Goal: Information Seeking & Learning: Learn about a topic

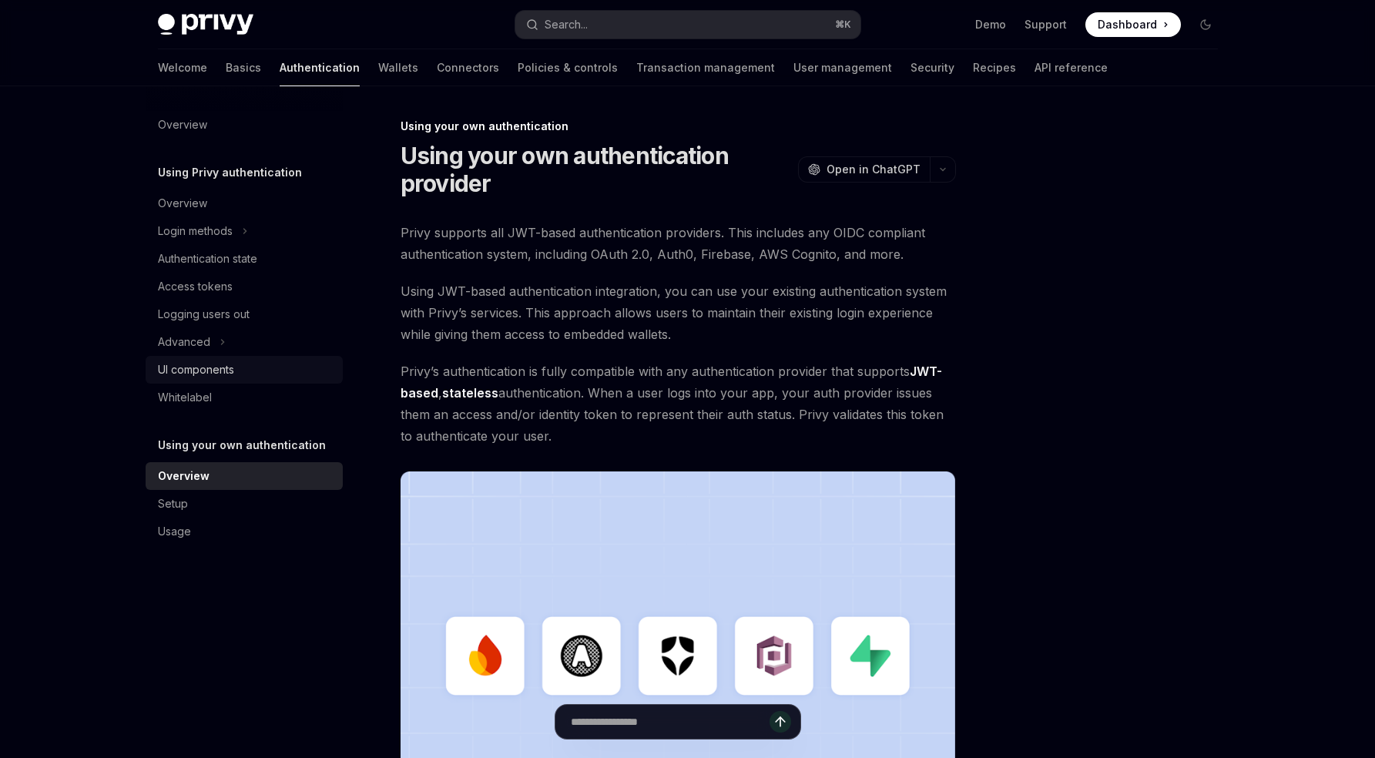
click at [238, 376] on div "UI components" at bounding box center [246, 369] width 176 height 18
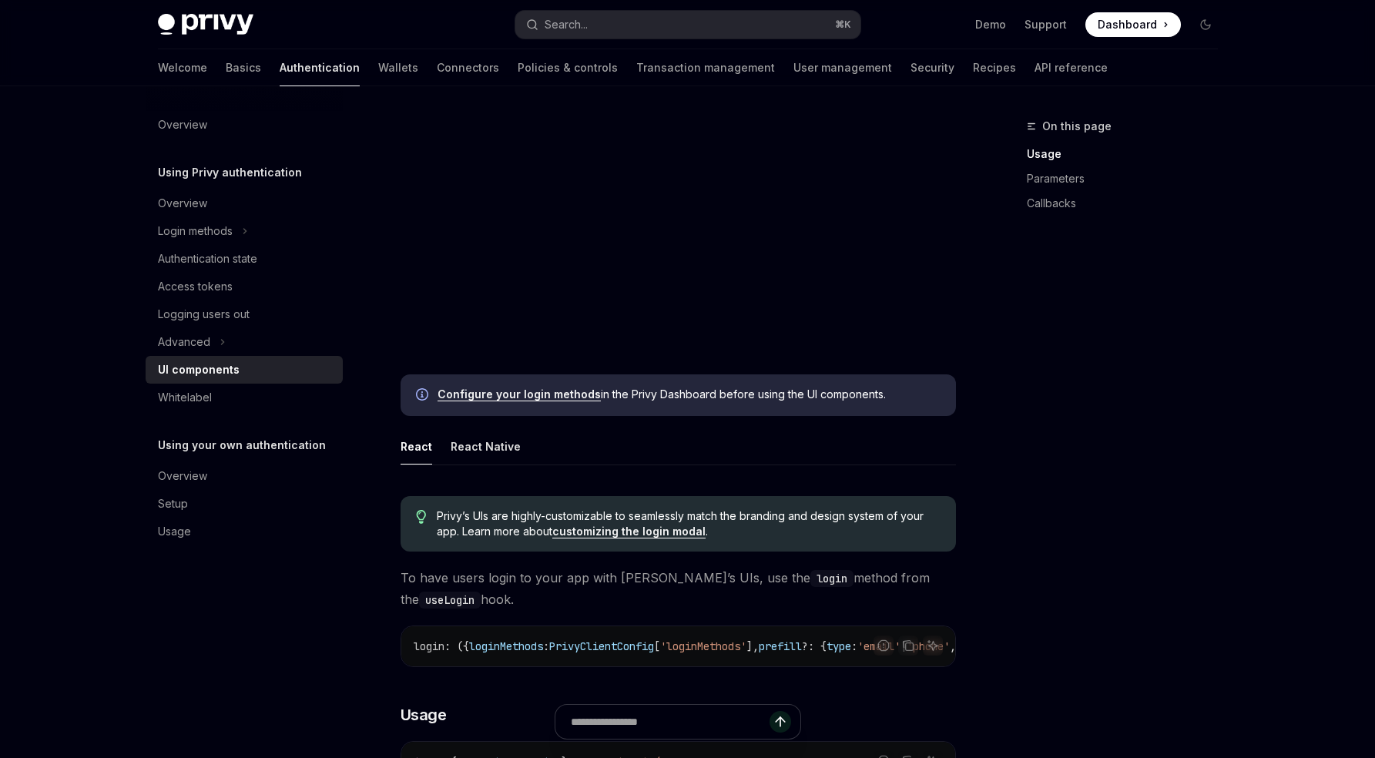
scroll to position [272, 0]
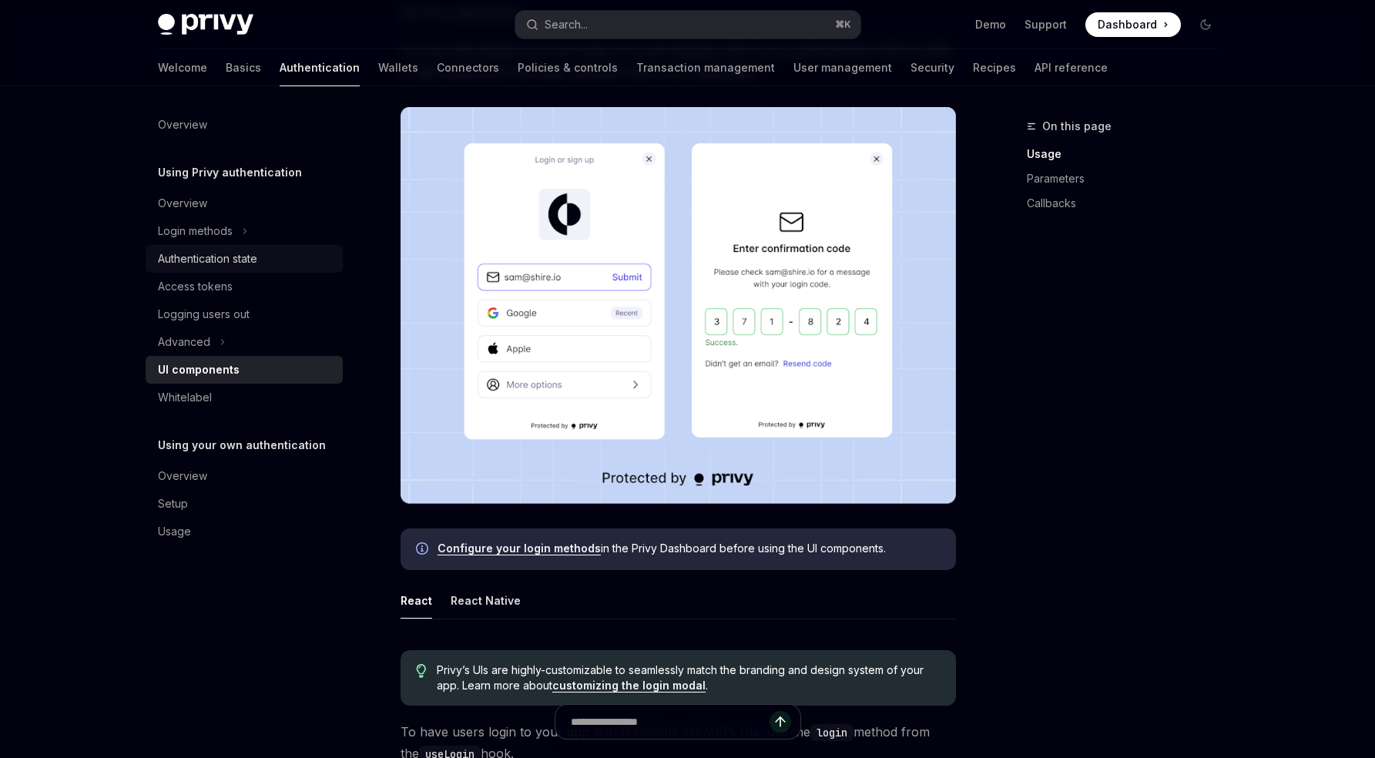
click at [206, 246] on link "Authentication state" at bounding box center [244, 259] width 197 height 28
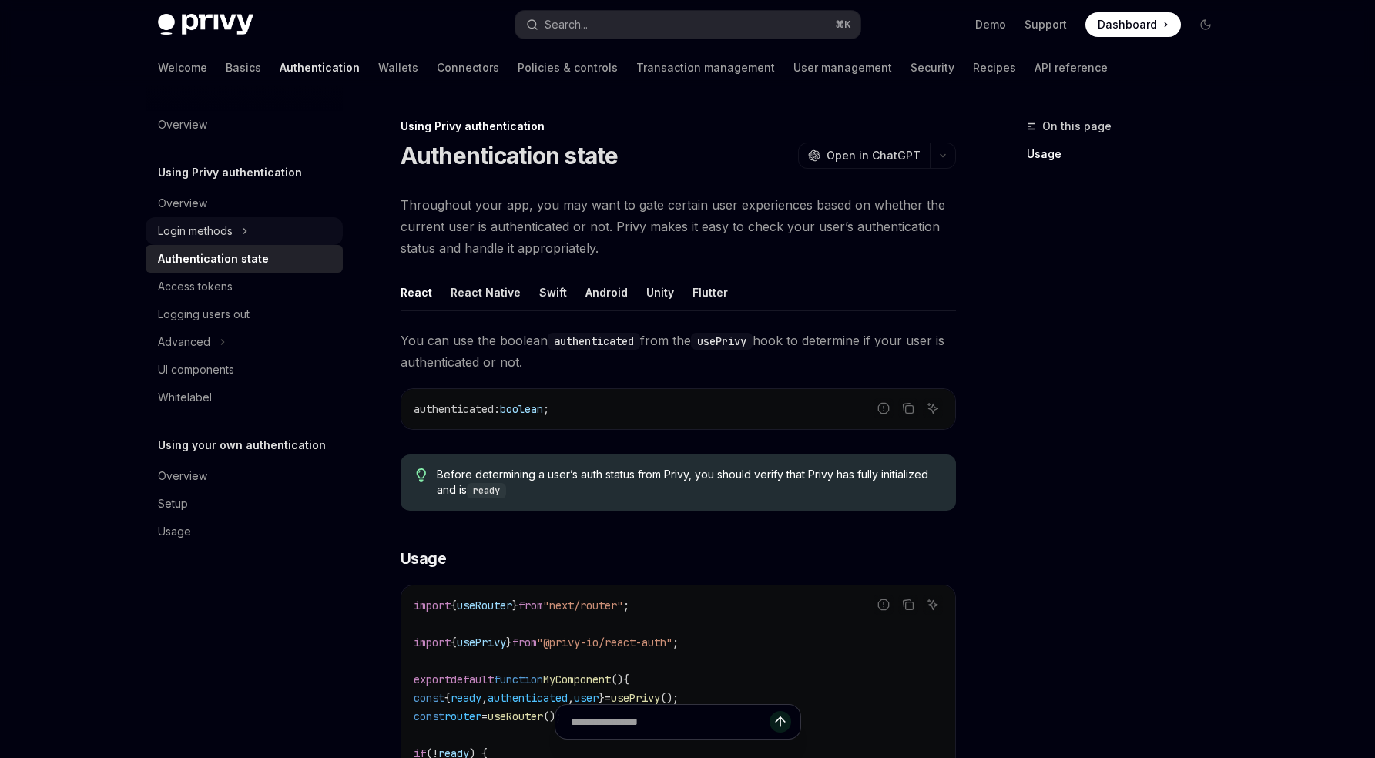
click at [207, 238] on div "Login methods" at bounding box center [195, 231] width 75 height 18
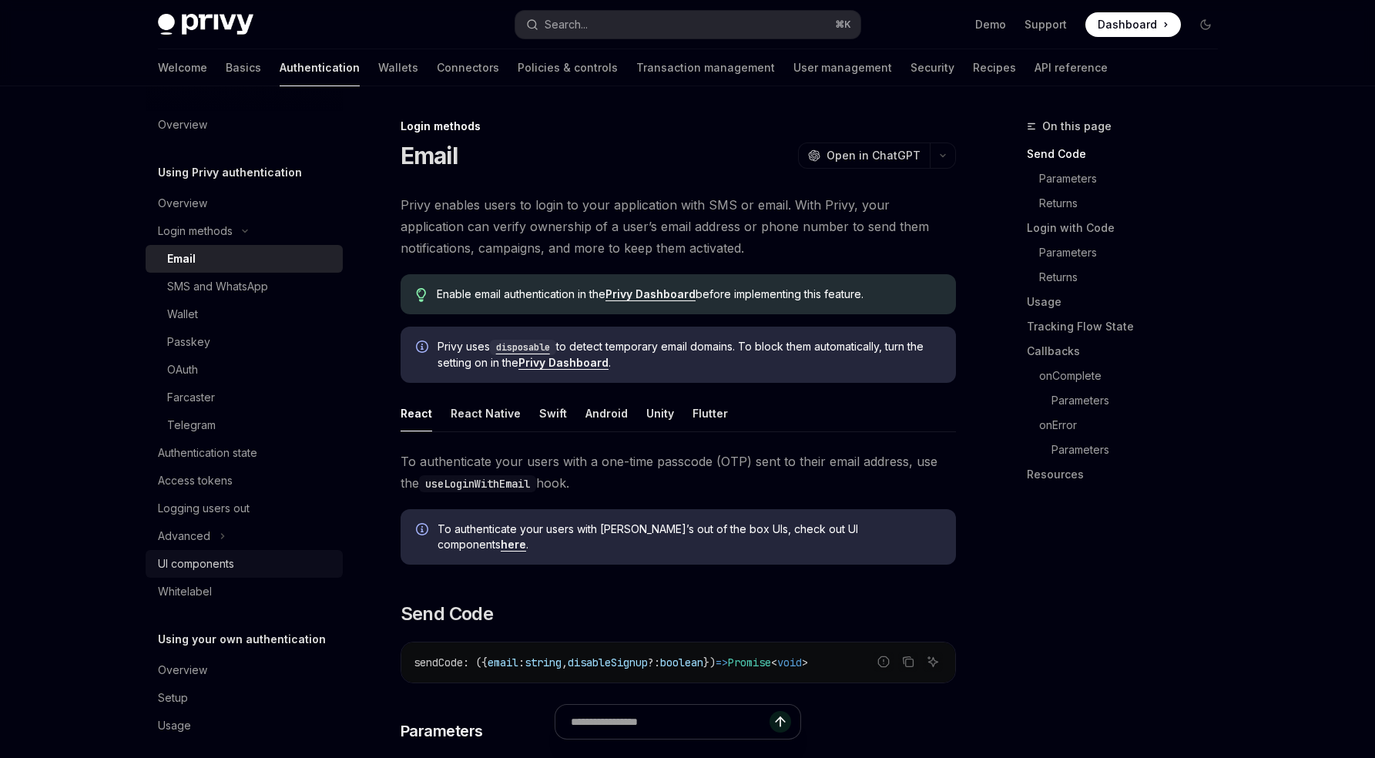
scroll to position [12, 0]
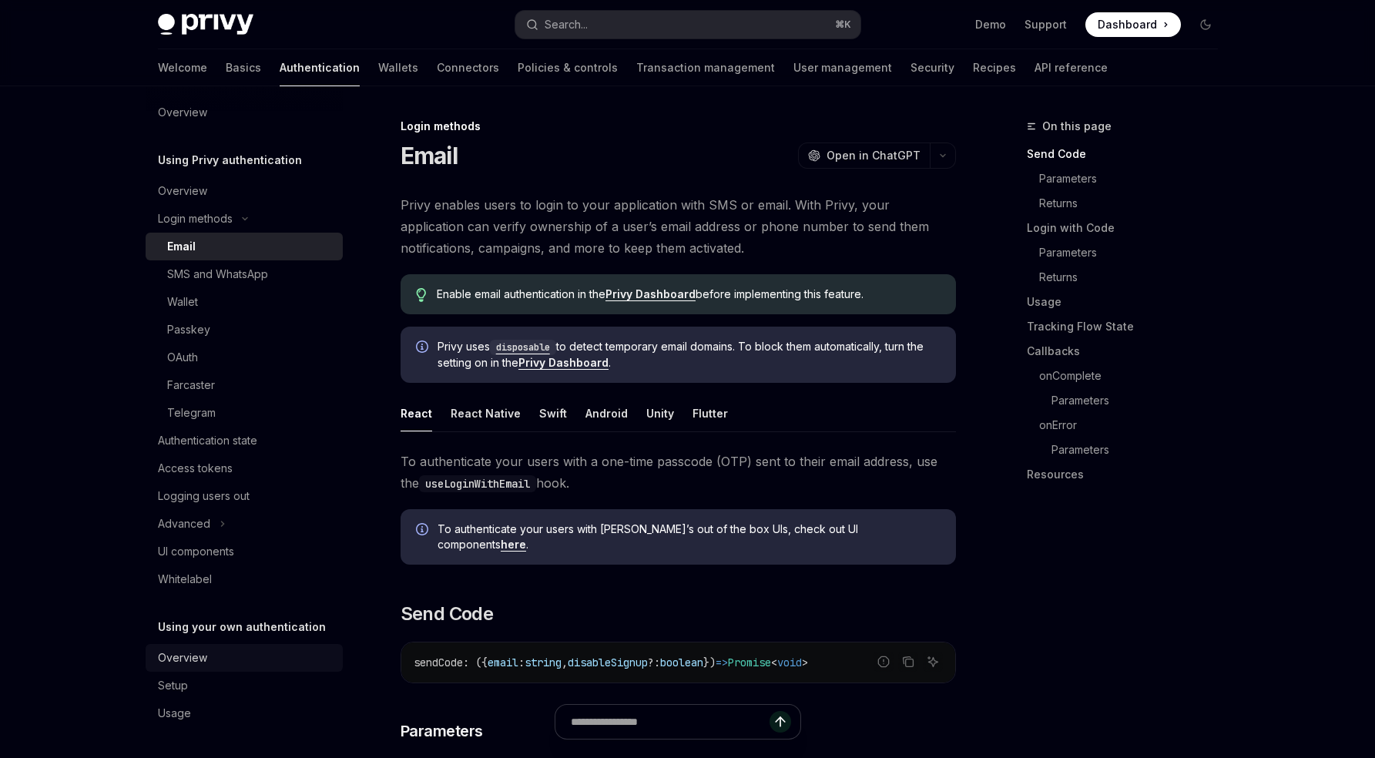
click at [212, 657] on div "Overview" at bounding box center [246, 658] width 176 height 18
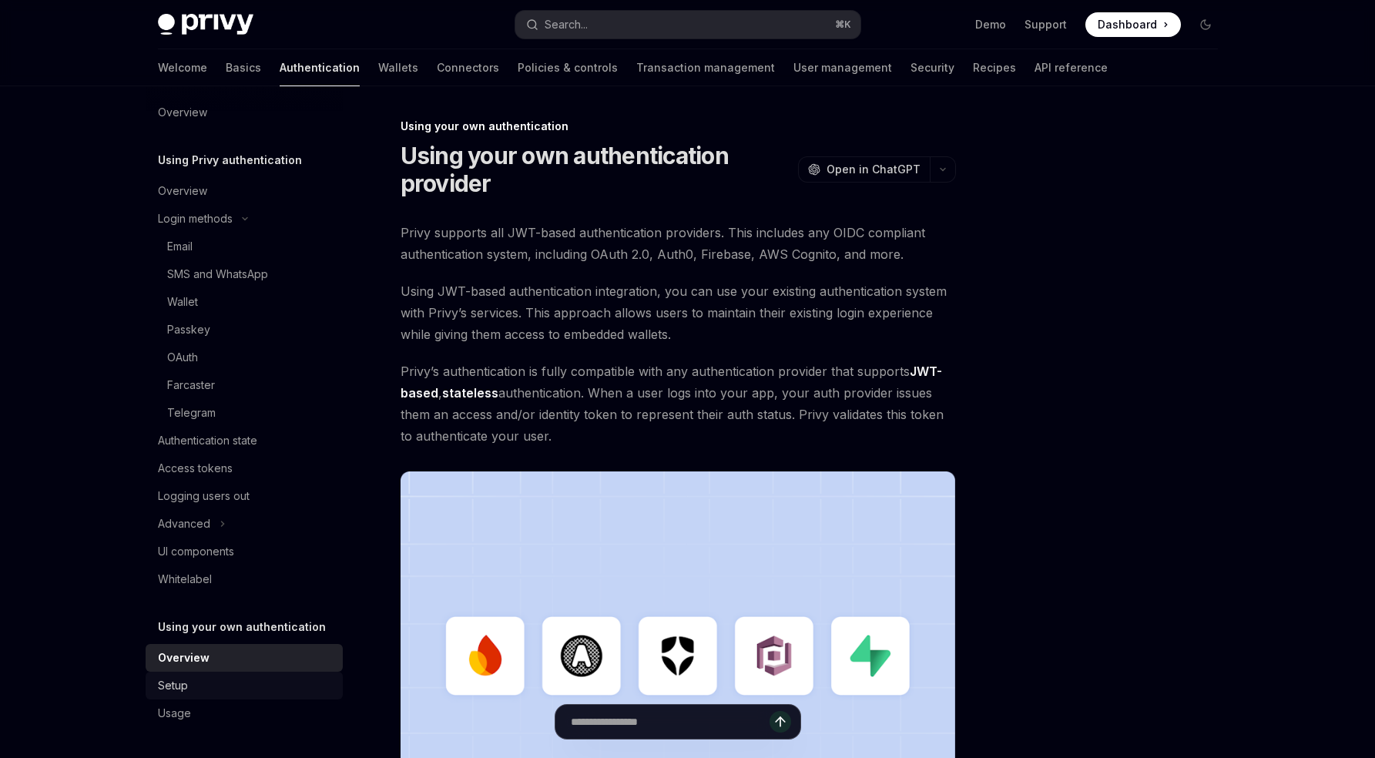
click at [212, 687] on div "Setup" at bounding box center [246, 685] width 176 height 18
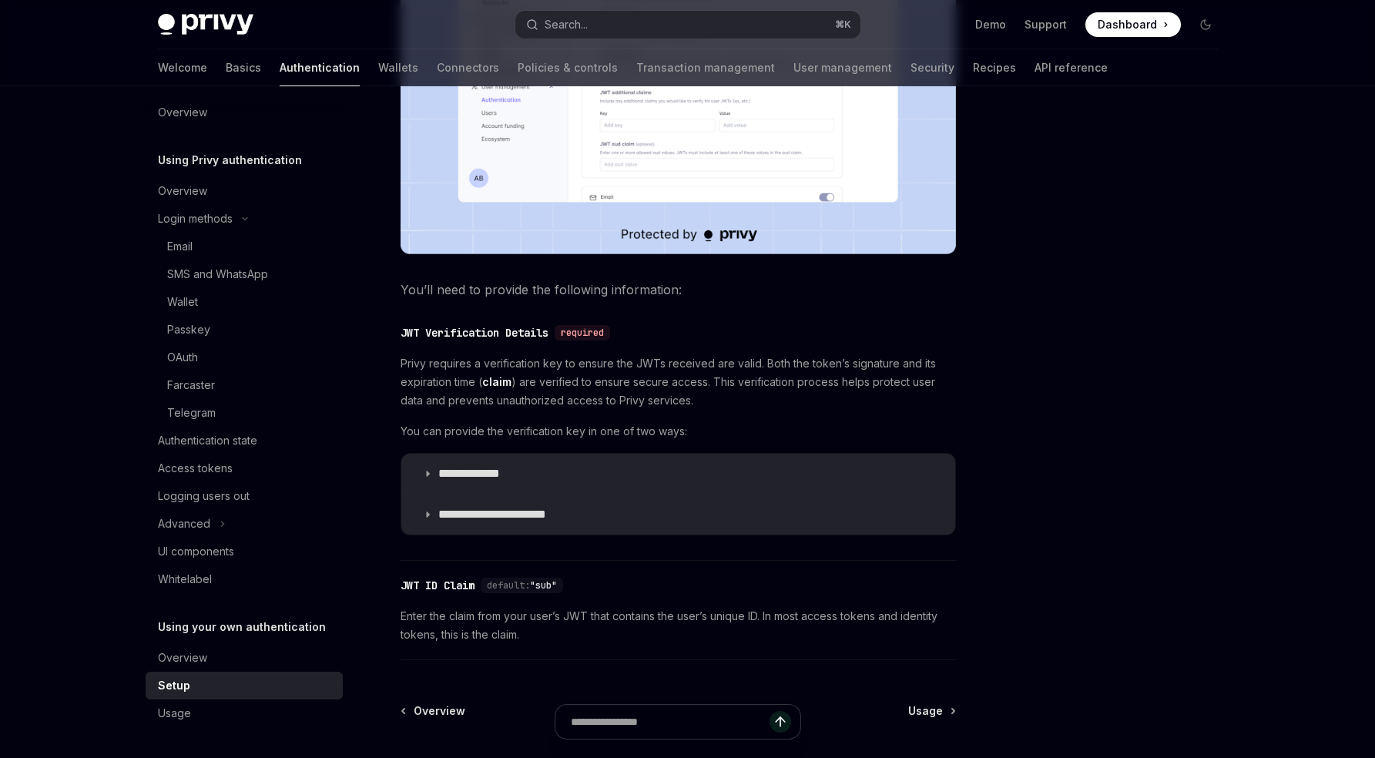
scroll to position [703, 0]
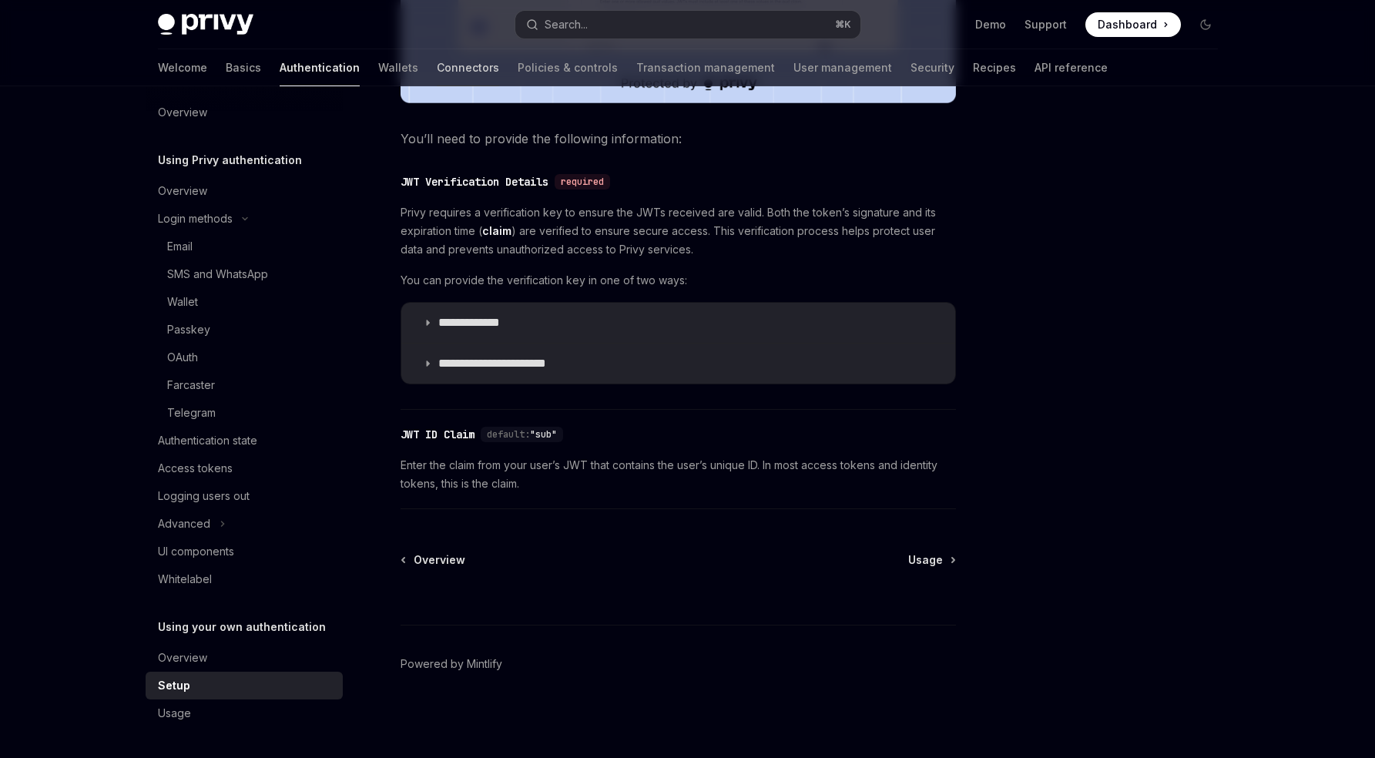
click at [437, 72] on link "Connectors" at bounding box center [468, 67] width 62 height 37
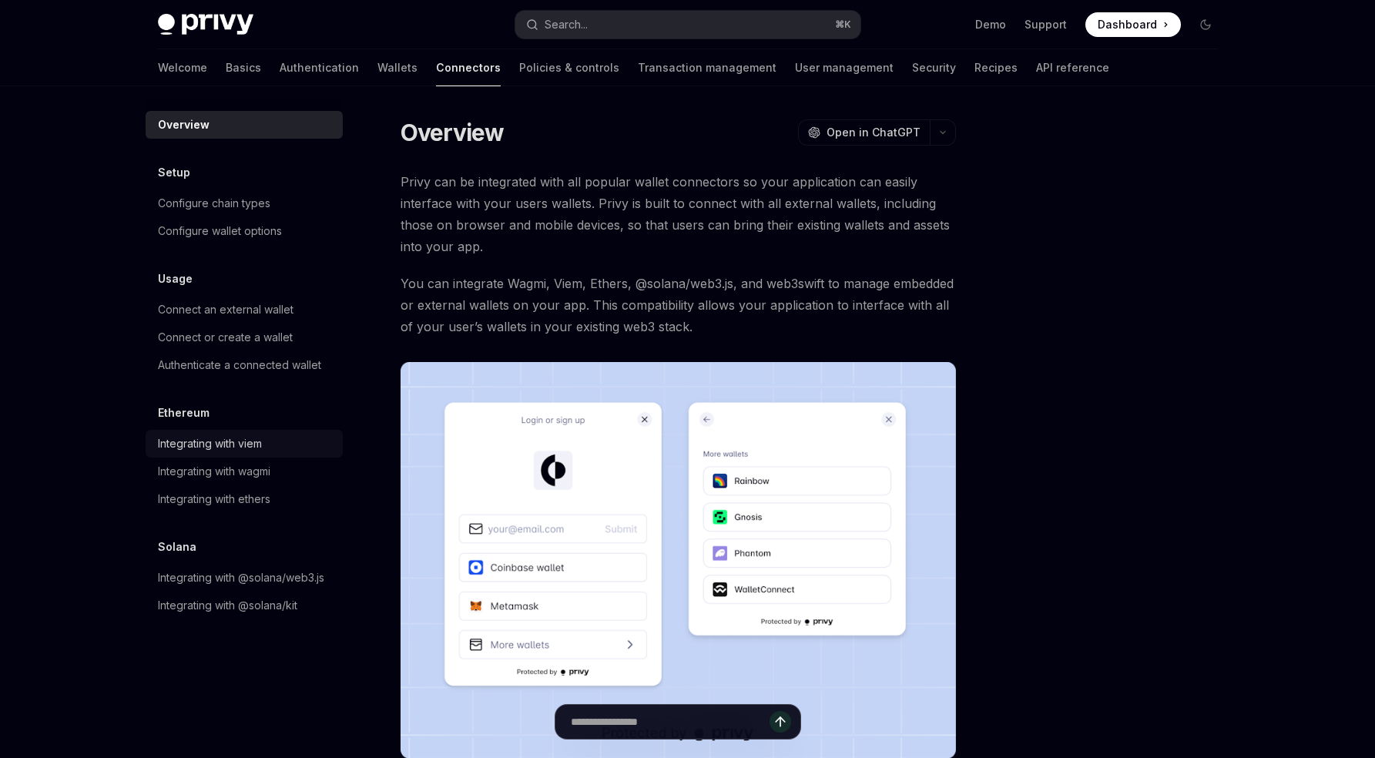
click at [298, 441] on div "Integrating with viem" at bounding box center [246, 443] width 176 height 18
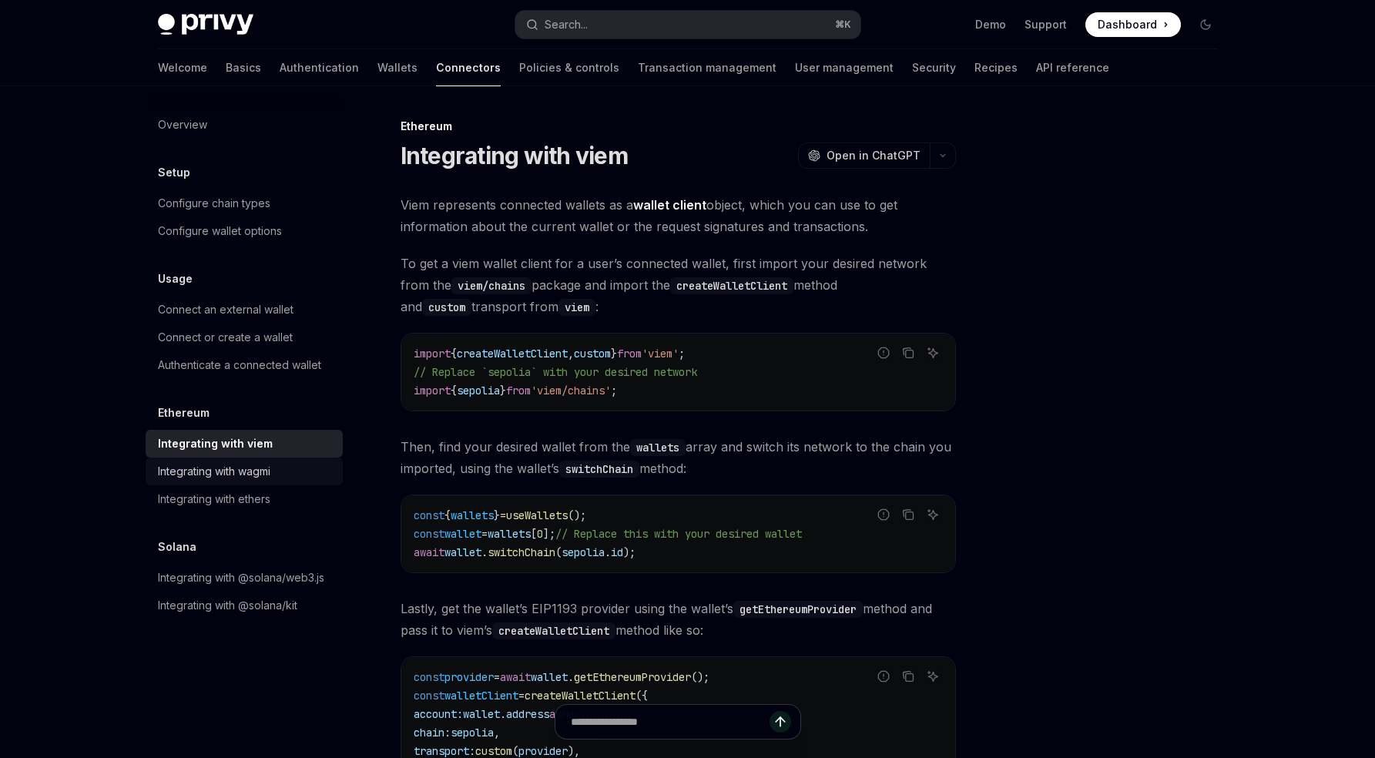
click at [298, 462] on div "Integrating with wagmi" at bounding box center [246, 471] width 176 height 18
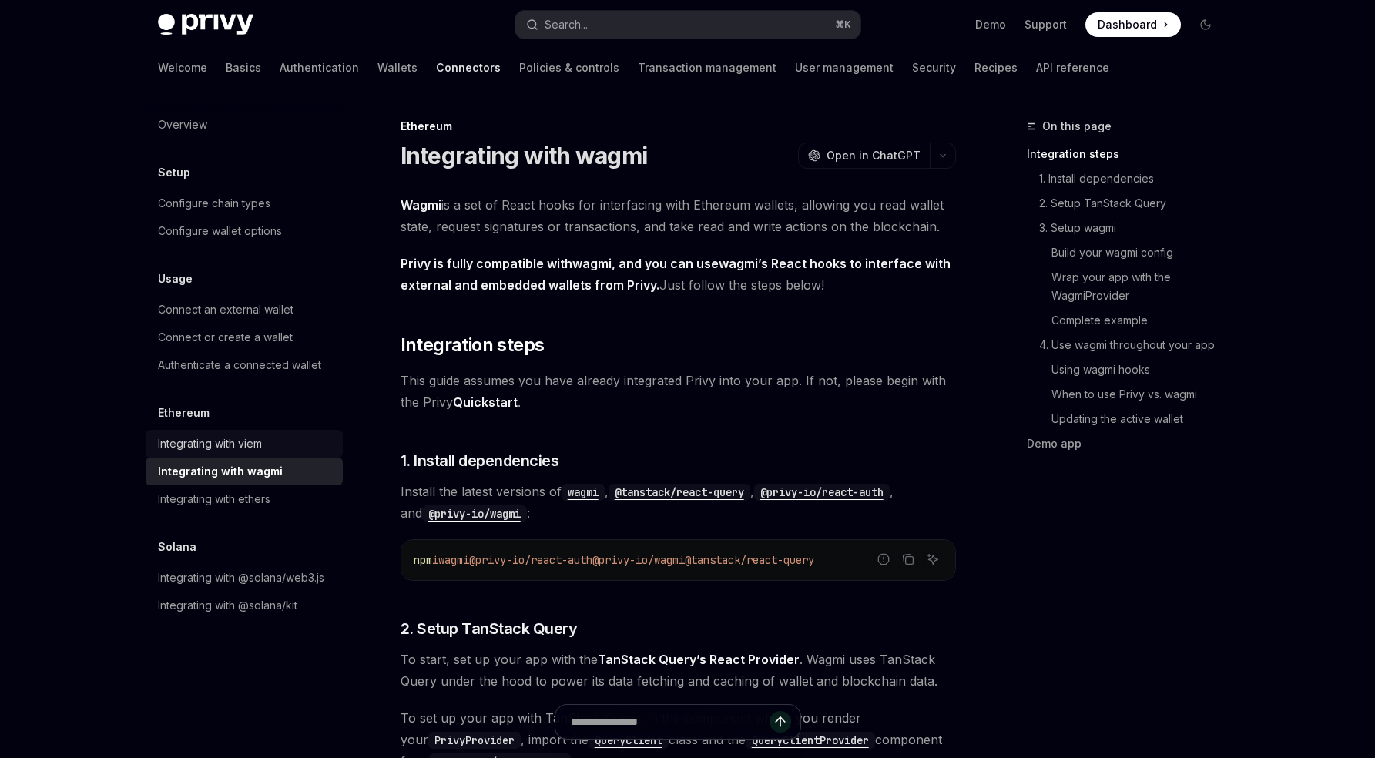
click at [290, 435] on div "Integrating with viem" at bounding box center [246, 443] width 176 height 18
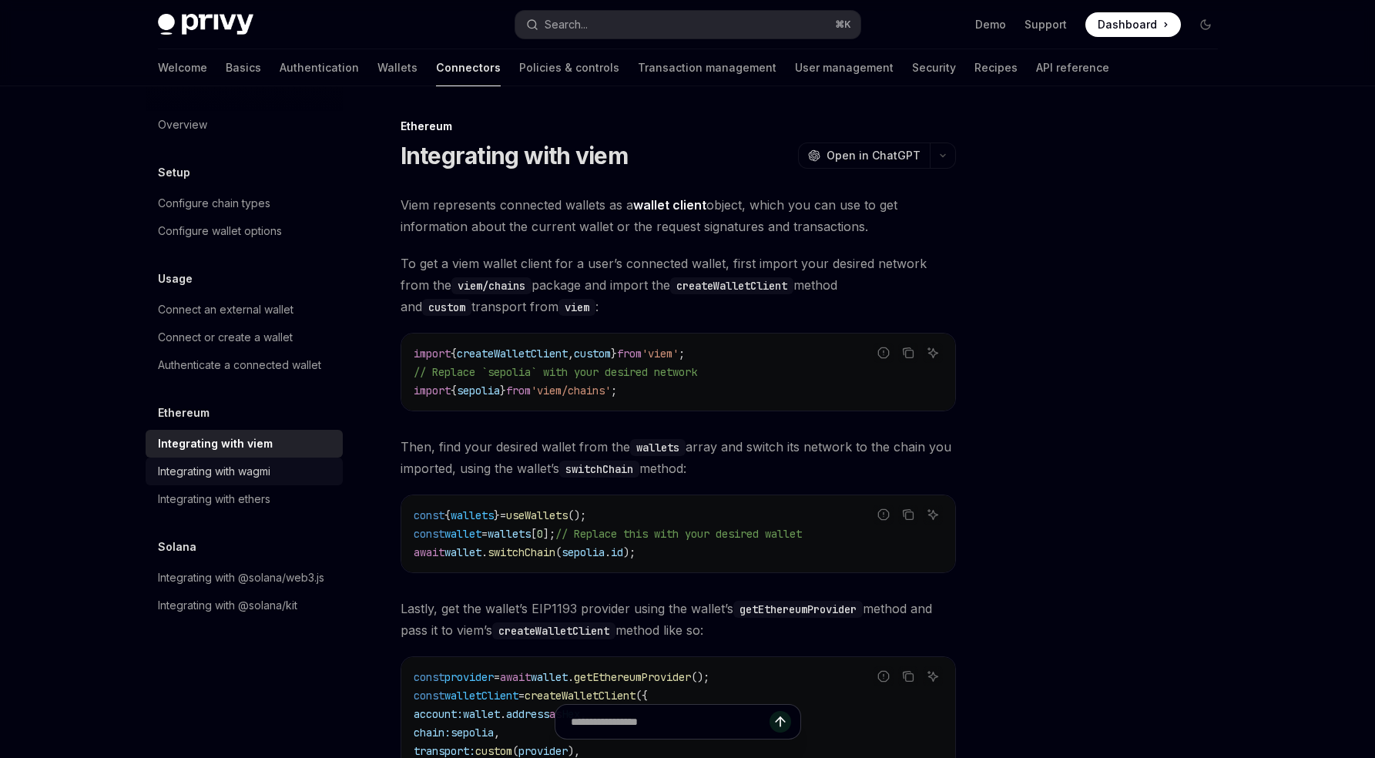
click at [294, 470] on div "Integrating with wagmi" at bounding box center [246, 471] width 176 height 18
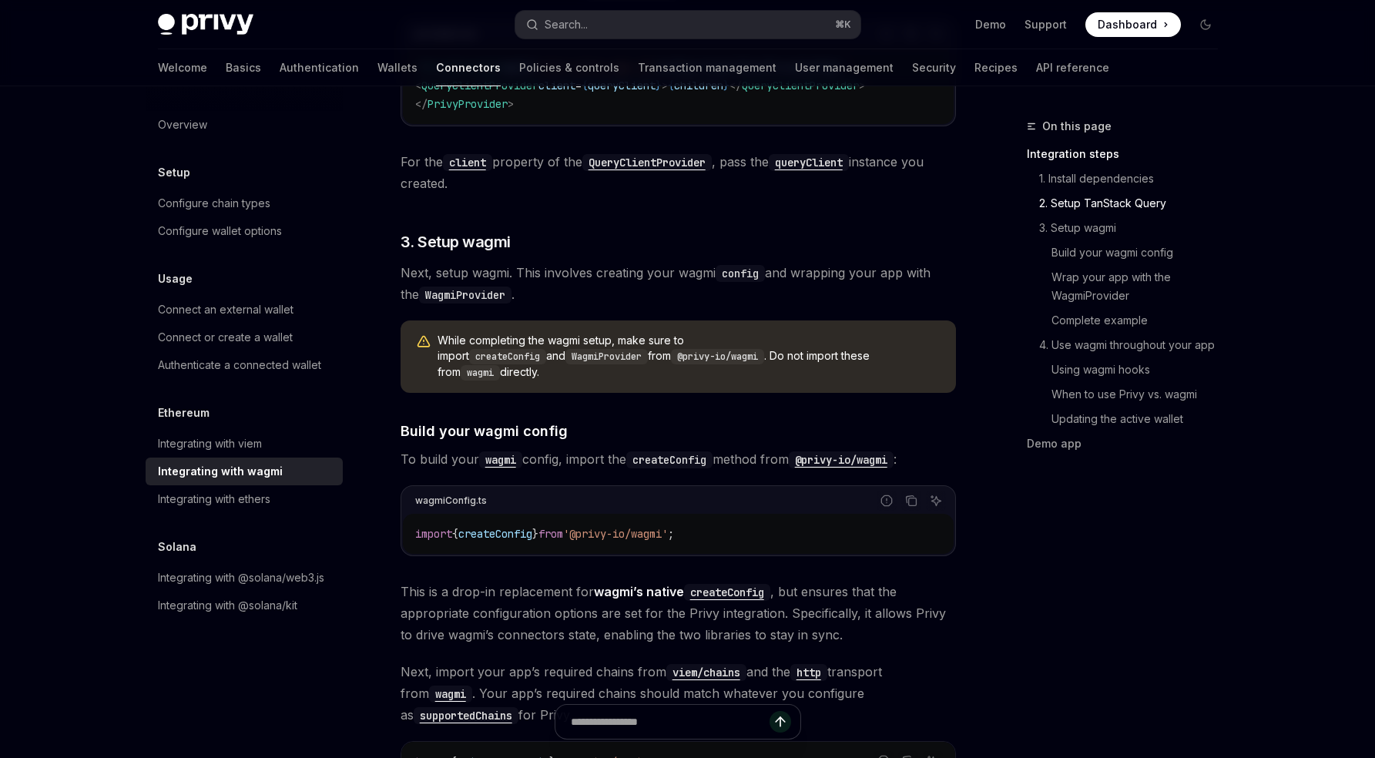
scroll to position [1006, 0]
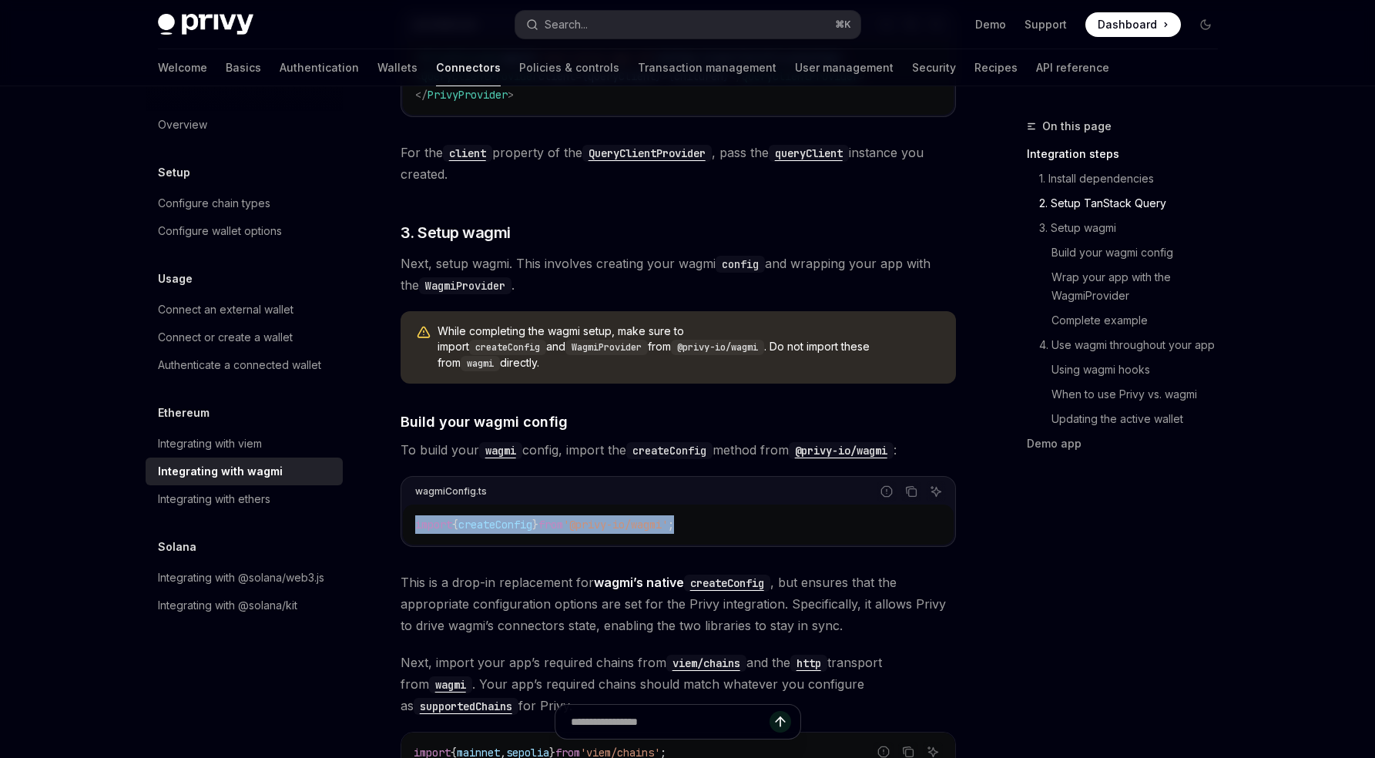
drag, startPoint x: 411, startPoint y: 505, endPoint x: 813, endPoint y: 506, distance: 401.3
click at [813, 506] on div "import { createConfig } from '@privy-io/wagmi' ;" at bounding box center [678, 525] width 551 height 40
copy span "import { createConfig } from '@privy-io/wagmi' ;"
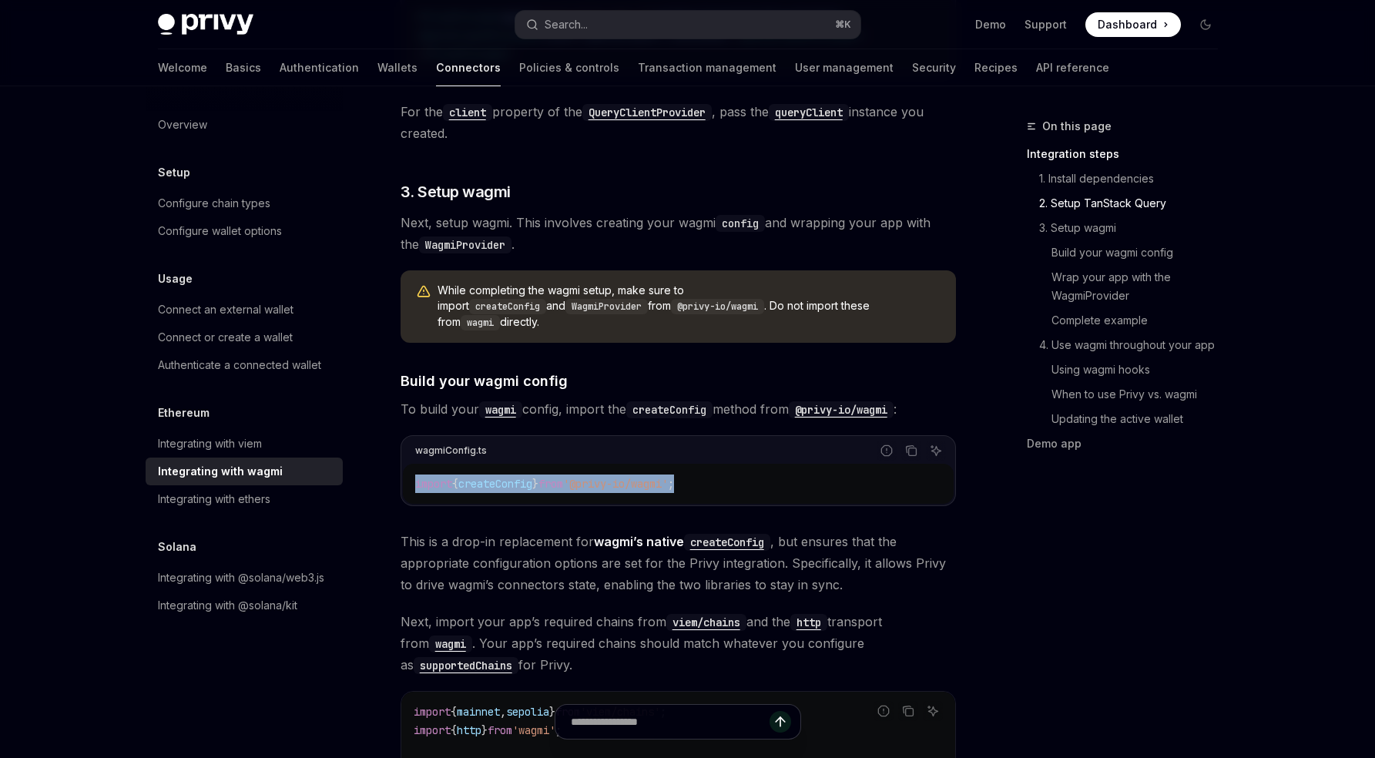
scroll to position [1103, 0]
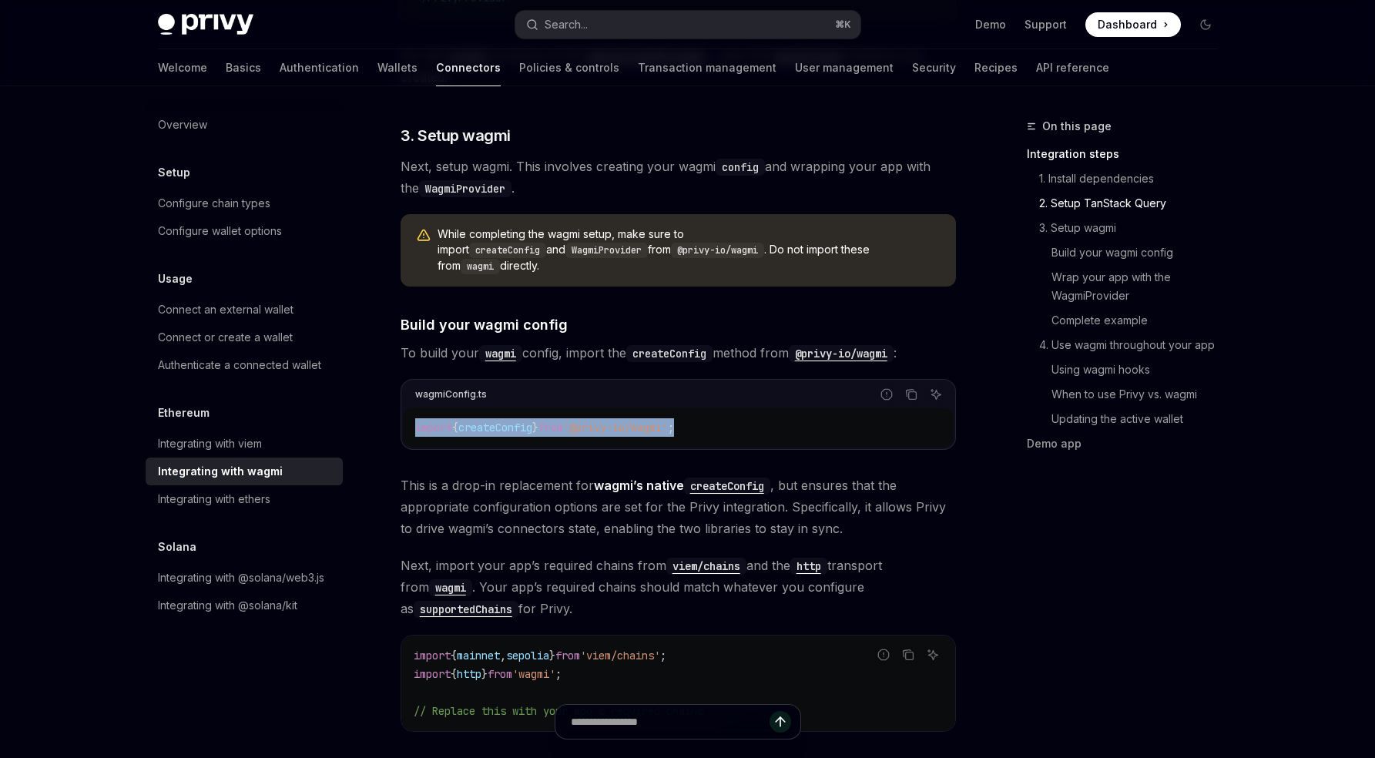
click at [510, 421] on span "createConfig" at bounding box center [495, 428] width 74 height 14
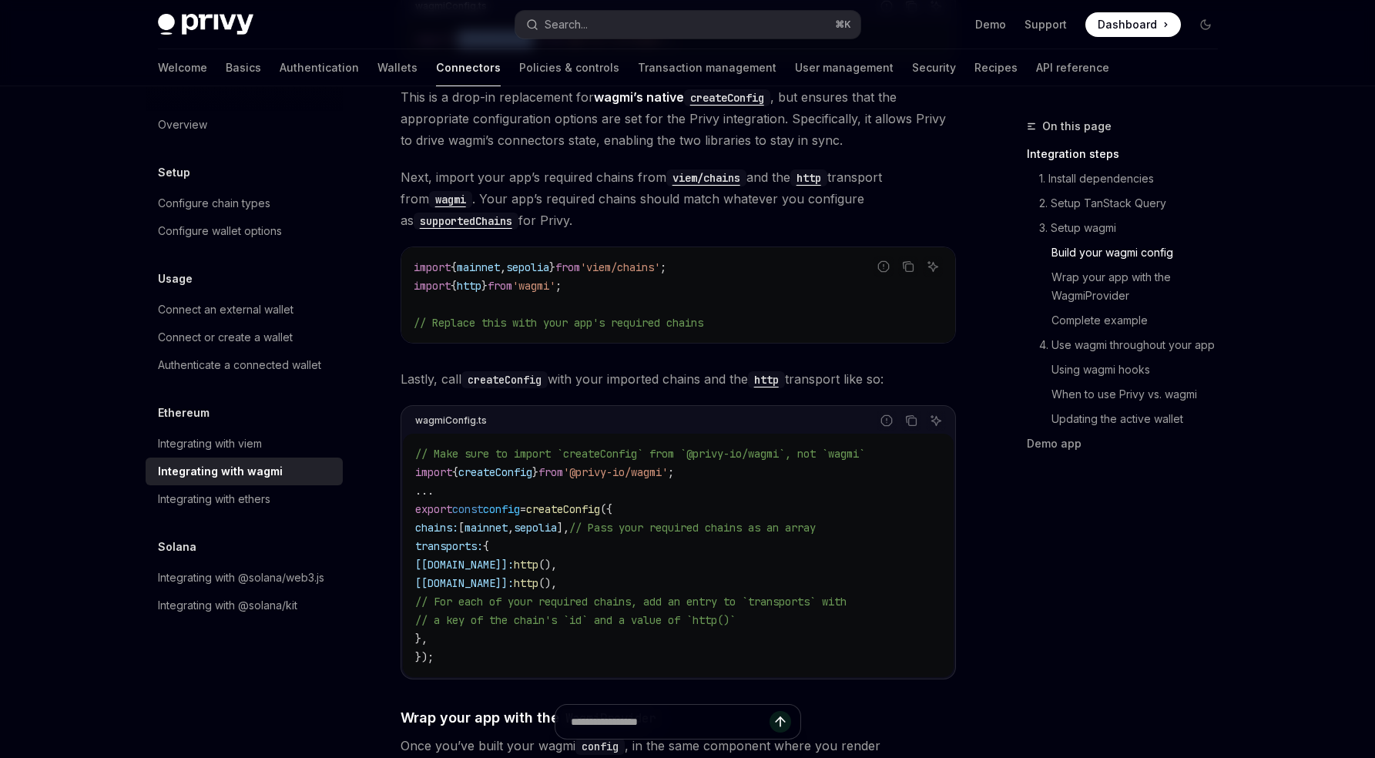
scroll to position [1520, 0]
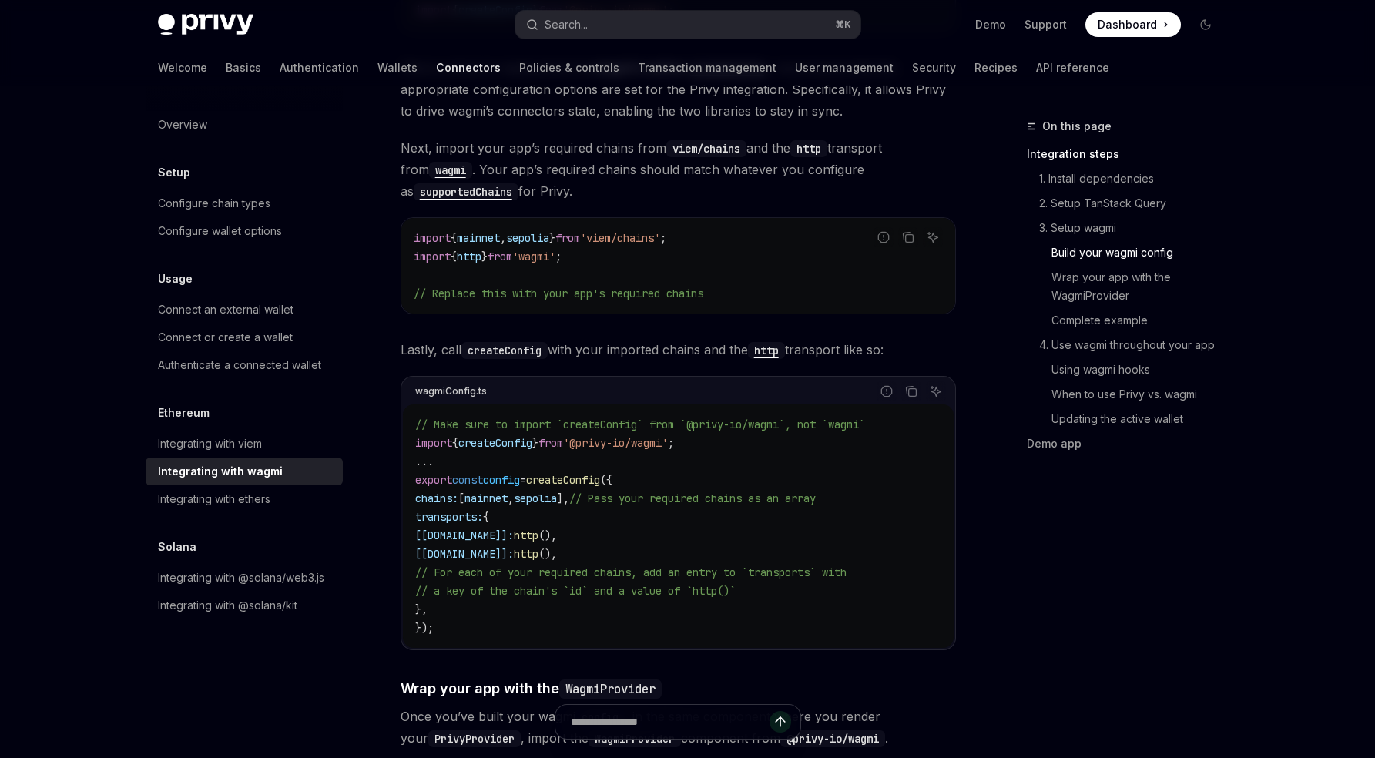
click at [411, 463] on div "// Make sure to import `createConfig` from `@privy-io/wagmi`, not `wagmi` impor…" at bounding box center [678, 525] width 551 height 243
click at [453, 510] on span "transports:" at bounding box center [449, 517] width 68 height 14
copy span "transports"
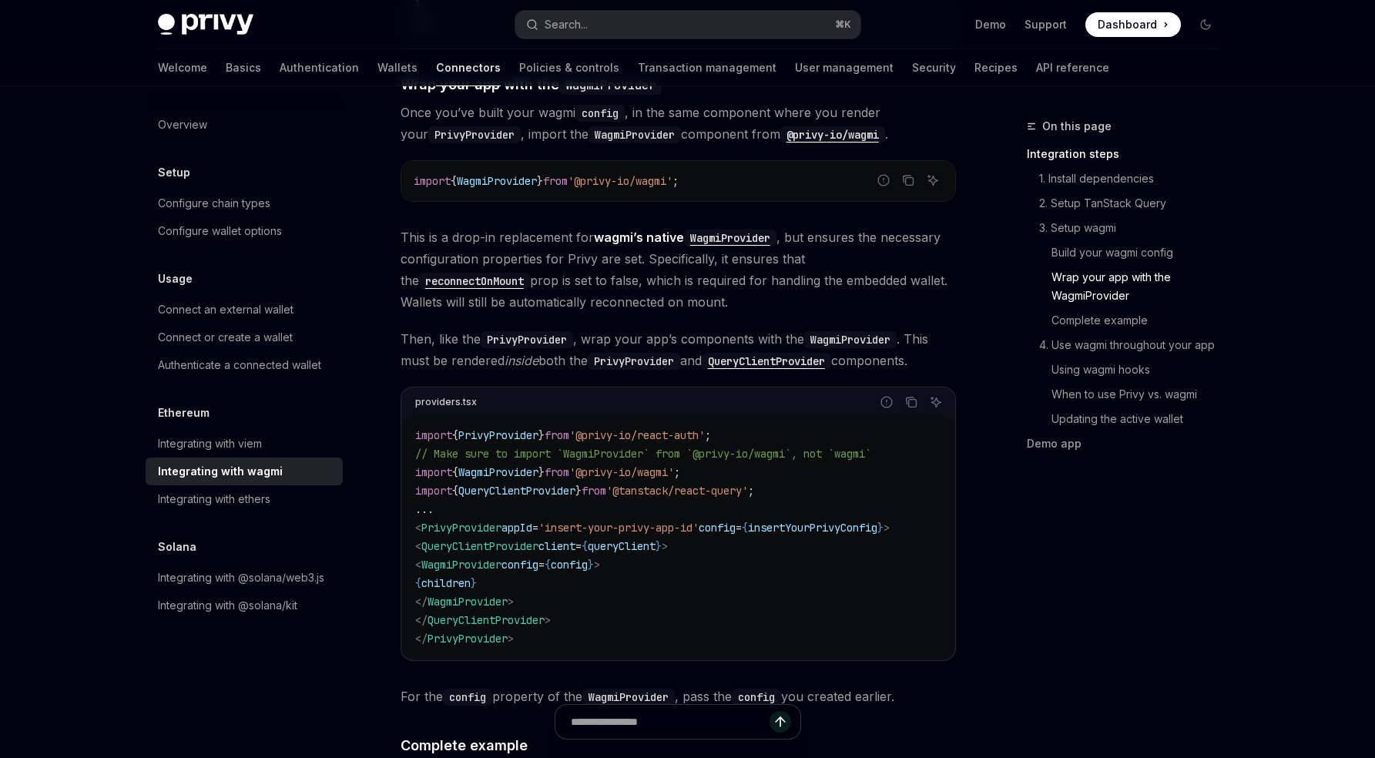
scroll to position [2213, 0]
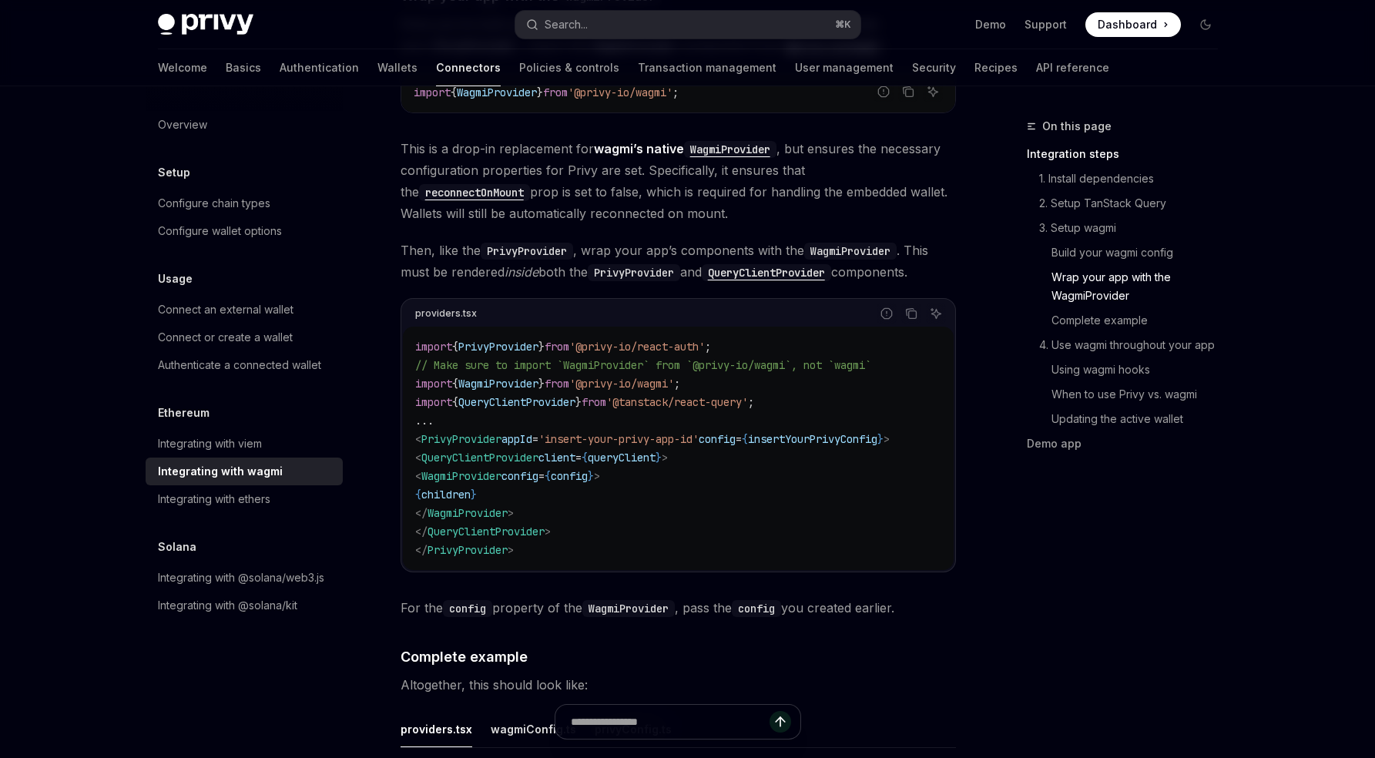
drag, startPoint x: 443, startPoint y: 459, endPoint x: 649, endPoint y: 459, distance: 205.7
click at [649, 459] on code "import { PrivyProvider } from '@privy-io/react-auth' ; // Make sure to import `…" at bounding box center [678, 448] width 526 height 222
copy span "< WagmiProvider config = { config } >"
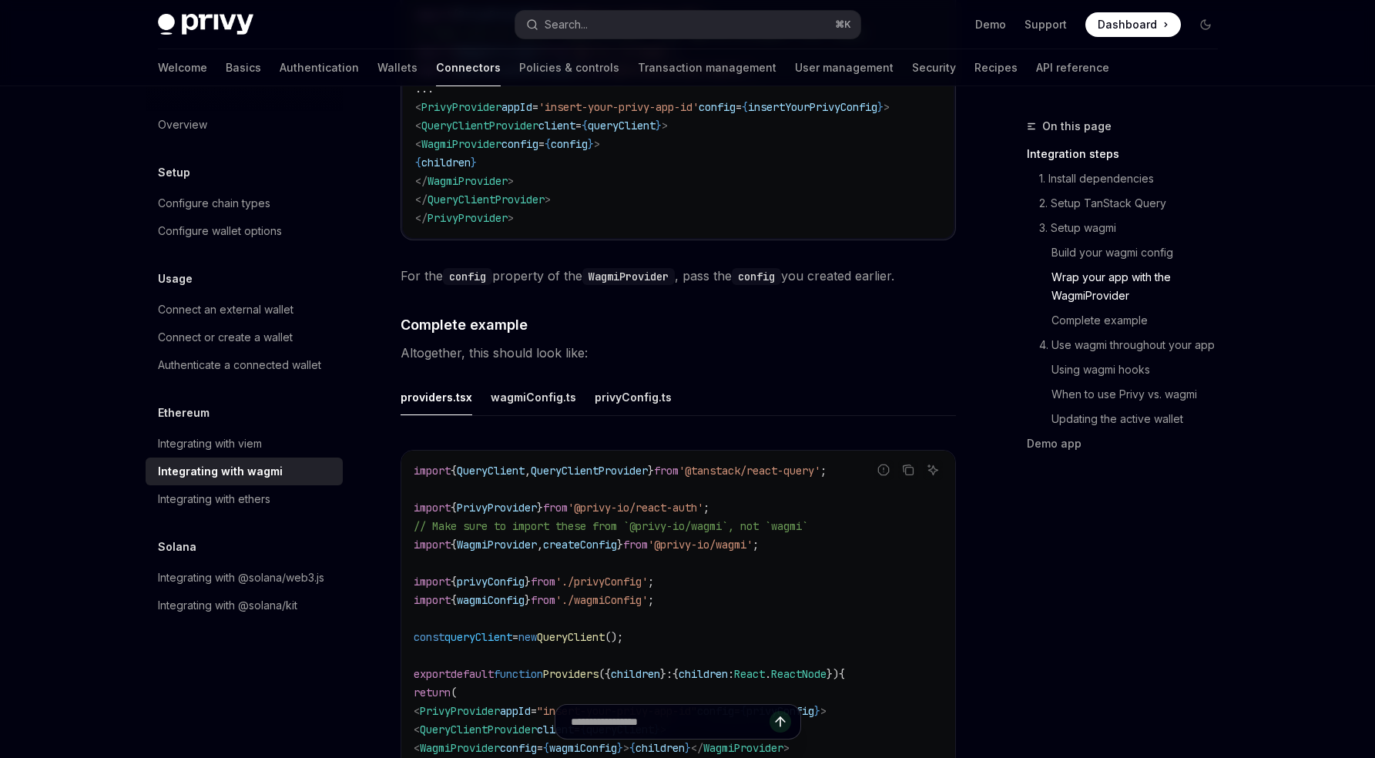
scroll to position [2550, 0]
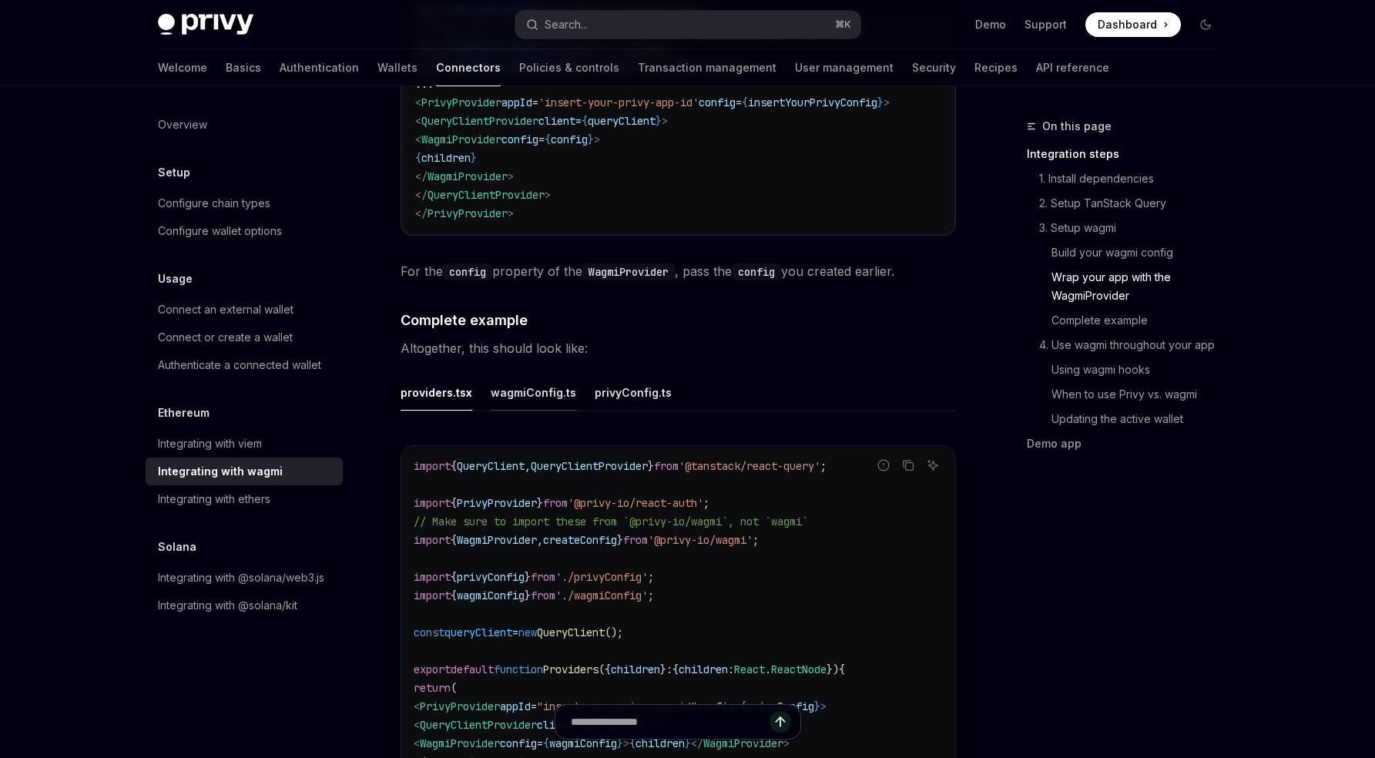
click at [528, 381] on div "wagmiConfig.ts" at bounding box center [533, 392] width 85 height 36
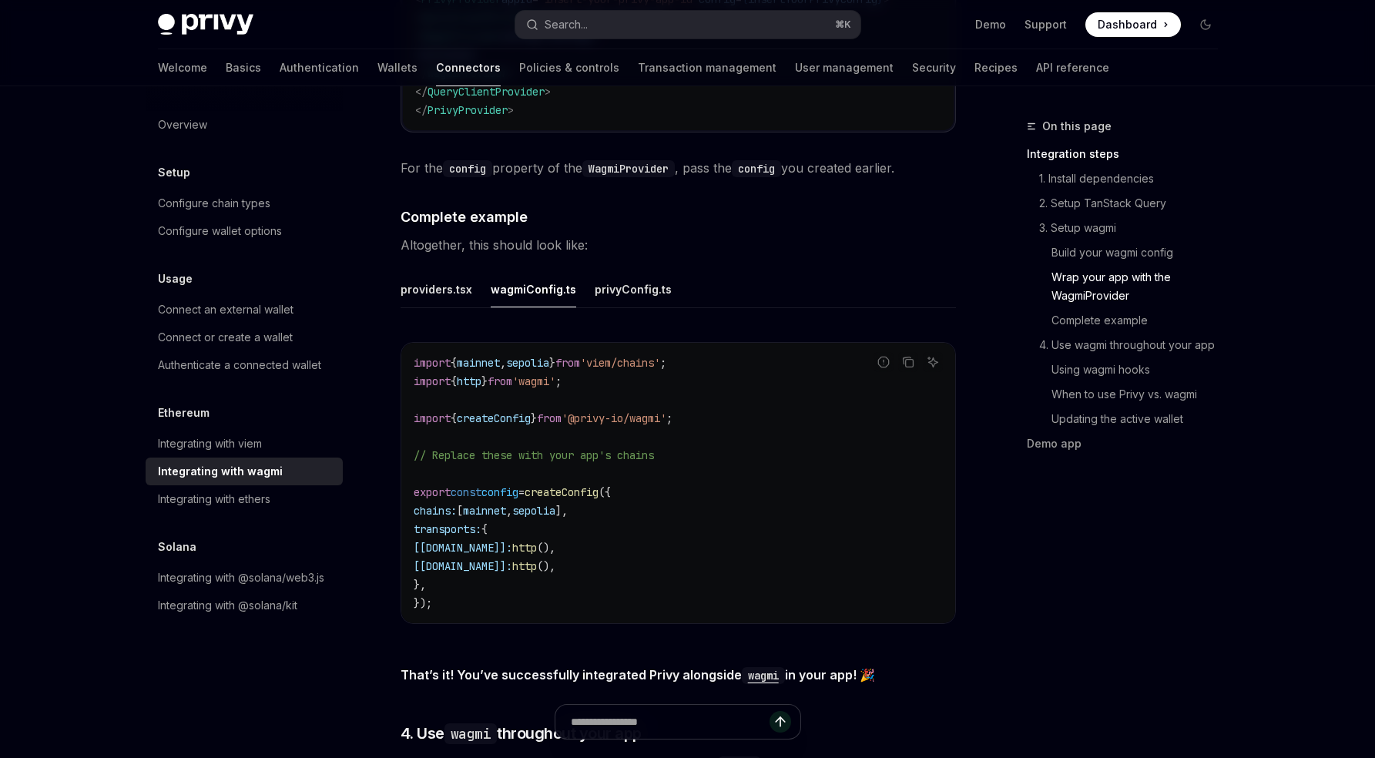
scroll to position [2710, 0]
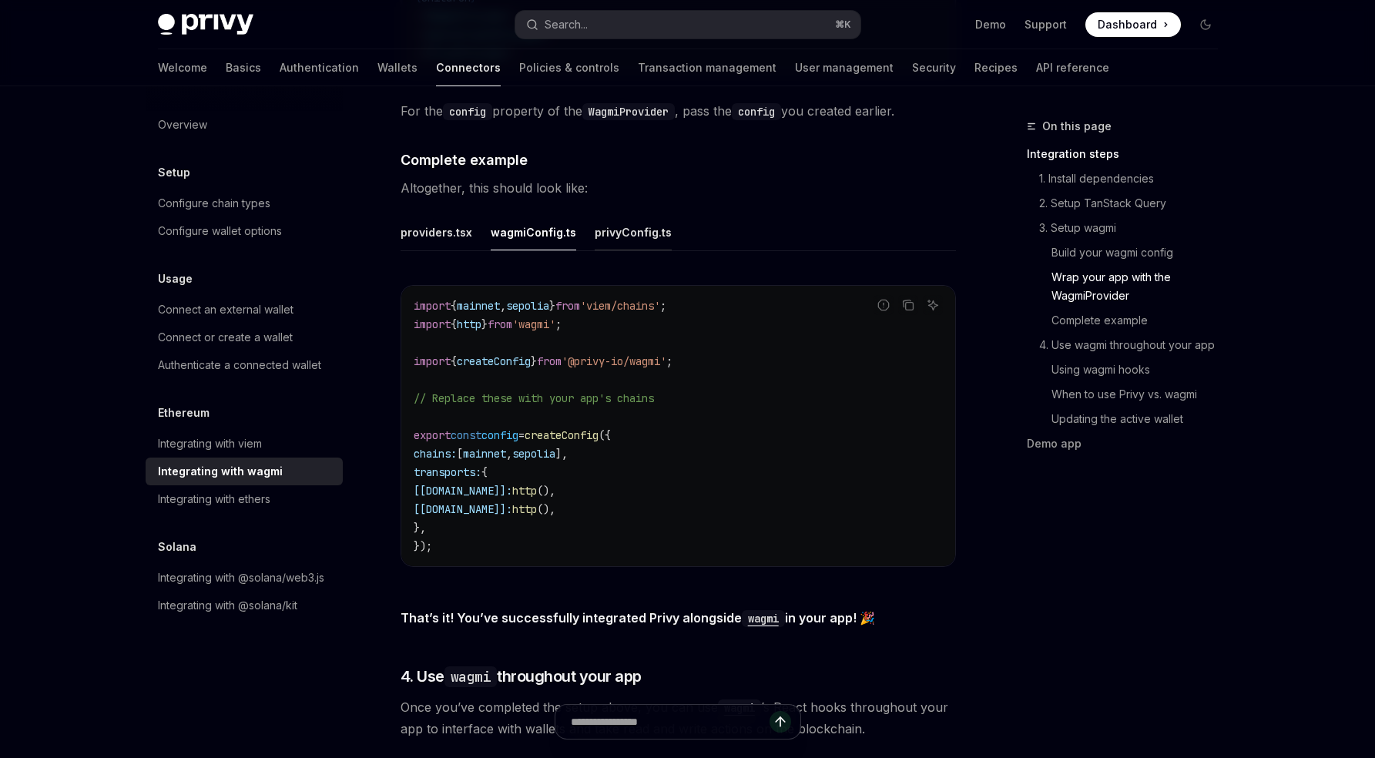
click at [607, 214] on div "privyConfig.ts" at bounding box center [633, 232] width 77 height 36
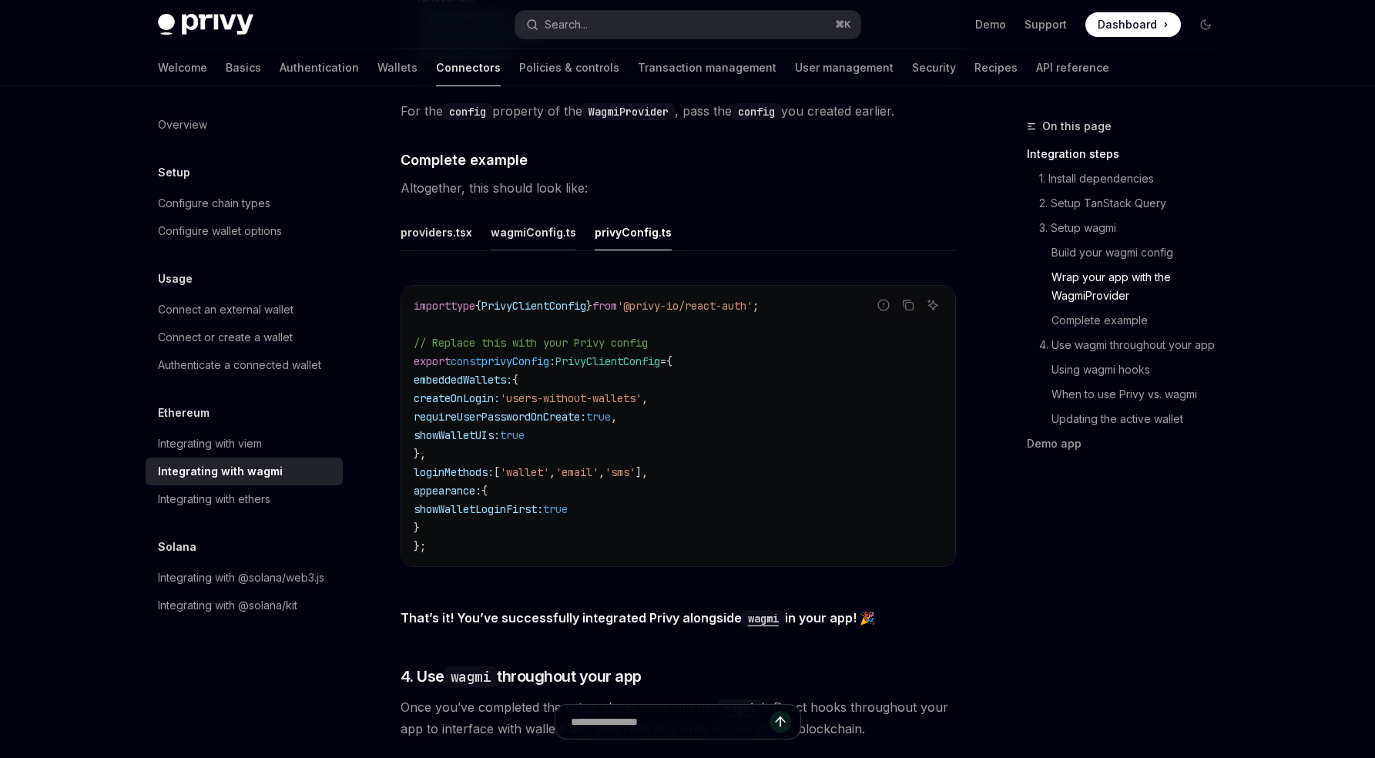
click at [534, 233] on div "wagmiConfig.ts" at bounding box center [533, 232] width 85 height 36
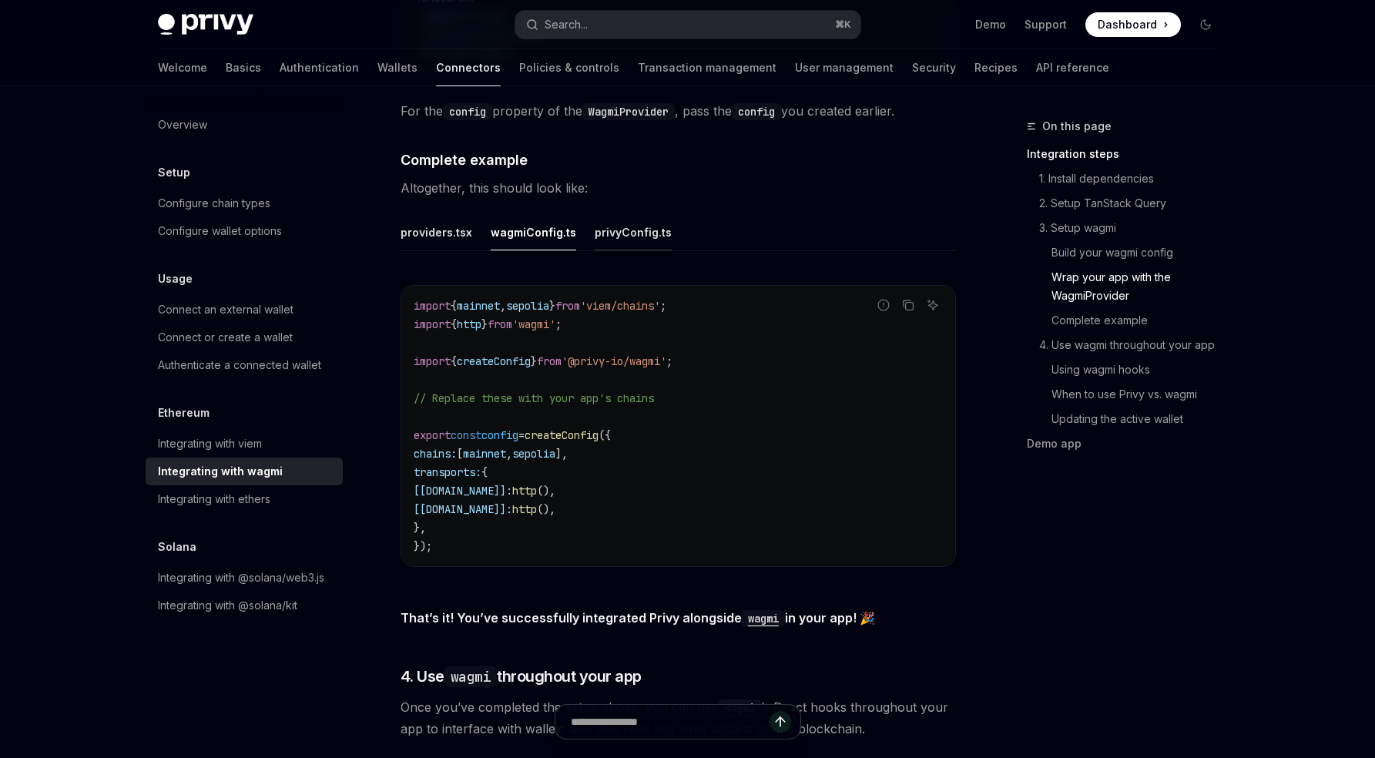
click at [619, 228] on div "privyConfig.ts" at bounding box center [633, 232] width 77 height 36
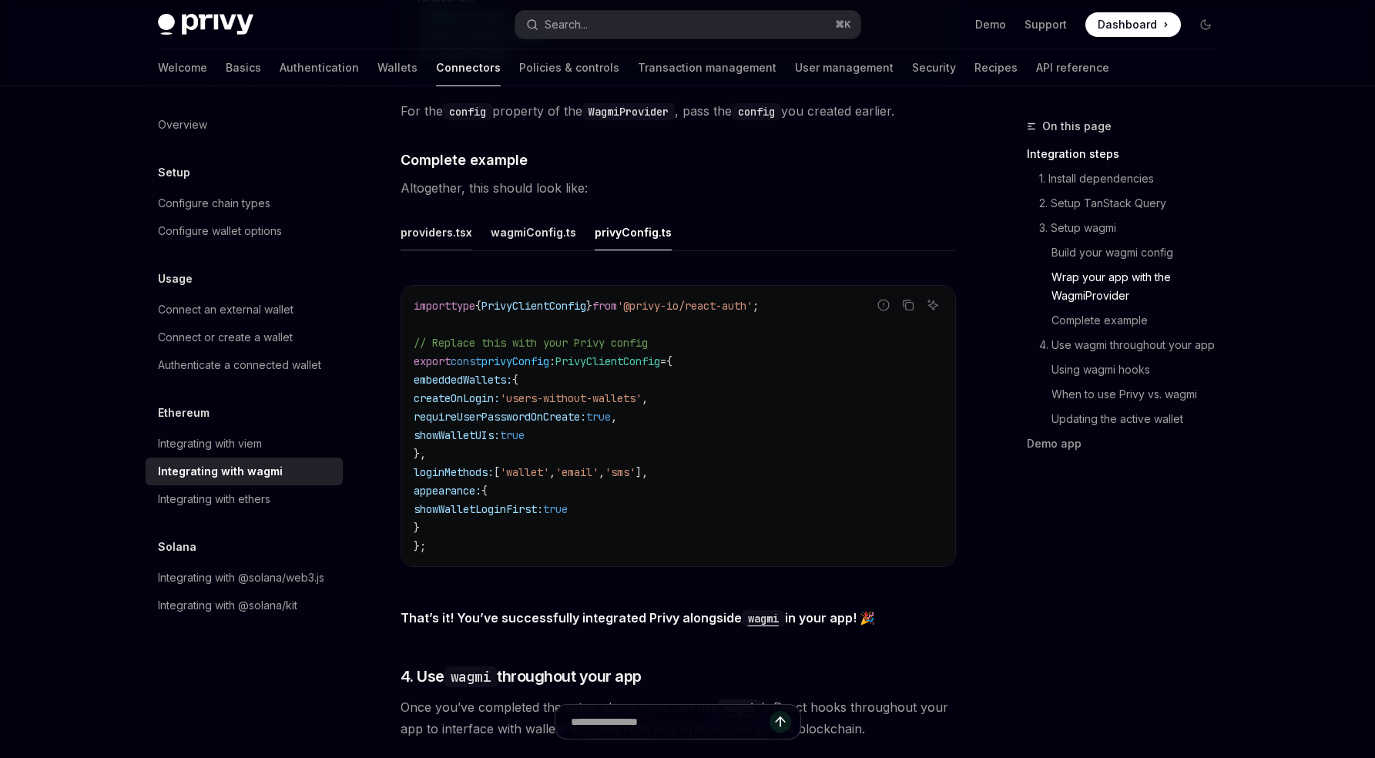
click at [441, 223] on div "providers.tsx" at bounding box center [437, 232] width 72 height 36
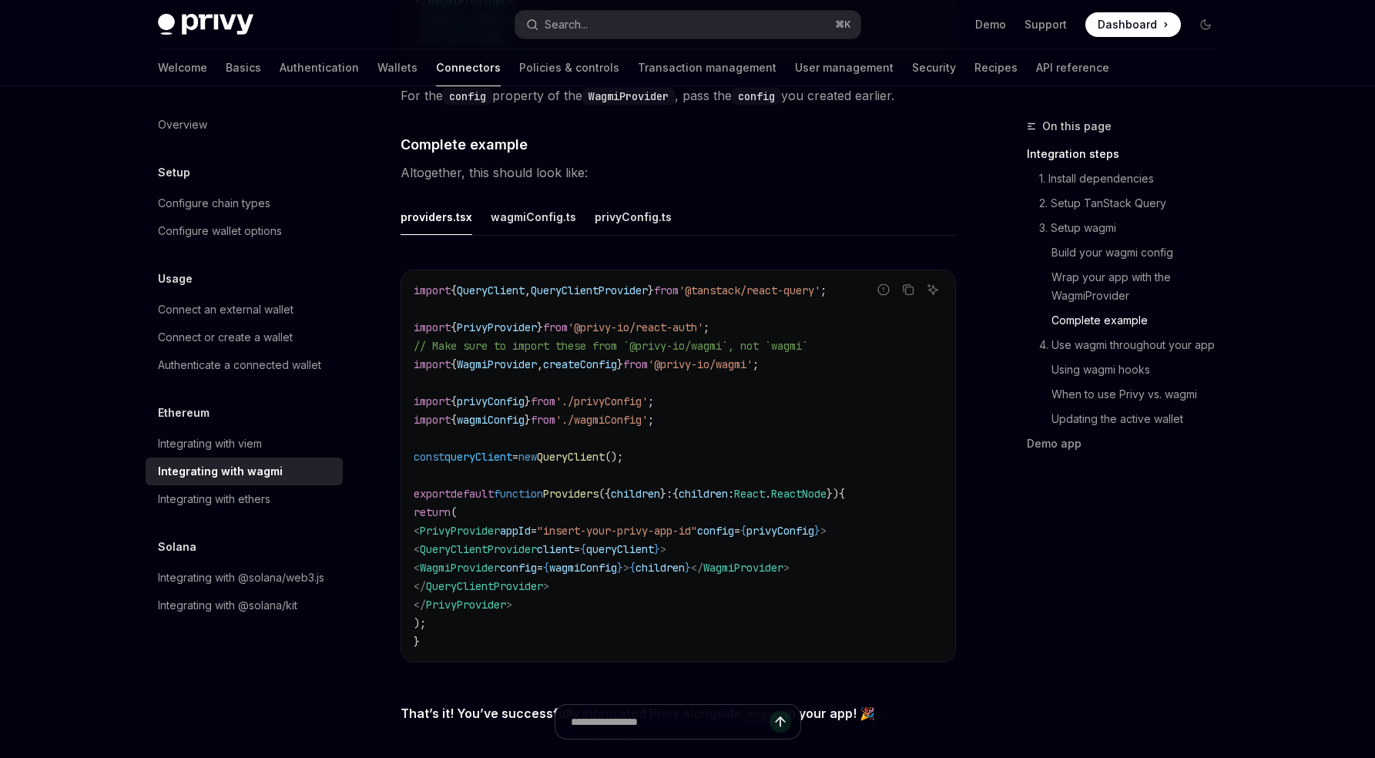
scroll to position [2718, 0]
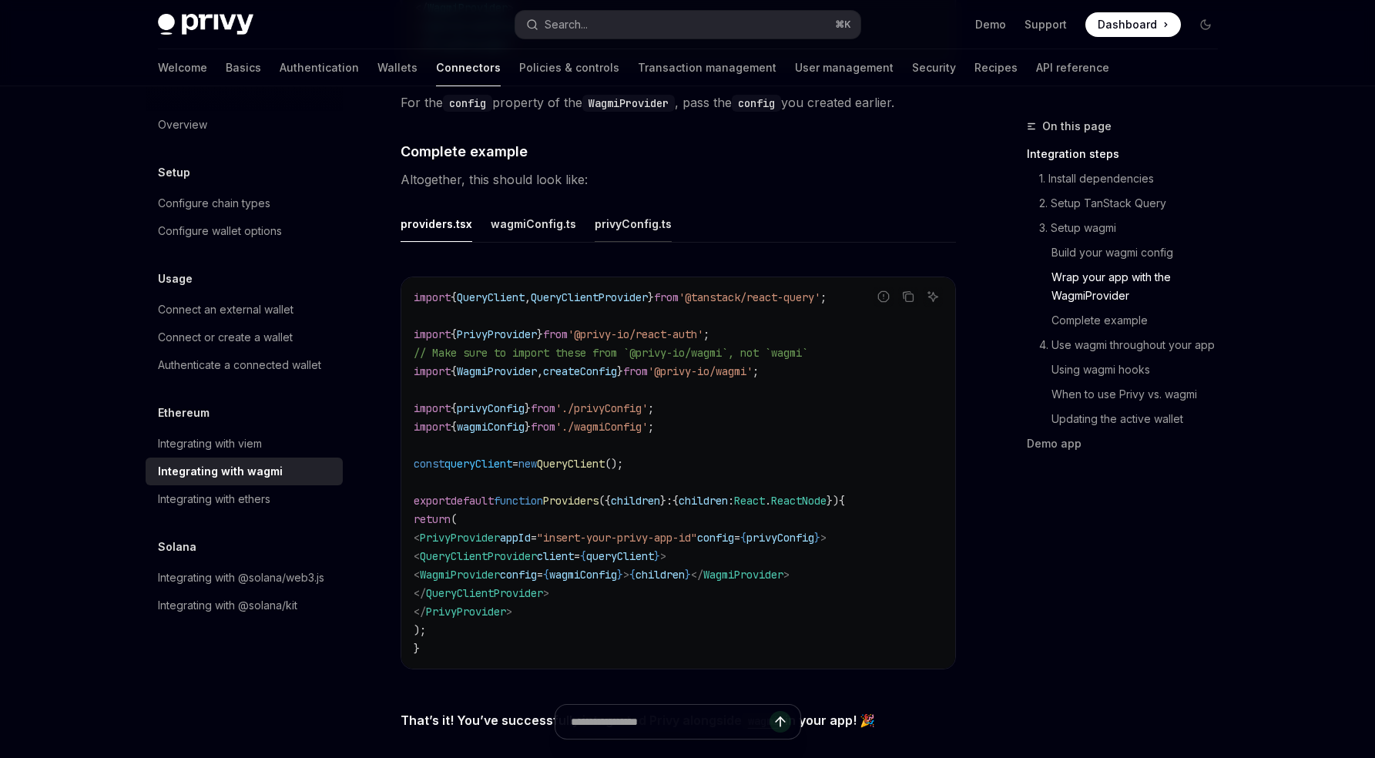
click at [635, 218] on div "privyConfig.ts" at bounding box center [633, 224] width 77 height 36
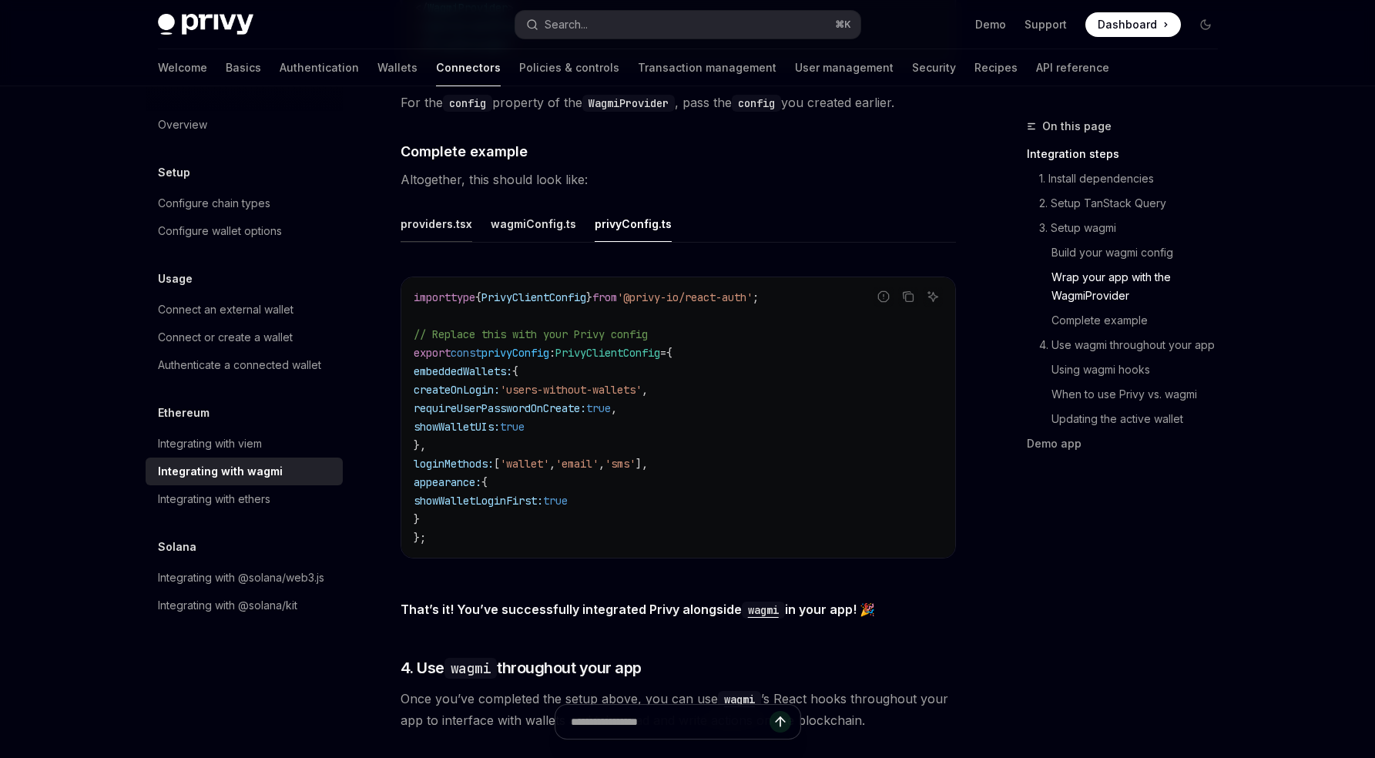
click at [448, 214] on div "providers.tsx" at bounding box center [437, 224] width 72 height 36
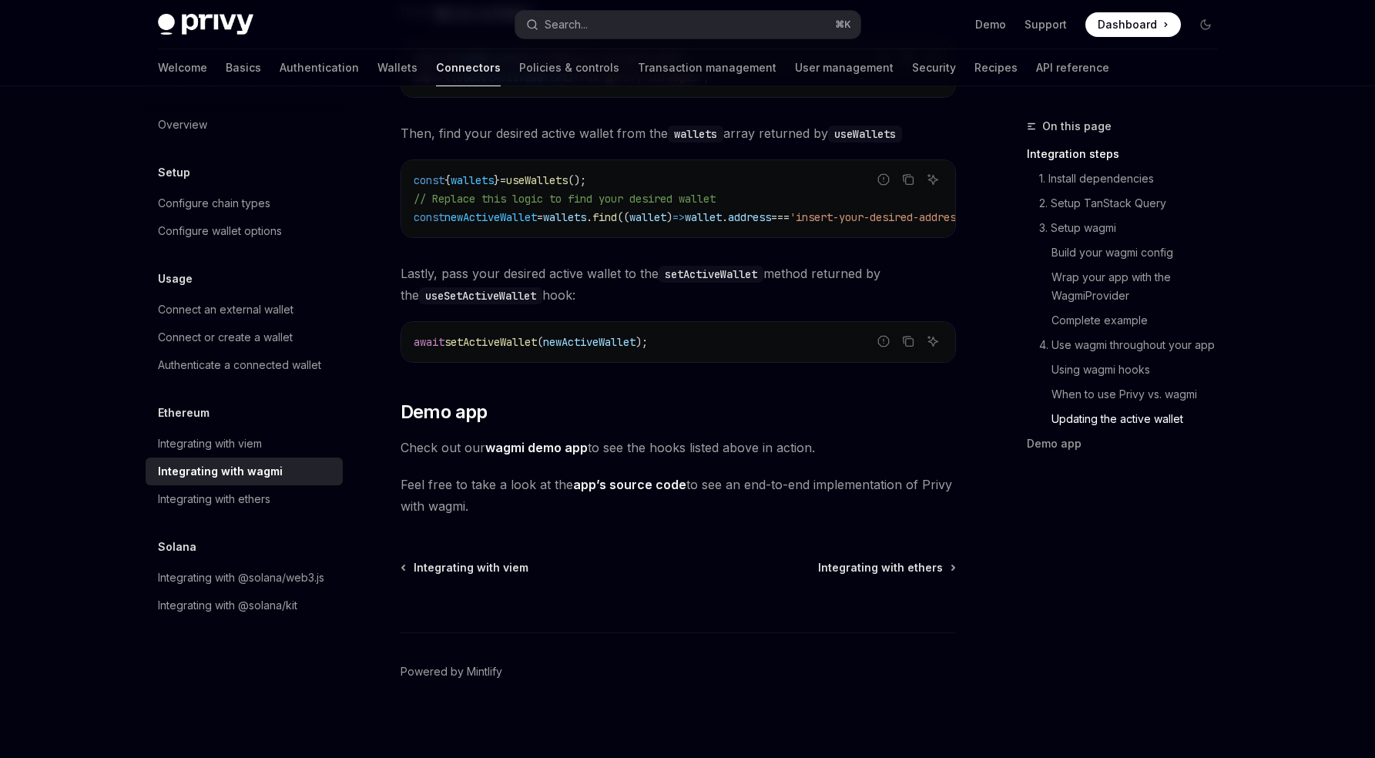
scroll to position [4361, 0]
click at [244, 356] on div "Authenticate a connected wallet" at bounding box center [239, 365] width 163 height 18
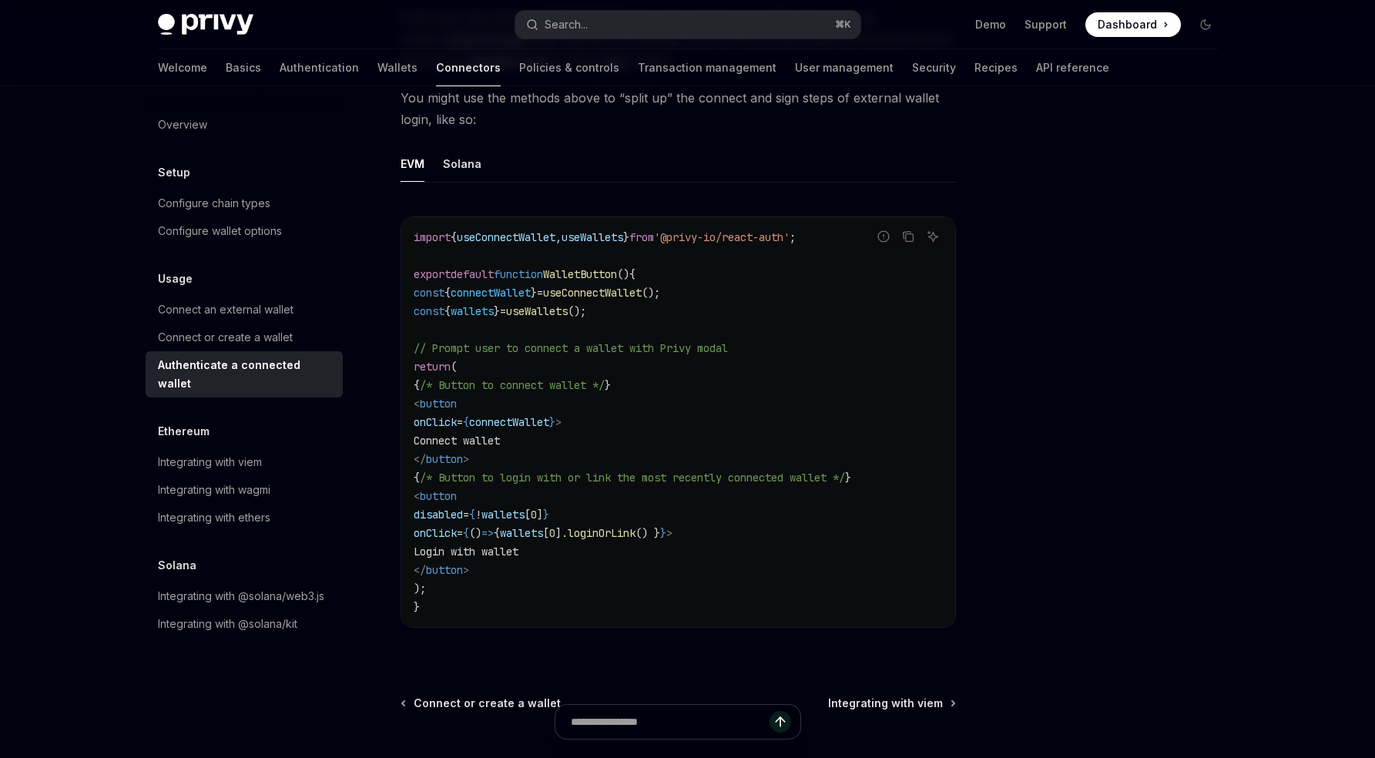
scroll to position [747, 0]
click at [227, 332] on div "Connect or create a wallet" at bounding box center [225, 337] width 135 height 18
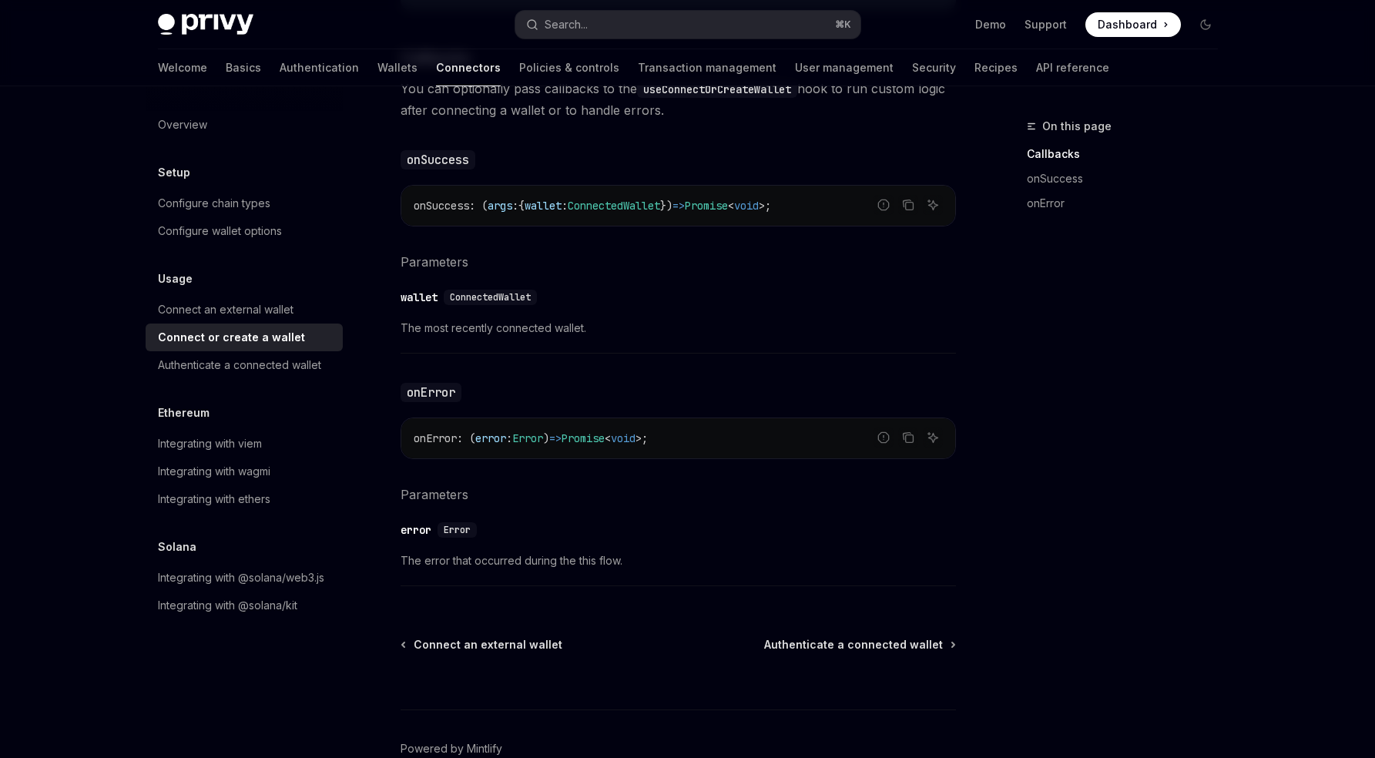
scroll to position [886, 0]
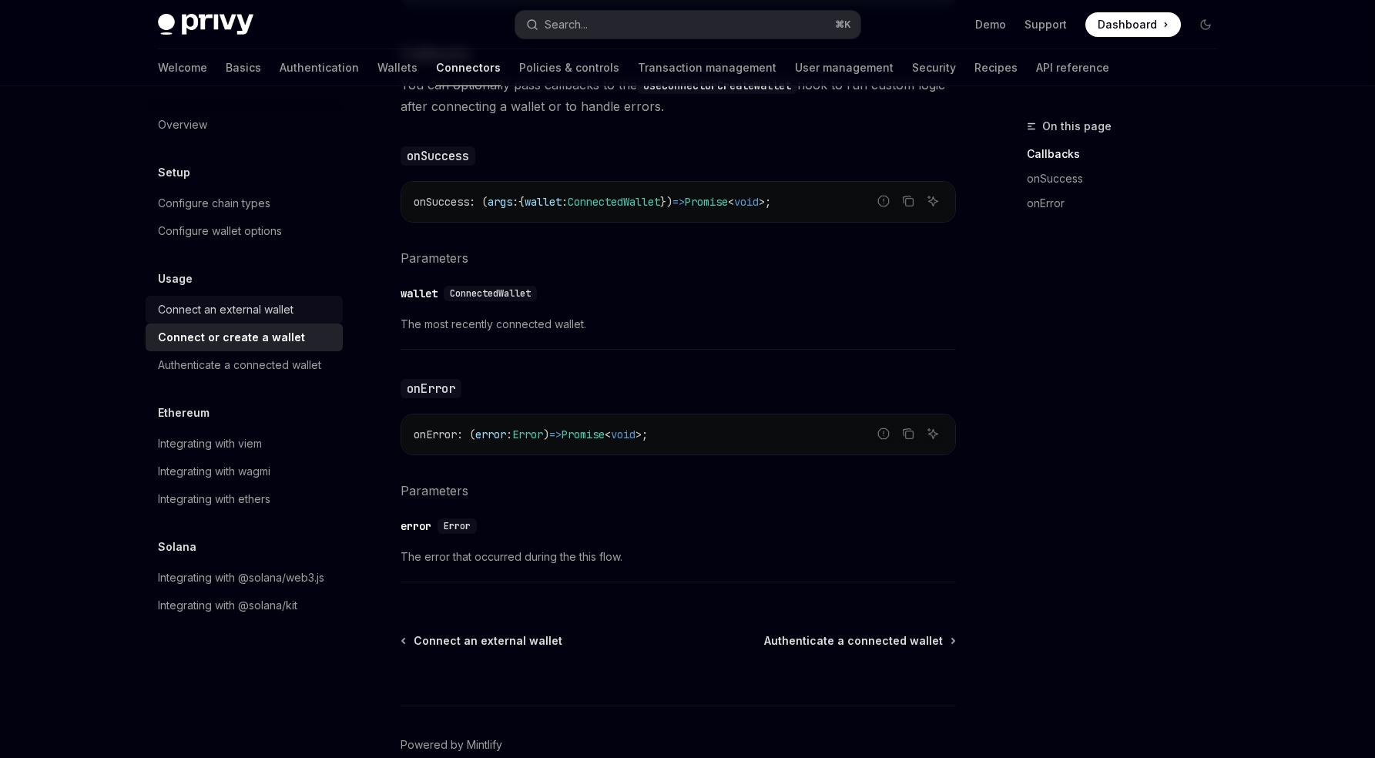
click at [216, 307] on div "Connect an external wallet" at bounding box center [226, 309] width 136 height 18
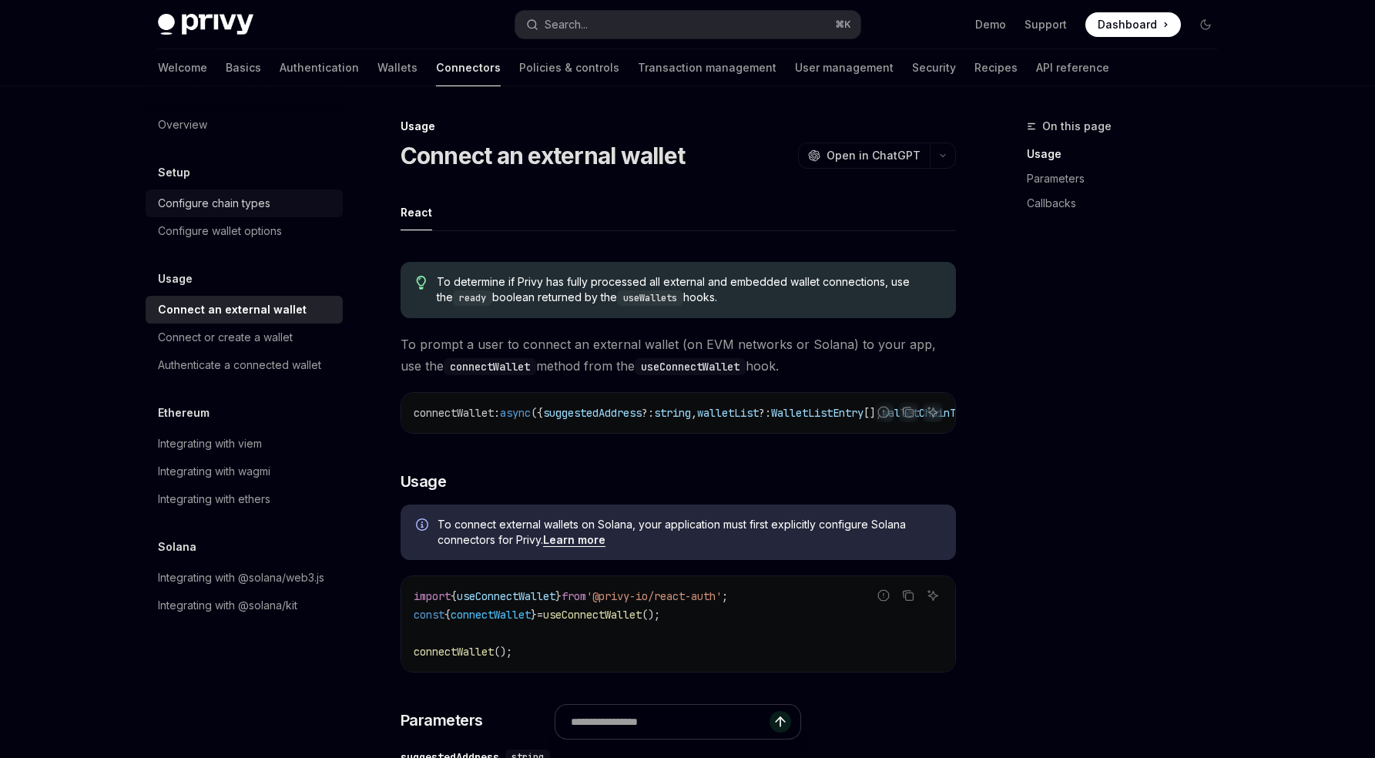
click at [263, 193] on link "Configure chain types" at bounding box center [244, 203] width 197 height 28
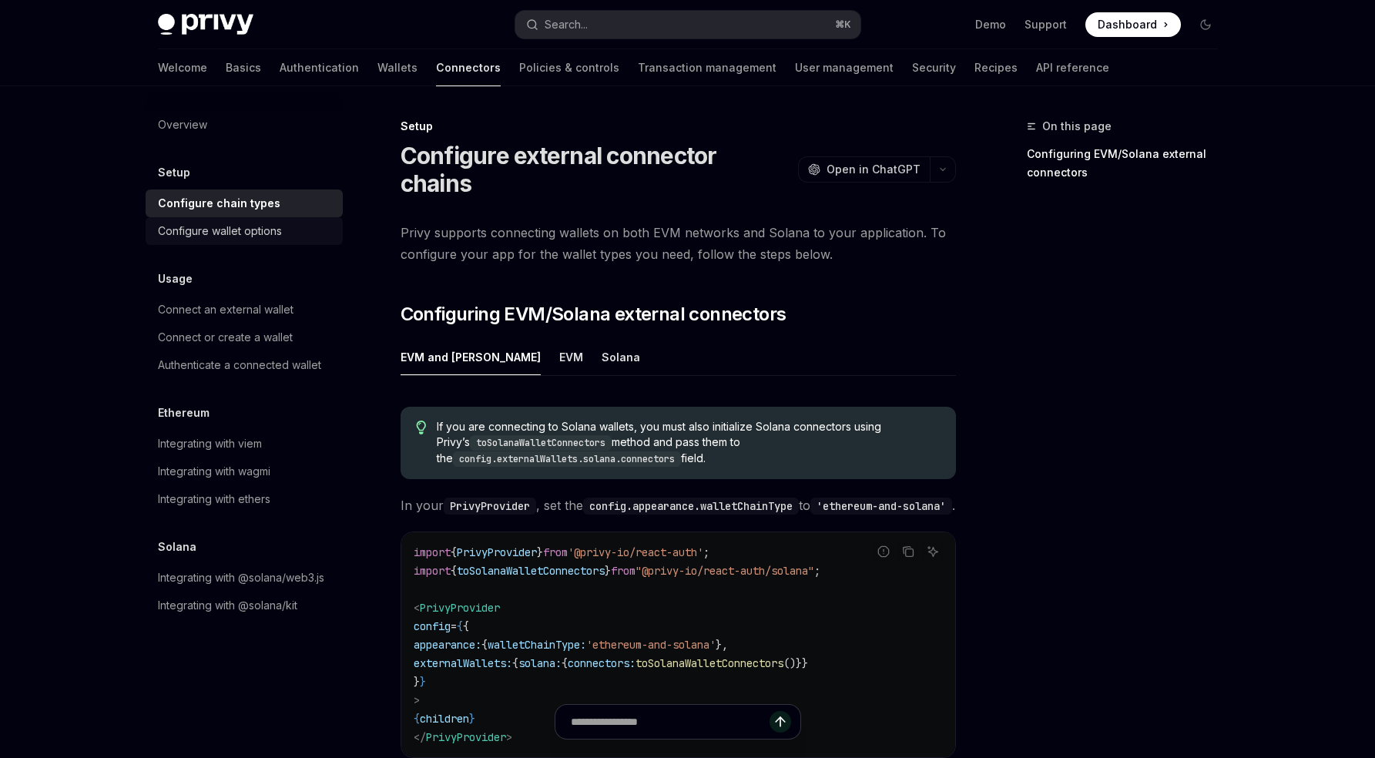
click at [260, 217] on link "Configure wallet options" at bounding box center [244, 231] width 197 height 28
type textarea "*"
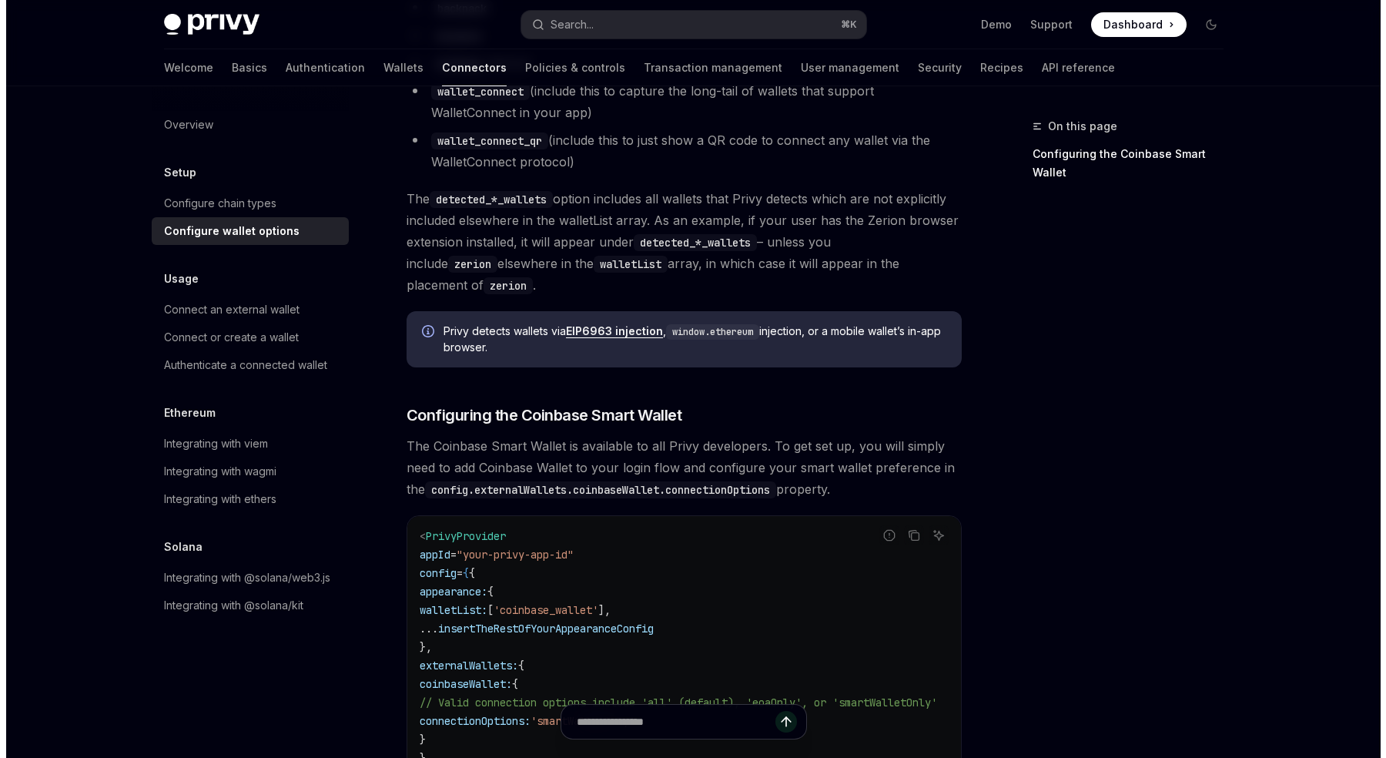
scroll to position [1449, 0]
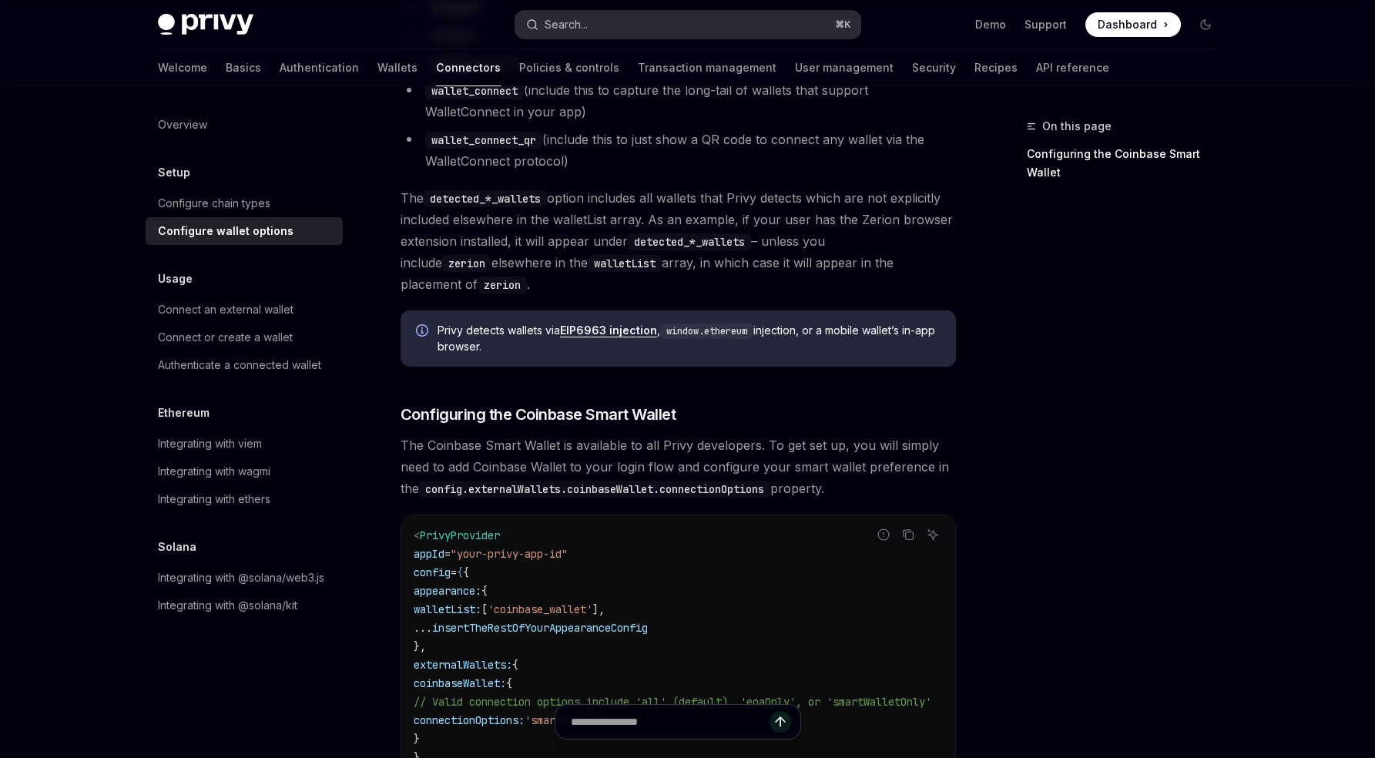
click at [653, 31] on button "Search... ⌘ K" at bounding box center [687, 25] width 345 height 28
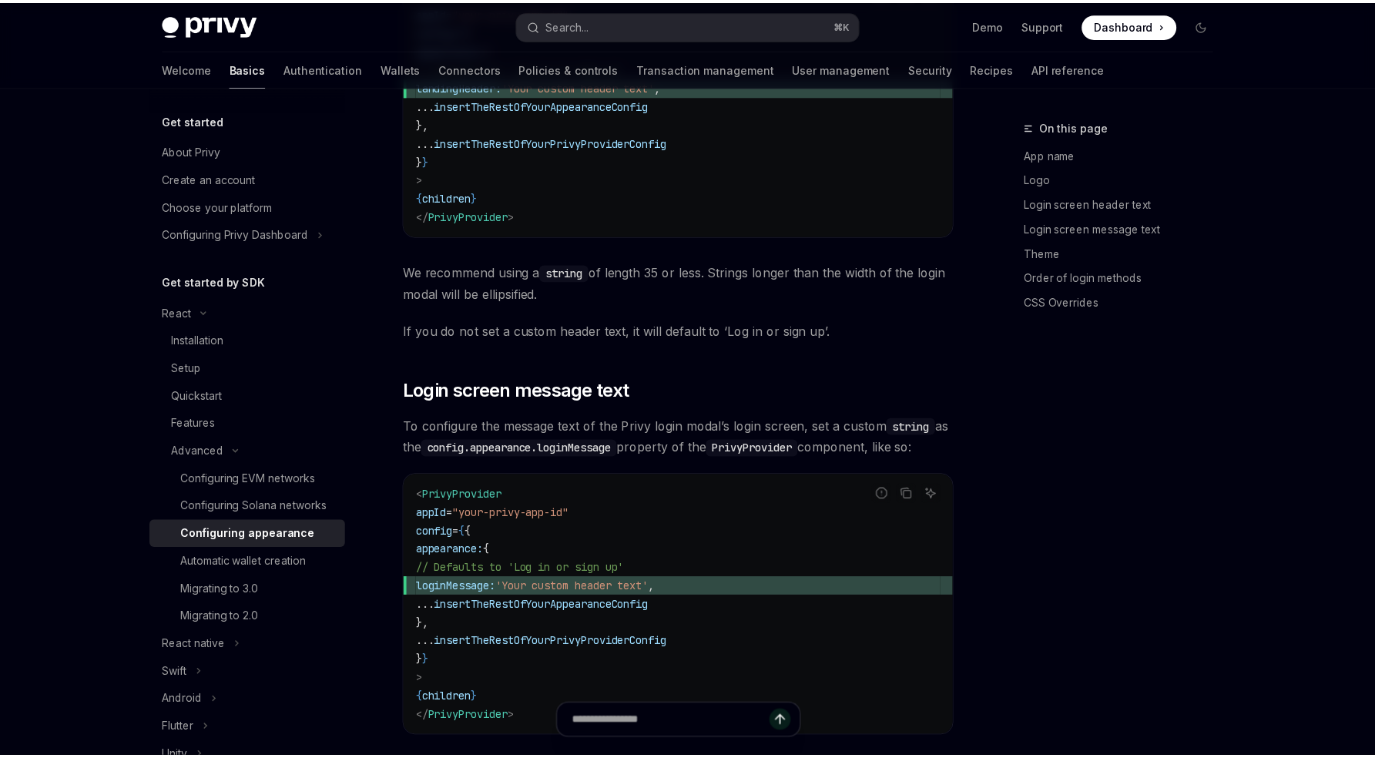
scroll to position [2921, 0]
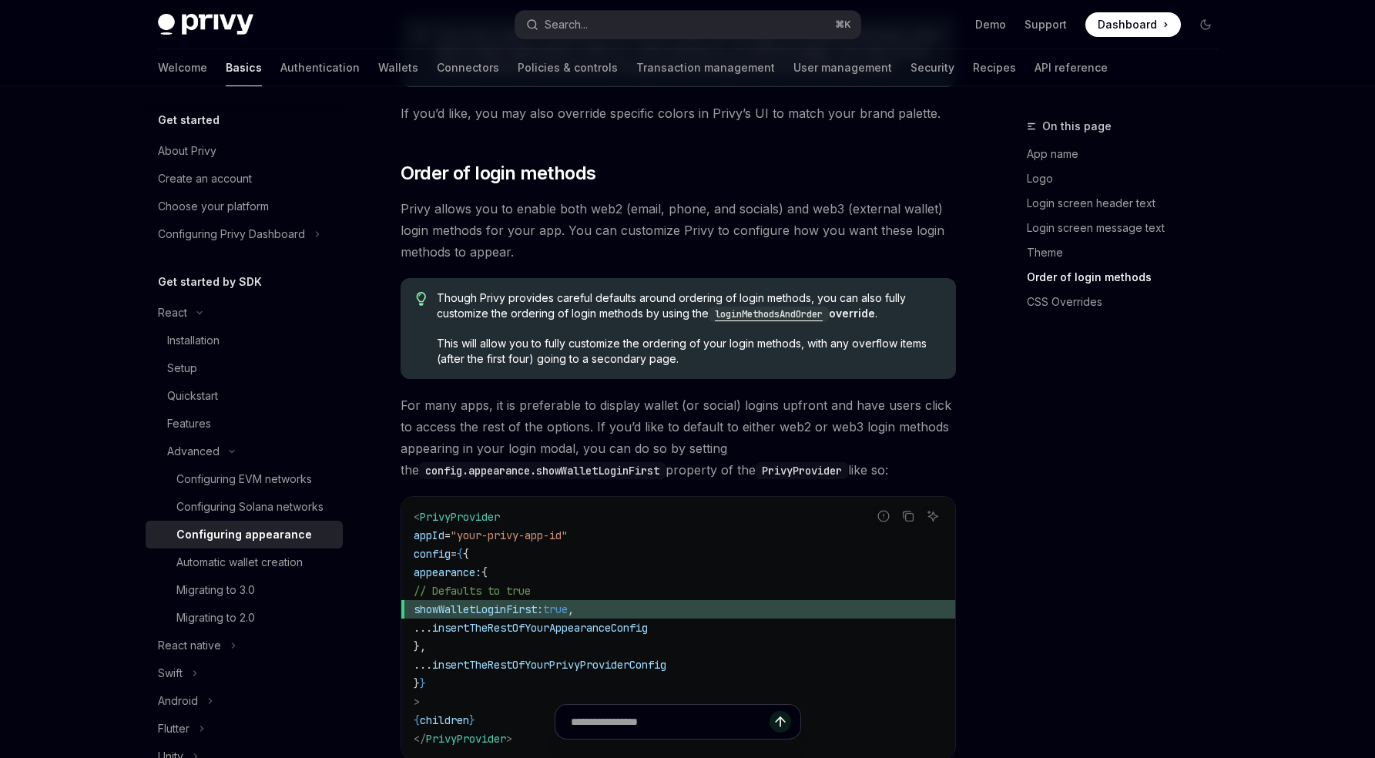
click at [746, 307] on code "loginMethodsAndOrder" at bounding box center [769, 314] width 120 height 15
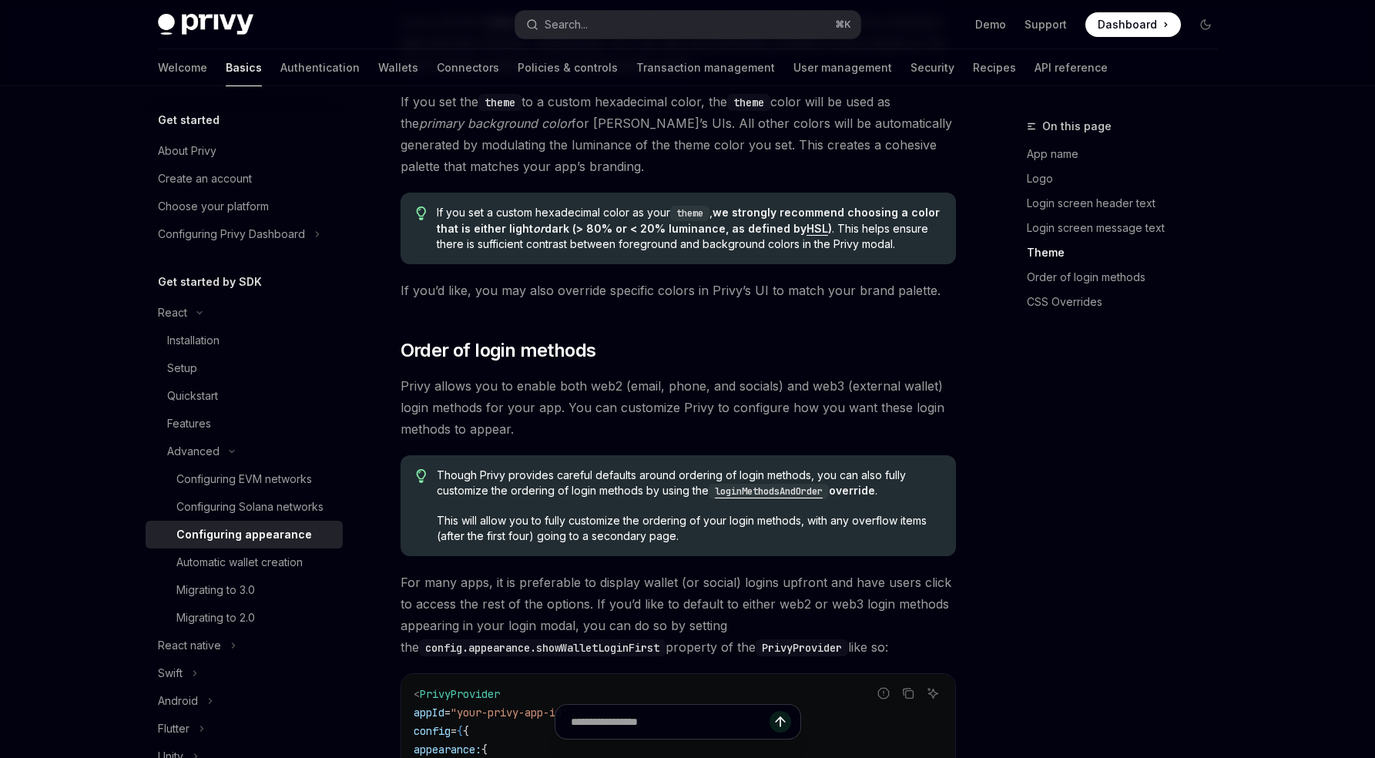
scroll to position [2733, 0]
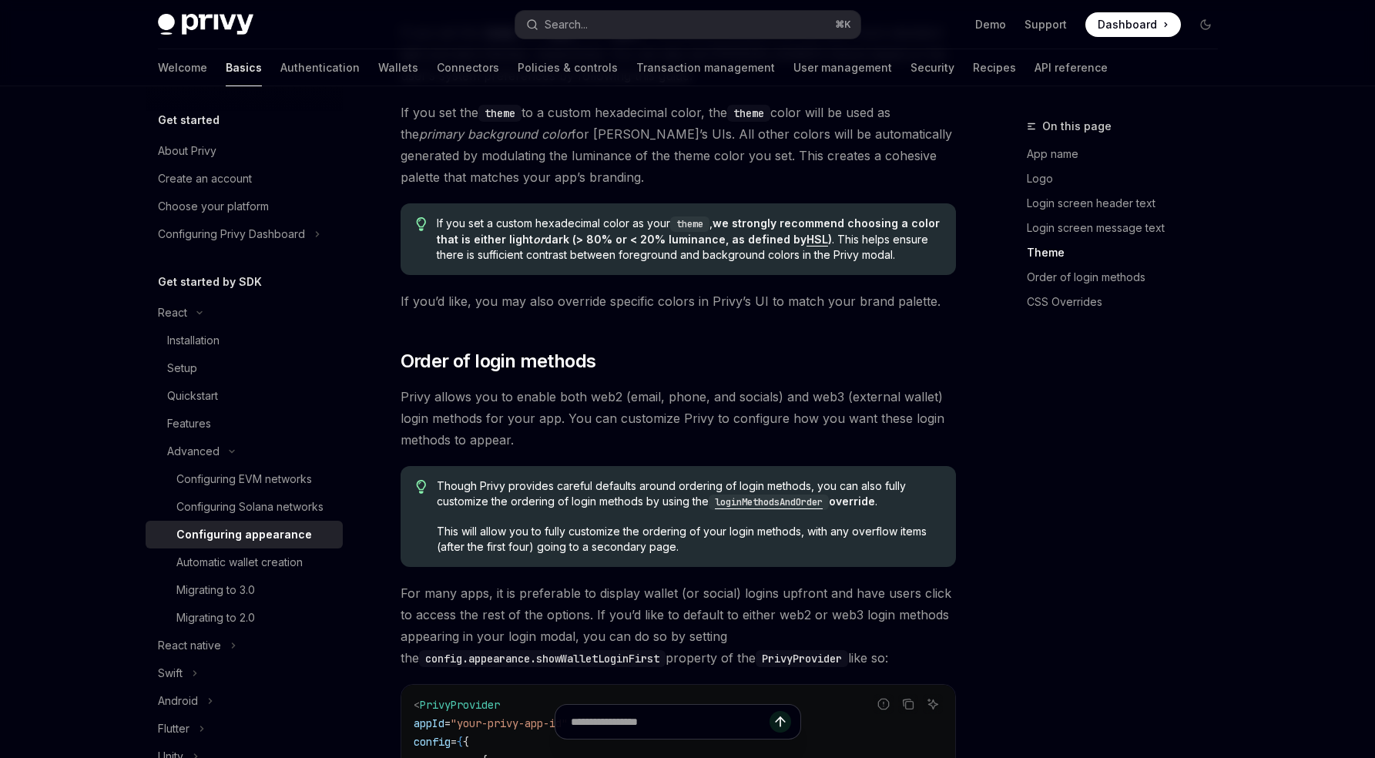
click at [762, 494] on code "loginMethodsAndOrder" at bounding box center [769, 501] width 120 height 15
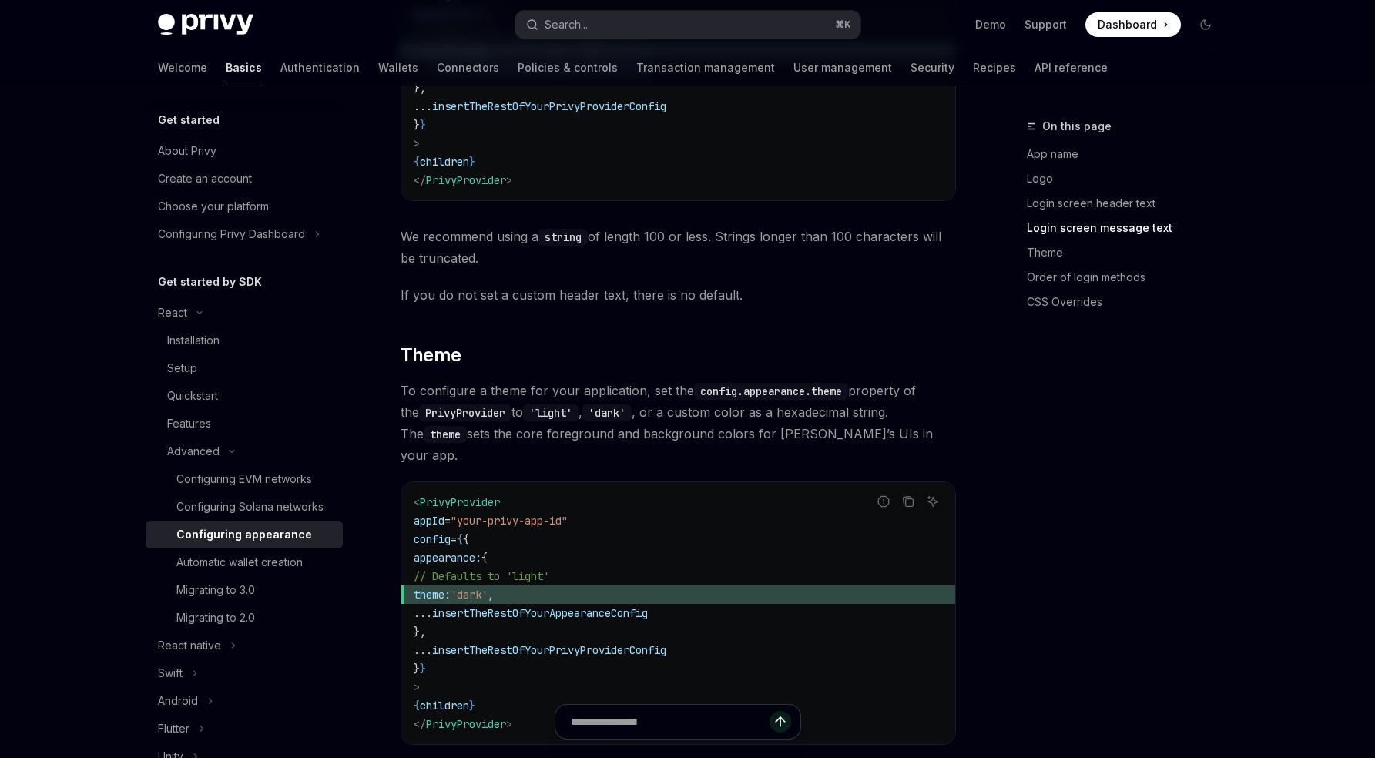
scroll to position [1903, 0]
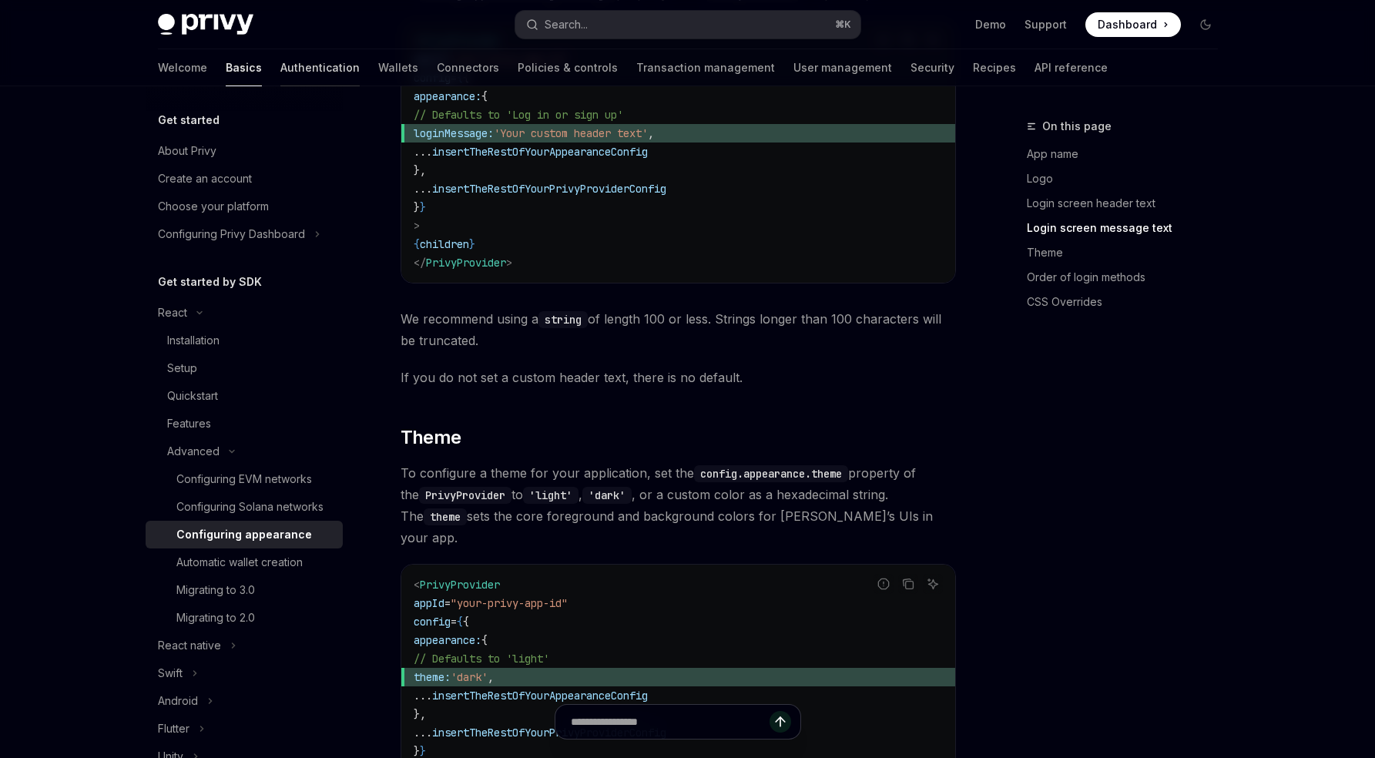
click at [283, 63] on link "Authentication" at bounding box center [319, 67] width 79 height 37
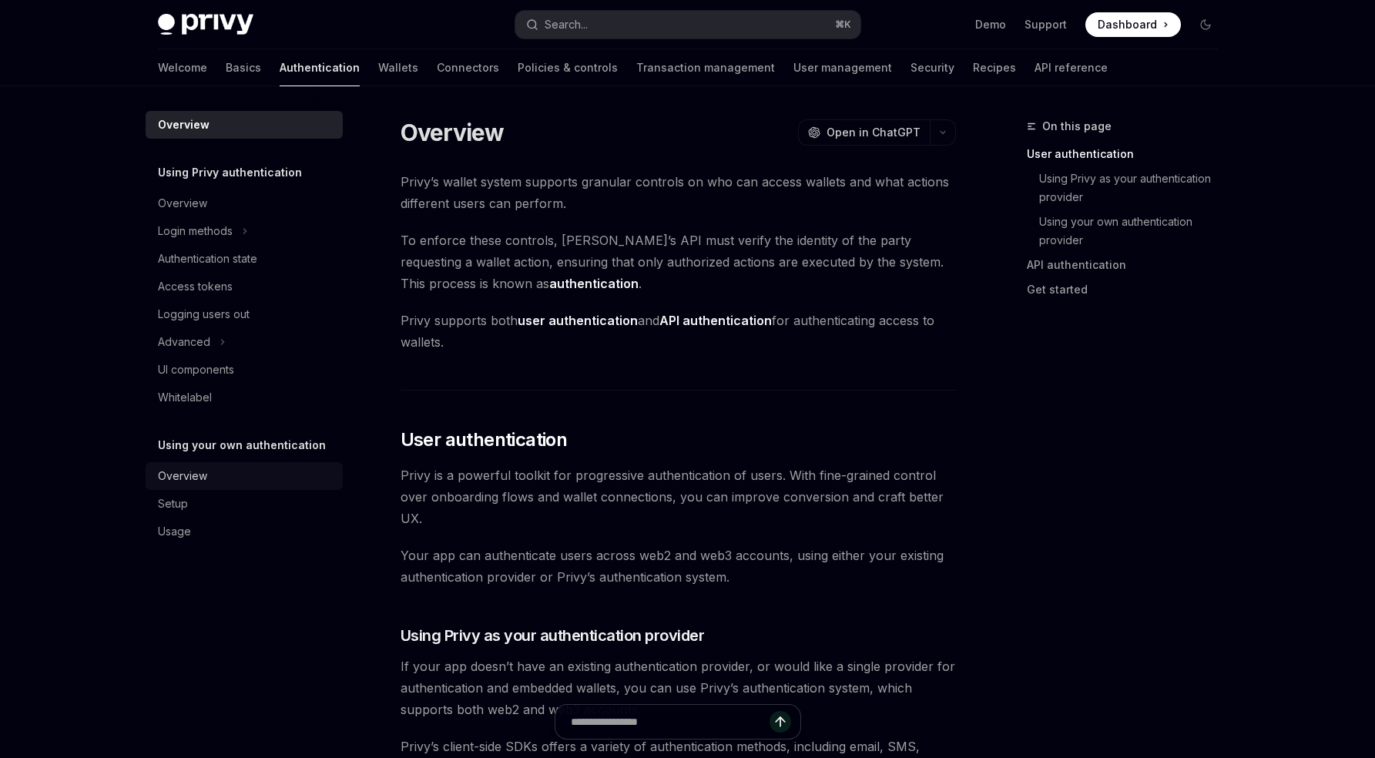
click at [215, 488] on link "Overview" at bounding box center [244, 476] width 197 height 28
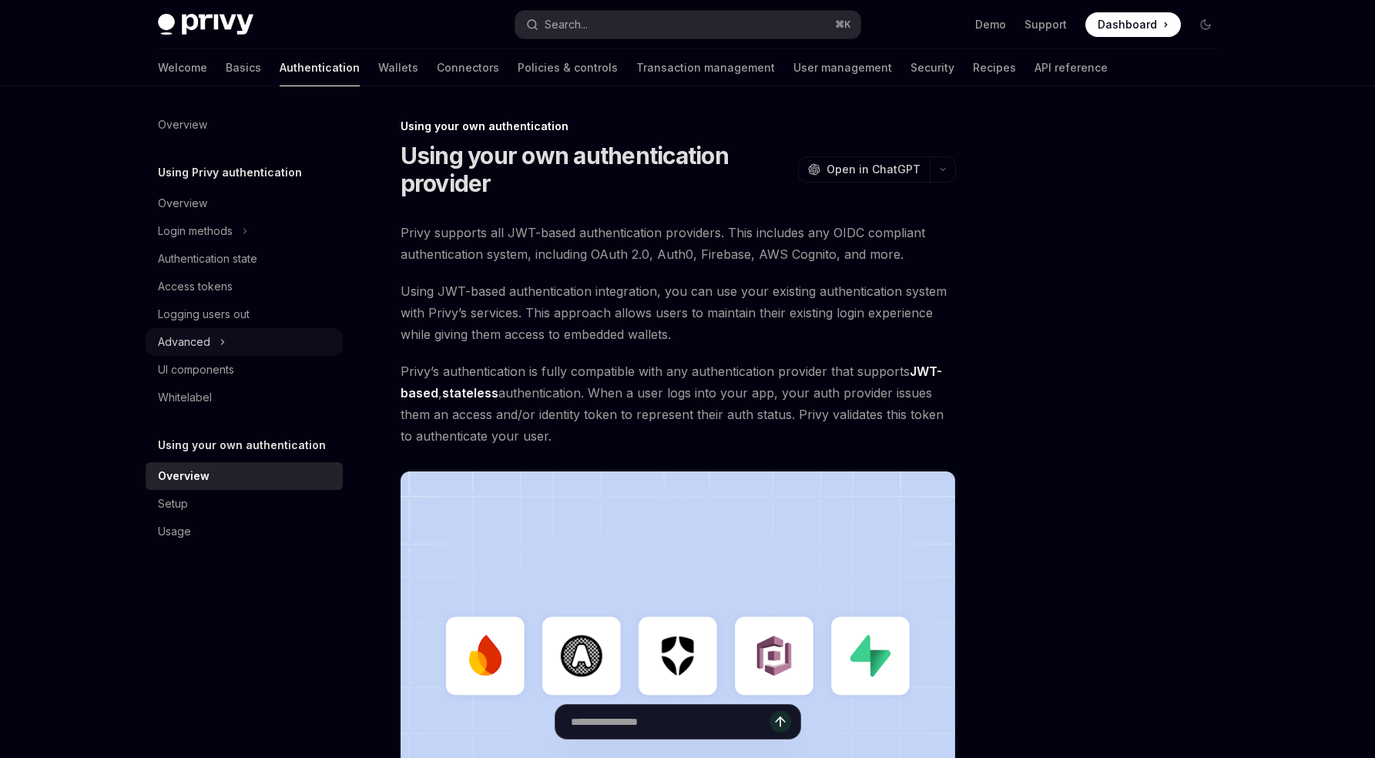
click at [215, 346] on button "Advanced" at bounding box center [244, 342] width 197 height 28
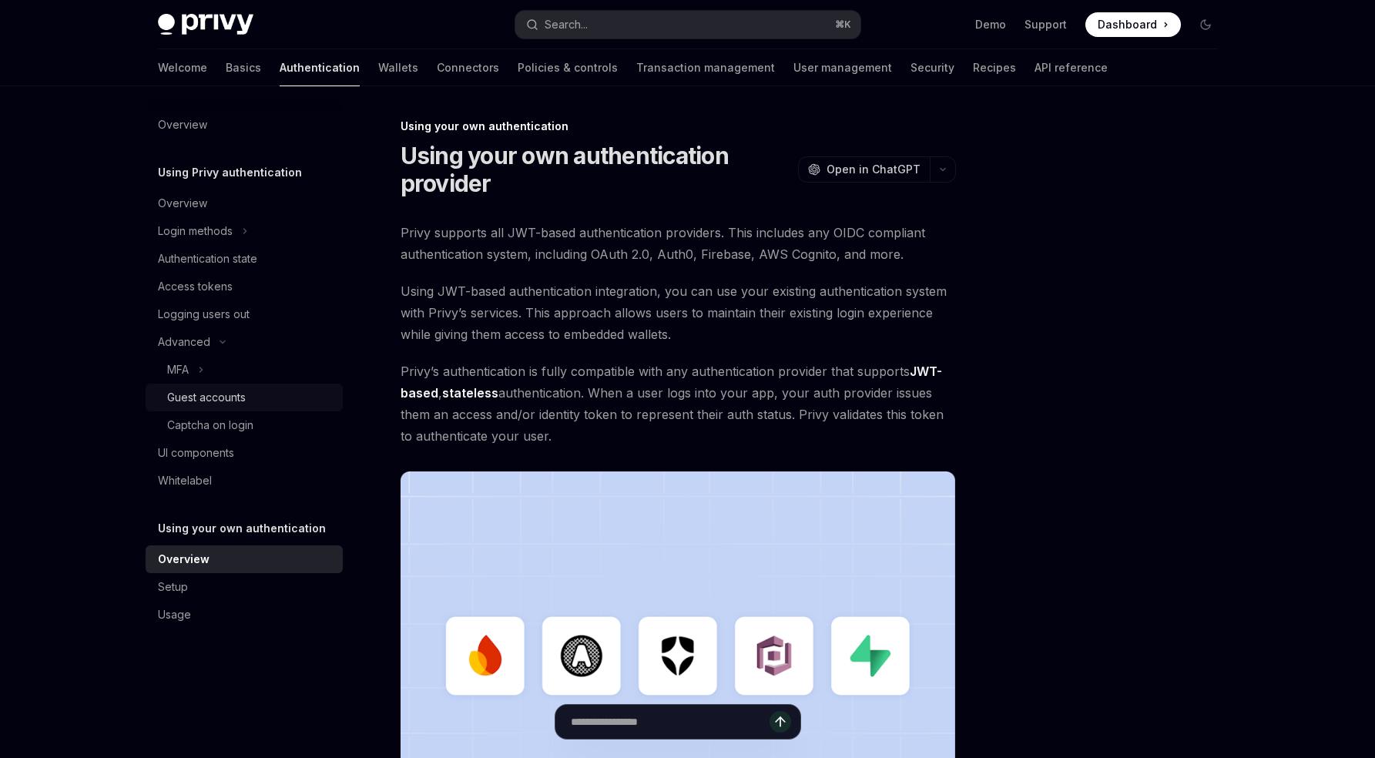
click at [215, 405] on div "Guest accounts" at bounding box center [206, 397] width 79 height 18
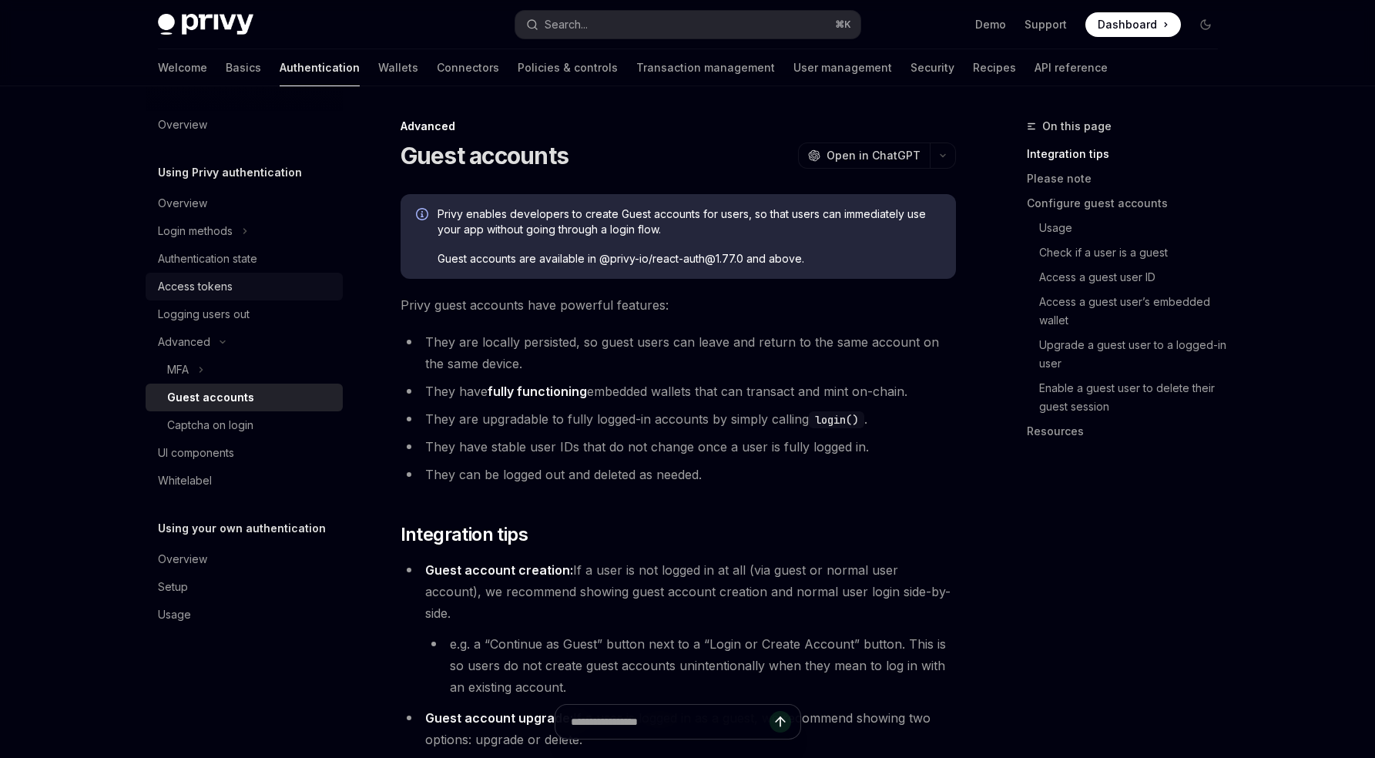
click at [219, 290] on div "Access tokens" at bounding box center [195, 286] width 75 height 18
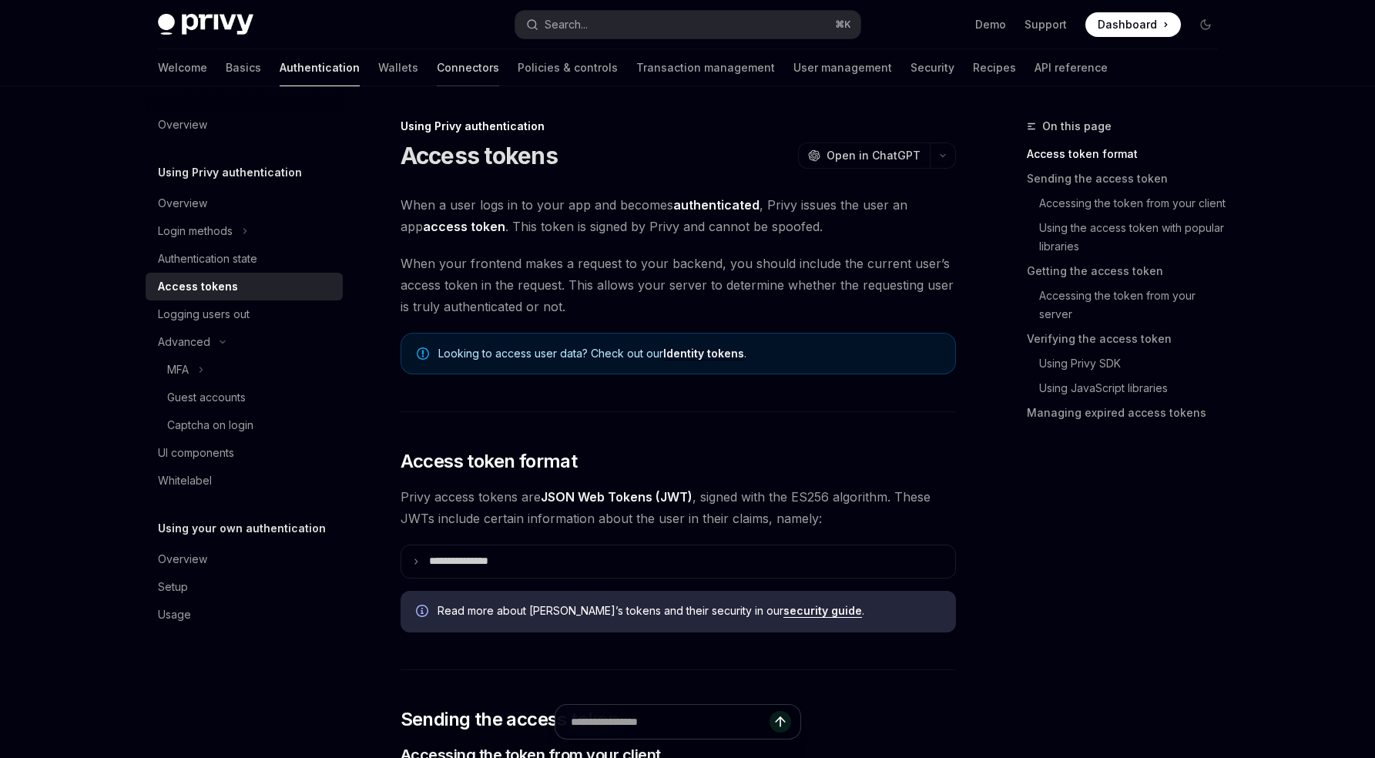
click at [437, 53] on link "Connectors" at bounding box center [468, 67] width 62 height 37
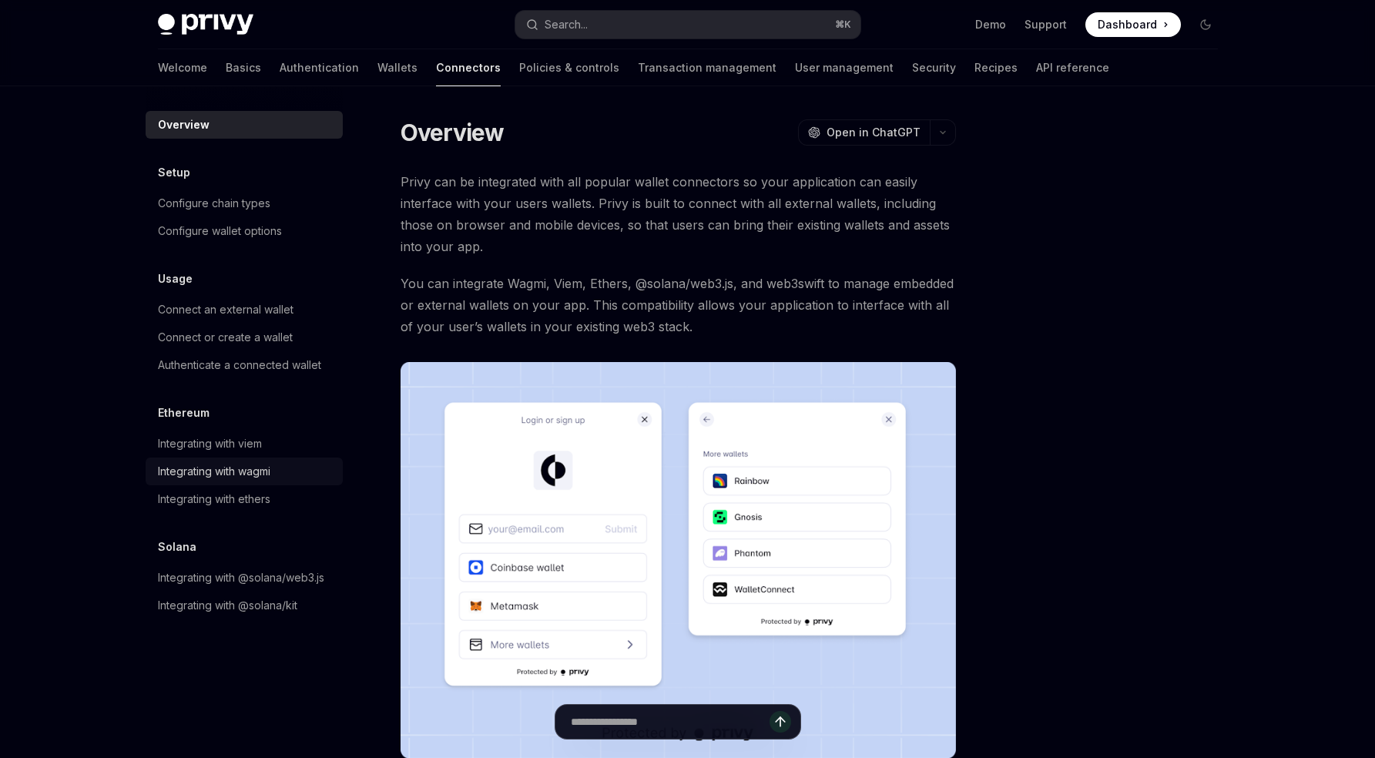
click at [250, 464] on div "Integrating with wagmi" at bounding box center [214, 471] width 112 height 18
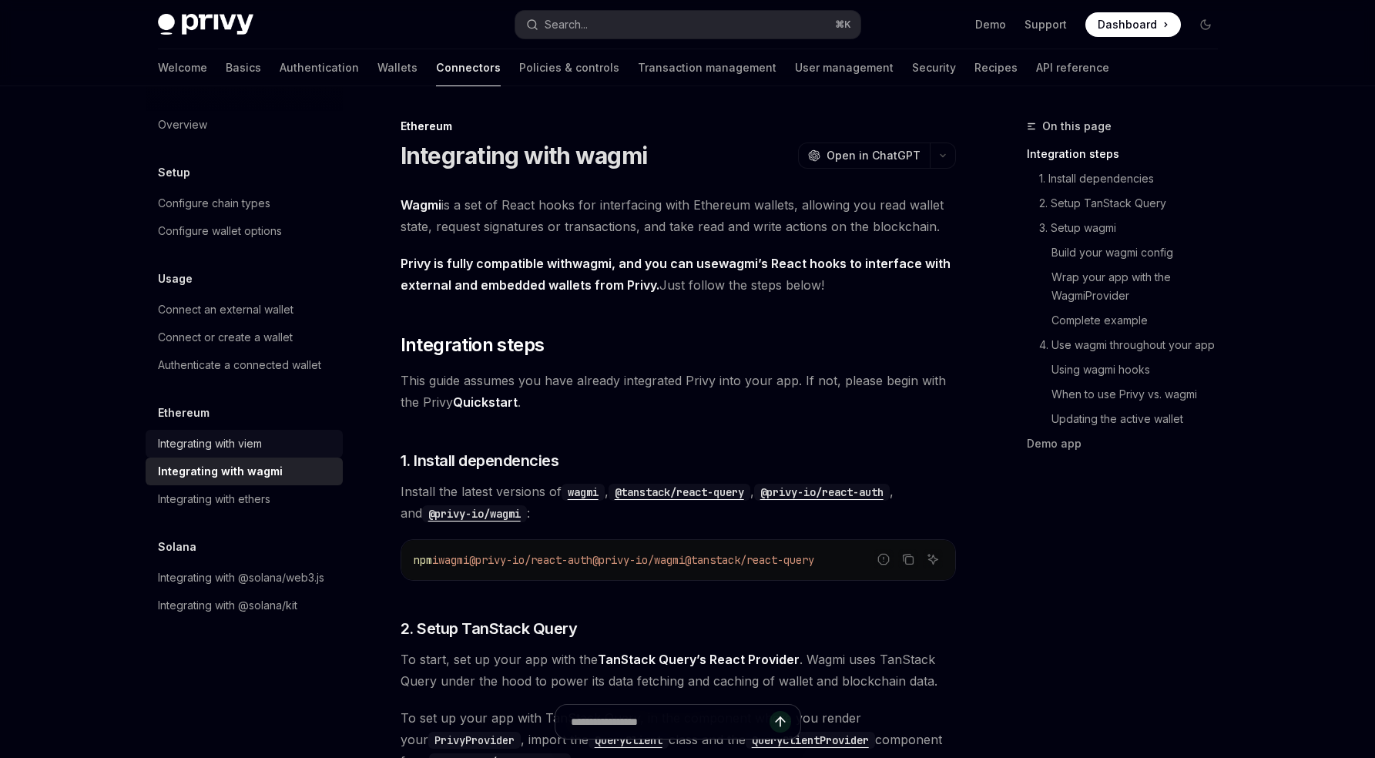
click at [250, 444] on div "Integrating with viem" at bounding box center [210, 443] width 104 height 18
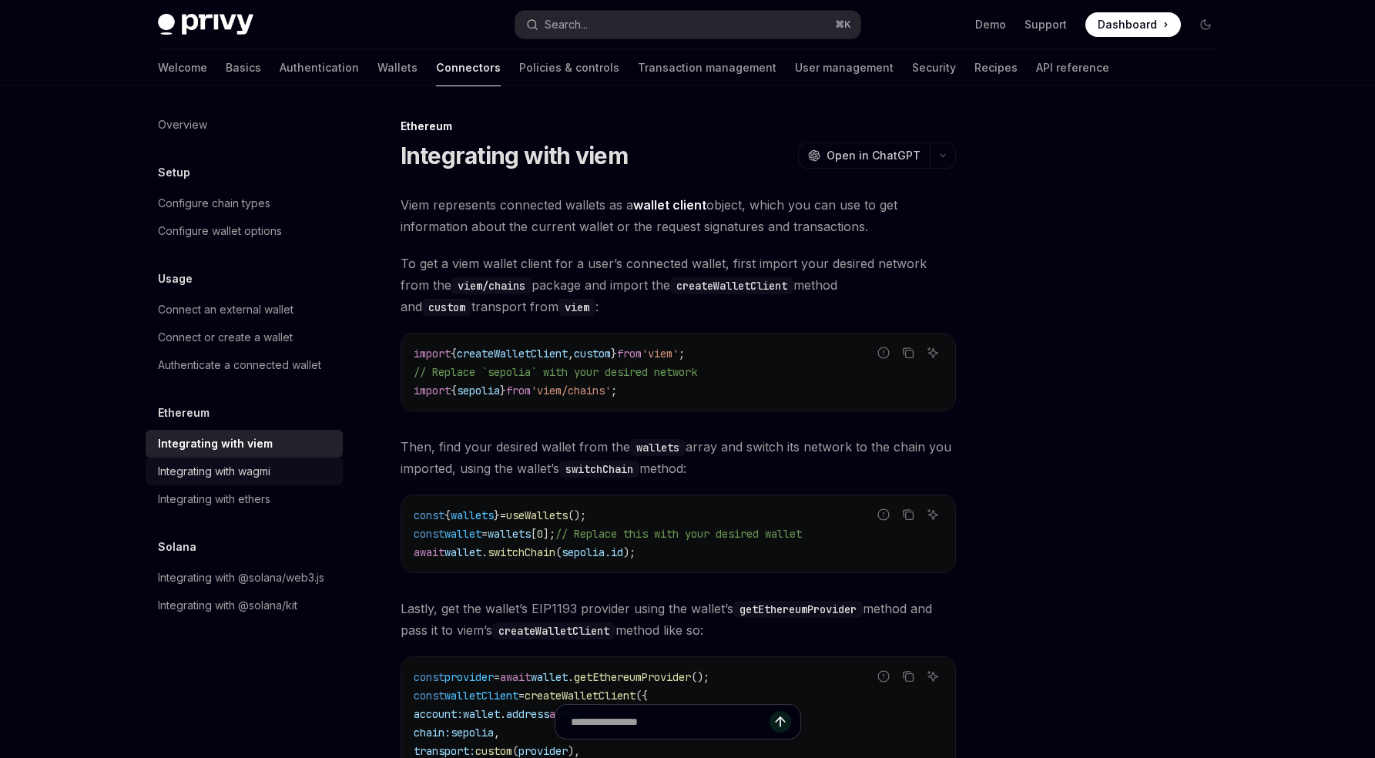
click at [260, 477] on div "Integrating with wagmi" at bounding box center [214, 471] width 112 height 18
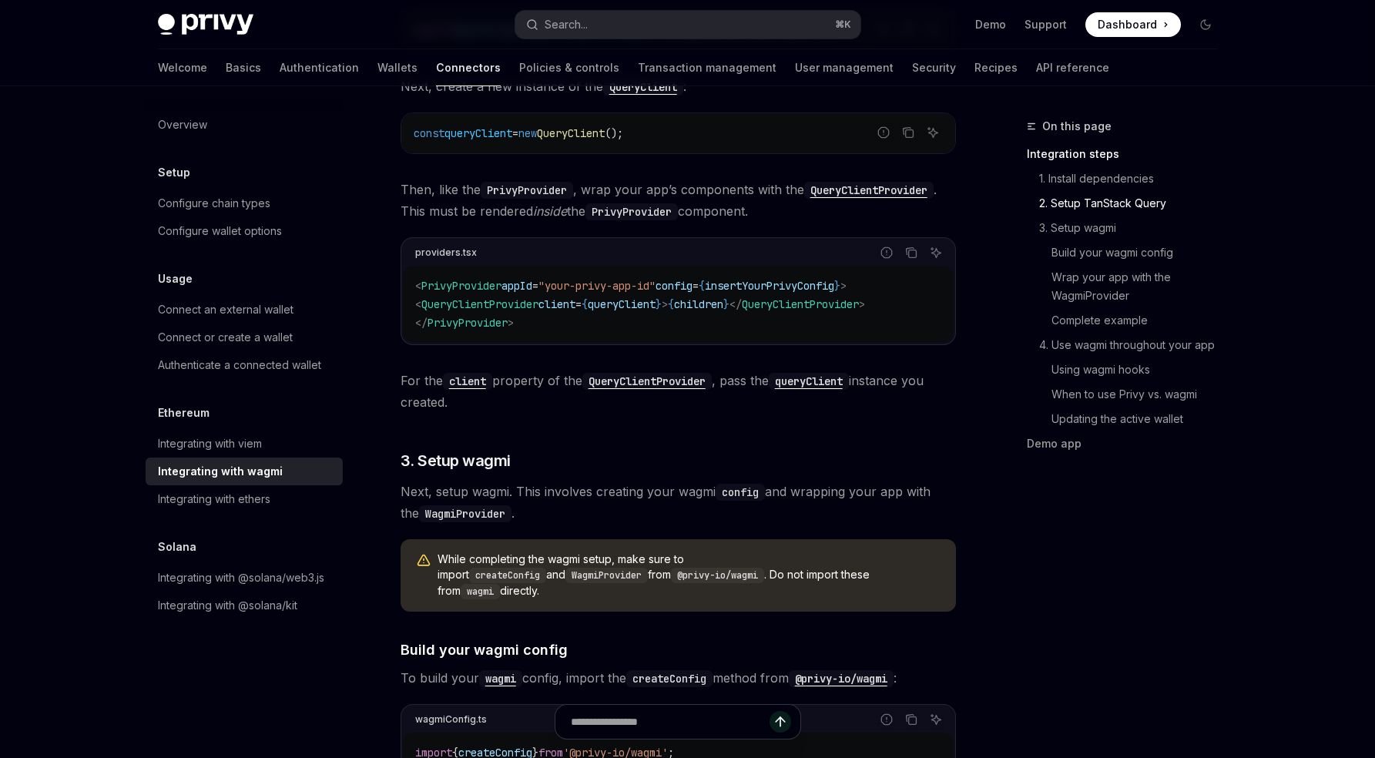
scroll to position [744, 0]
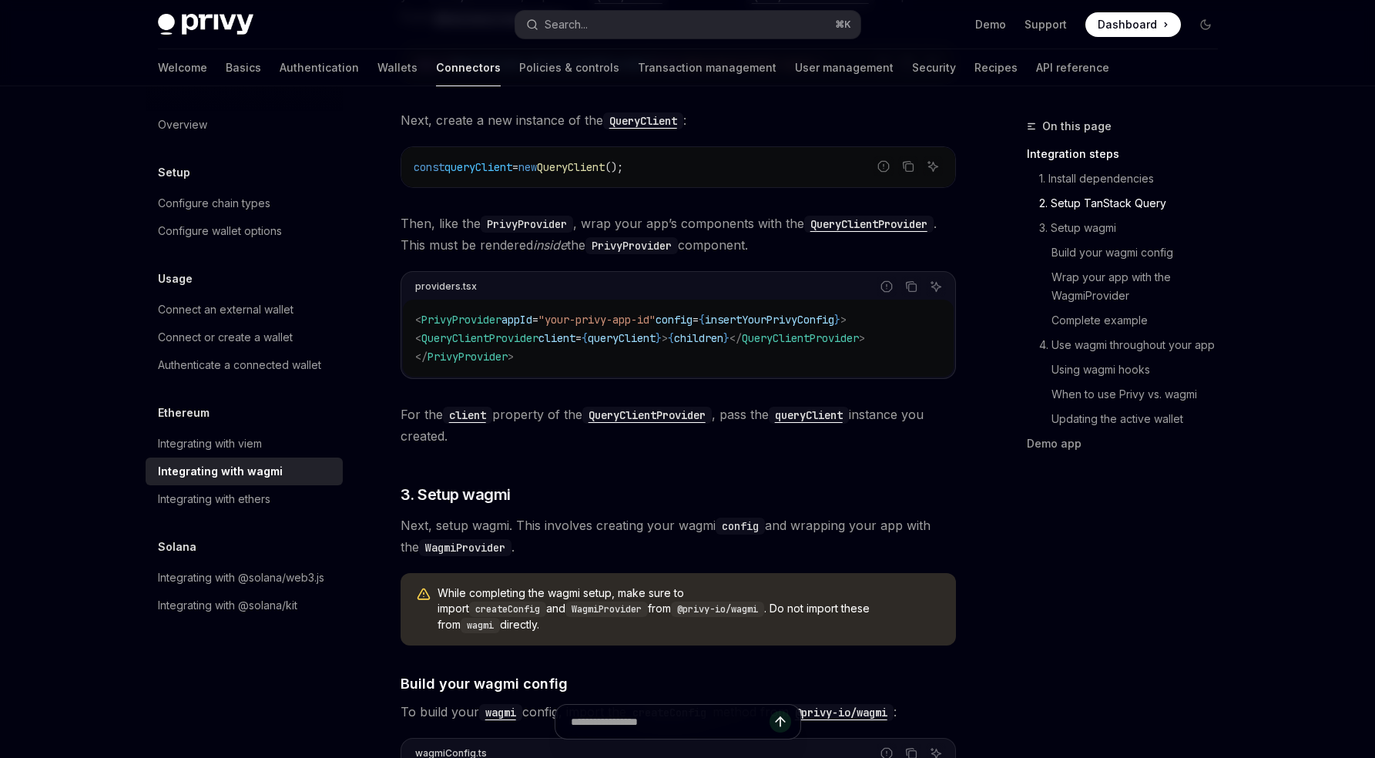
drag, startPoint x: 427, startPoint y: 340, endPoint x: 932, endPoint y: 336, distance: 505.3
click at [934, 336] on code "< PrivyProvider appId = "your-privy-app-id" config = { insertYourPrivyConfig } …" at bounding box center [678, 337] width 526 height 55
copy span "< QueryClientProvider client = { queryClient } > { children } </ QueryClientPro…"
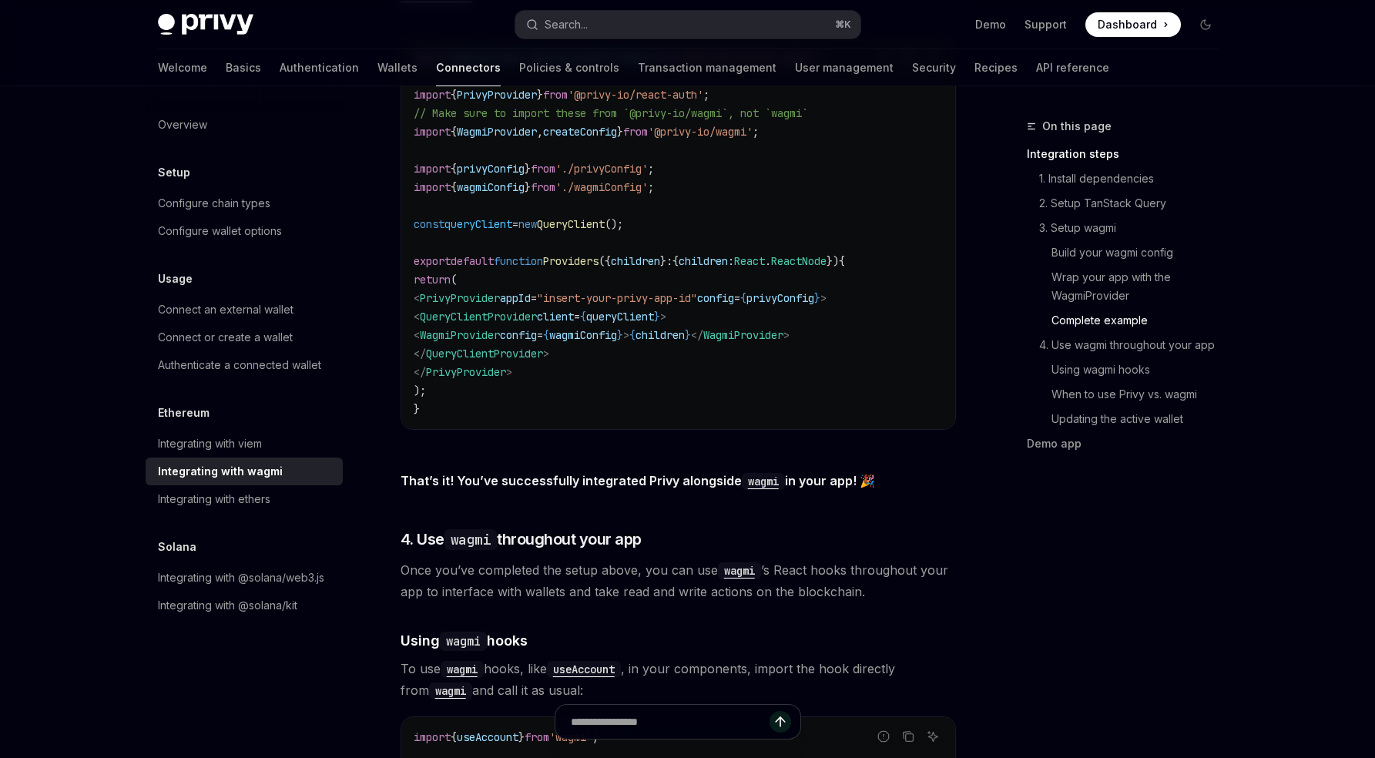
scroll to position [3104, 0]
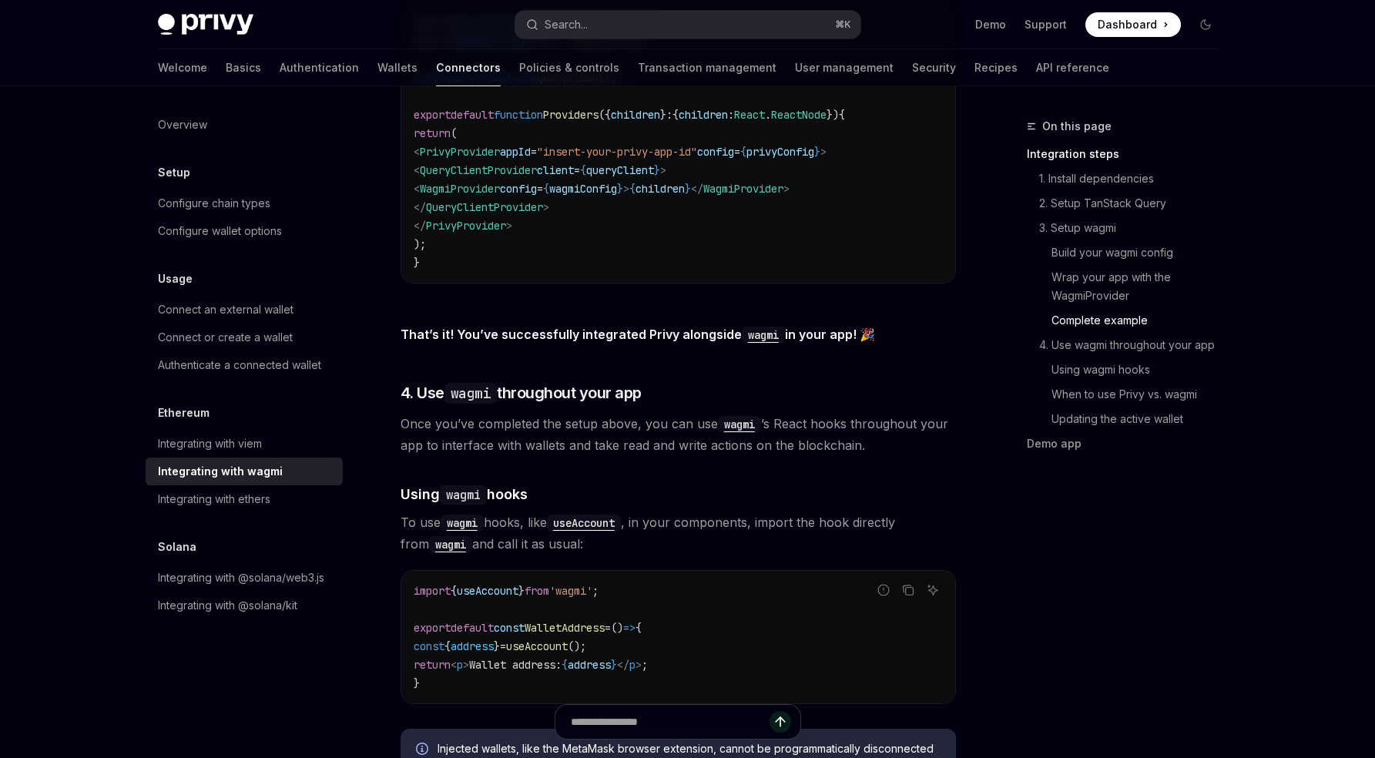
drag, startPoint x: 454, startPoint y: 162, endPoint x: 602, endPoint y: 196, distance: 151.9
click at [602, 196] on code "import { QueryClient , QueryClientProvider } from '@tanstack/react-query' ; imp…" at bounding box center [678, 87] width 529 height 370
copy code "< QueryClientProvider client = { queryClient } > < WagmiProvider config = { wag…"
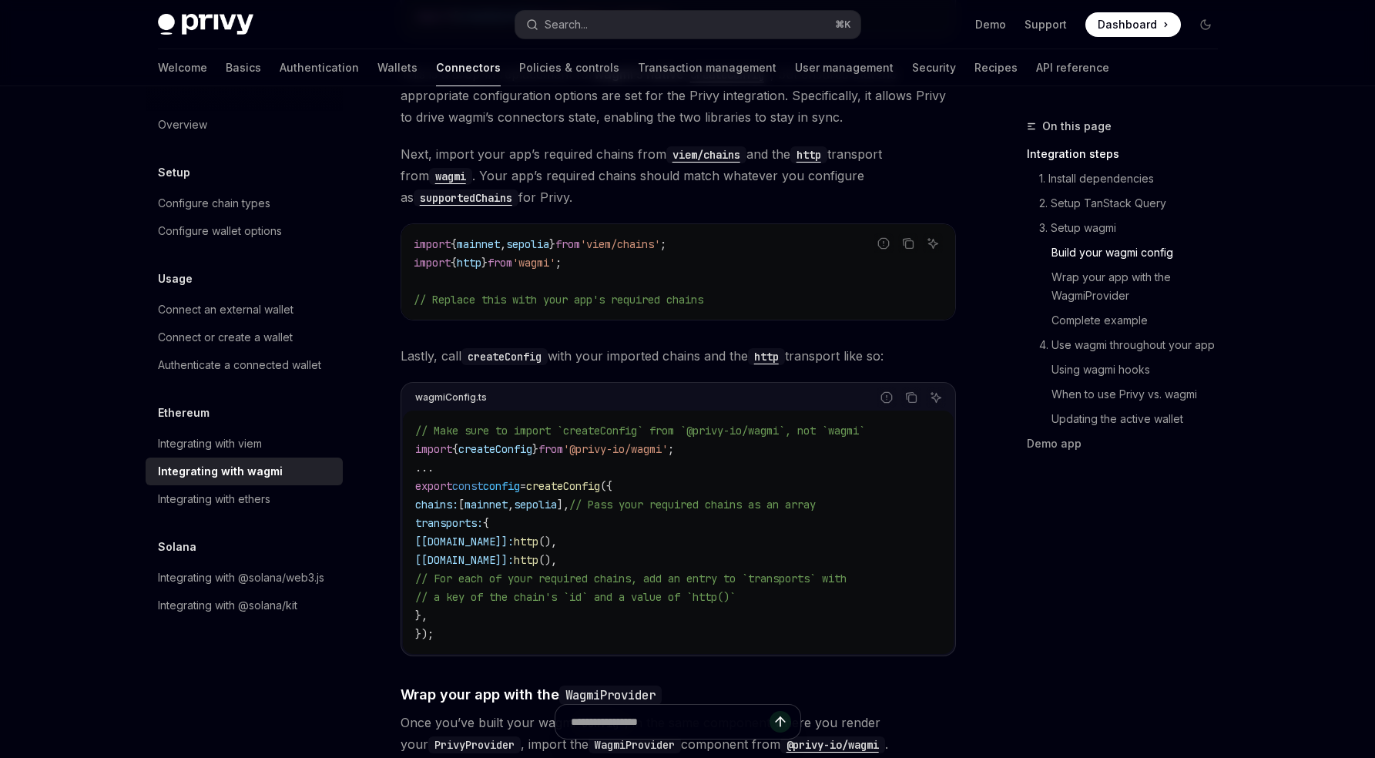
scroll to position [1259, 0]
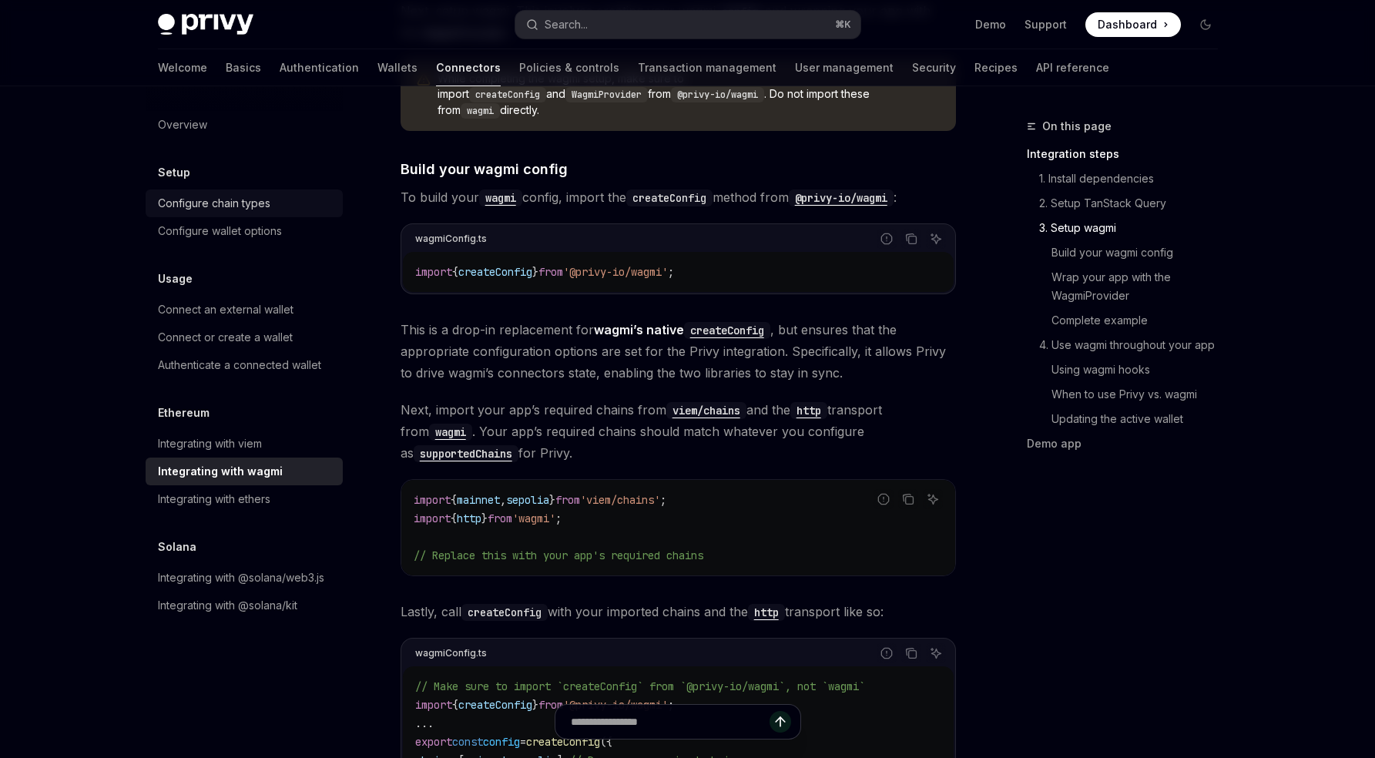
click at [243, 205] on div "Configure chain types" at bounding box center [214, 203] width 112 height 18
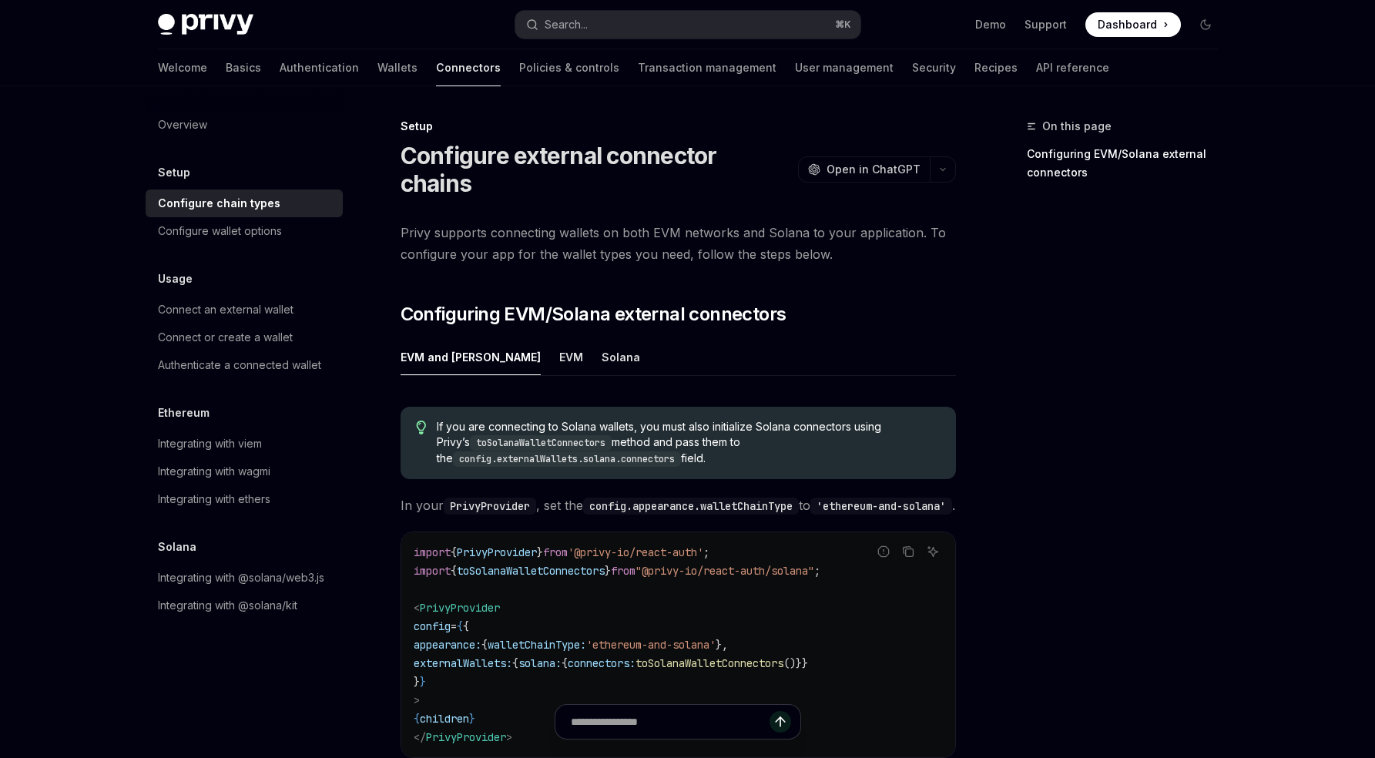
scroll to position [267, 0]
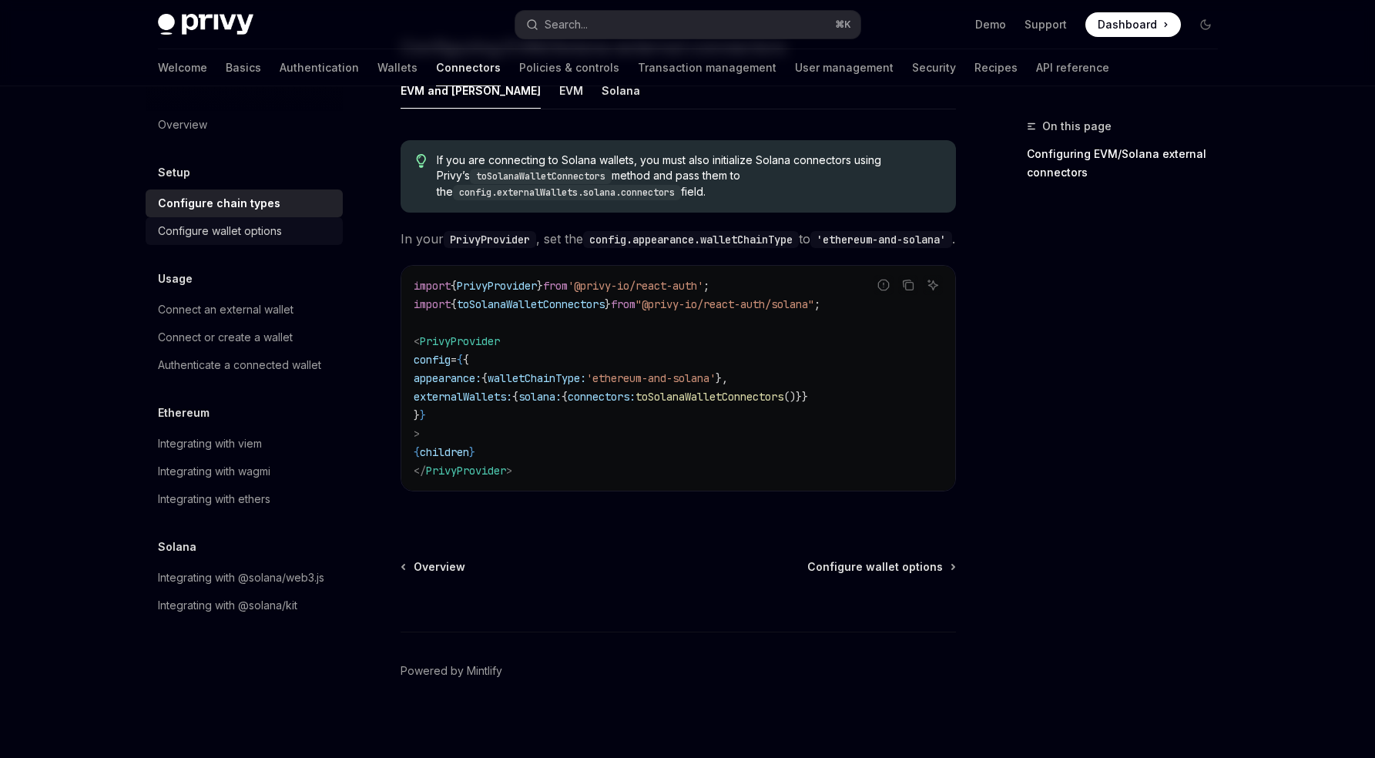
click at [266, 231] on div "Configure wallet options" at bounding box center [220, 231] width 124 height 18
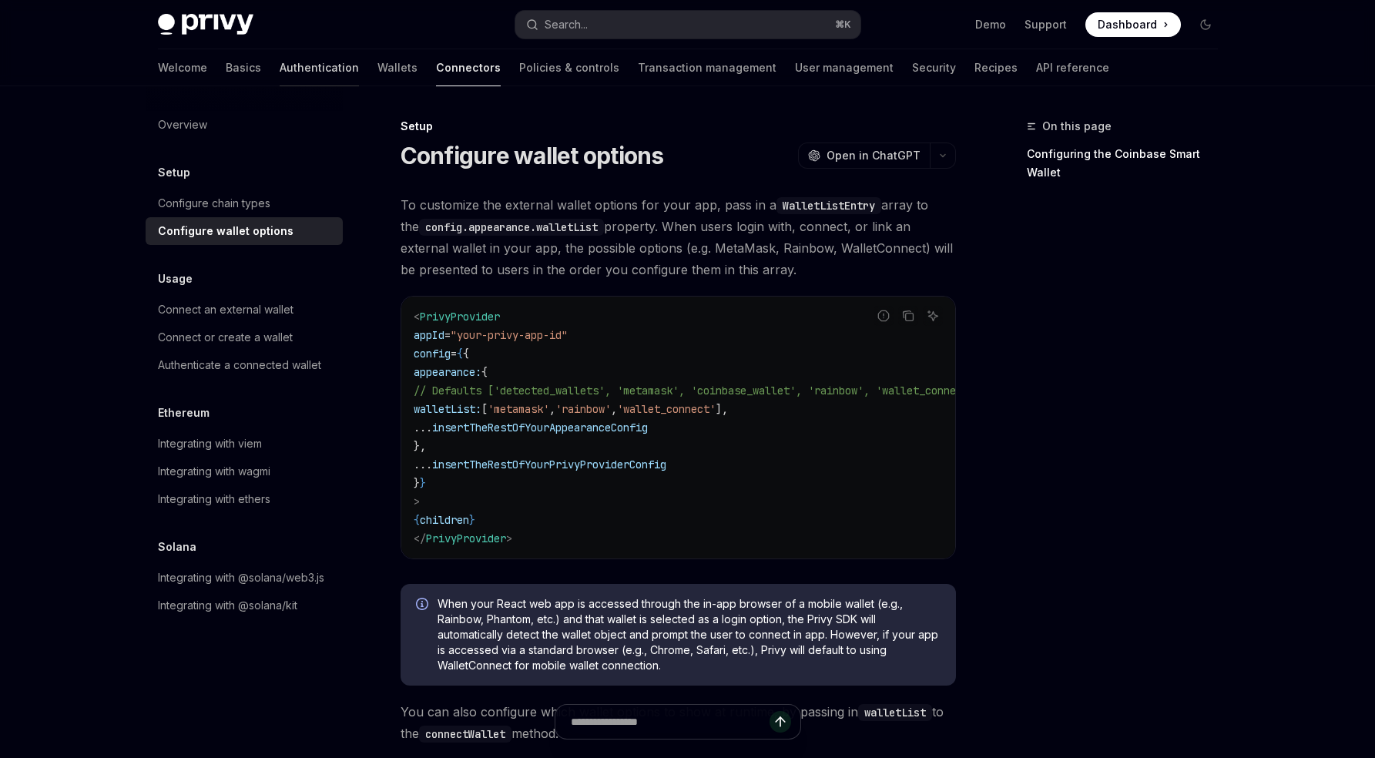
click at [280, 66] on link "Authentication" at bounding box center [319, 67] width 79 height 37
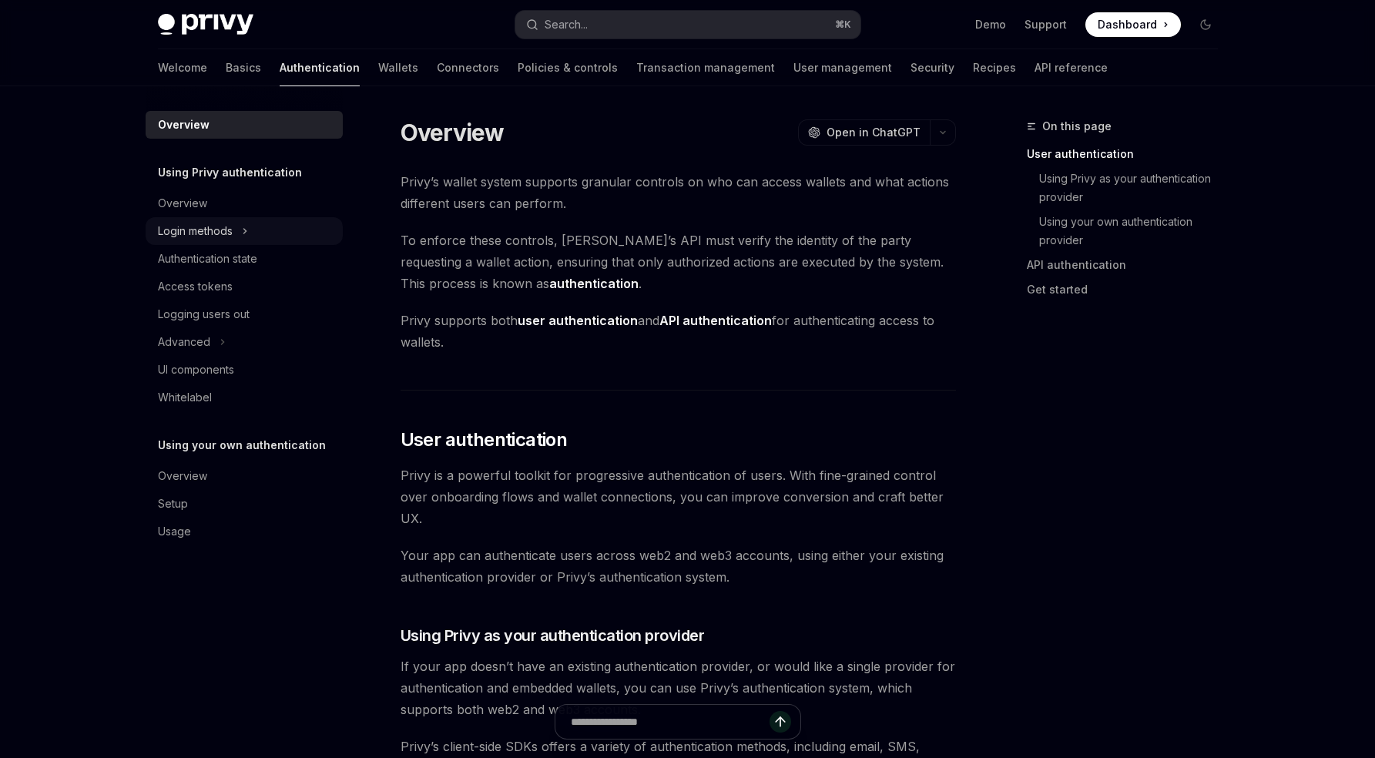
click at [245, 231] on icon "Toggle Login methods section" at bounding box center [245, 231] width 6 height 18
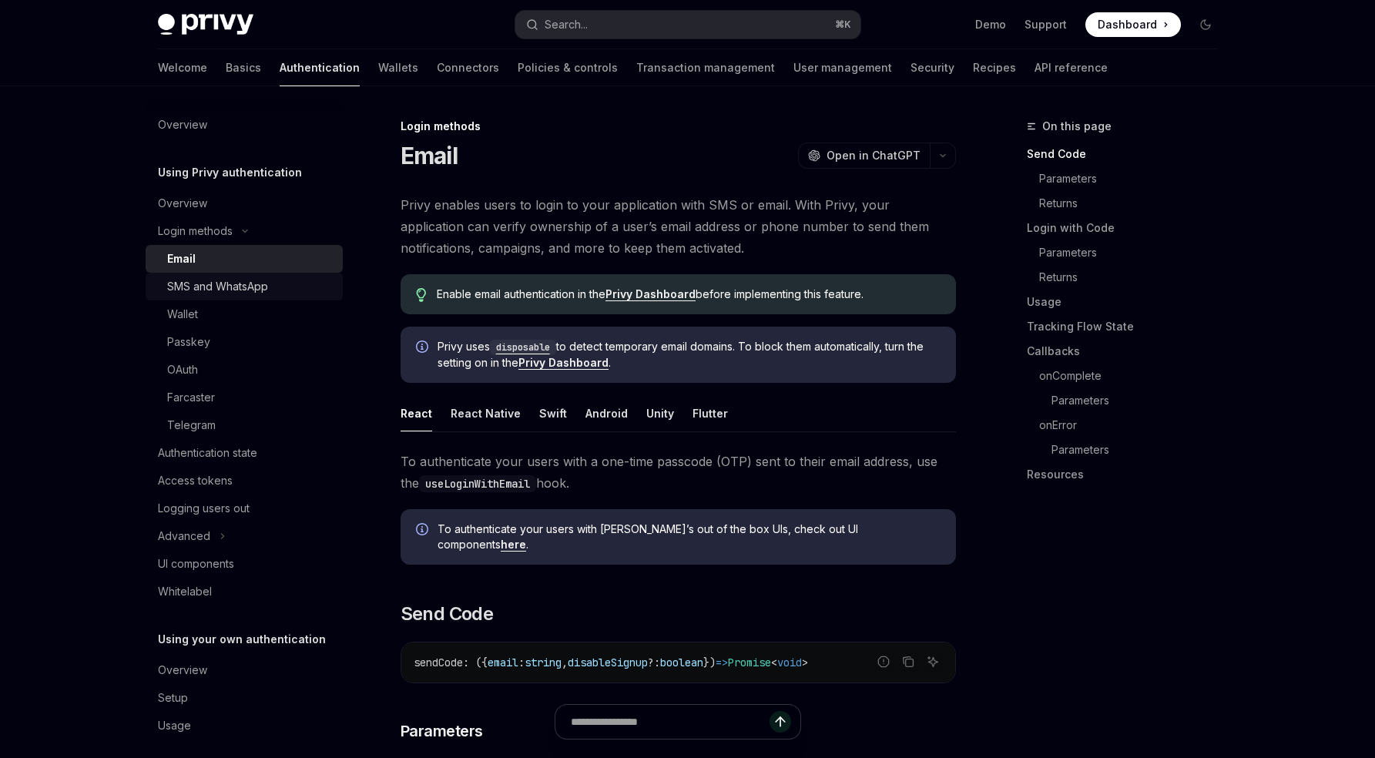
click at [226, 280] on div "SMS and WhatsApp" at bounding box center [217, 286] width 101 height 18
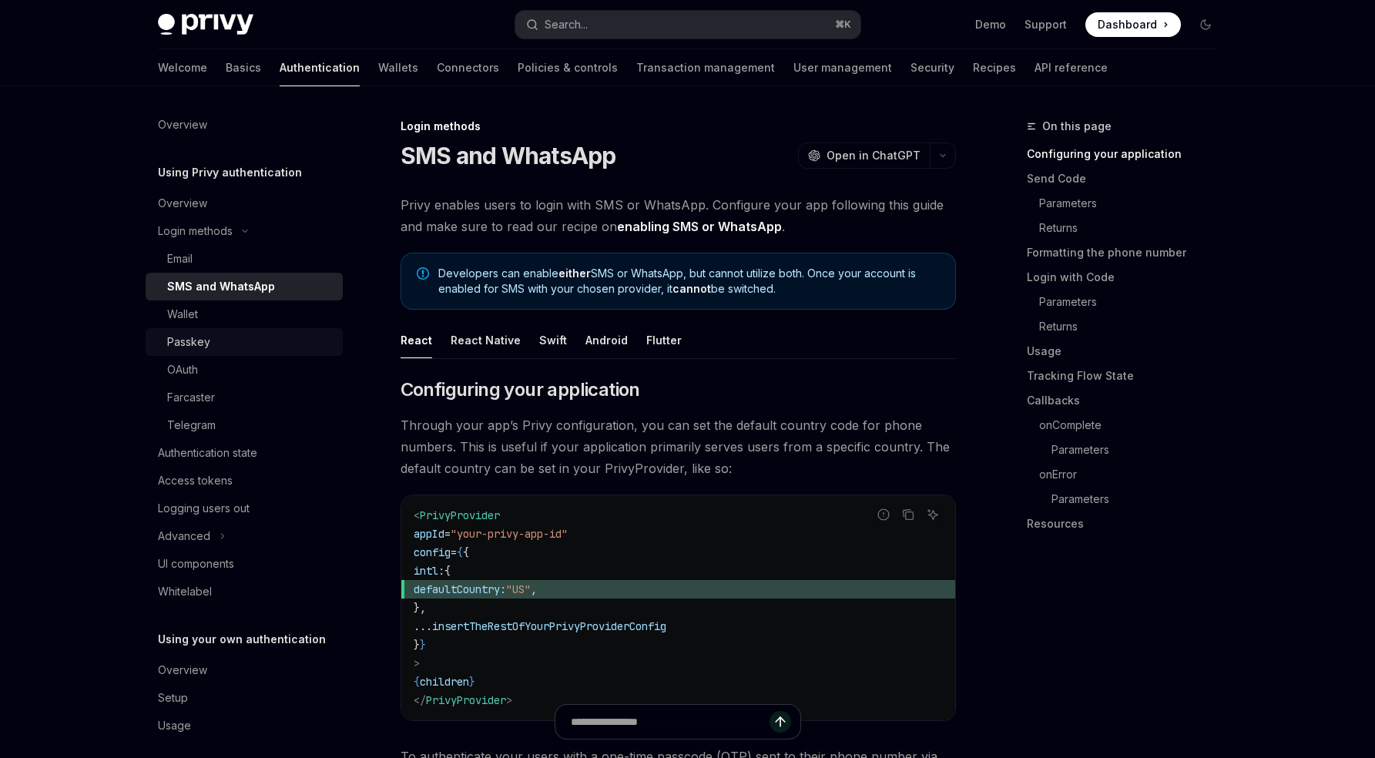
click at [226, 336] on div "Passkey" at bounding box center [250, 342] width 166 height 18
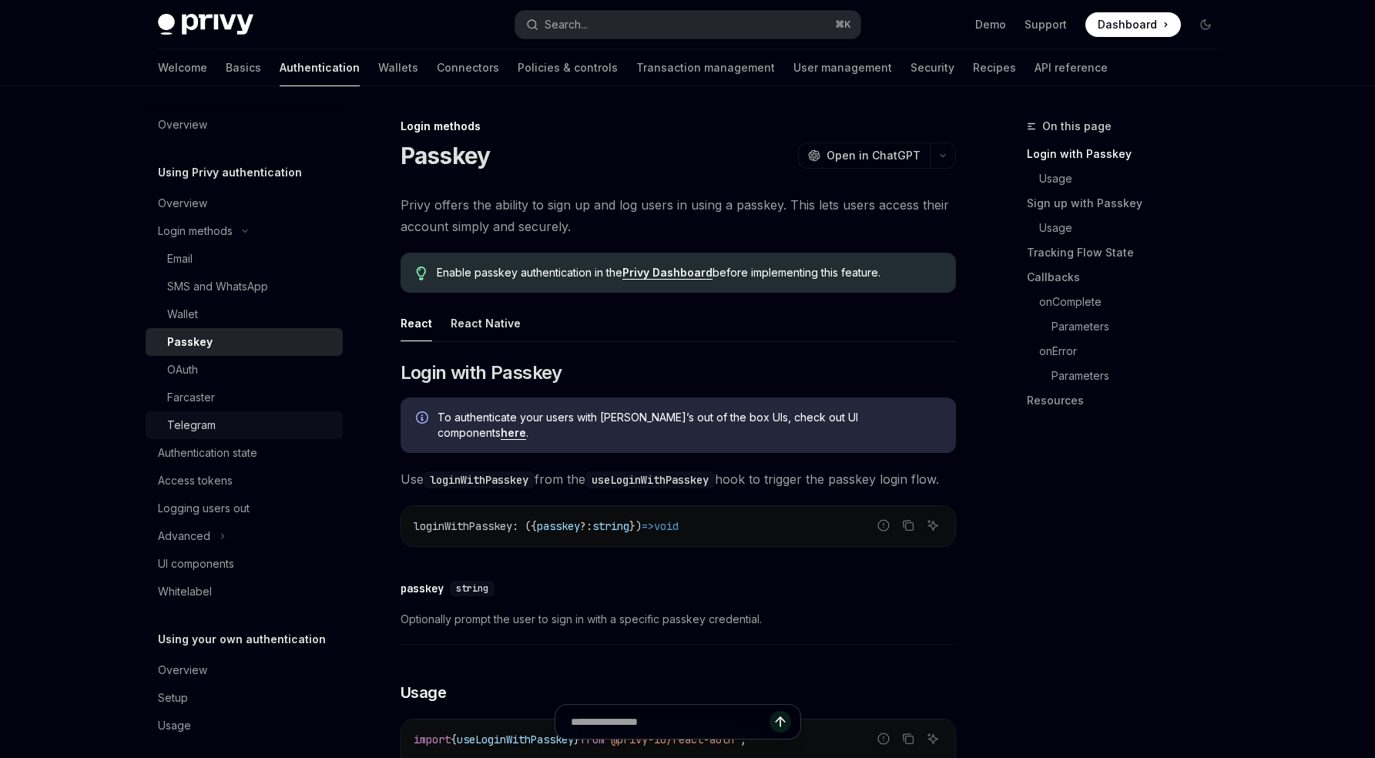
click at [226, 419] on div "Telegram" at bounding box center [250, 425] width 166 height 18
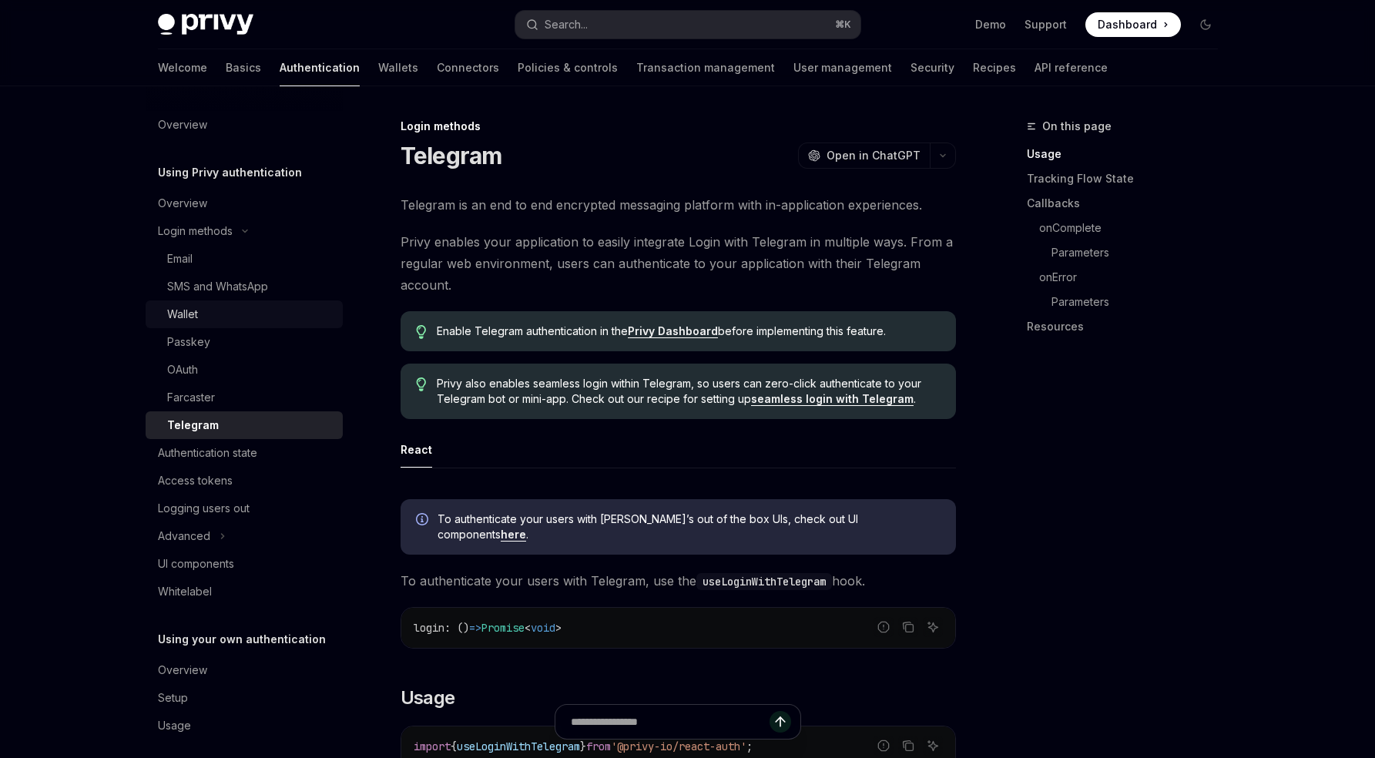
click at [221, 311] on div "Wallet" at bounding box center [250, 314] width 166 height 18
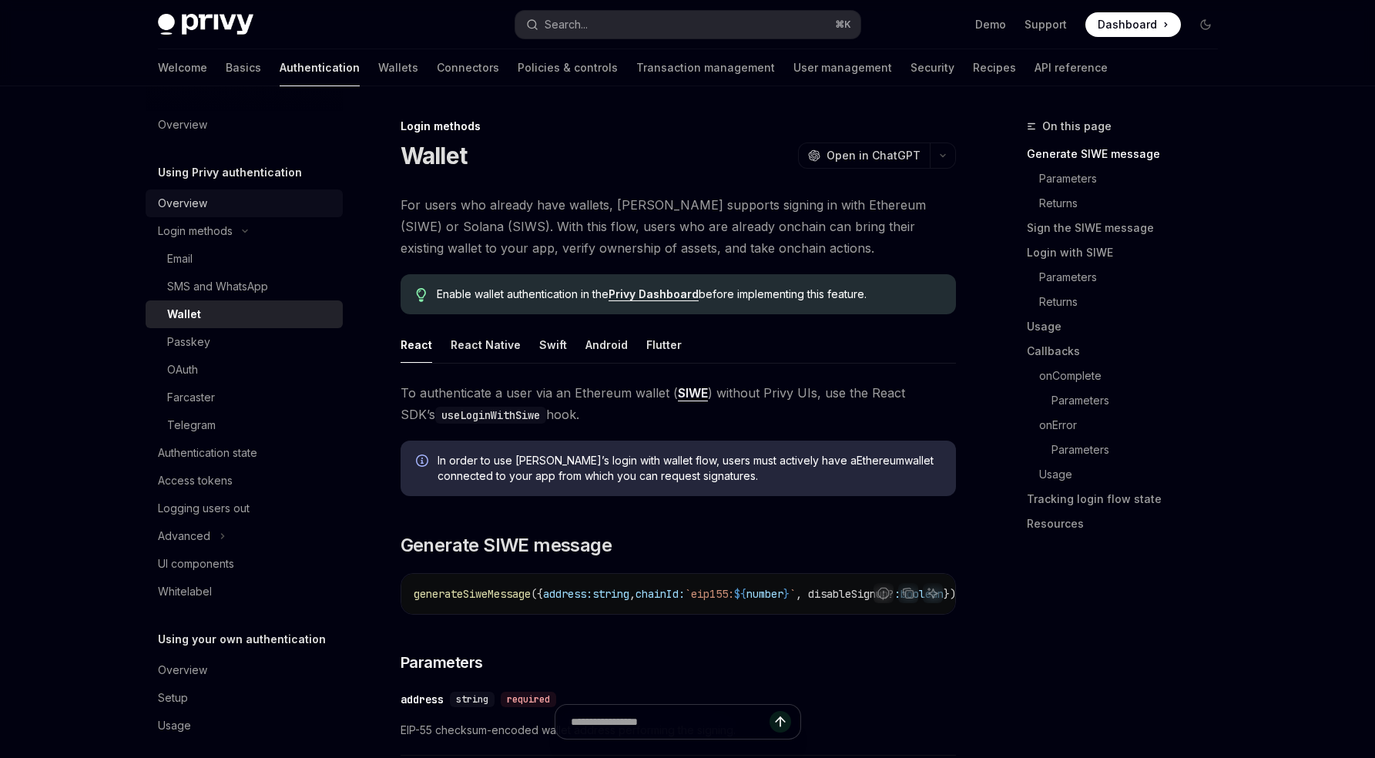
click at [257, 206] on div "Overview" at bounding box center [246, 203] width 176 height 18
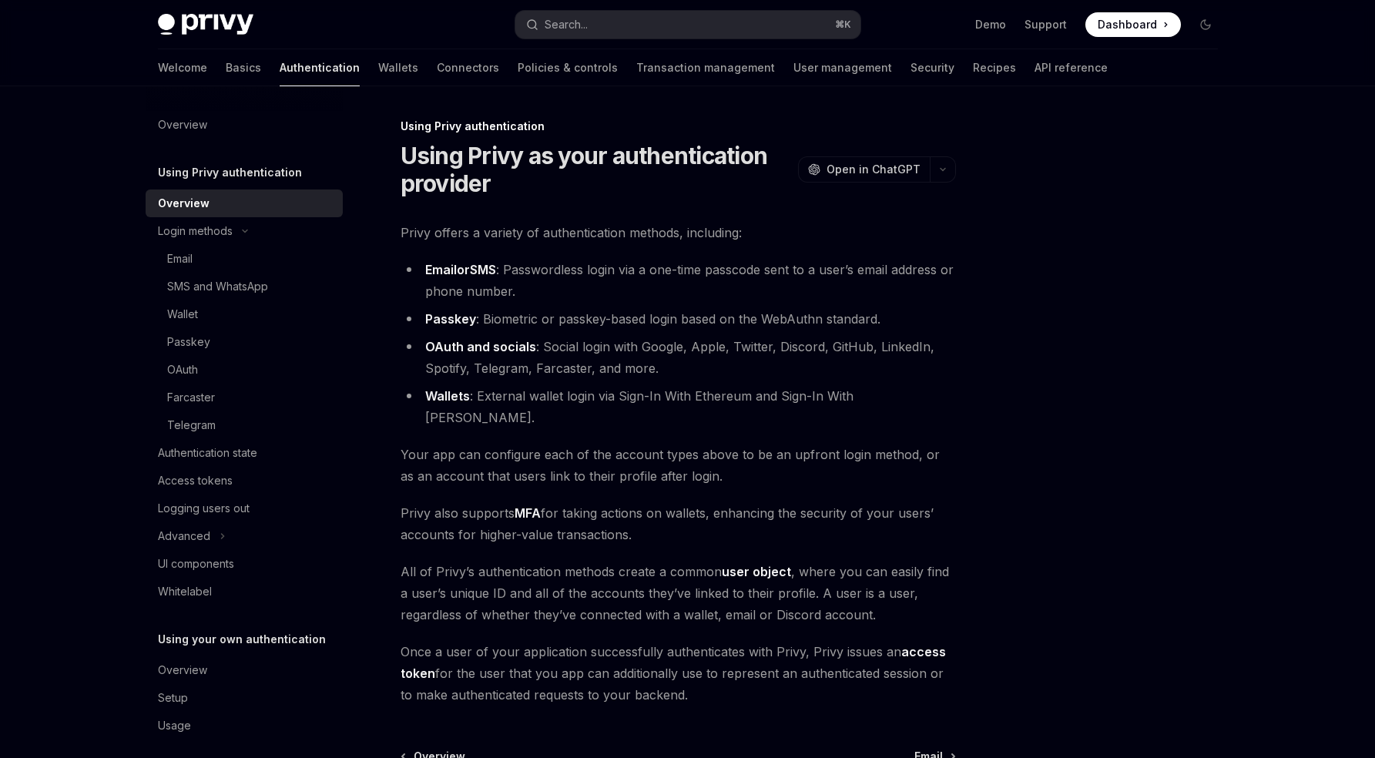
scroll to position [175, 0]
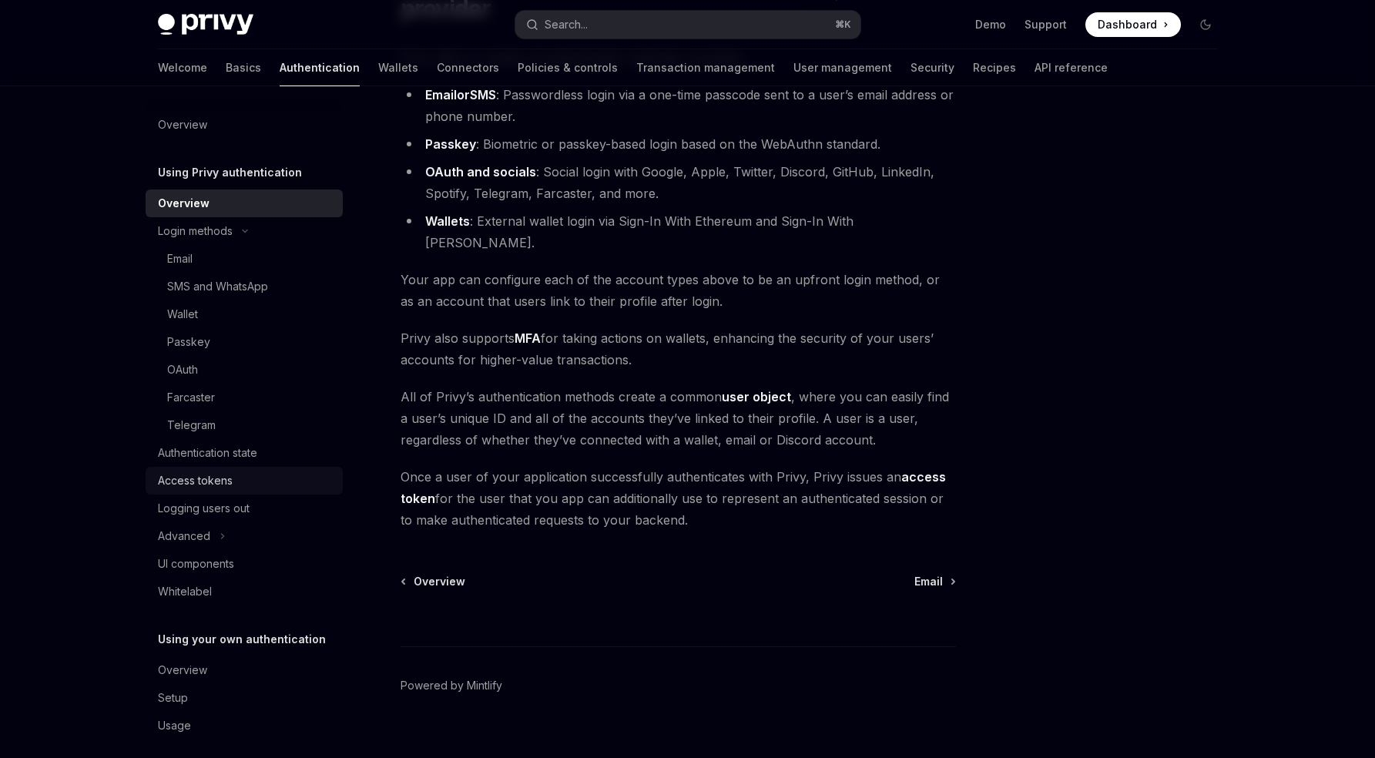
click at [230, 483] on div "Access tokens" at bounding box center [195, 480] width 75 height 18
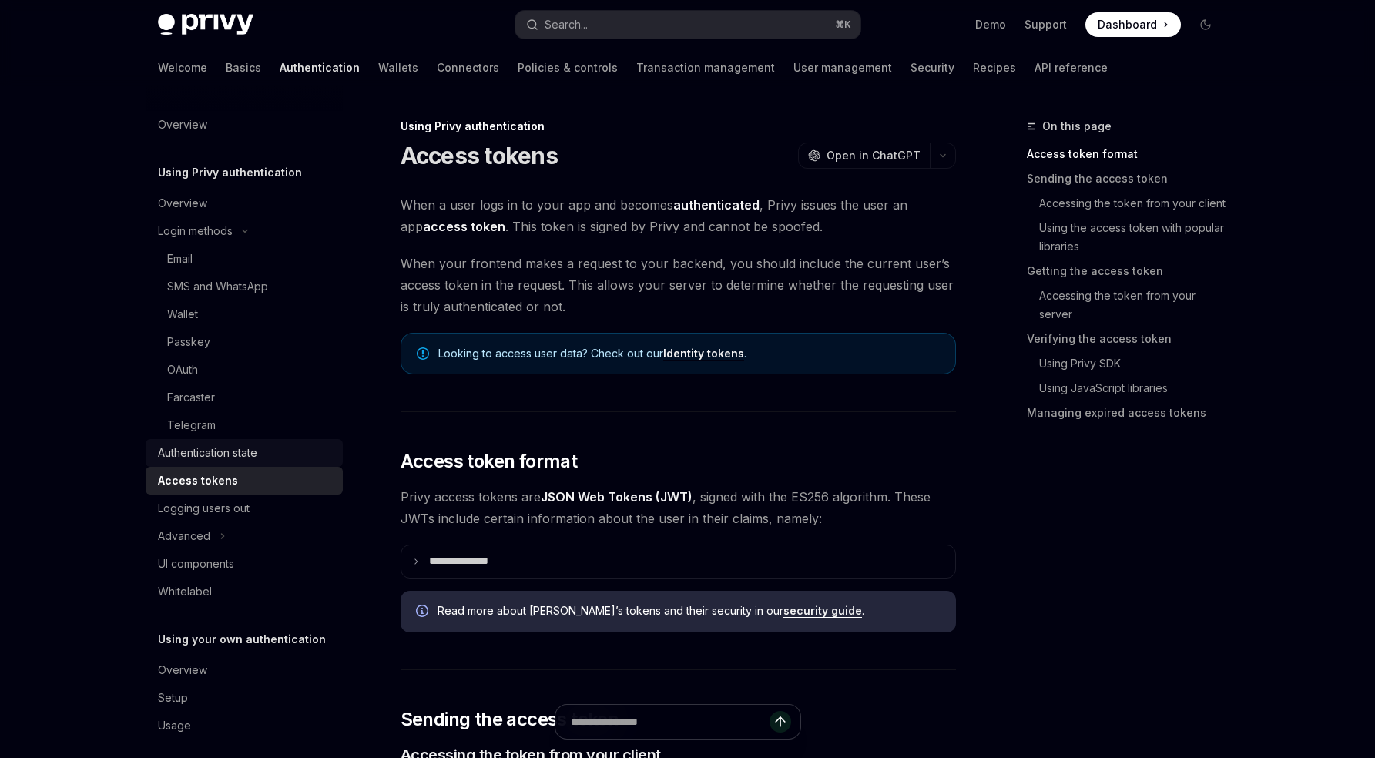
click at [229, 450] on div "Authentication state" at bounding box center [207, 453] width 99 height 18
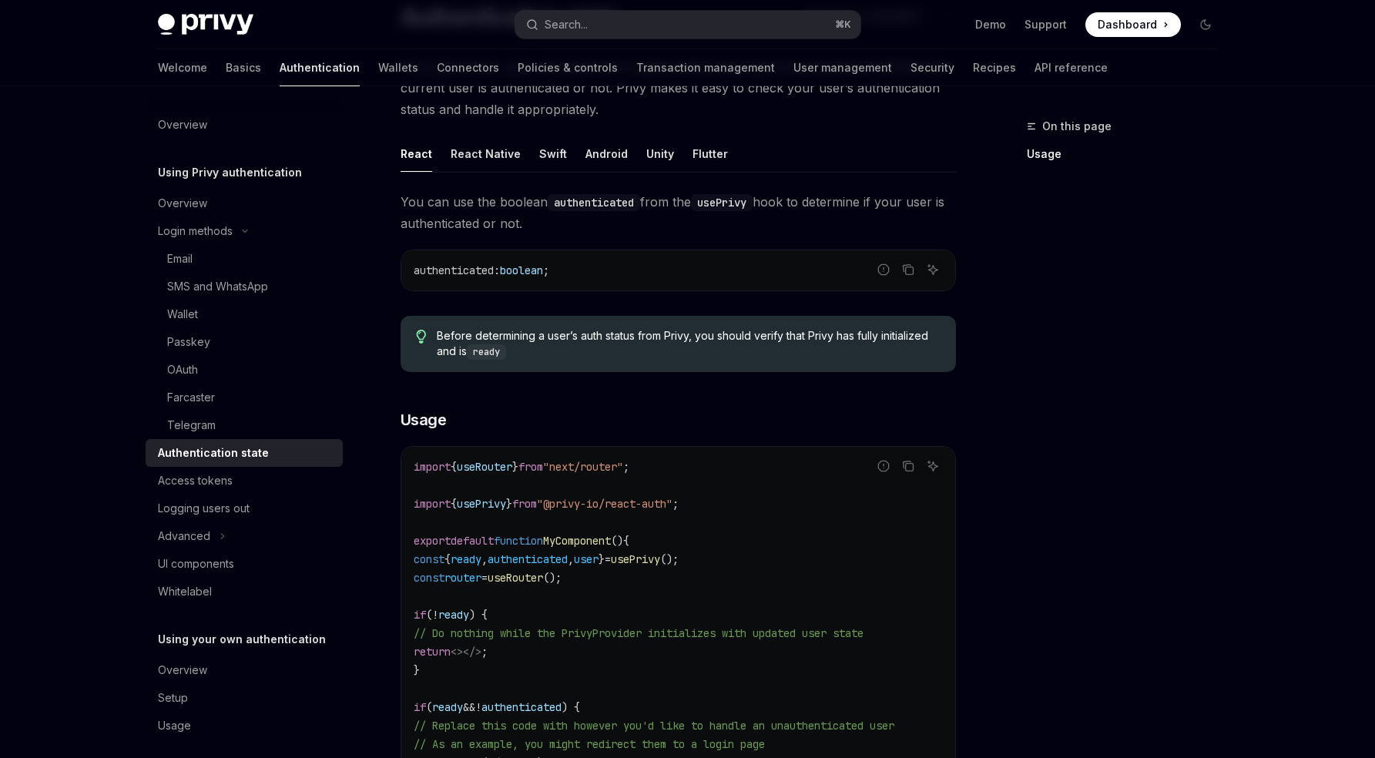
scroll to position [572, 0]
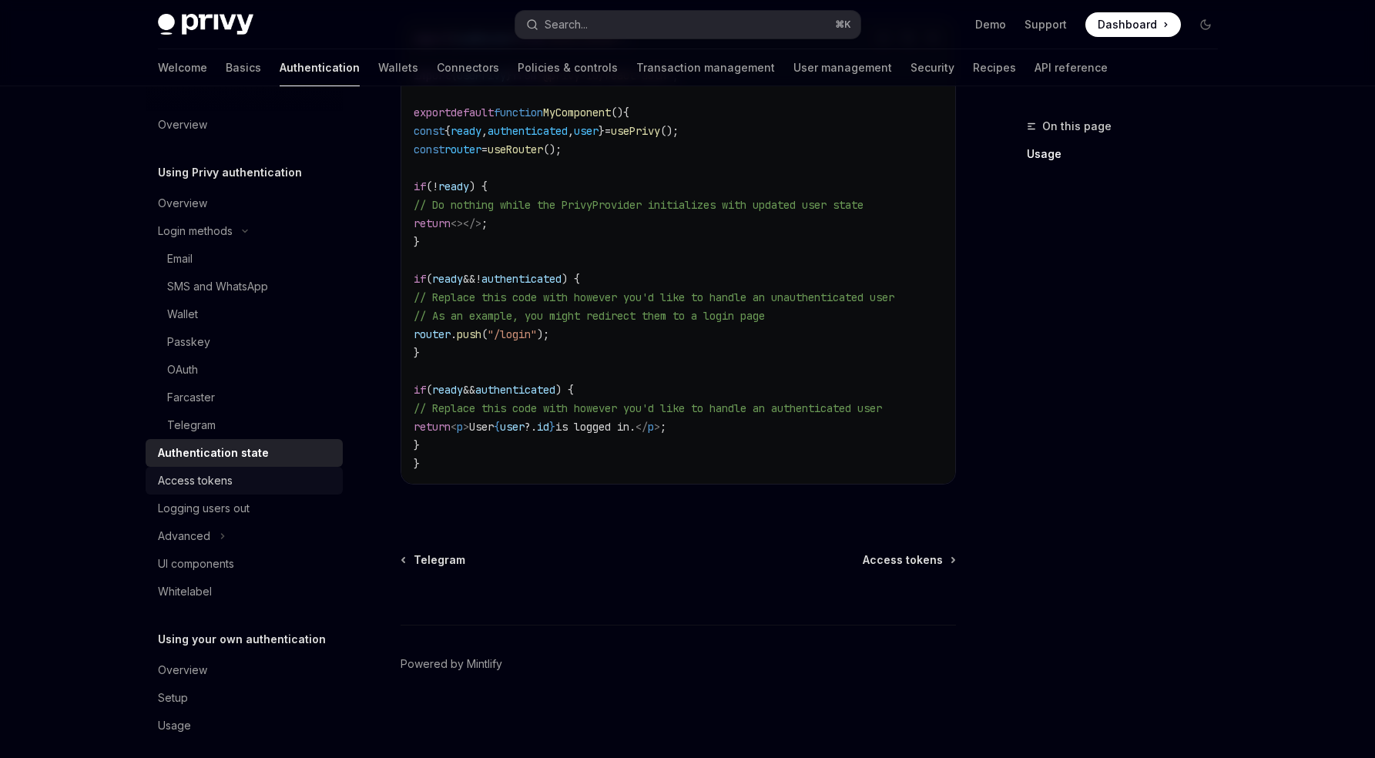
click at [220, 478] on div "Access tokens" at bounding box center [195, 480] width 75 height 18
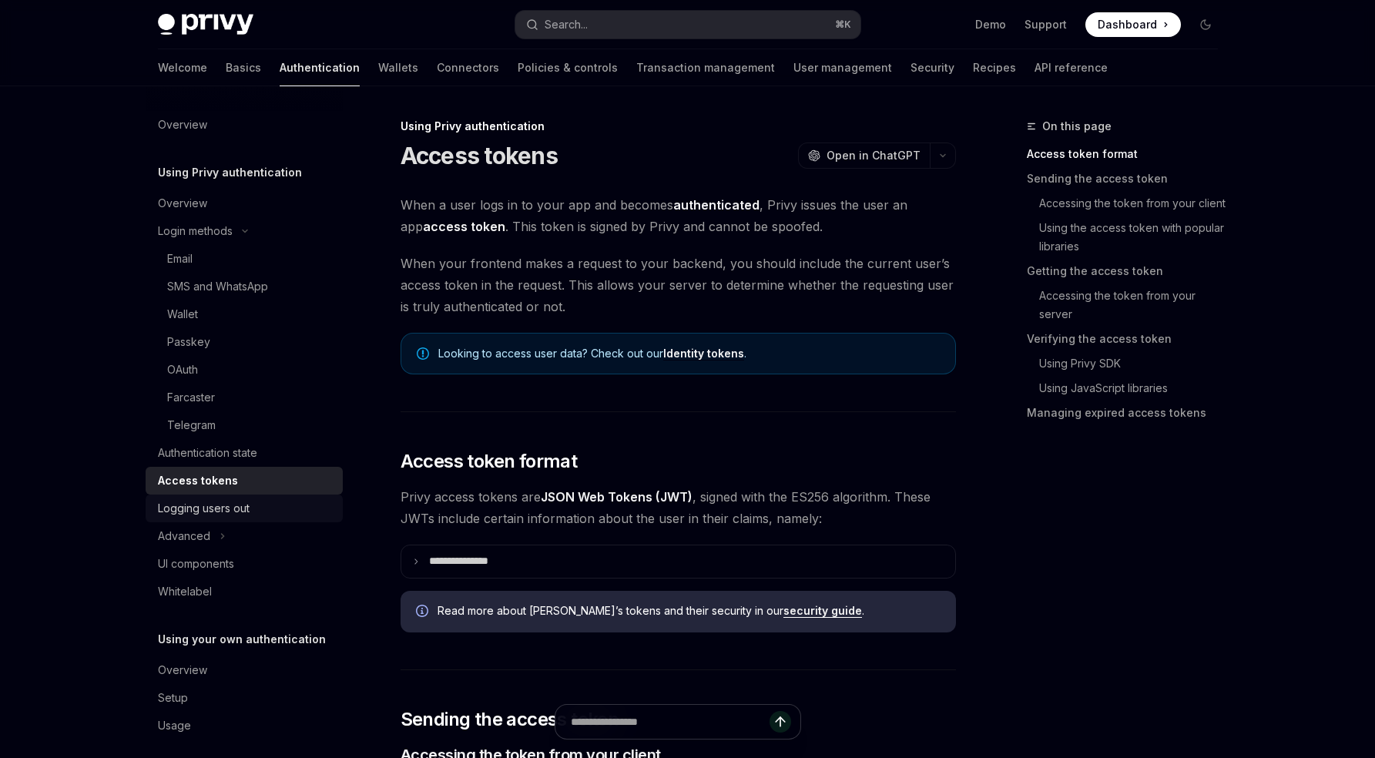
click at [220, 517] on div "Logging users out" at bounding box center [204, 508] width 92 height 18
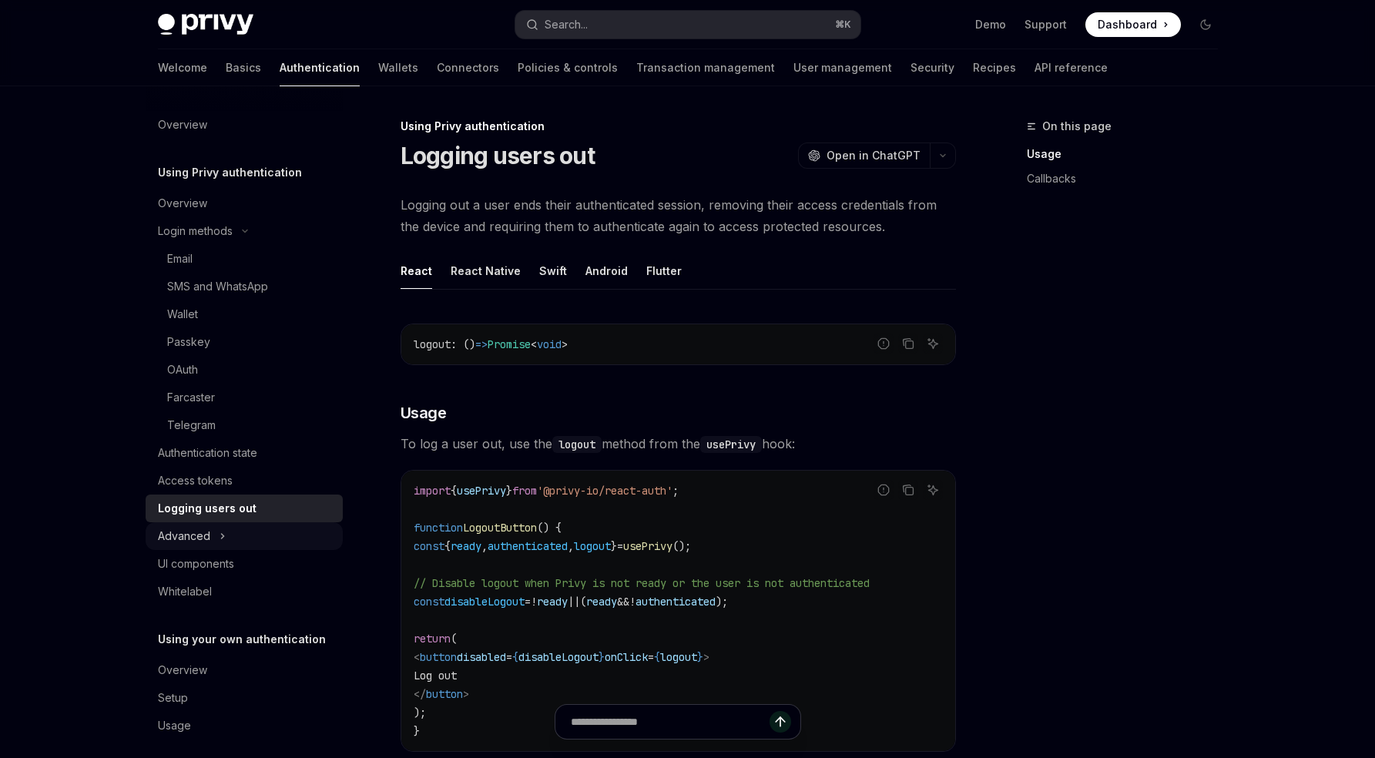
click at [220, 539] on icon "Toggle Advanced section" at bounding box center [223, 536] width 6 height 18
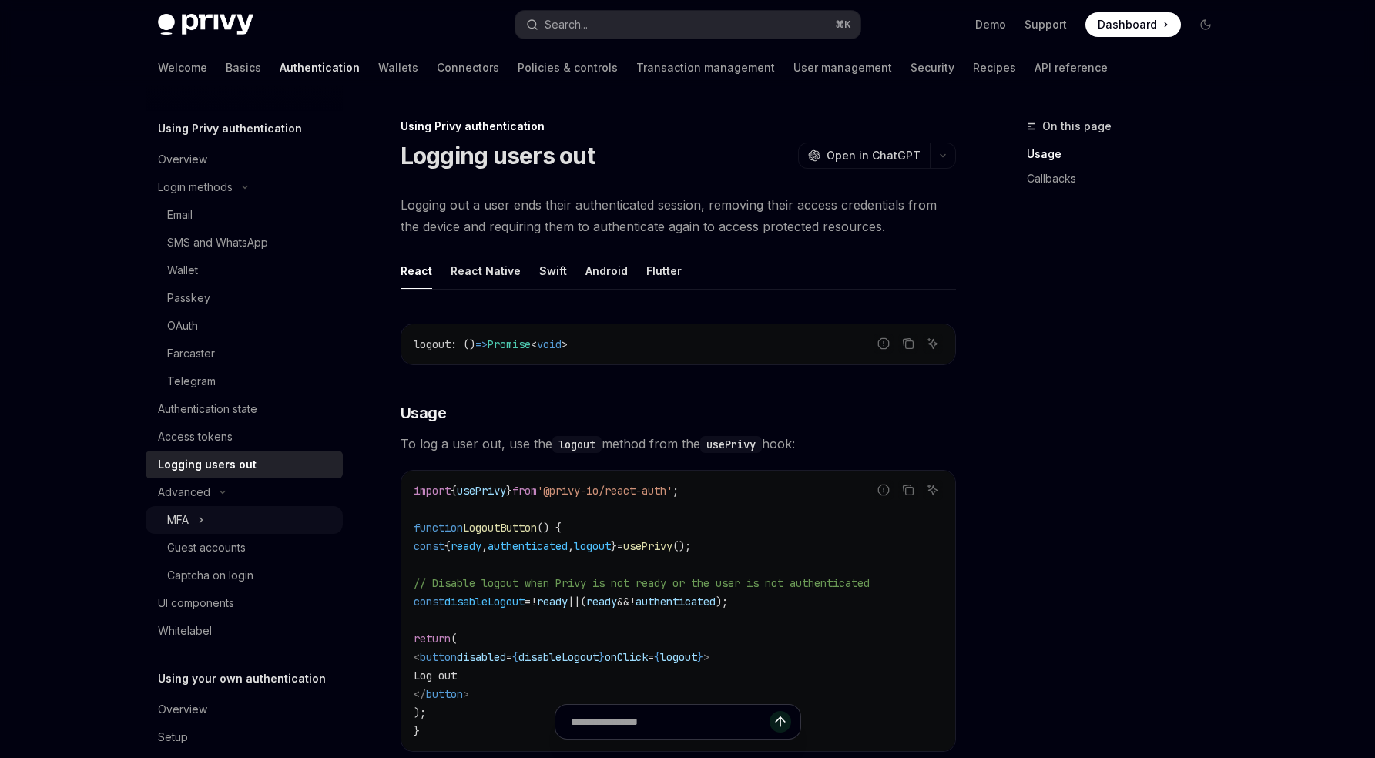
scroll to position [96, 0]
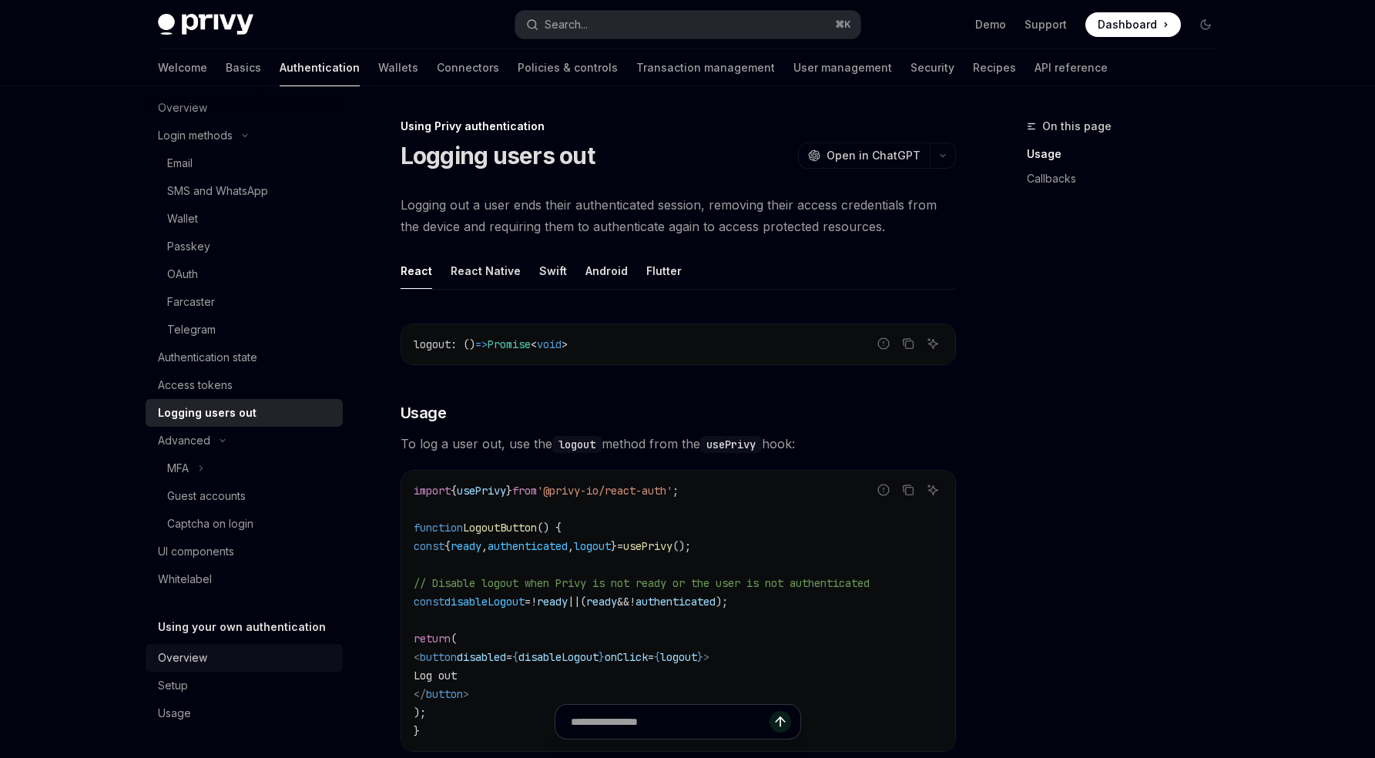
click at [203, 658] on div "Overview" at bounding box center [182, 658] width 49 height 18
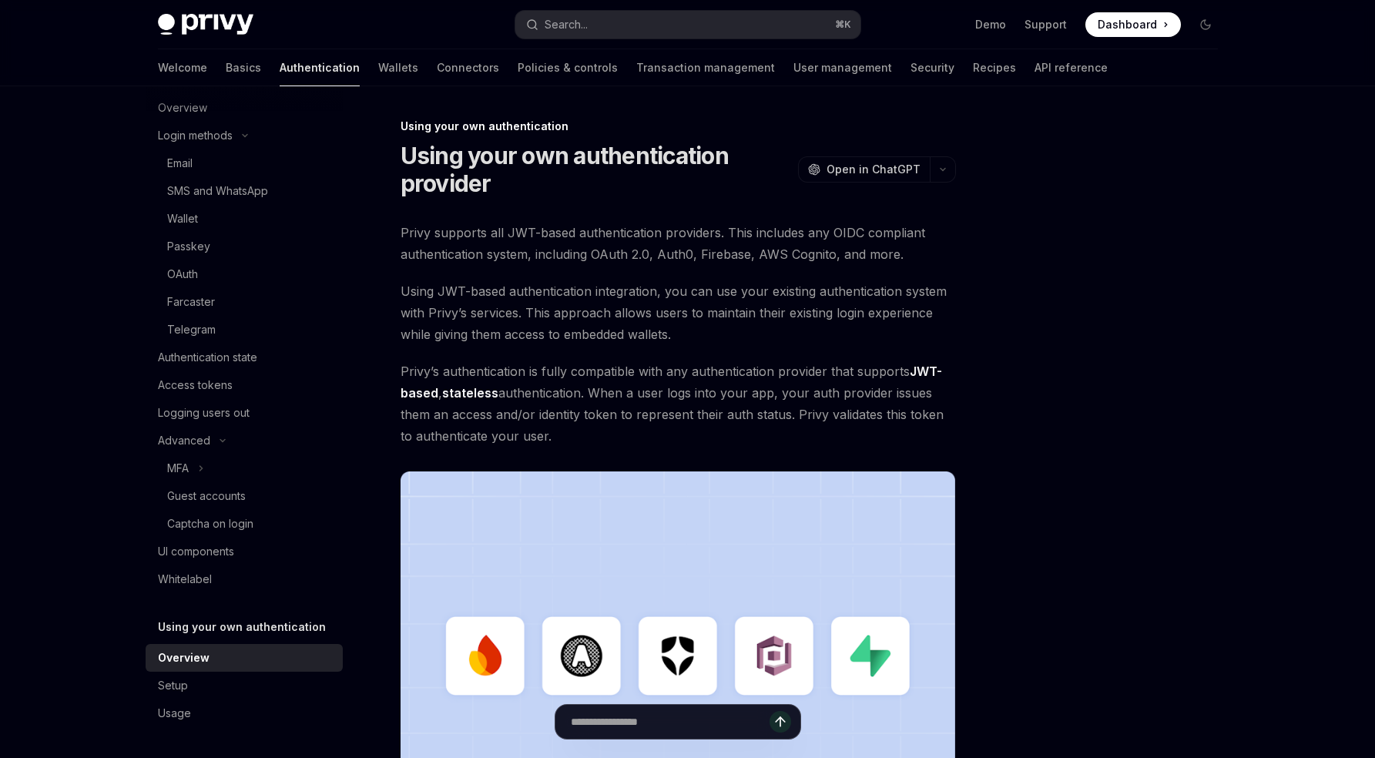
scroll to position [359, 0]
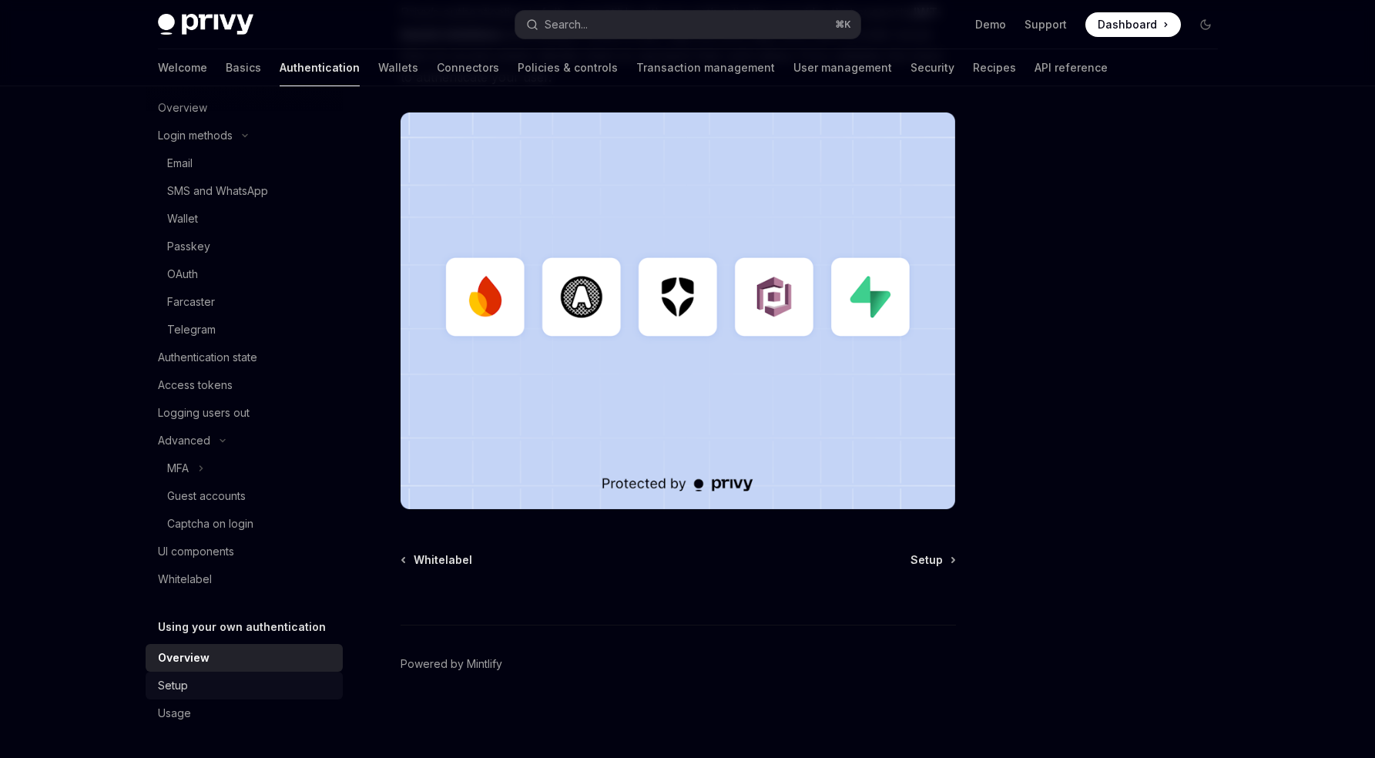
click at [193, 686] on div "Setup" at bounding box center [246, 685] width 176 height 18
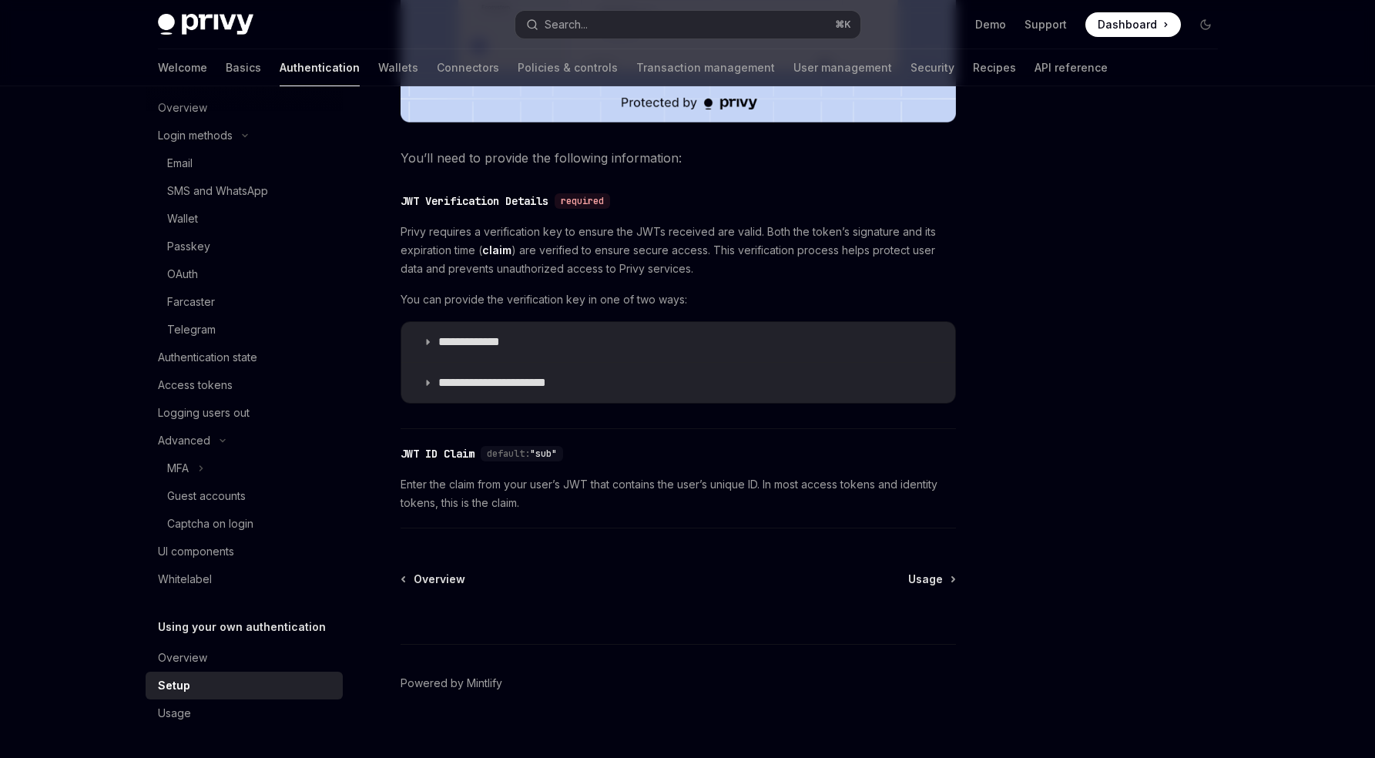
scroll to position [703, 0]
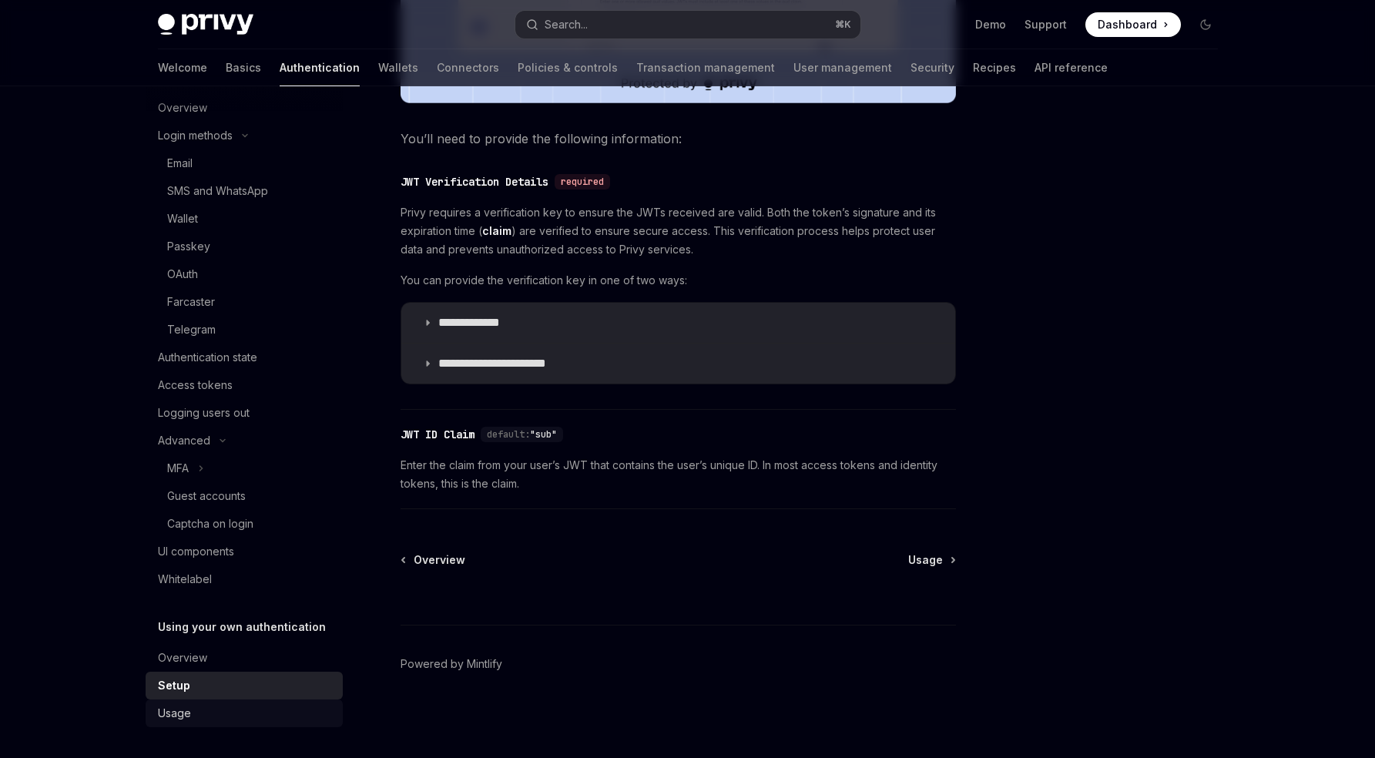
click at [277, 705] on div "Usage" at bounding box center [246, 713] width 176 height 18
type textarea "*"
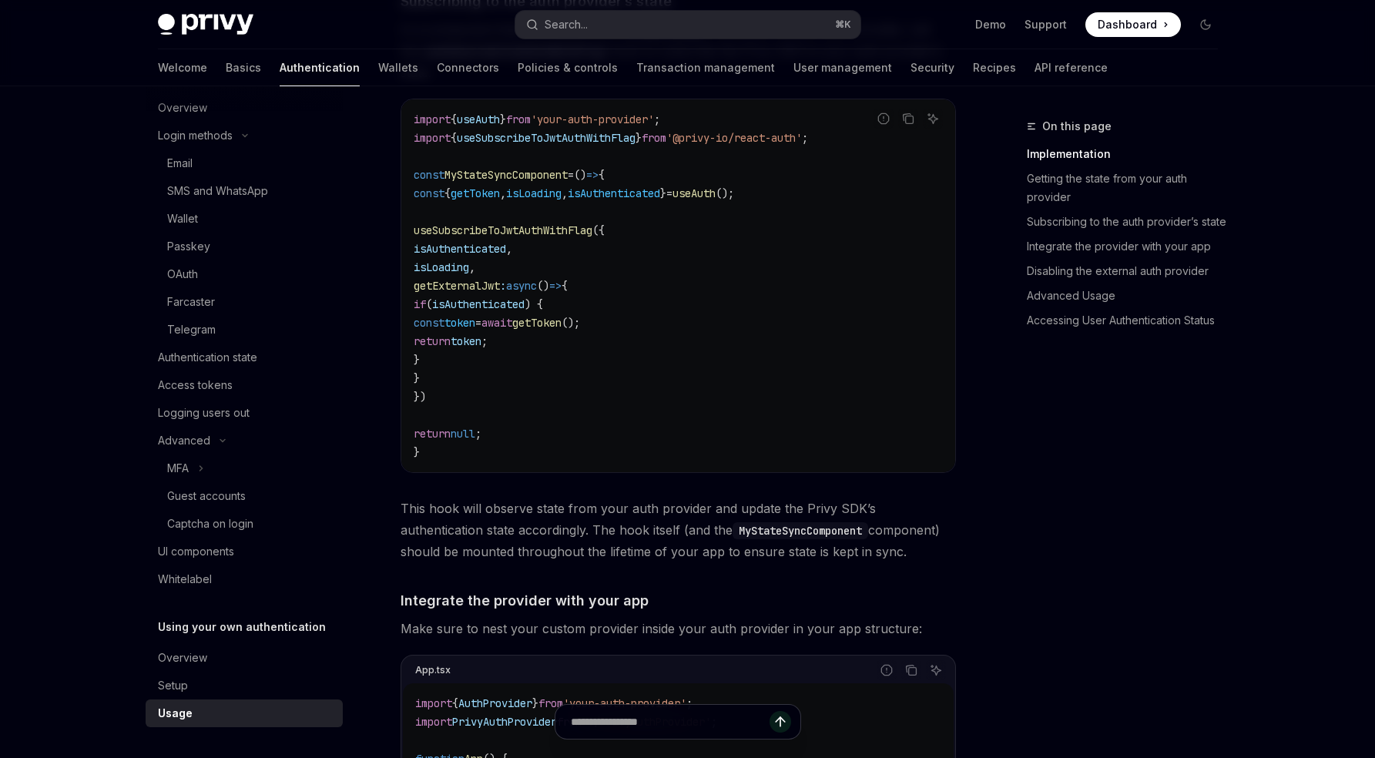
scroll to position [863, 0]
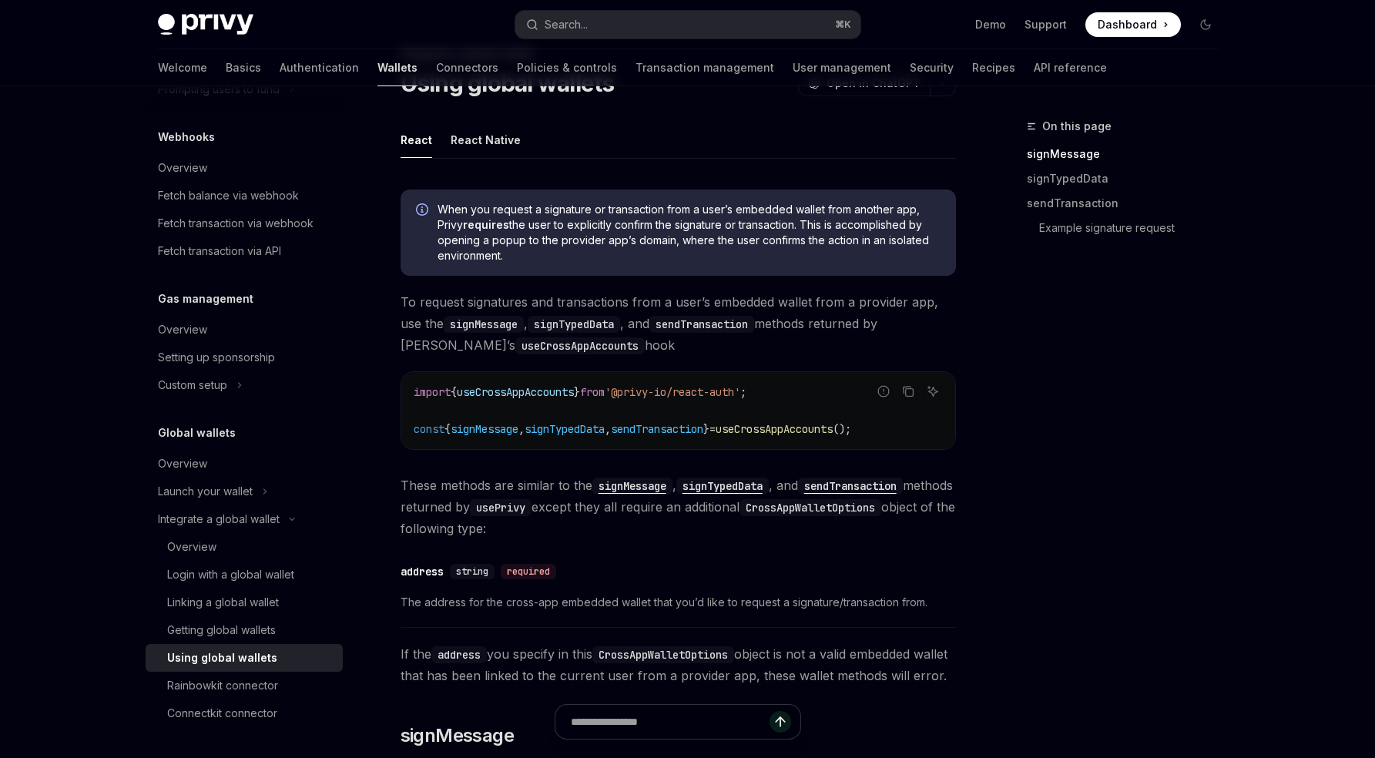
scroll to position [74, 0]
click at [252, 660] on div "Using global wallets" at bounding box center [222, 658] width 110 height 18
click at [230, 554] on div "Overview" at bounding box center [250, 547] width 166 height 18
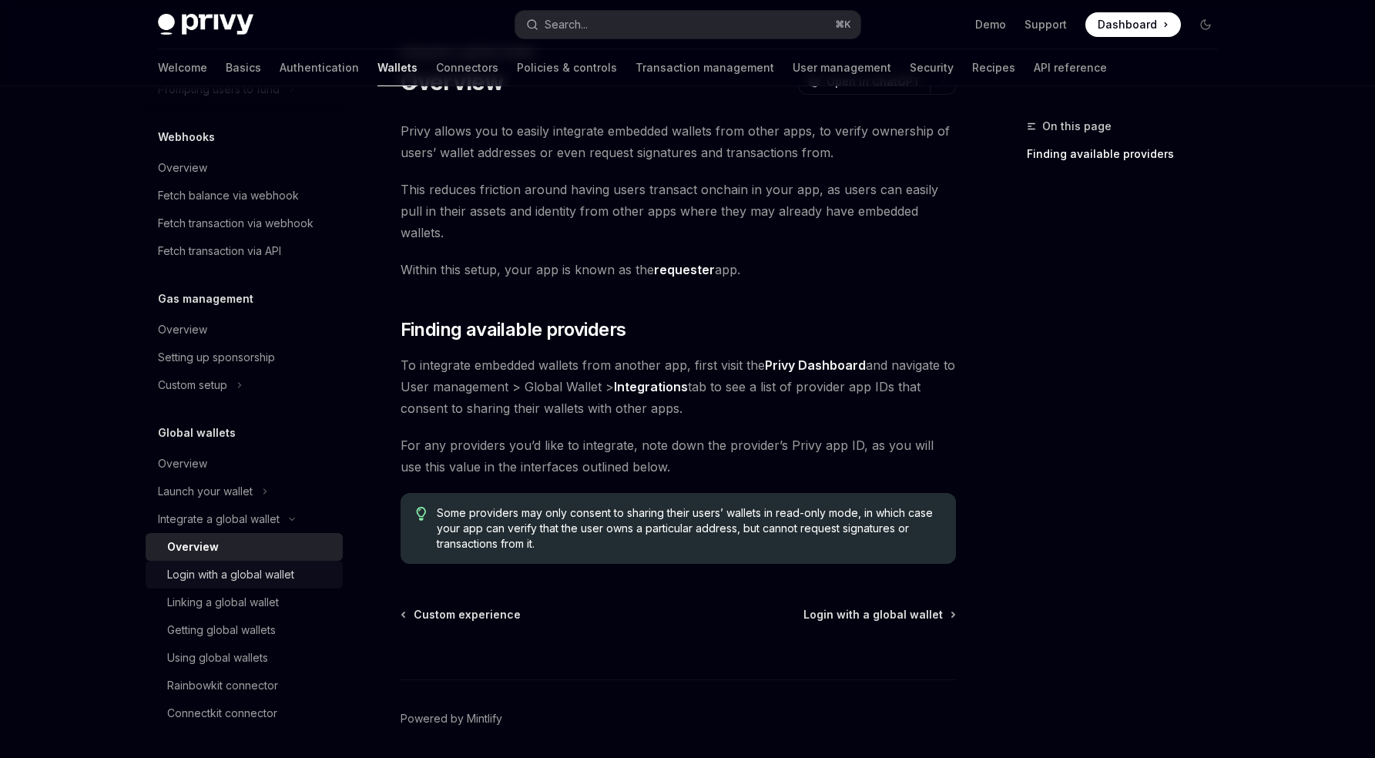
click at [230, 572] on div "Login with a global wallet" at bounding box center [230, 574] width 127 height 18
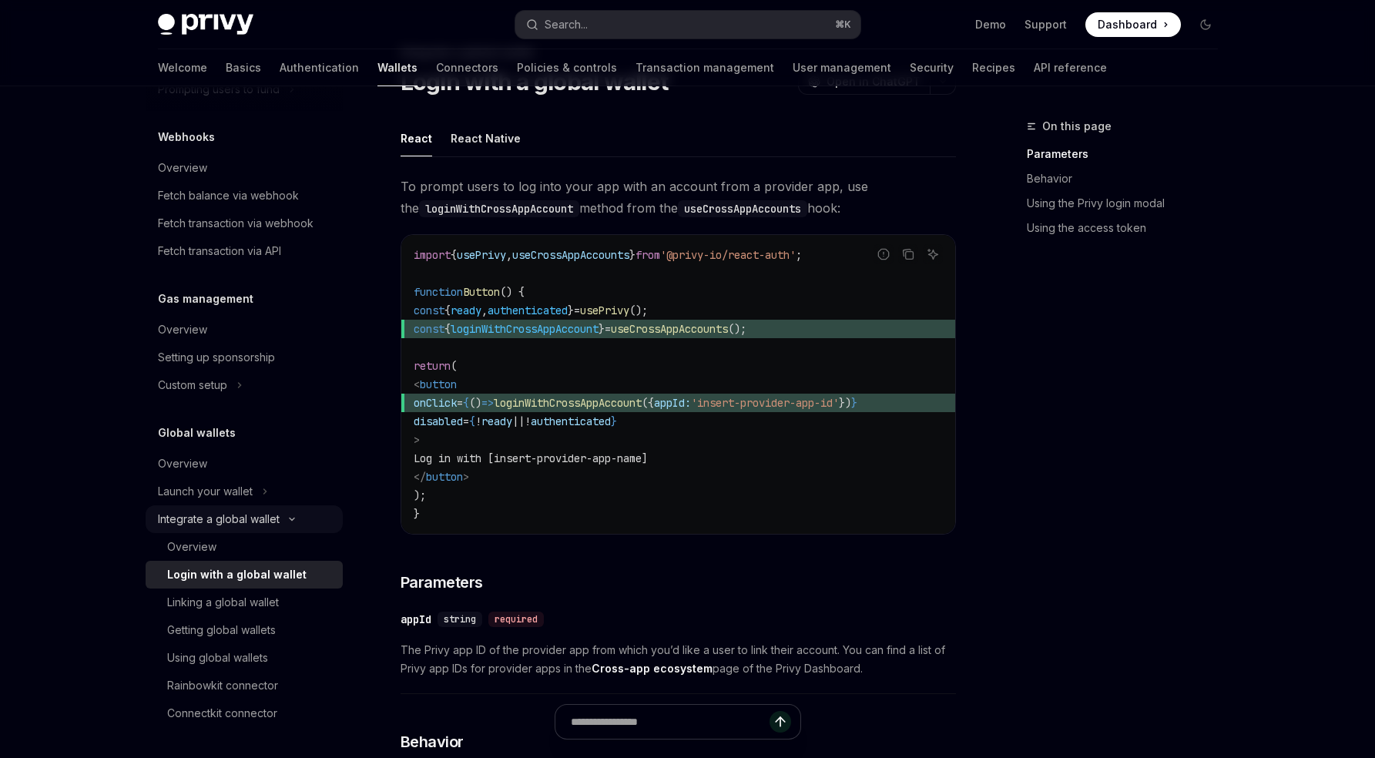
click at [248, 532] on button "Integrate a global wallet" at bounding box center [244, 519] width 197 height 28
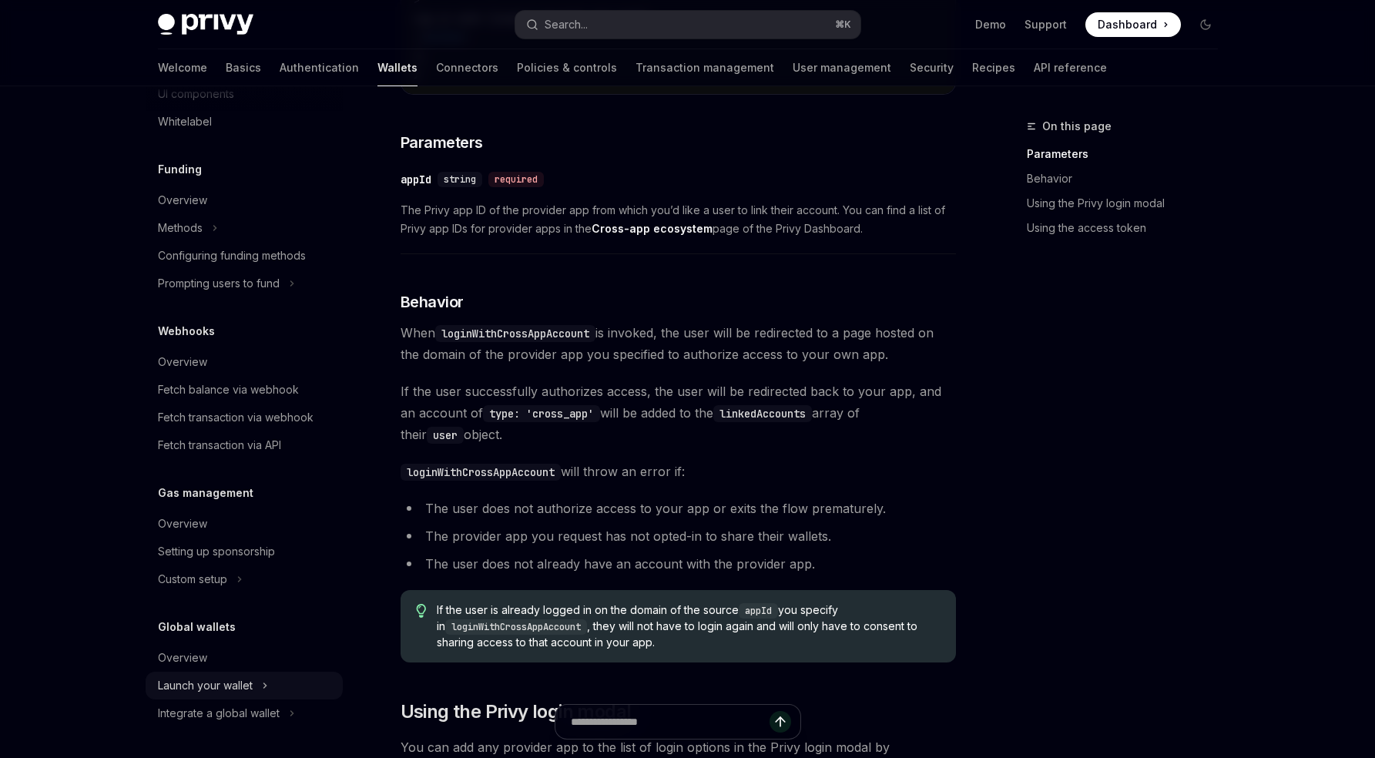
scroll to position [565, 0]
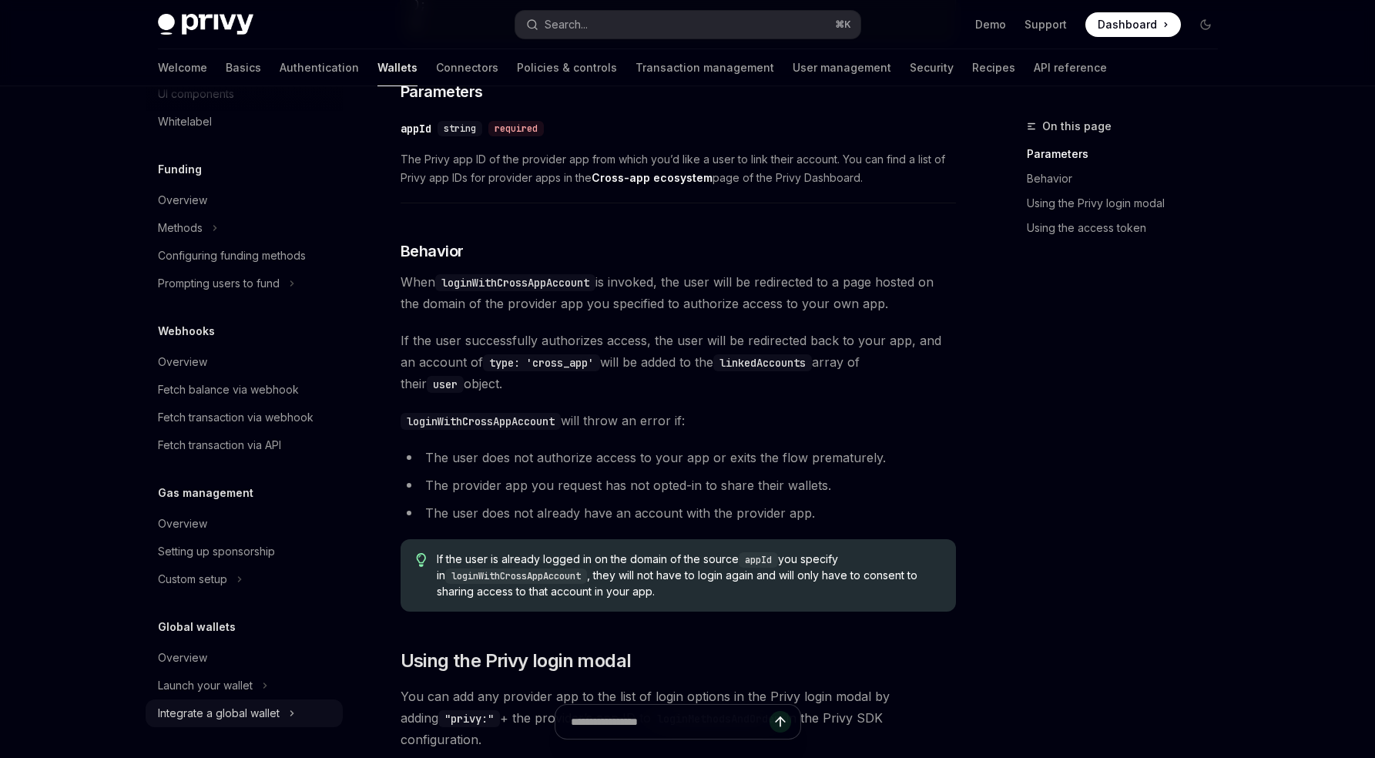
click at [241, 717] on div "Integrate a global wallet" at bounding box center [219, 713] width 122 height 18
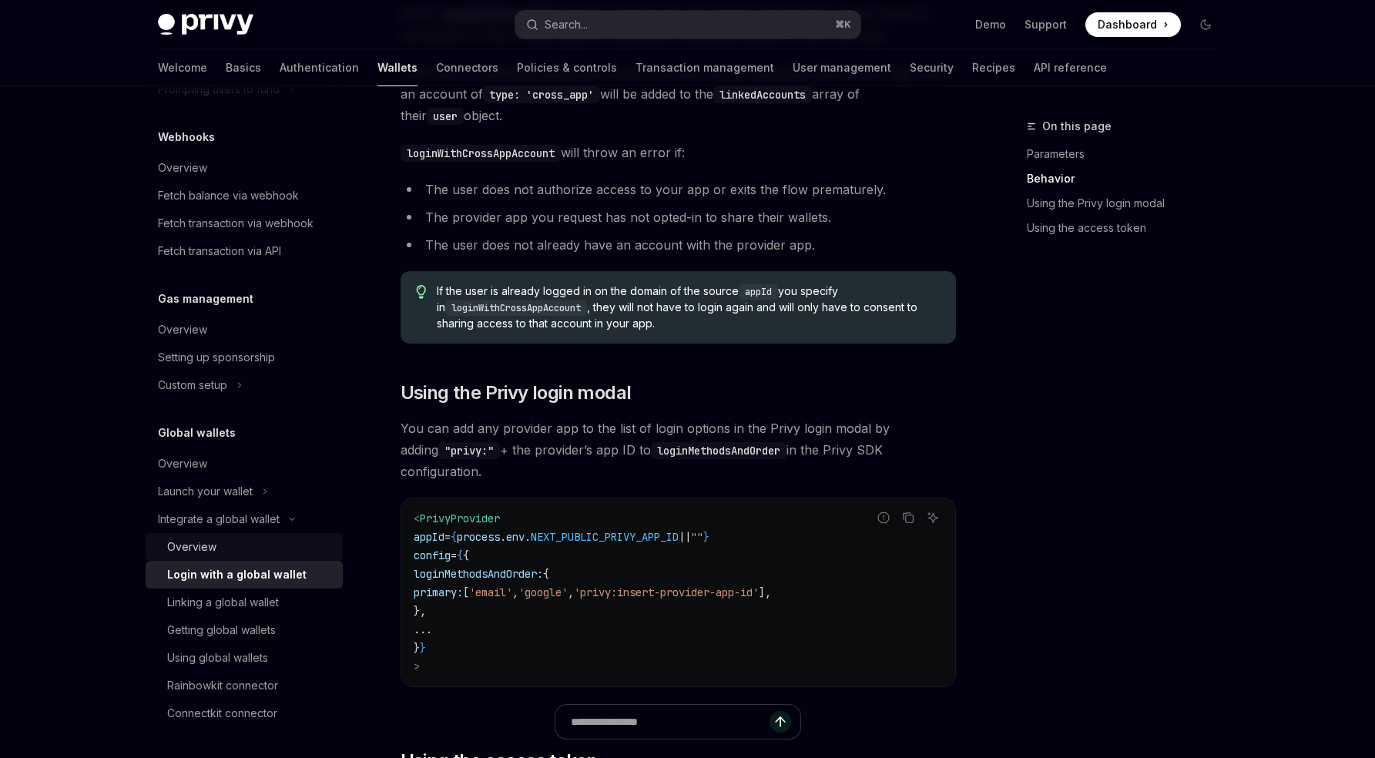
scroll to position [847, 0]
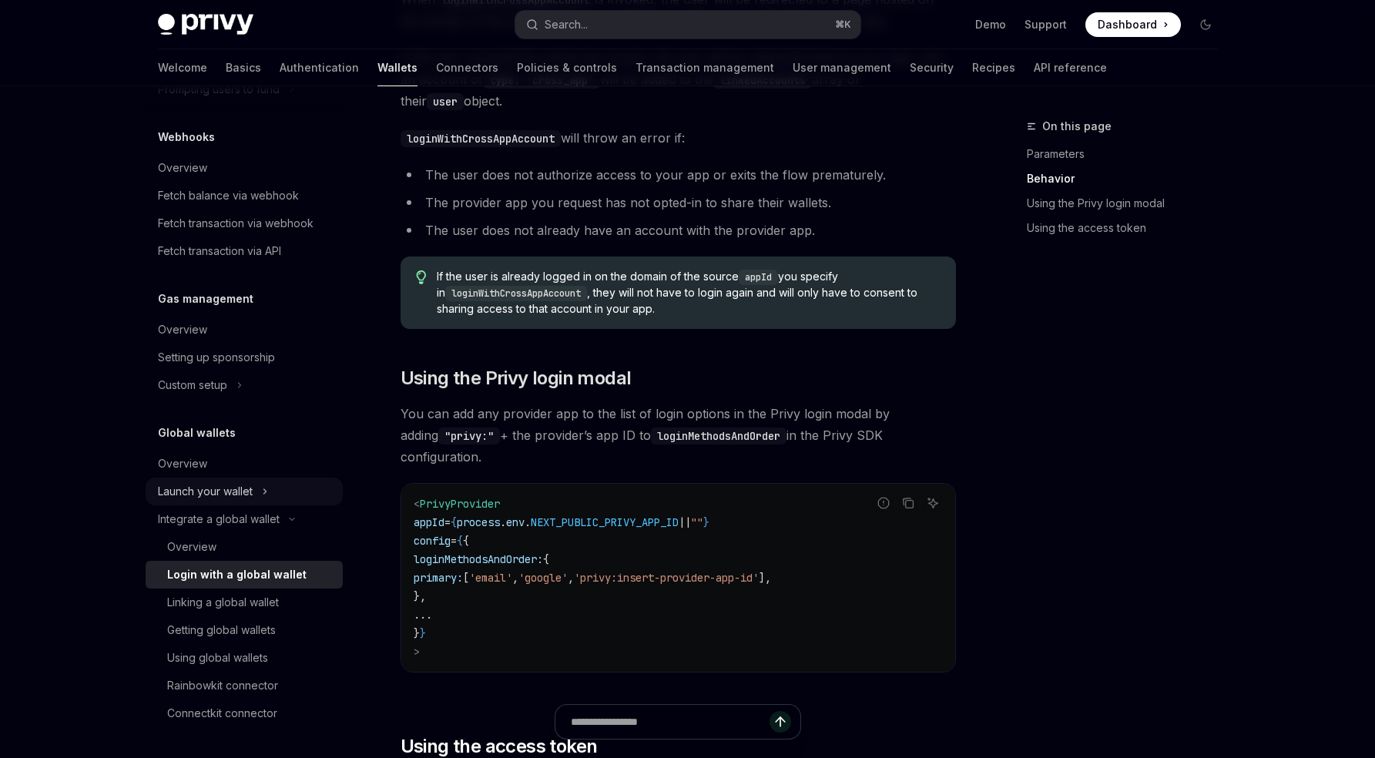
click at [210, 483] on div "Launch your wallet" at bounding box center [205, 491] width 95 height 18
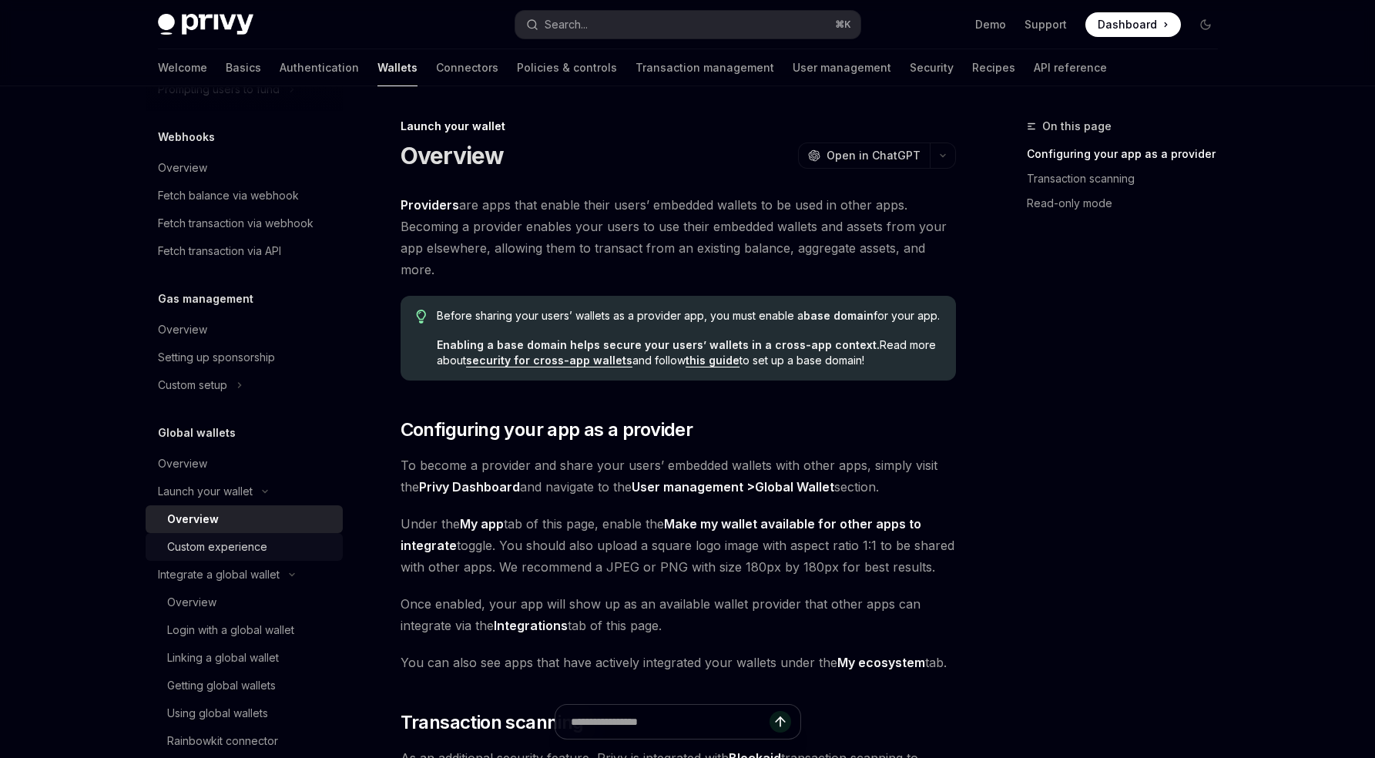
click at [214, 553] on div "Custom experience" at bounding box center [217, 547] width 100 height 18
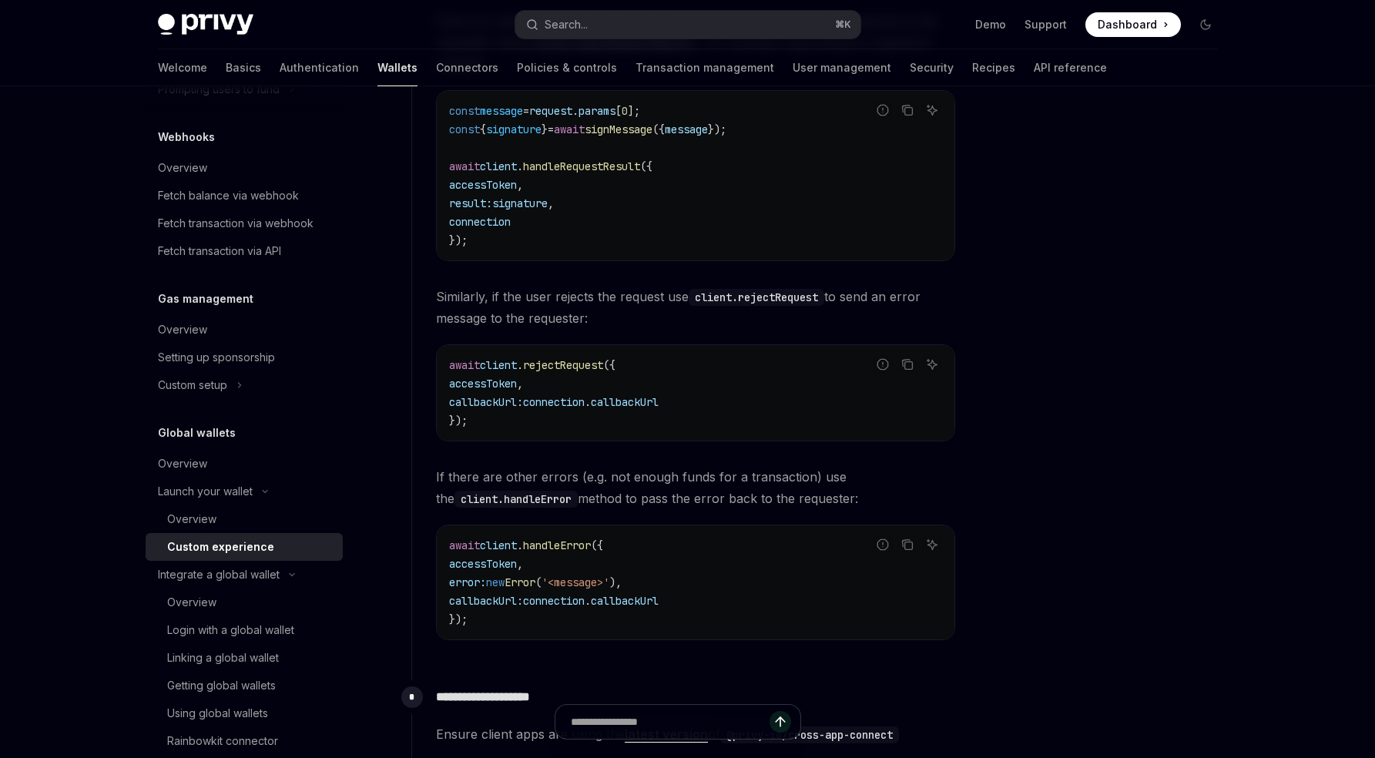
scroll to position [2668, 0]
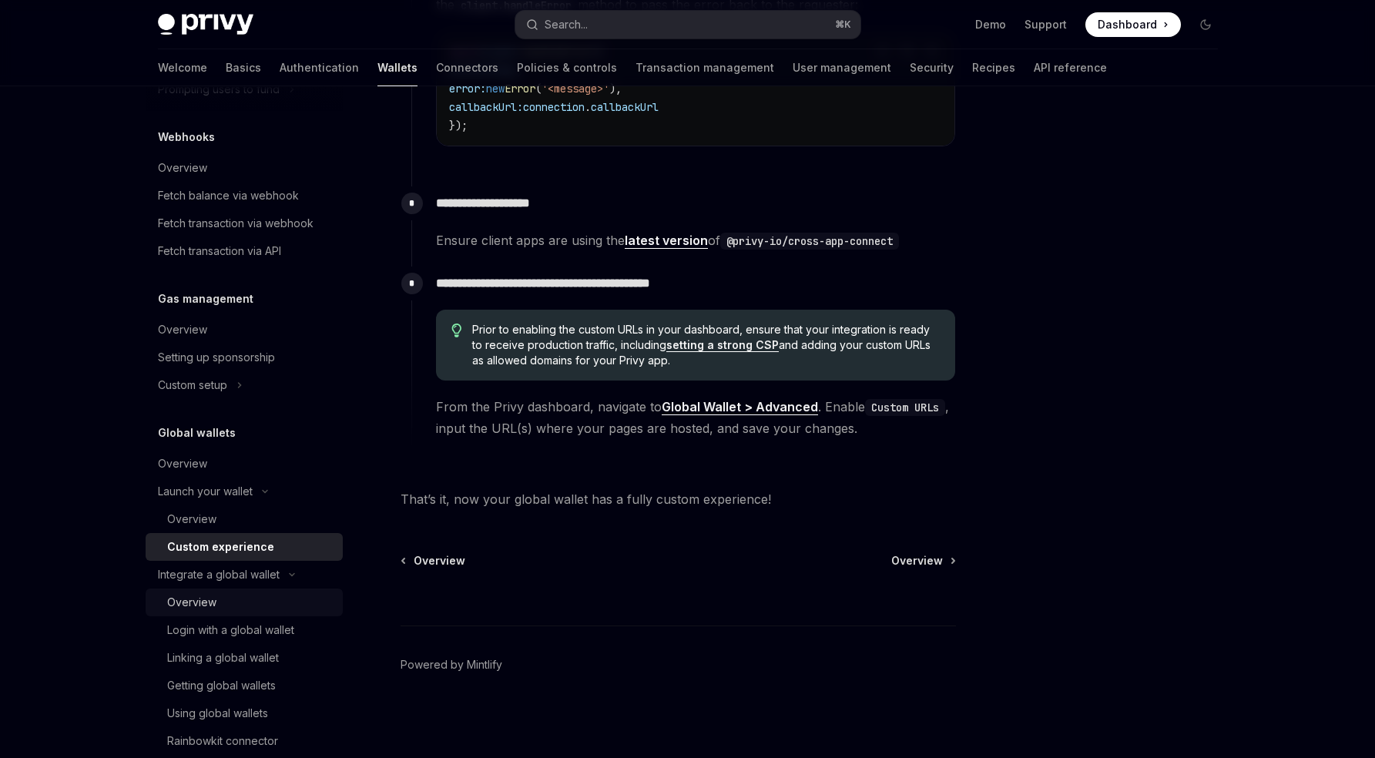
click at [236, 601] on div "Overview" at bounding box center [250, 602] width 166 height 18
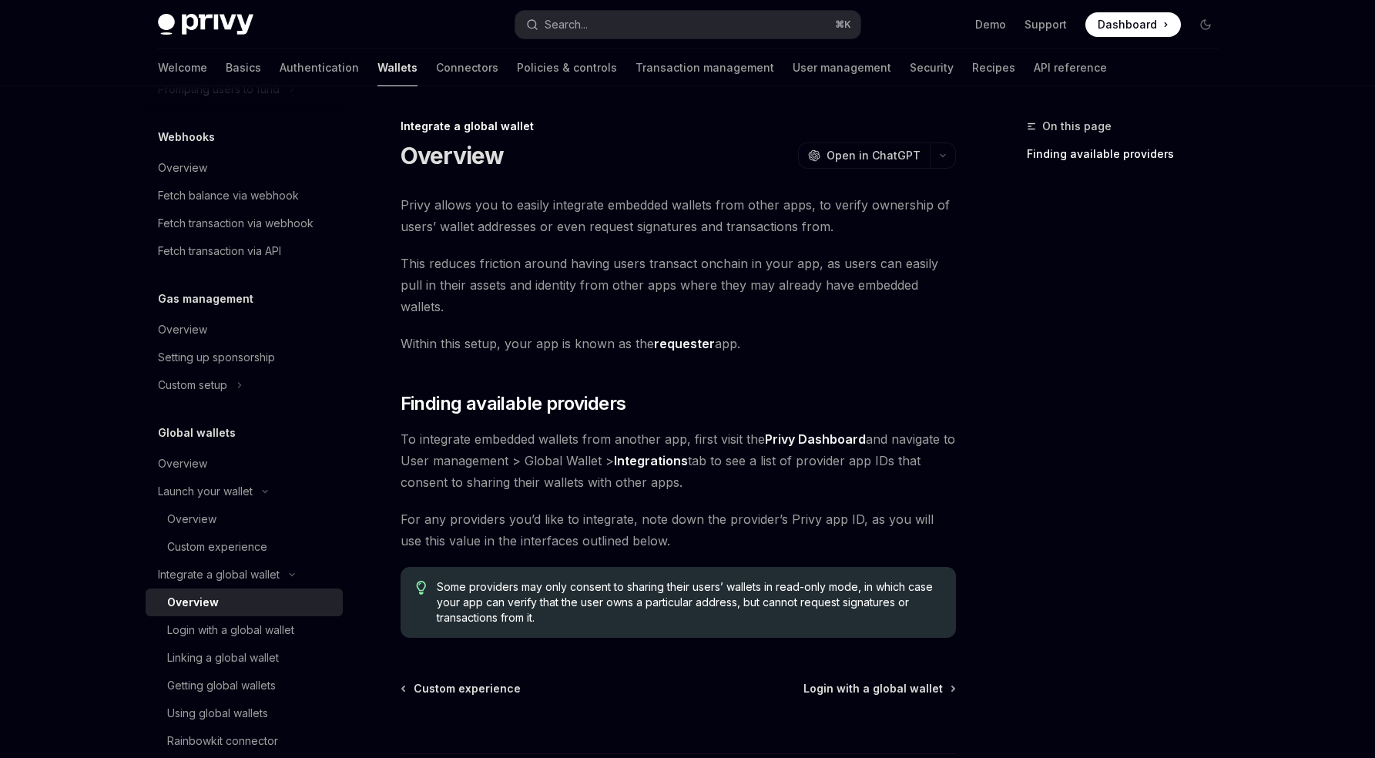
scroll to position [107, 0]
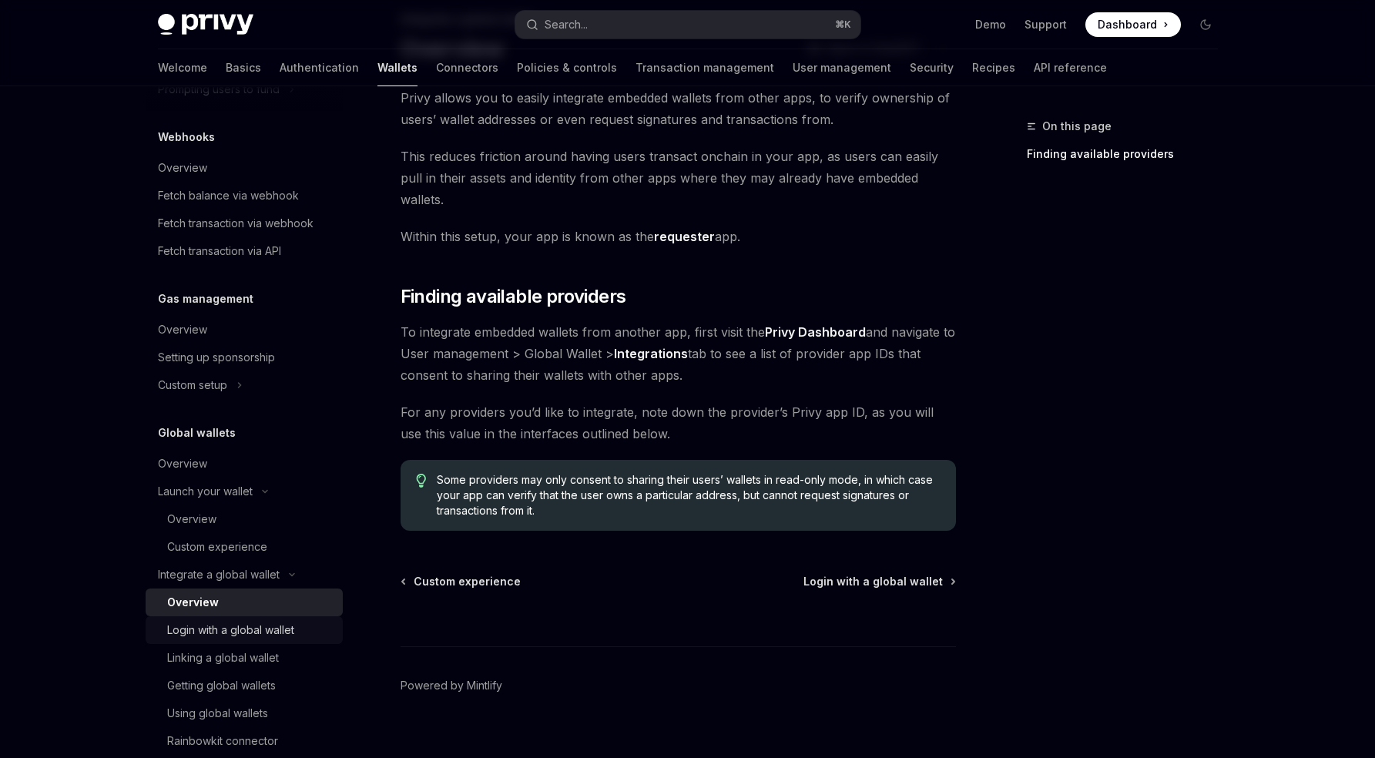
click at [230, 640] on link "Login with a global wallet" at bounding box center [244, 630] width 197 height 28
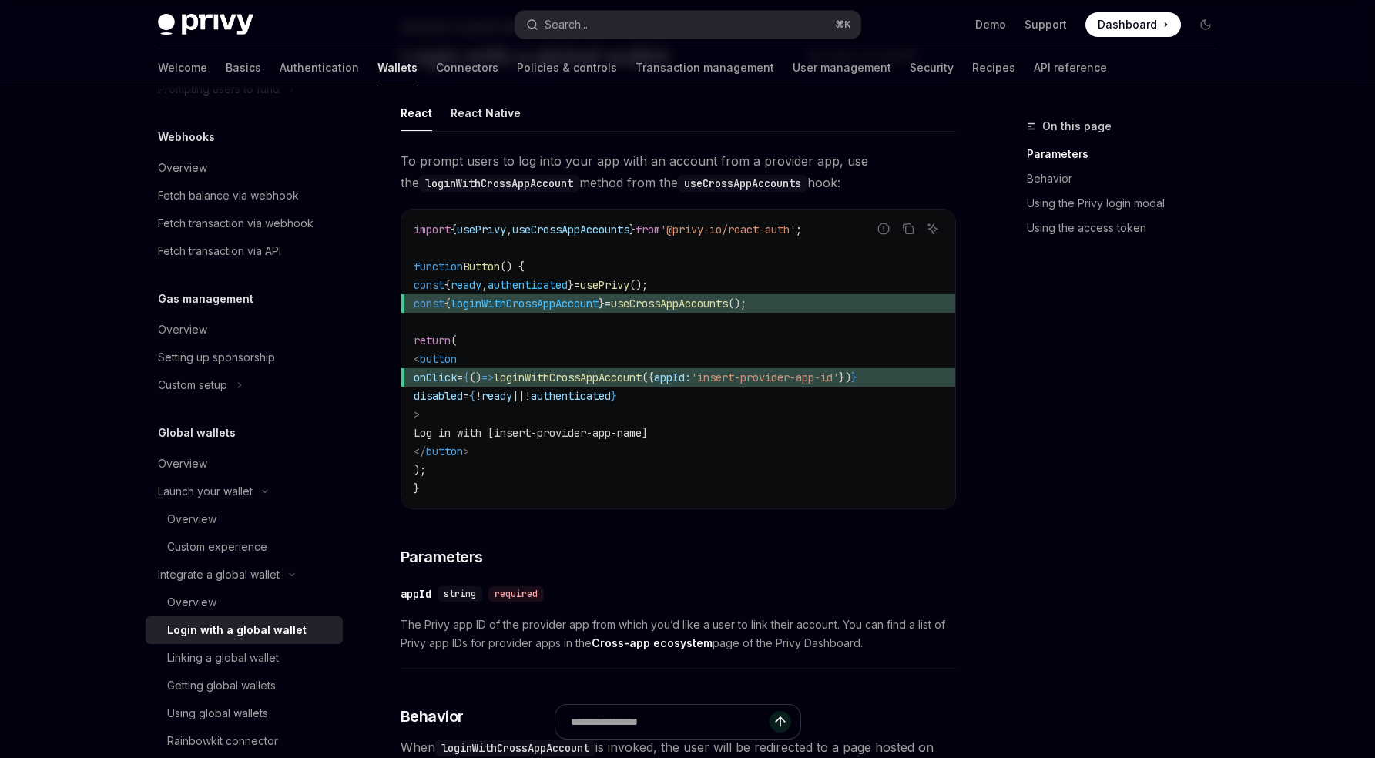
scroll to position [0, 32]
click at [578, 375] on span "loginWithCrossAppAccount" at bounding box center [568, 377] width 148 height 14
click at [839, 374] on span "'insert-provider-app-id'" at bounding box center [765, 377] width 148 height 14
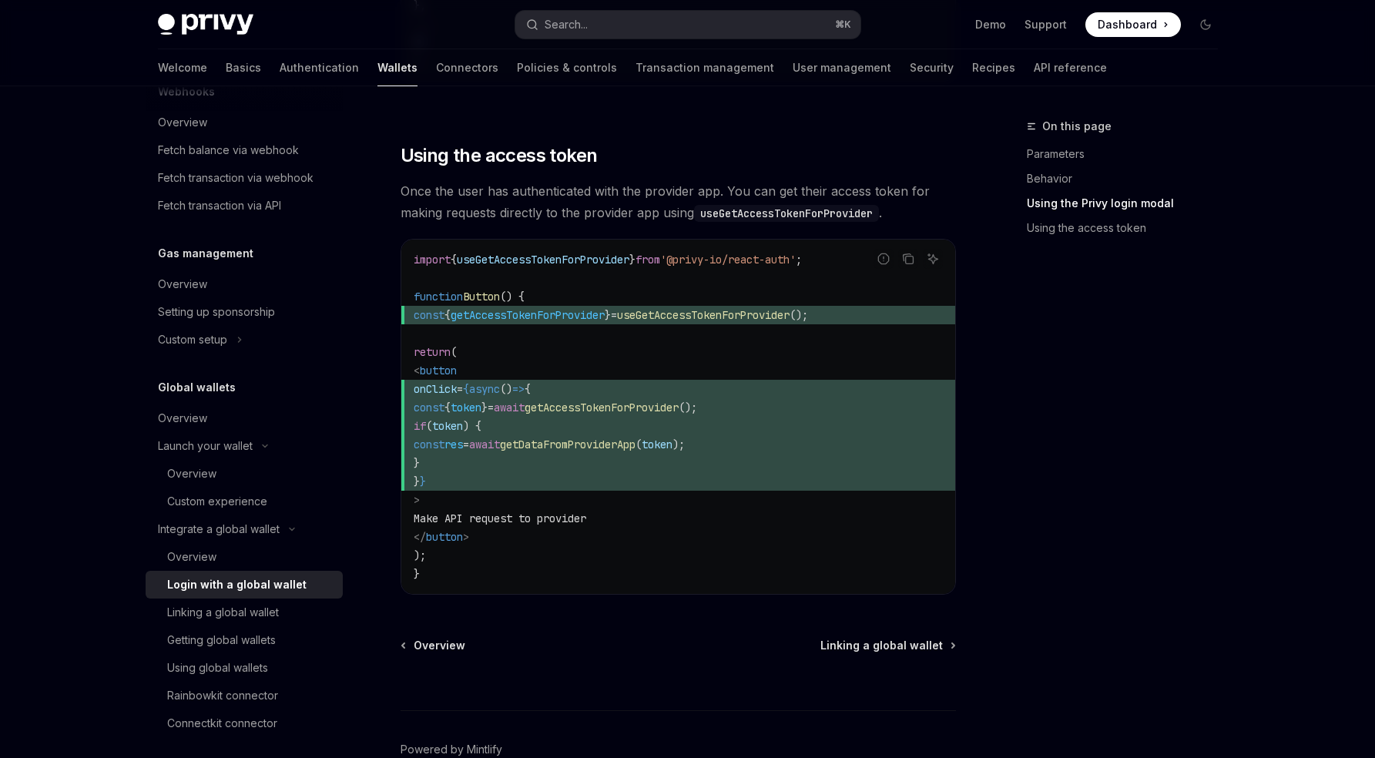
scroll to position [815, 0]
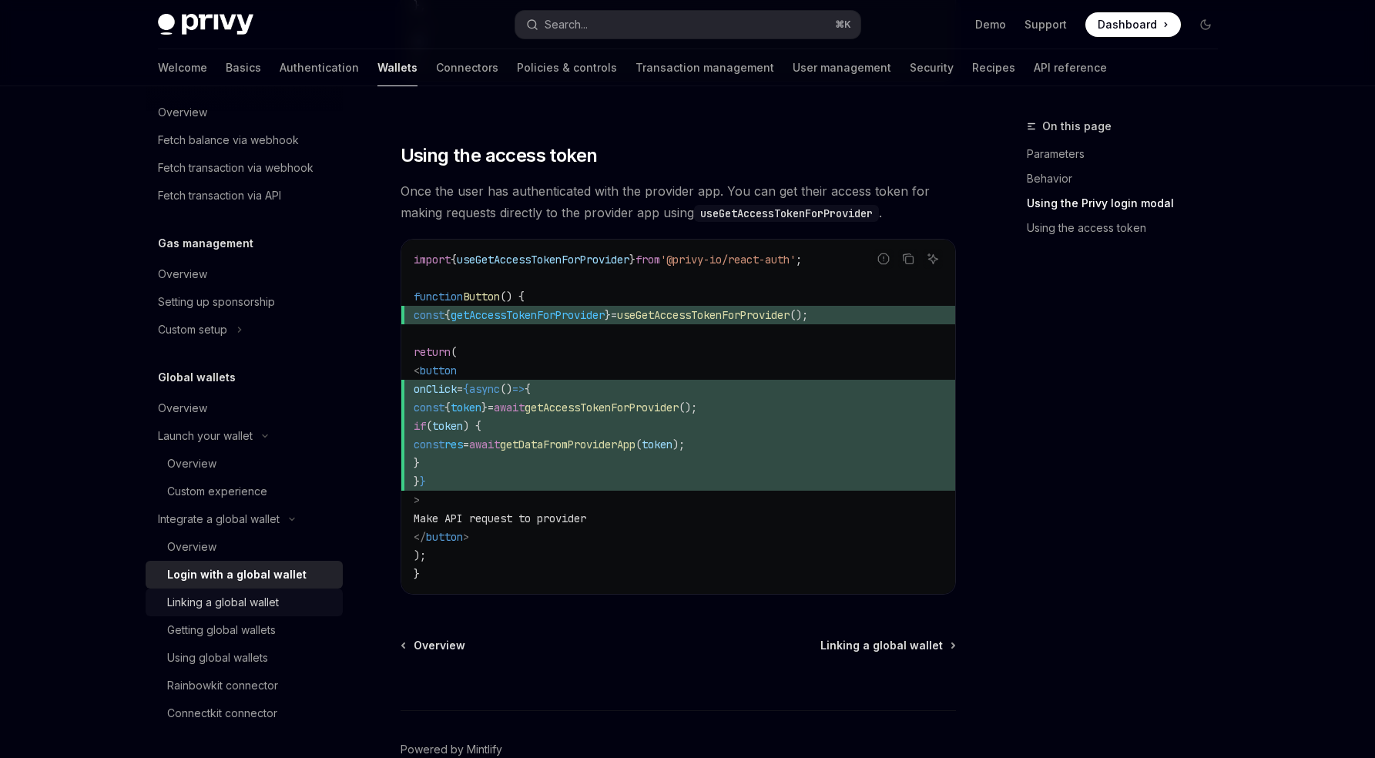
click at [275, 612] on link "Linking a global wallet" at bounding box center [244, 602] width 197 height 28
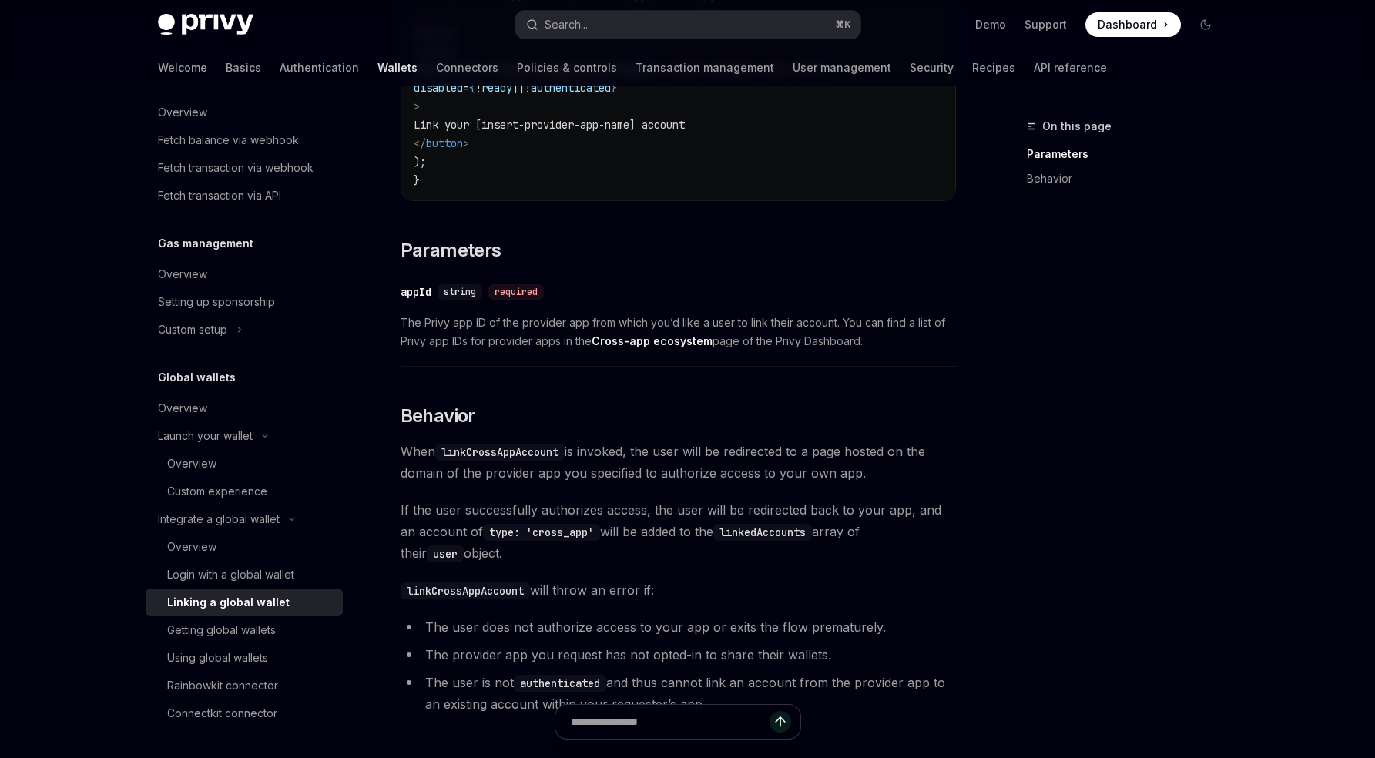
scroll to position [619, 0]
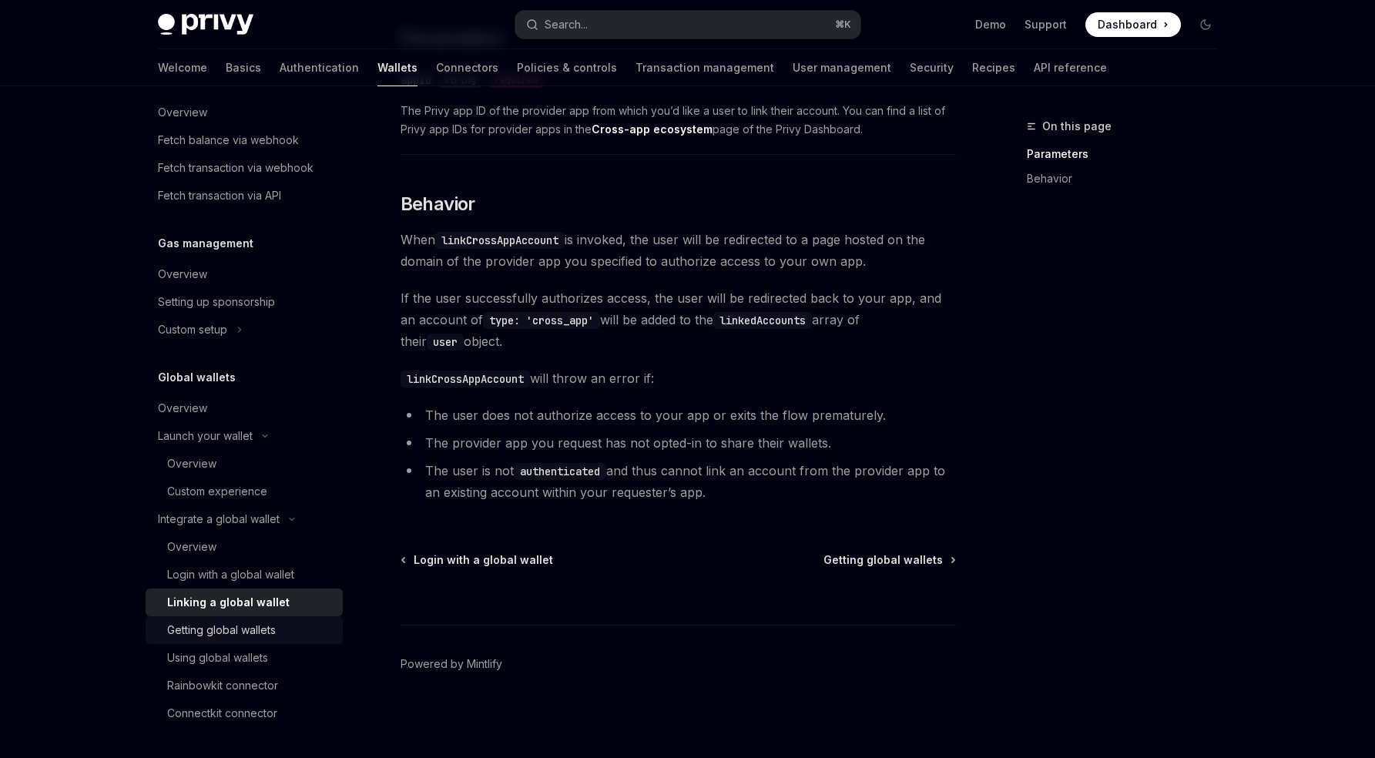
click at [214, 635] on div "Getting global wallets" at bounding box center [221, 630] width 109 height 18
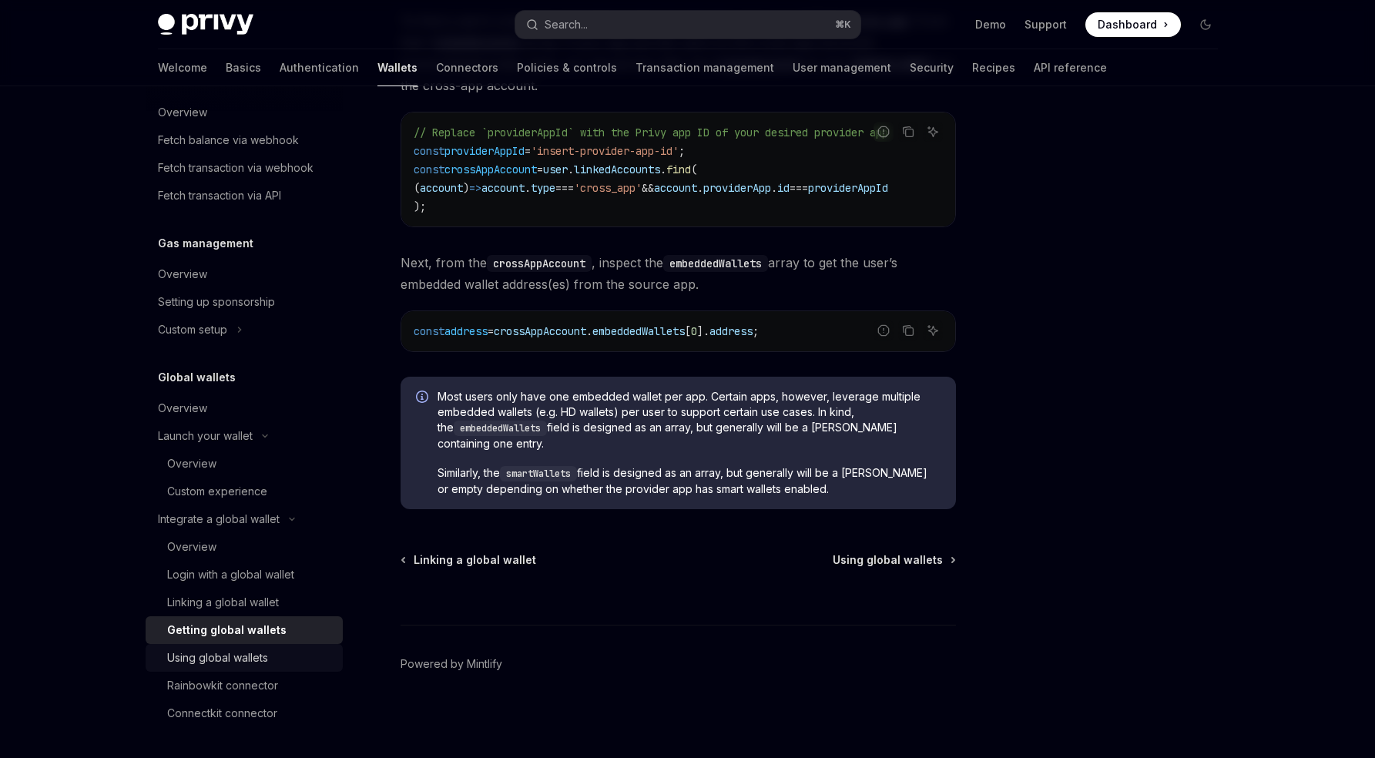
click at [249, 649] on div "Using global wallets" at bounding box center [217, 658] width 101 height 18
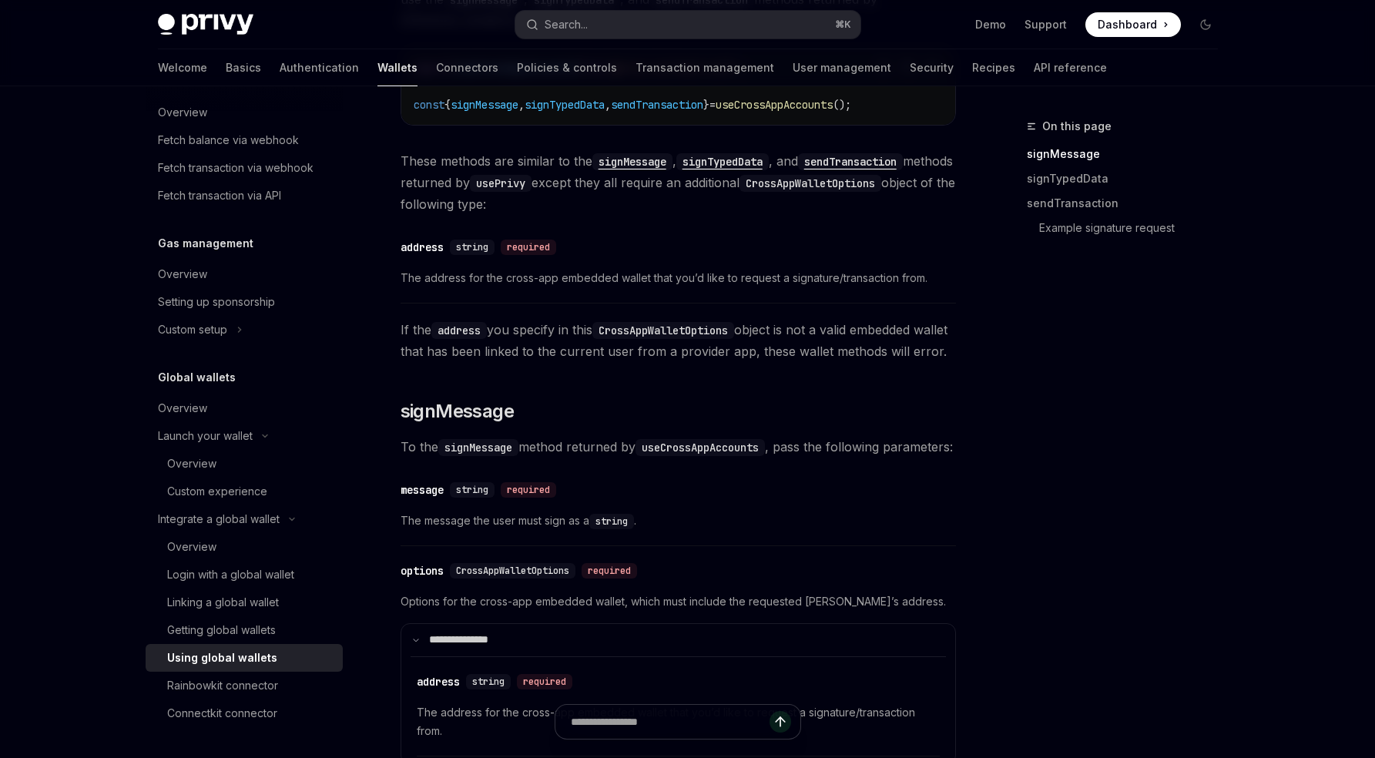
scroll to position [484, 0]
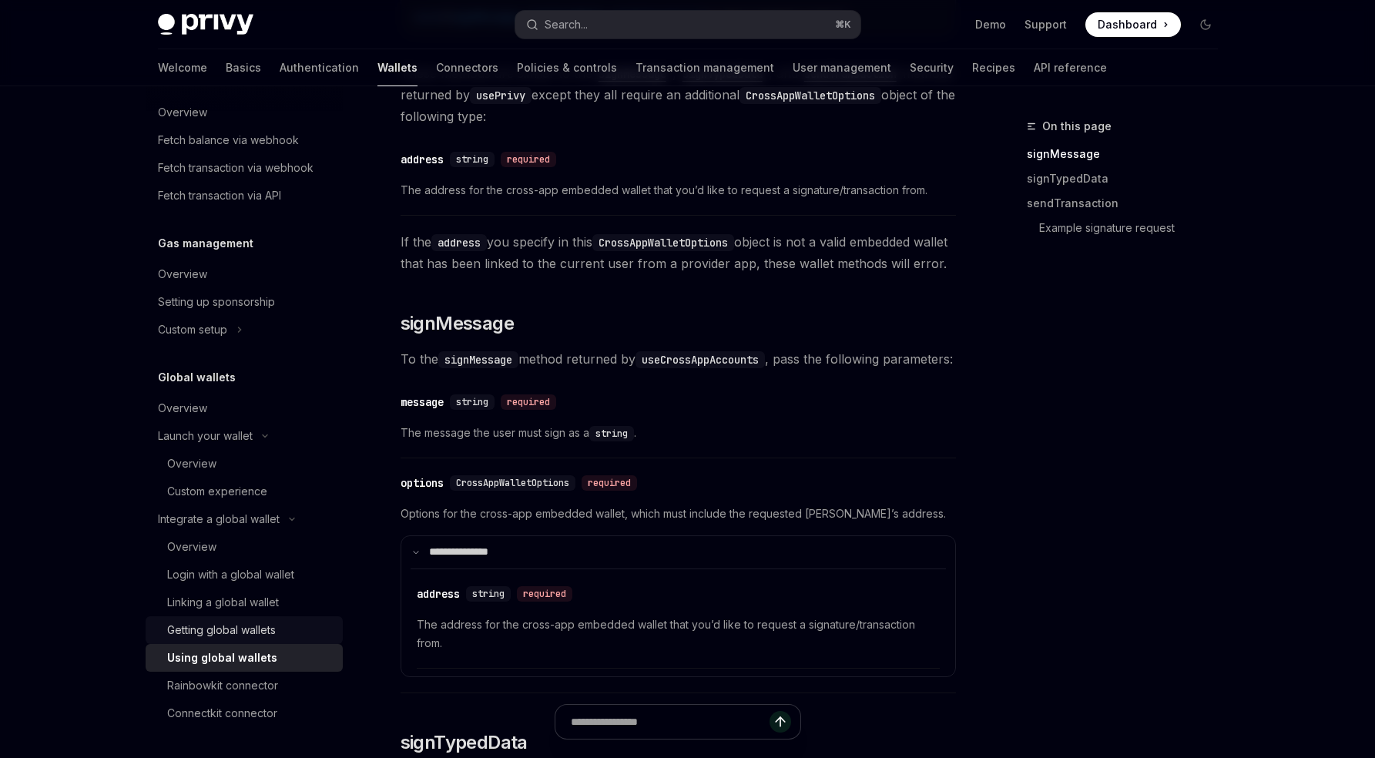
click at [231, 622] on div "Getting global wallets" at bounding box center [221, 630] width 109 height 18
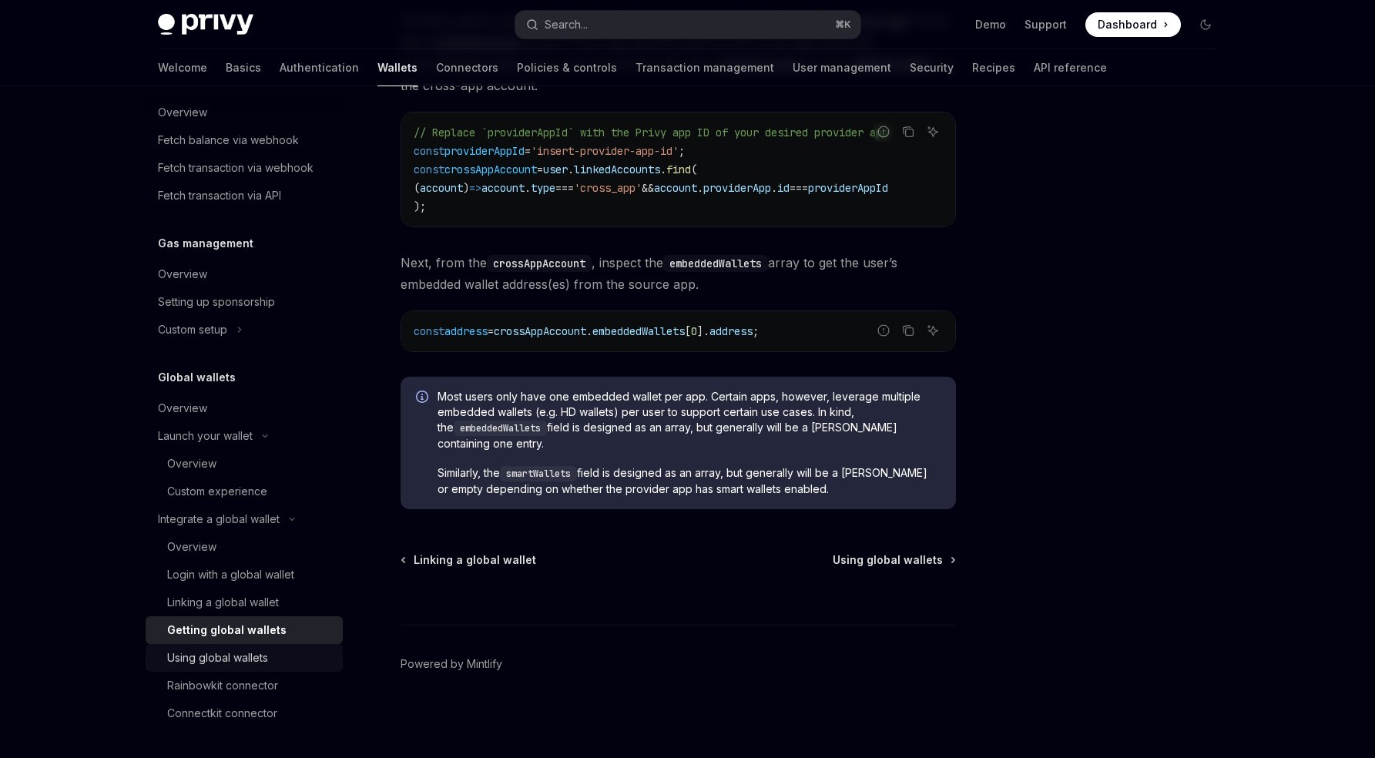
click at [246, 665] on div "Using global wallets" at bounding box center [217, 658] width 101 height 18
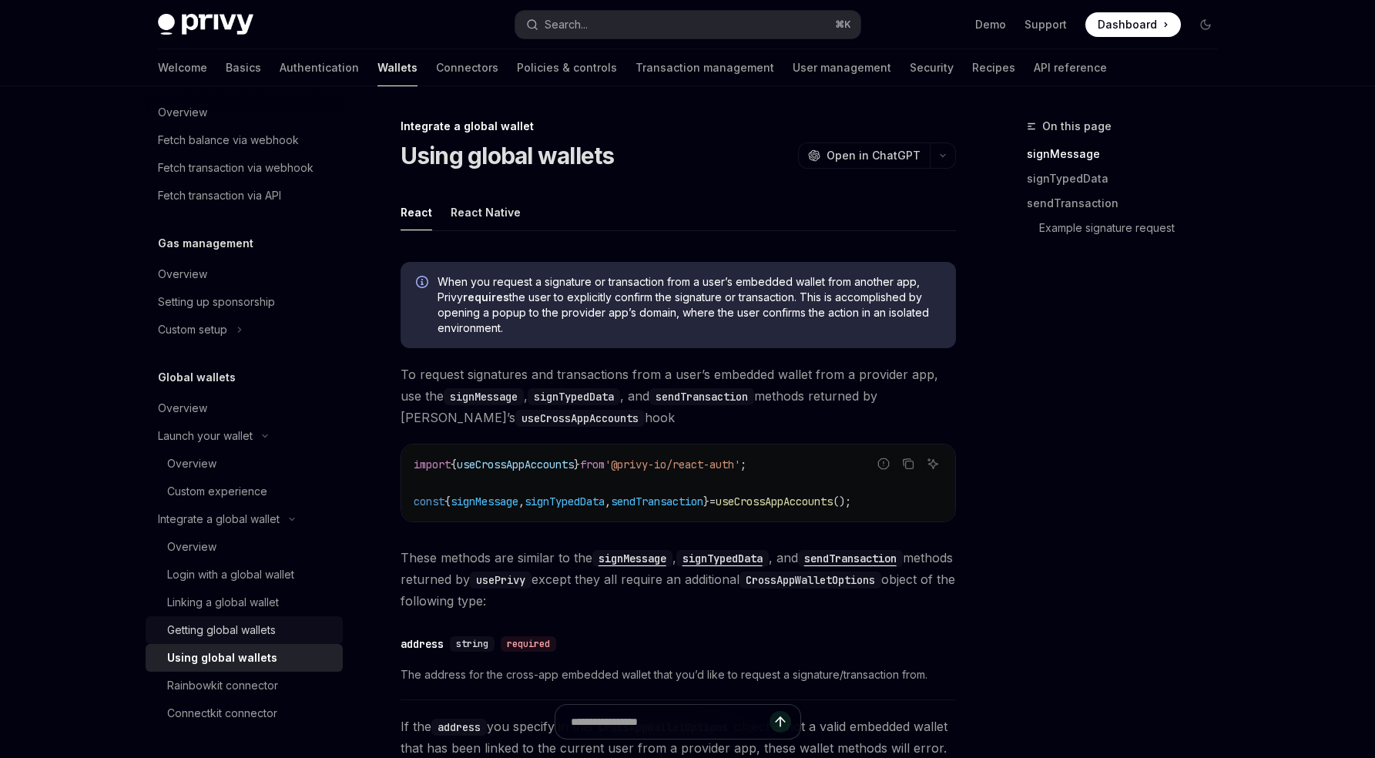
click at [246, 641] on link "Getting global wallets" at bounding box center [244, 630] width 197 height 28
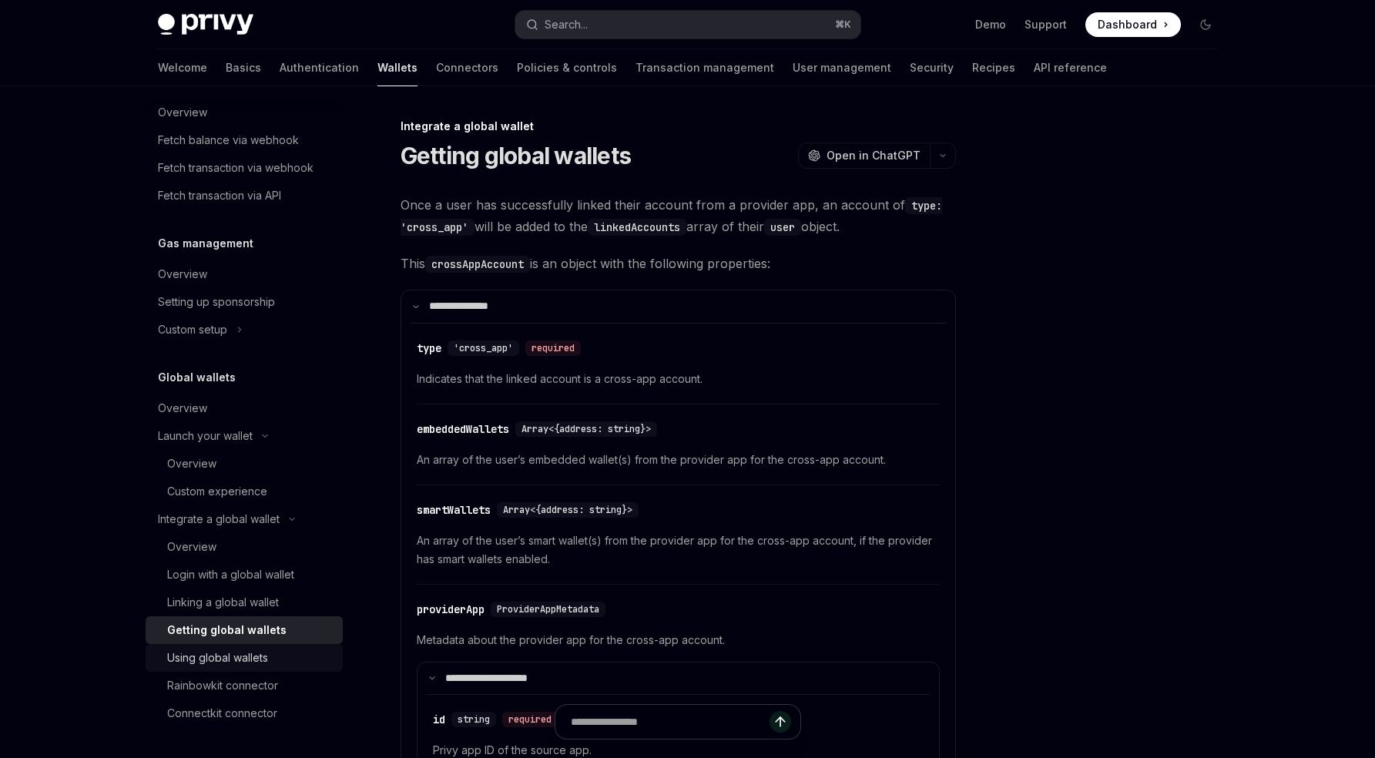
click at [234, 659] on div "Using global wallets" at bounding box center [217, 658] width 101 height 18
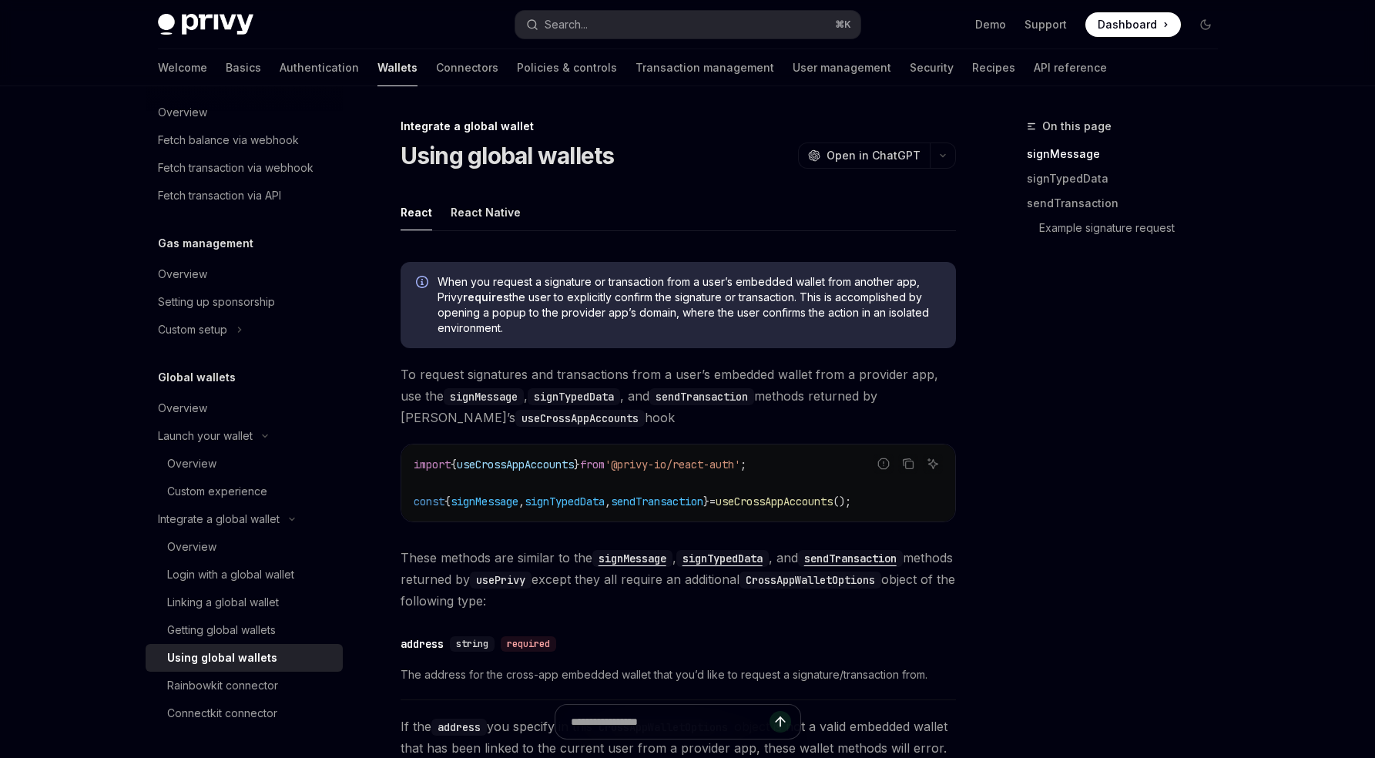
type textarea "*"
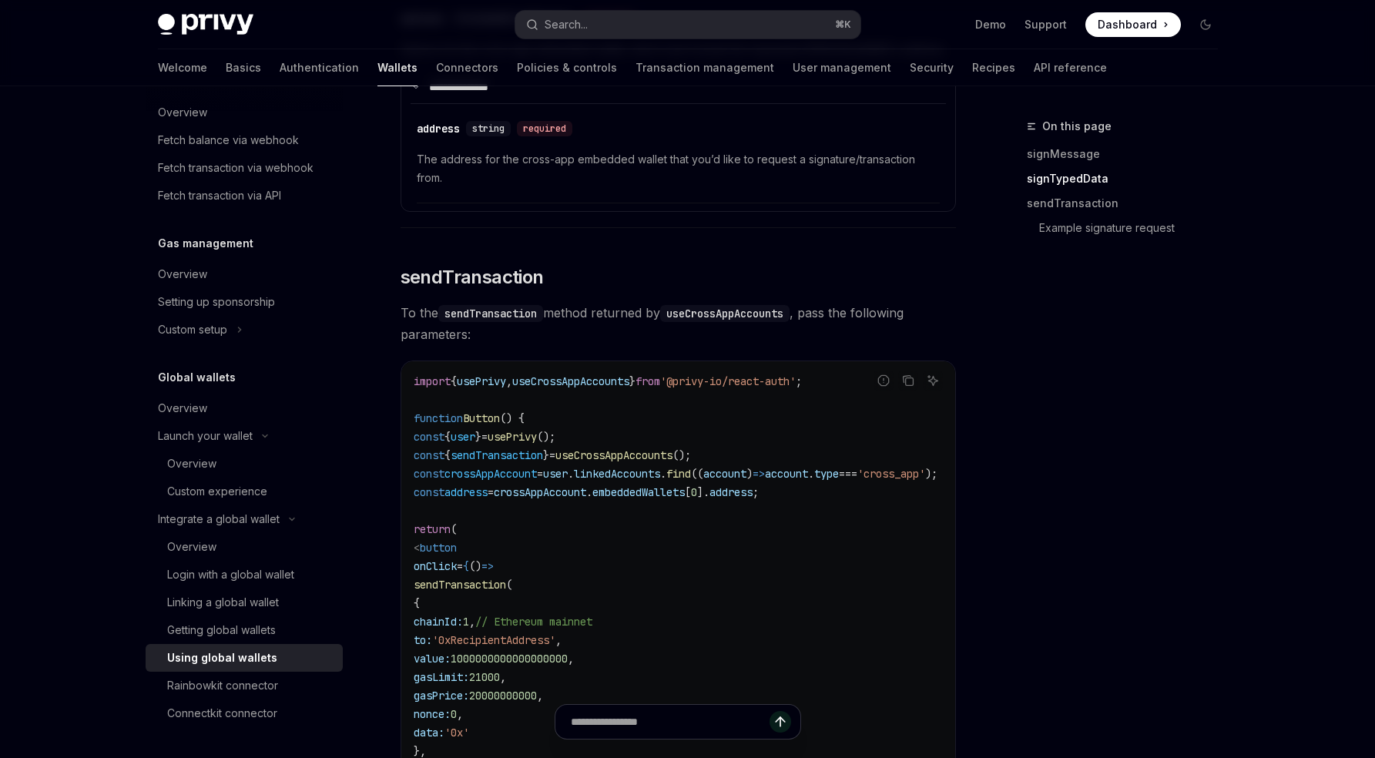
scroll to position [1621, 0]
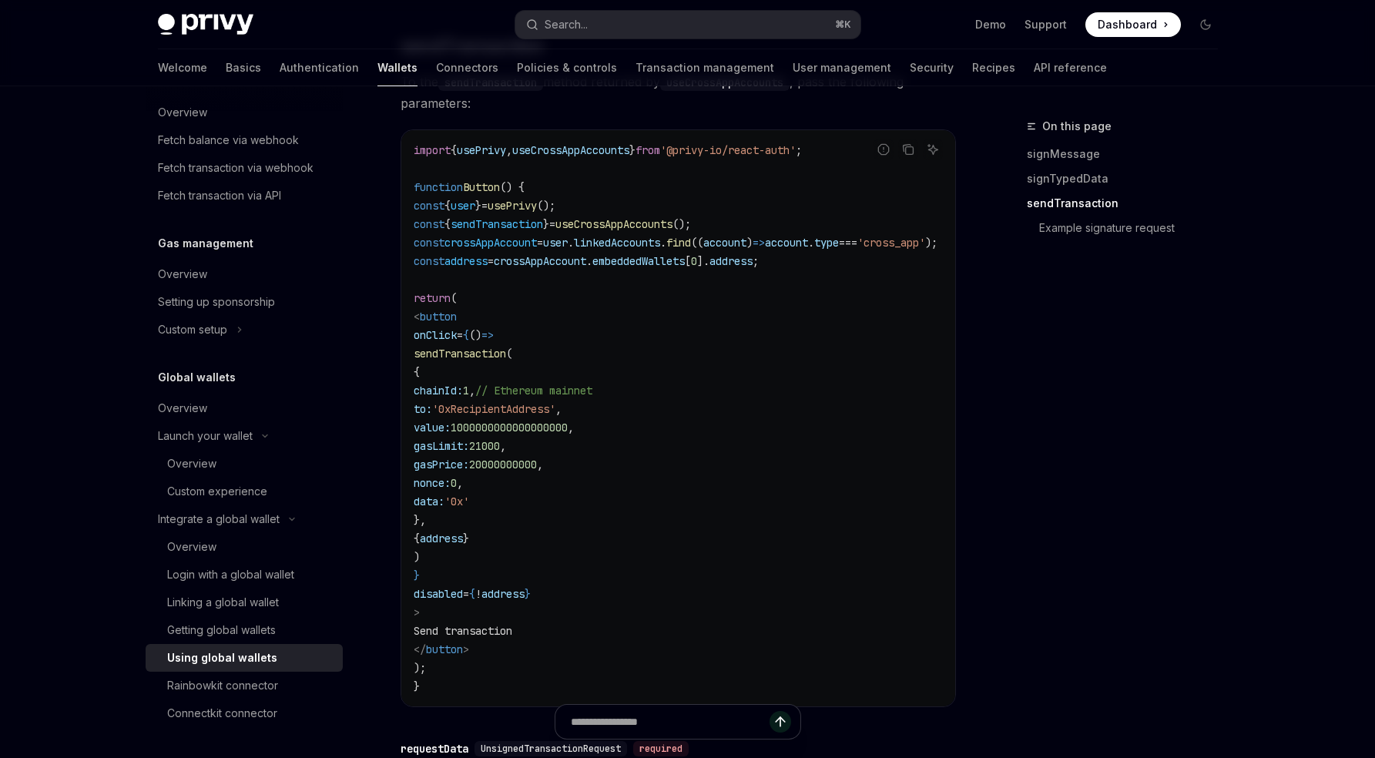
click at [578, 157] on span "useCrossAppAccounts" at bounding box center [570, 150] width 117 height 14
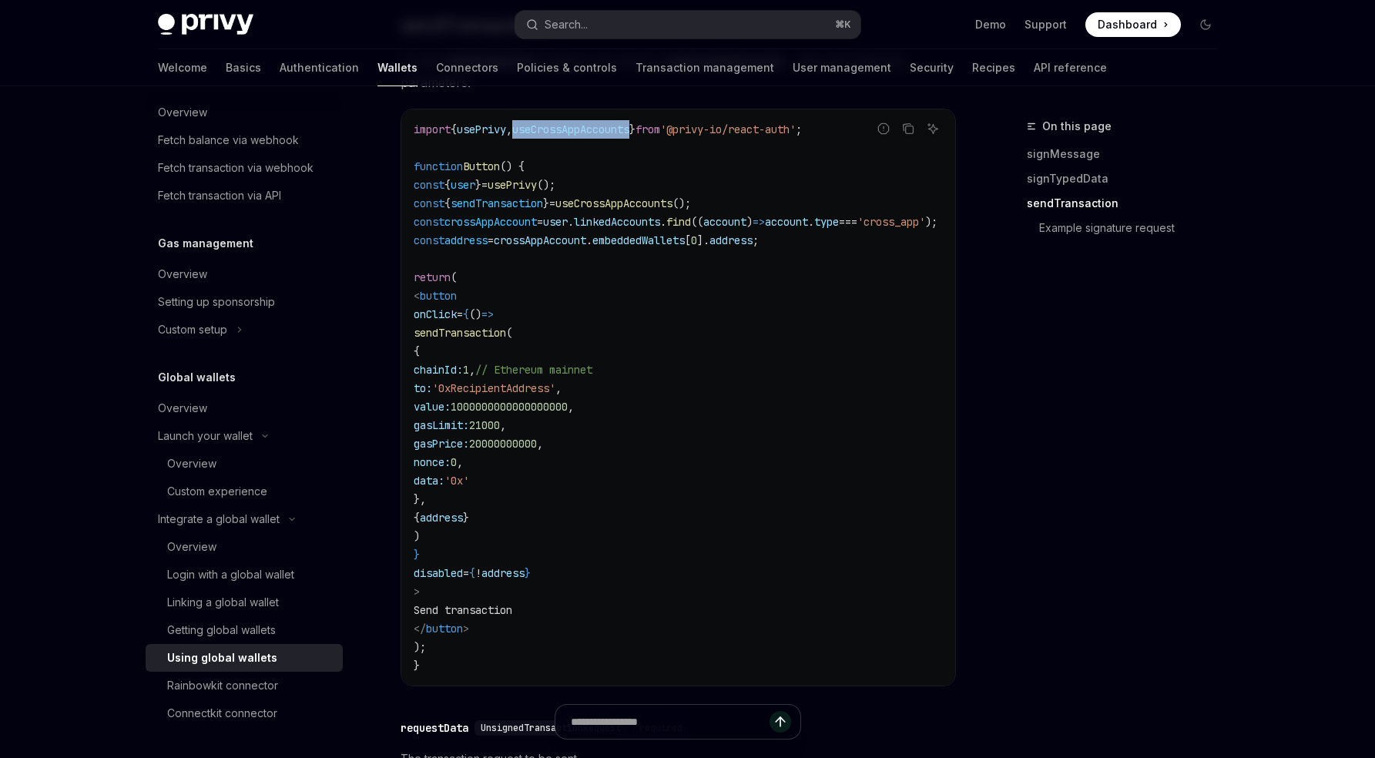
scroll to position [1630, 0]
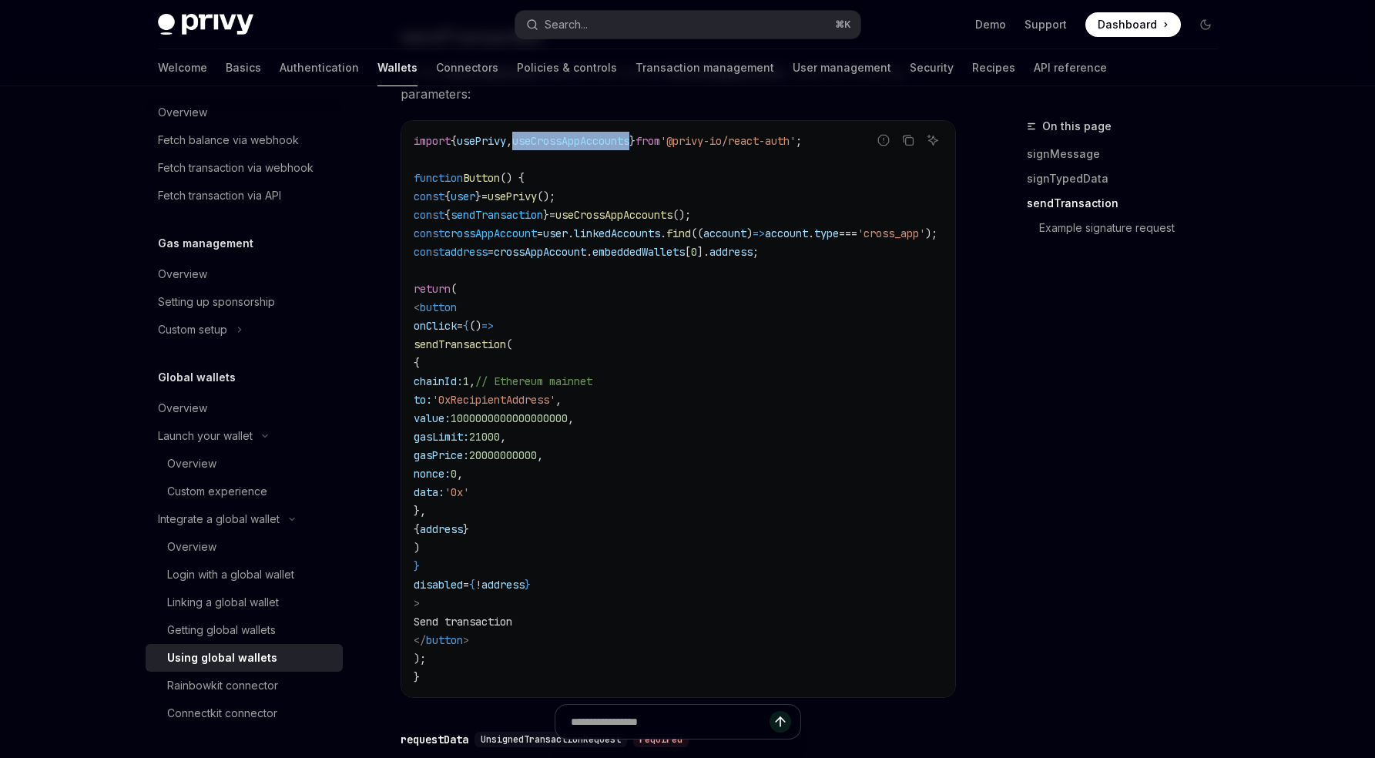
copy span "useCrossAppAccounts"
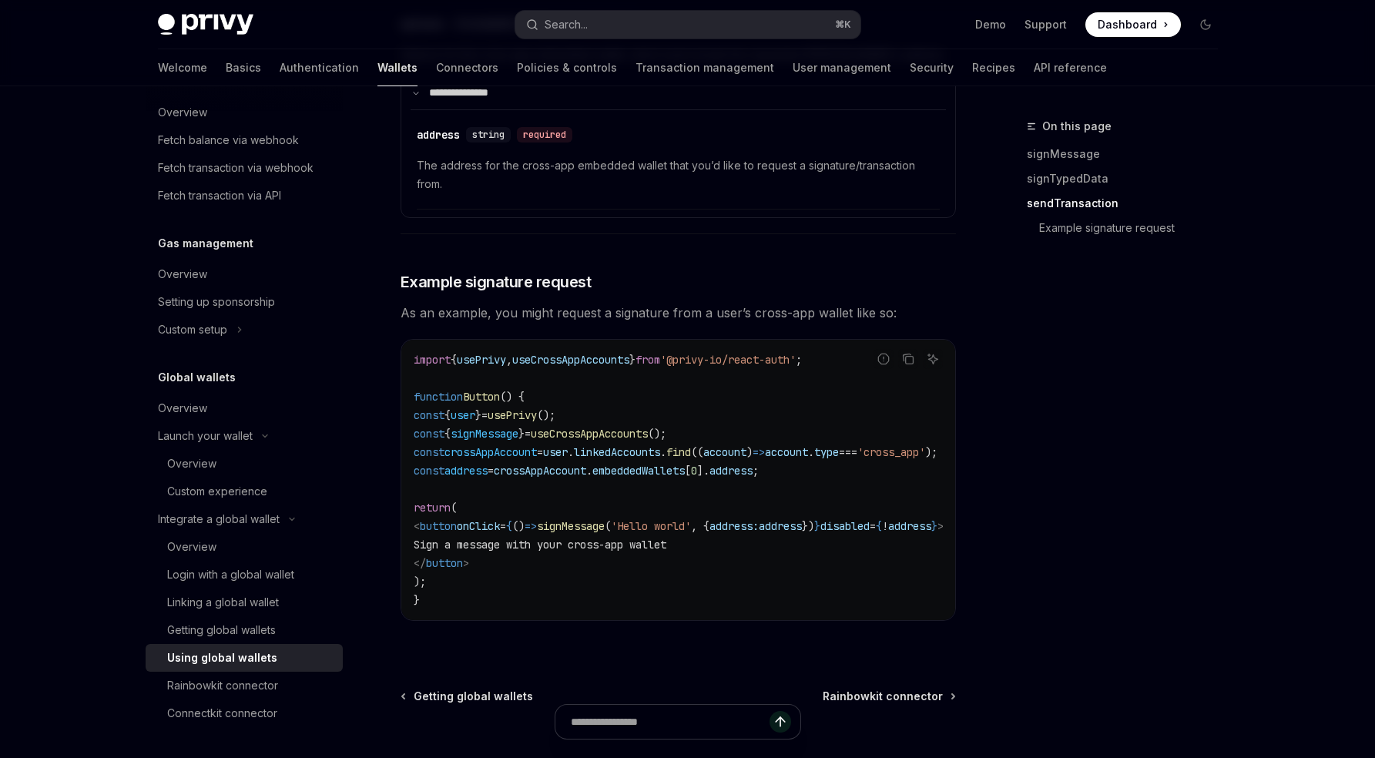
scroll to position [2444, 0]
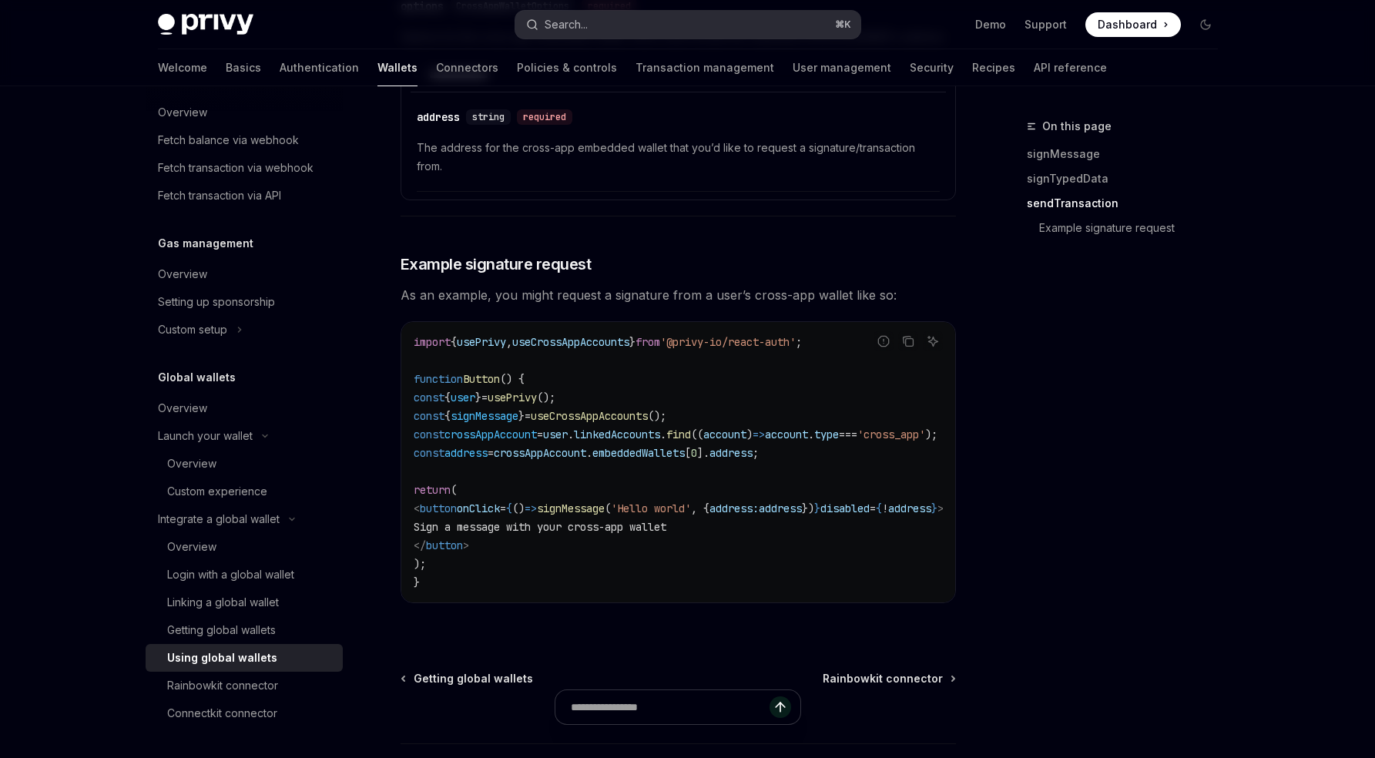
click at [622, 12] on button "Search... ⌘ K" at bounding box center [687, 25] width 345 height 28
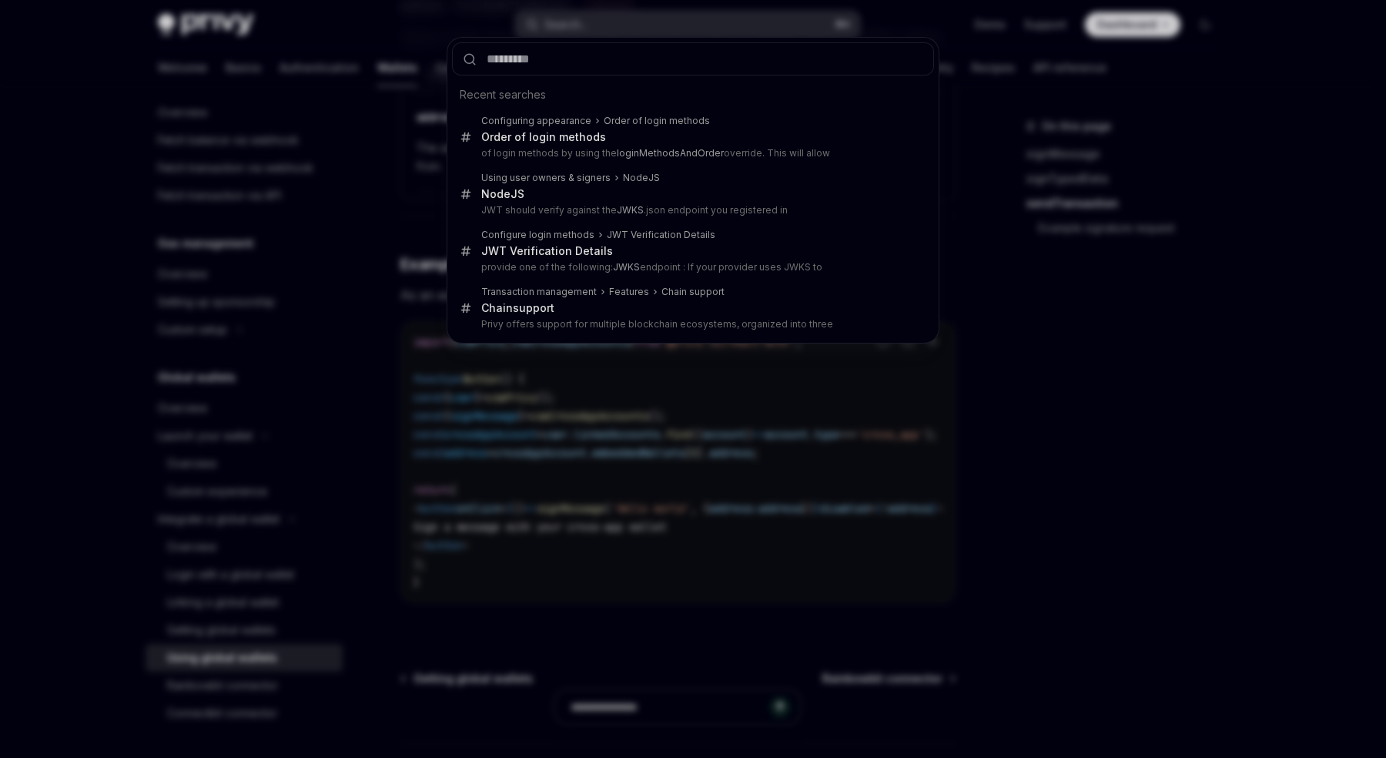
type input "**********"
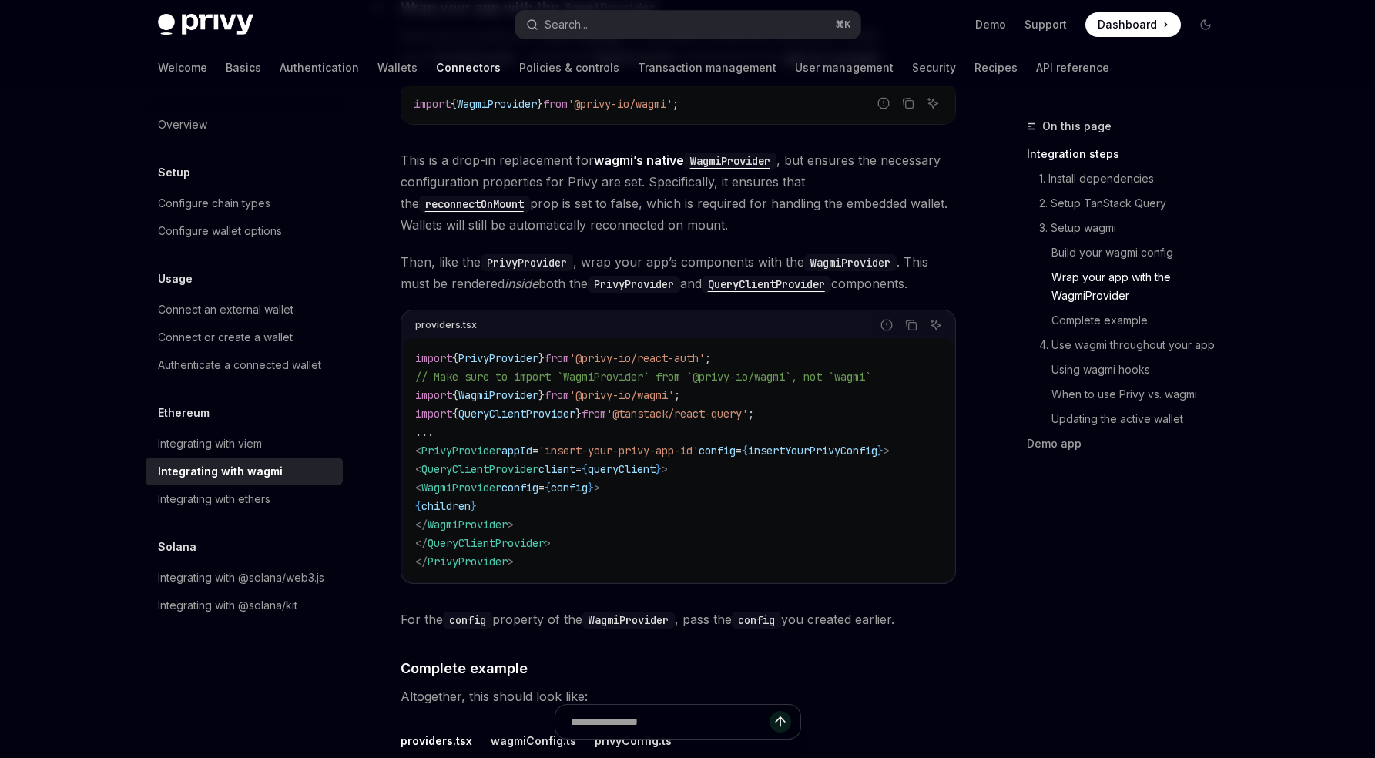
scroll to position [2202, 0]
click at [819, 443] on span "insertYourPrivyConfig" at bounding box center [812, 450] width 129 height 14
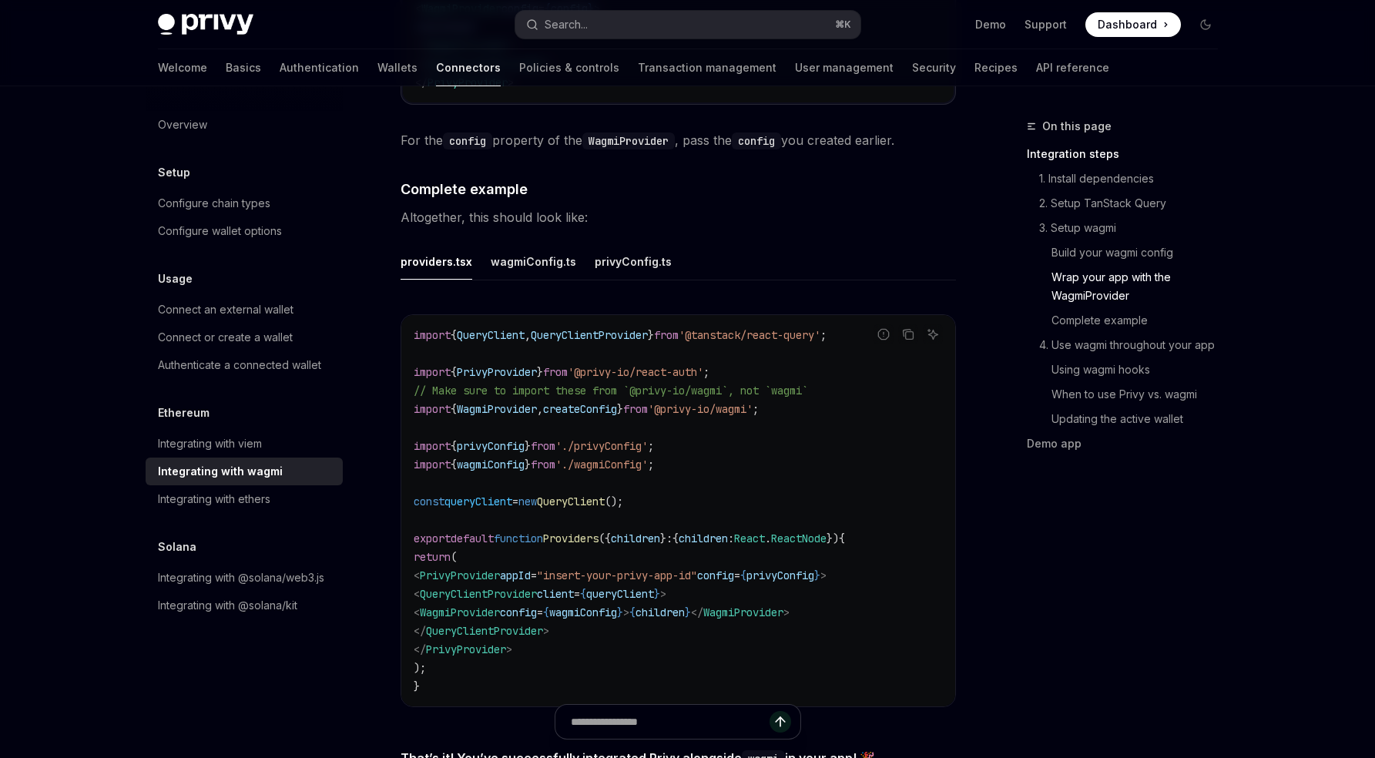
scroll to position [2694, 0]
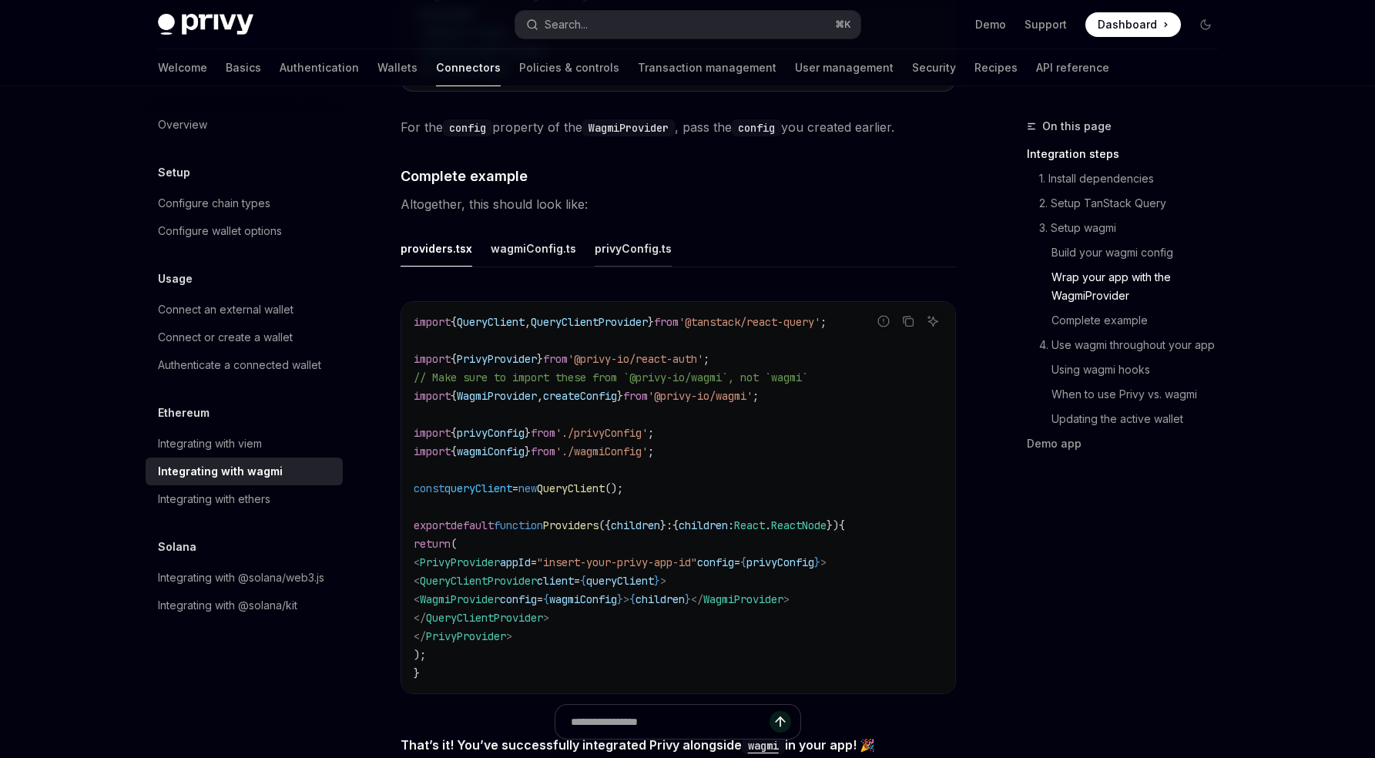
click at [614, 243] on div "privyConfig.ts" at bounding box center [633, 248] width 77 height 36
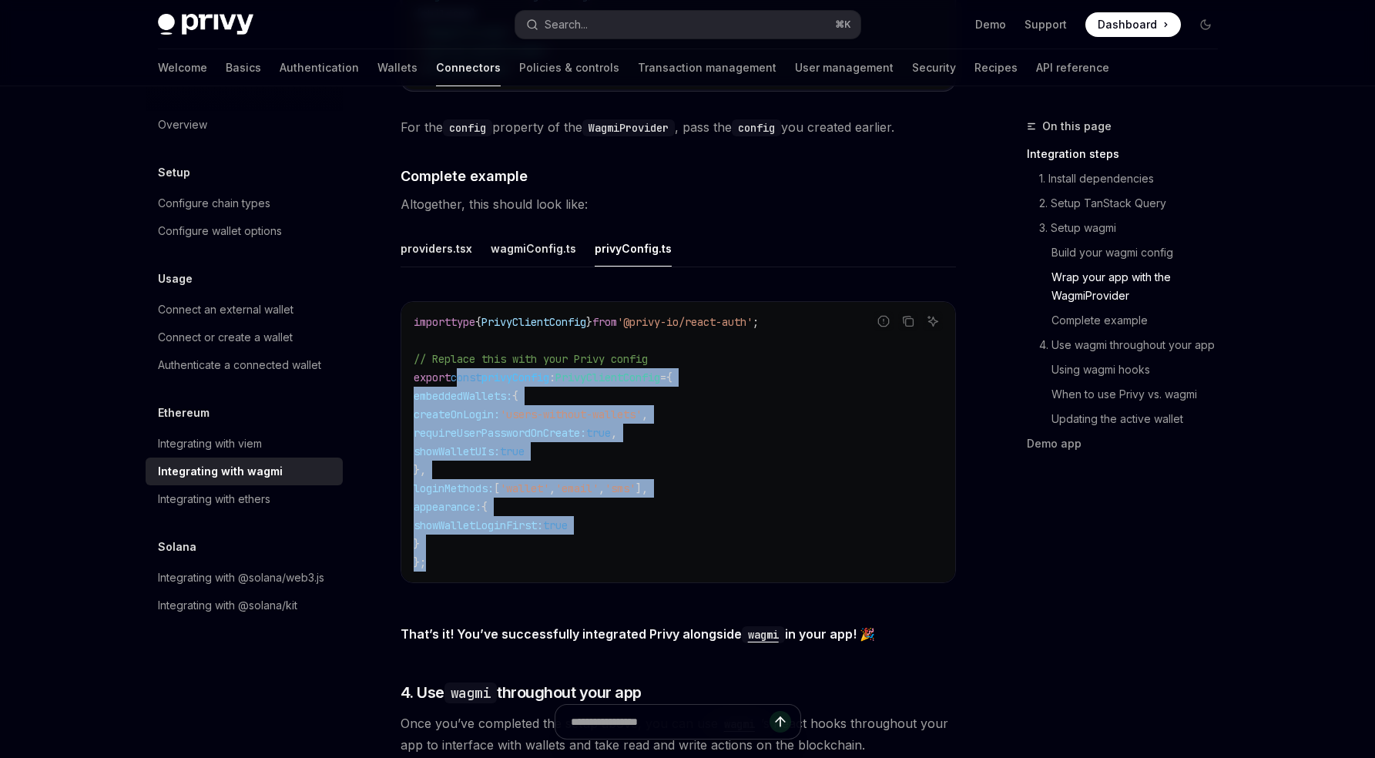
drag, startPoint x: 459, startPoint y: 365, endPoint x: 458, endPoint y: 561, distance: 195.6
click at [458, 561] on code "import type { PrivyClientConfig } from '@privy-io/react-auth' ; // Replace this…" at bounding box center [678, 442] width 529 height 259
copy code "const privyConfig : PrivyClientConfig = { embeddedWallets: { createOnLogin: 'us…"
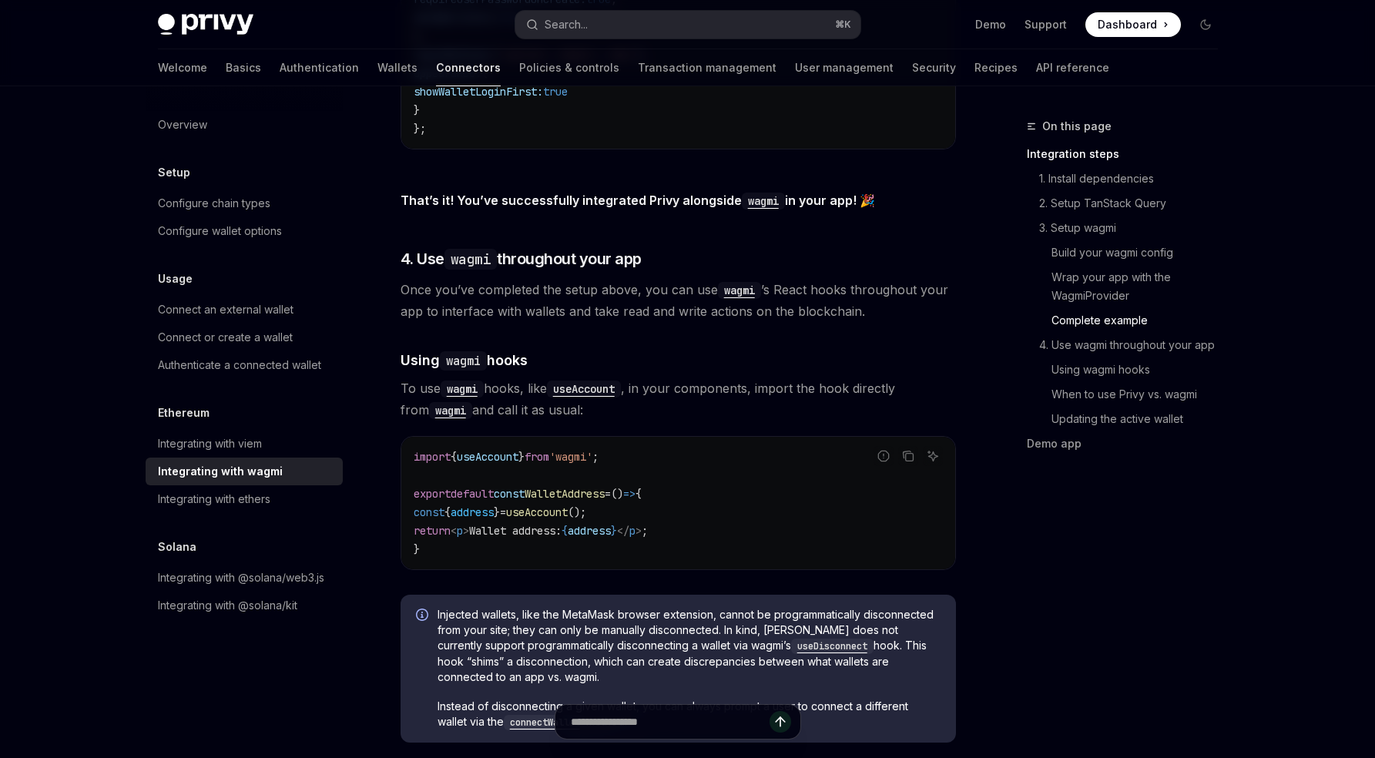
scroll to position [3128, 0]
click at [591, 486] on span "WalletAddress" at bounding box center [565, 493] width 80 height 14
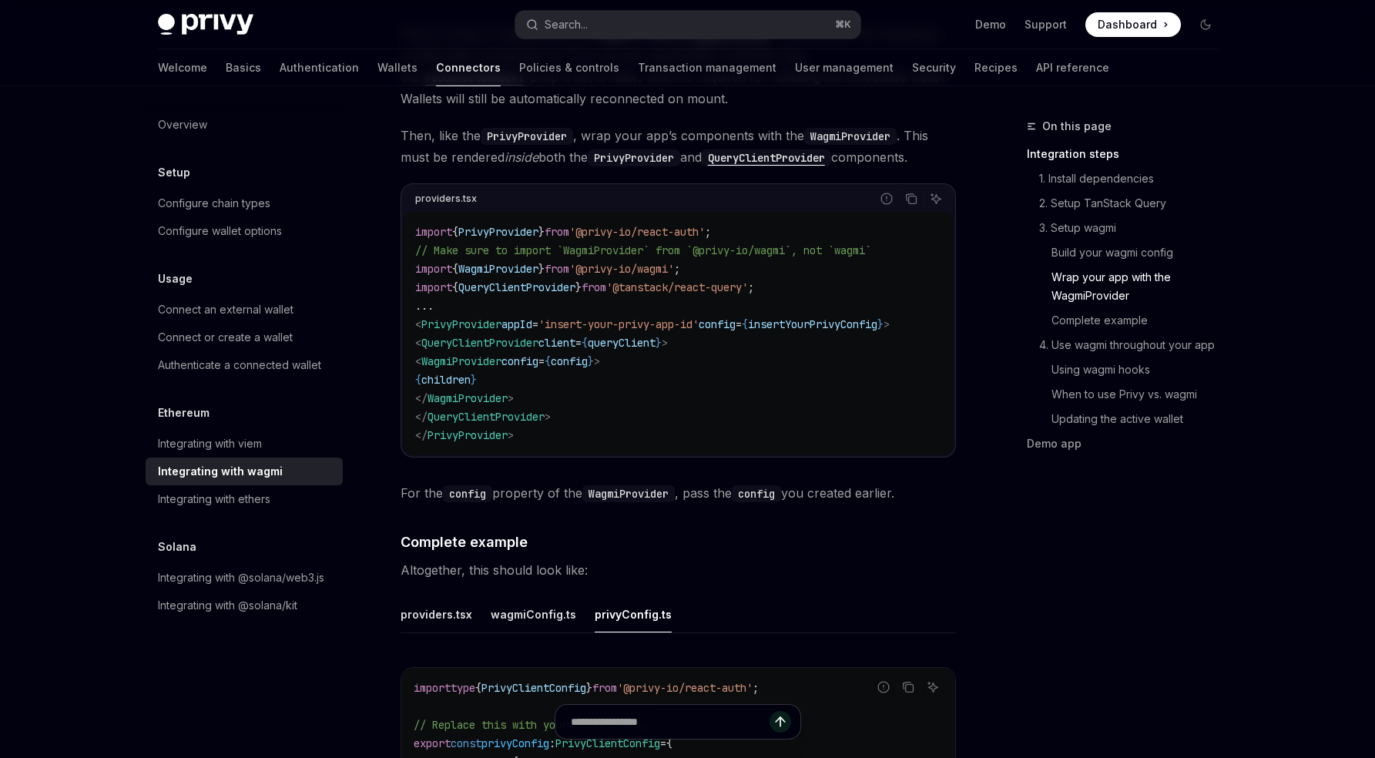
scroll to position [2325, 0]
click at [617, 227] on span "'@privy-io/react-auth'" at bounding box center [637, 234] width 136 height 14
click at [617, 246] on span "// Make sure to import `WagmiProvider` from `@privy-io/wagmi`, not `wagmi`" at bounding box center [643, 253] width 456 height 14
copy span "WagmiProvider"
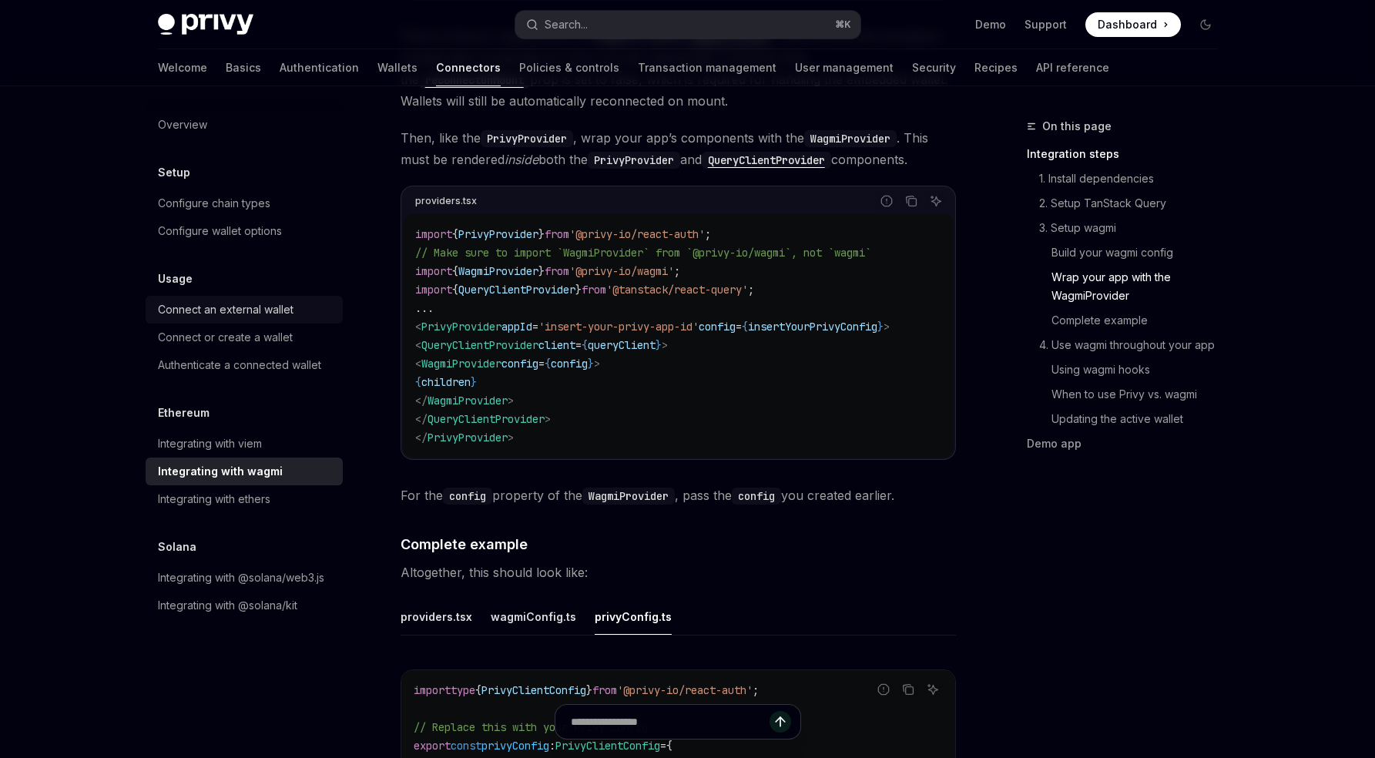
click at [238, 310] on div "Connect an external wallet" at bounding box center [226, 309] width 136 height 18
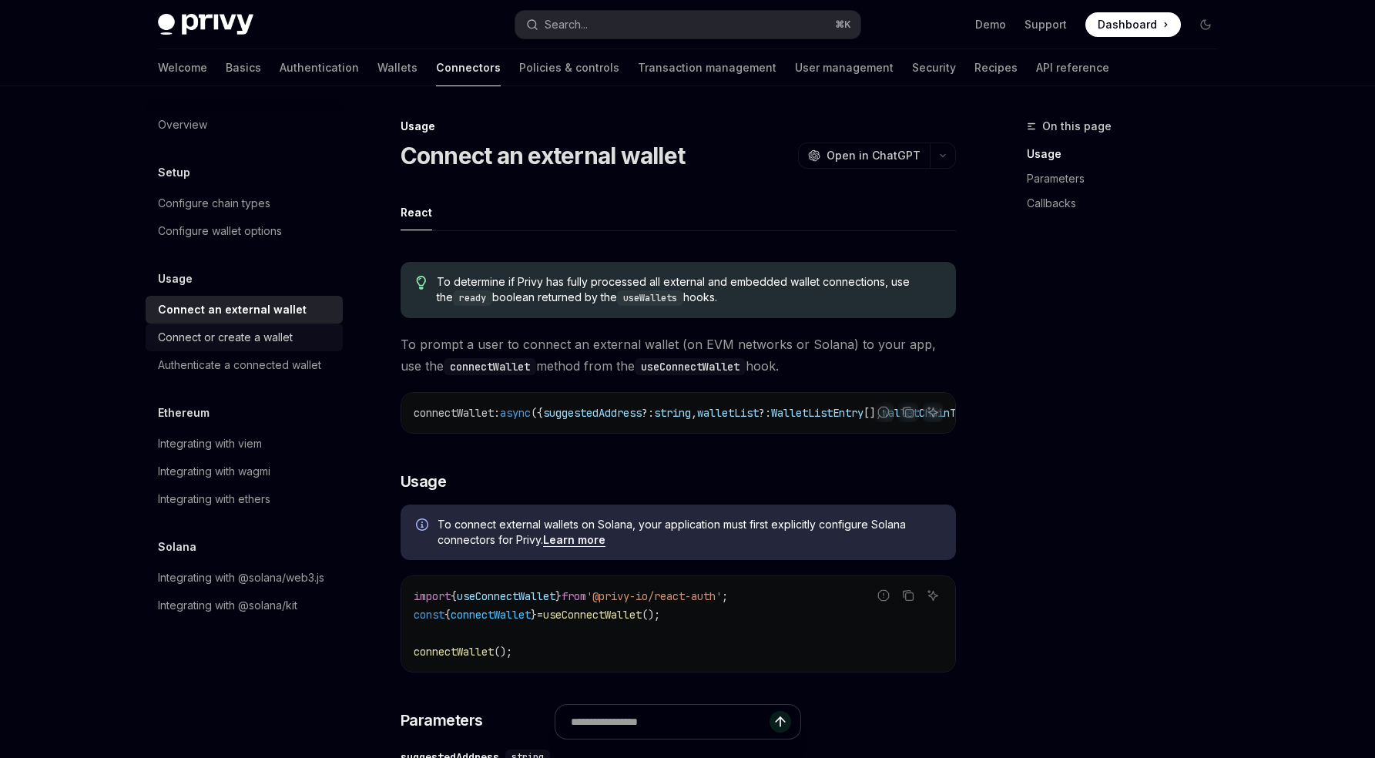
click at [246, 339] on div "Connect or create a wallet" at bounding box center [225, 337] width 135 height 18
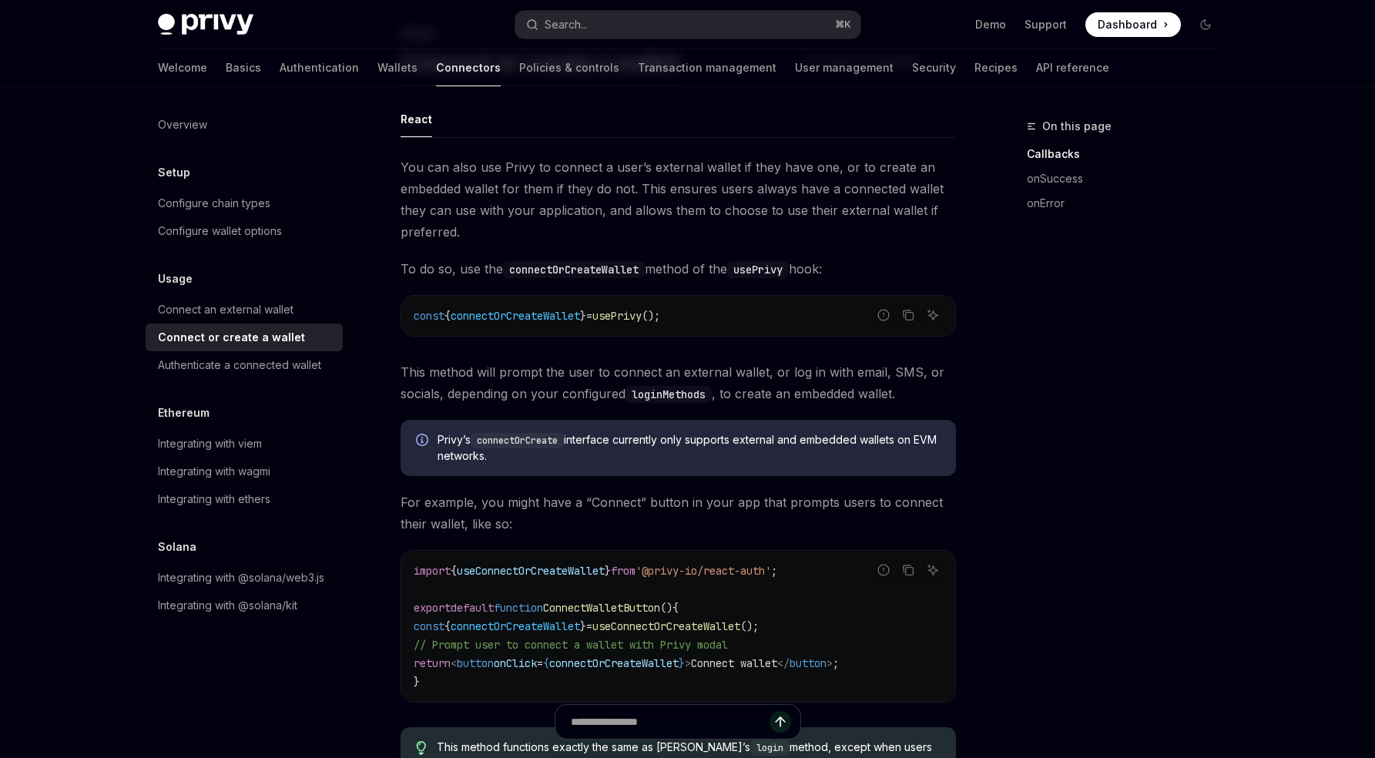
scroll to position [92, 0]
click at [268, 362] on div "Authenticate a connected wallet" at bounding box center [239, 365] width 163 height 18
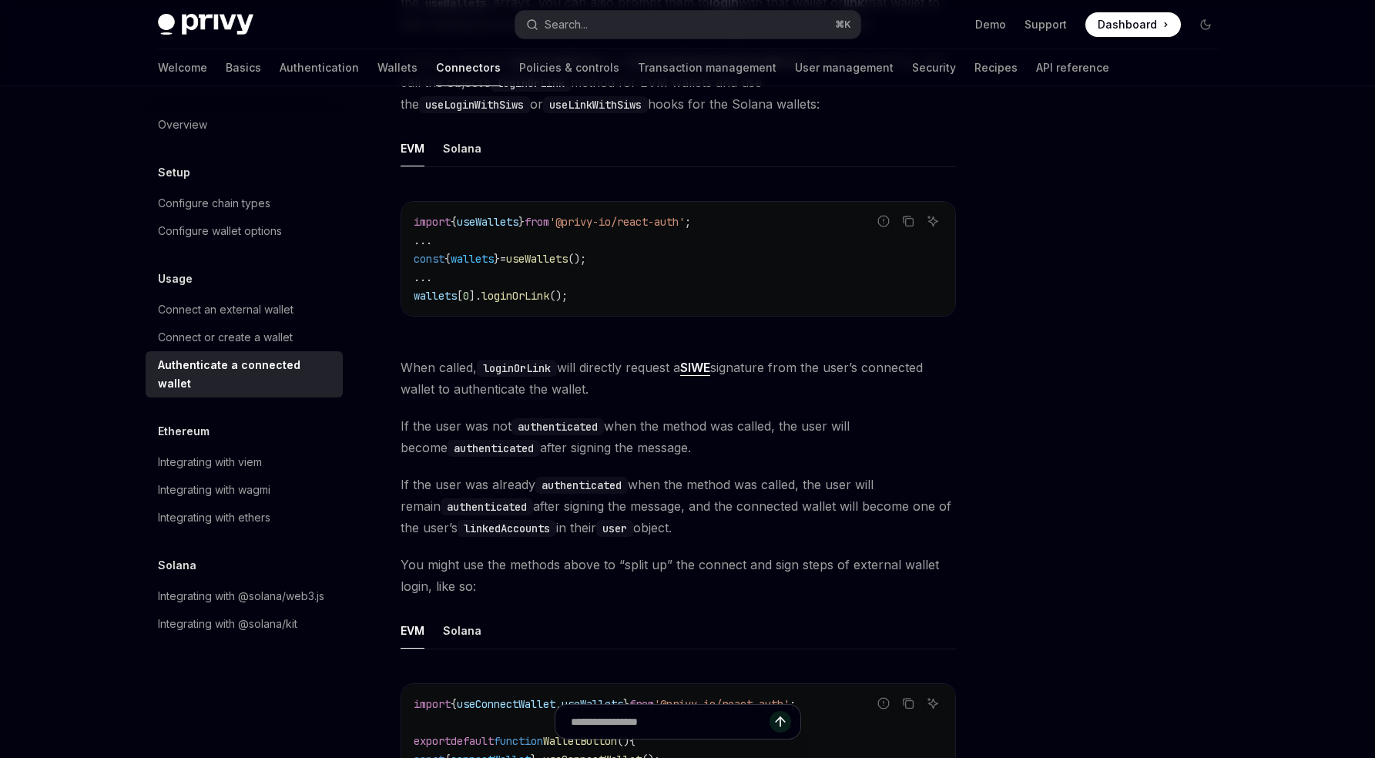
scroll to position [272, 0]
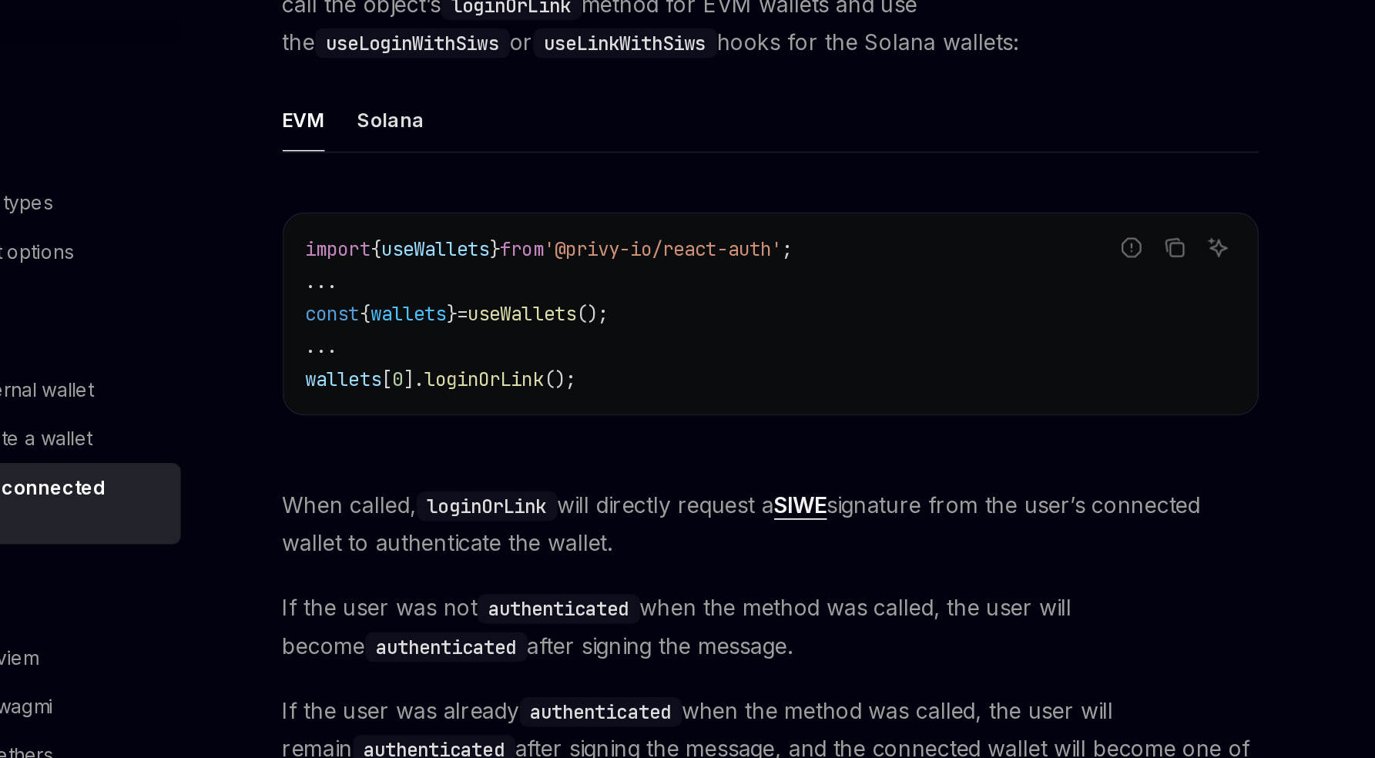
click at [494, 233] on span "useWallets" at bounding box center [488, 230] width 62 height 14
copy span "useWallets"
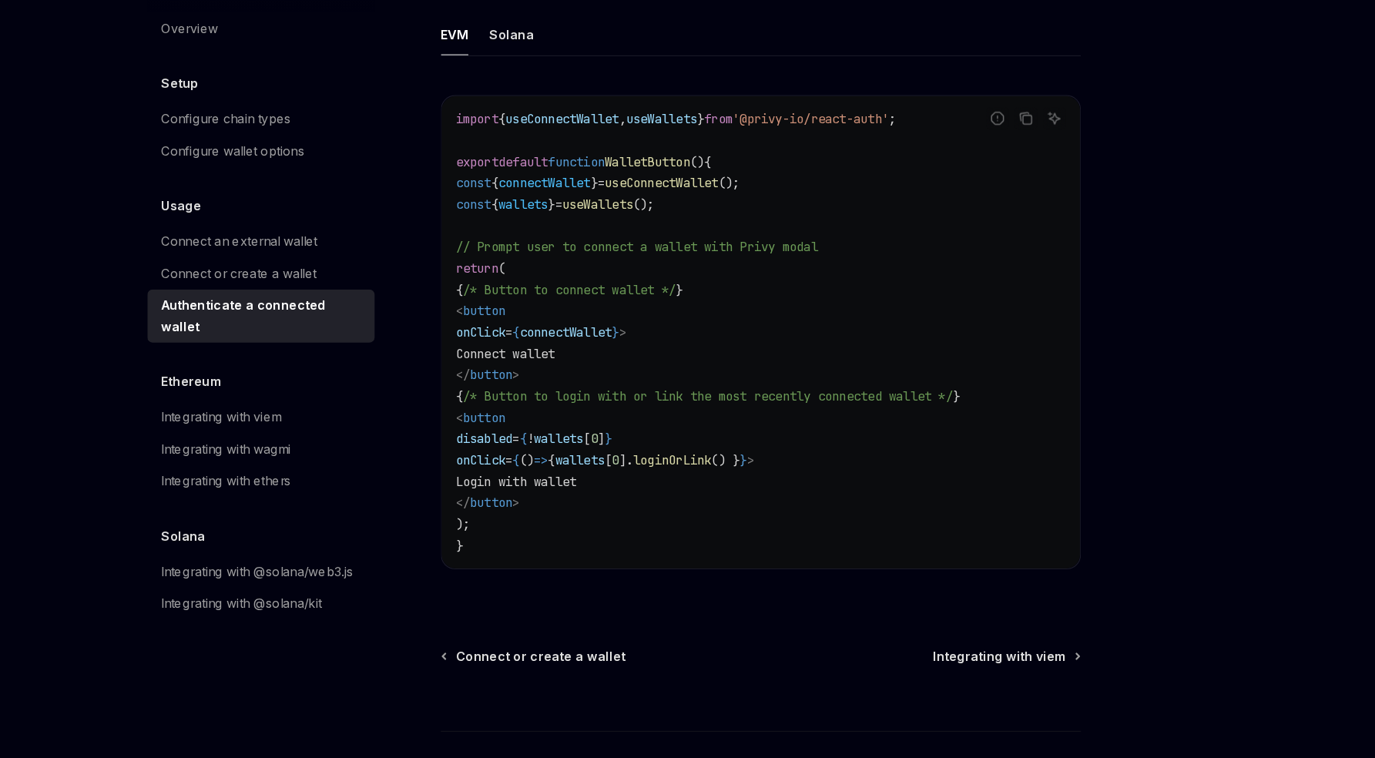
scroll to position [783, 0]
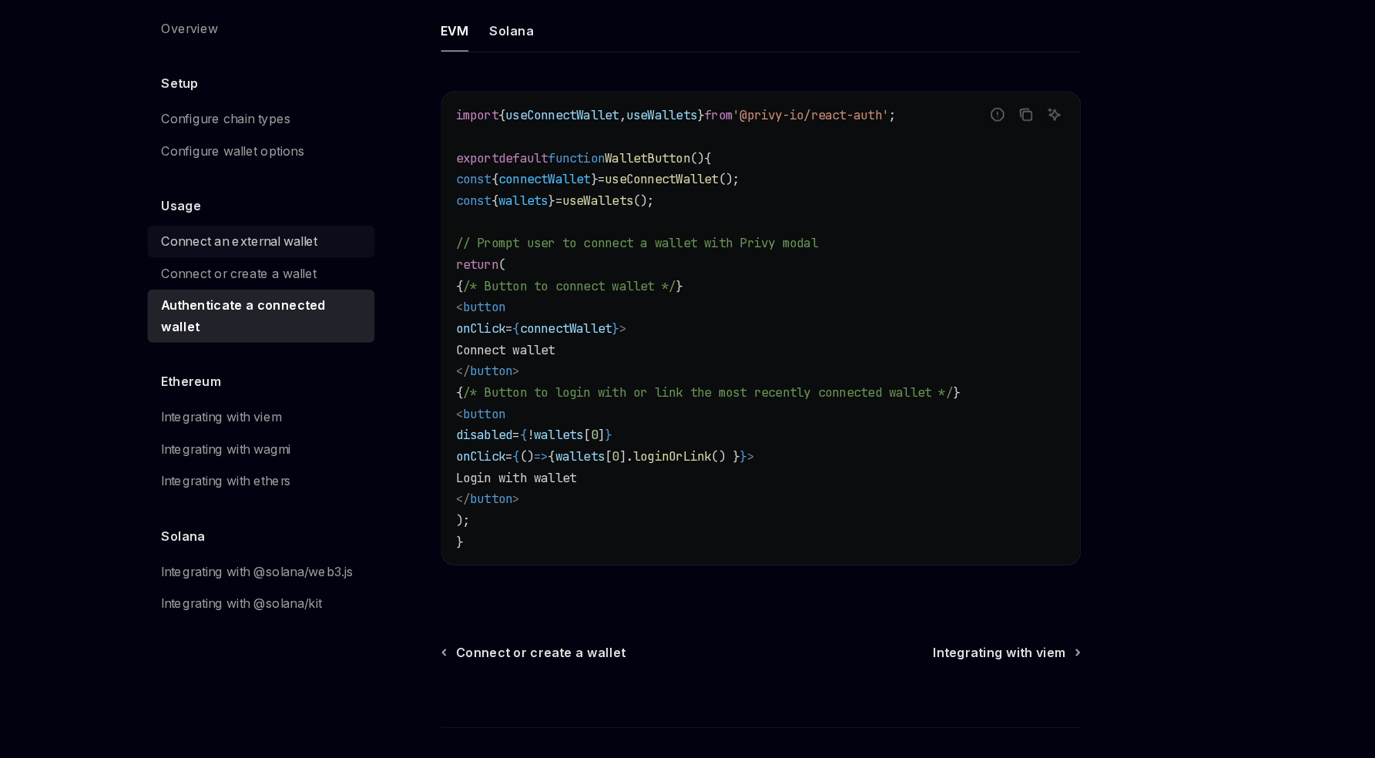
click at [299, 307] on div "Connect an external wallet" at bounding box center [246, 309] width 176 height 18
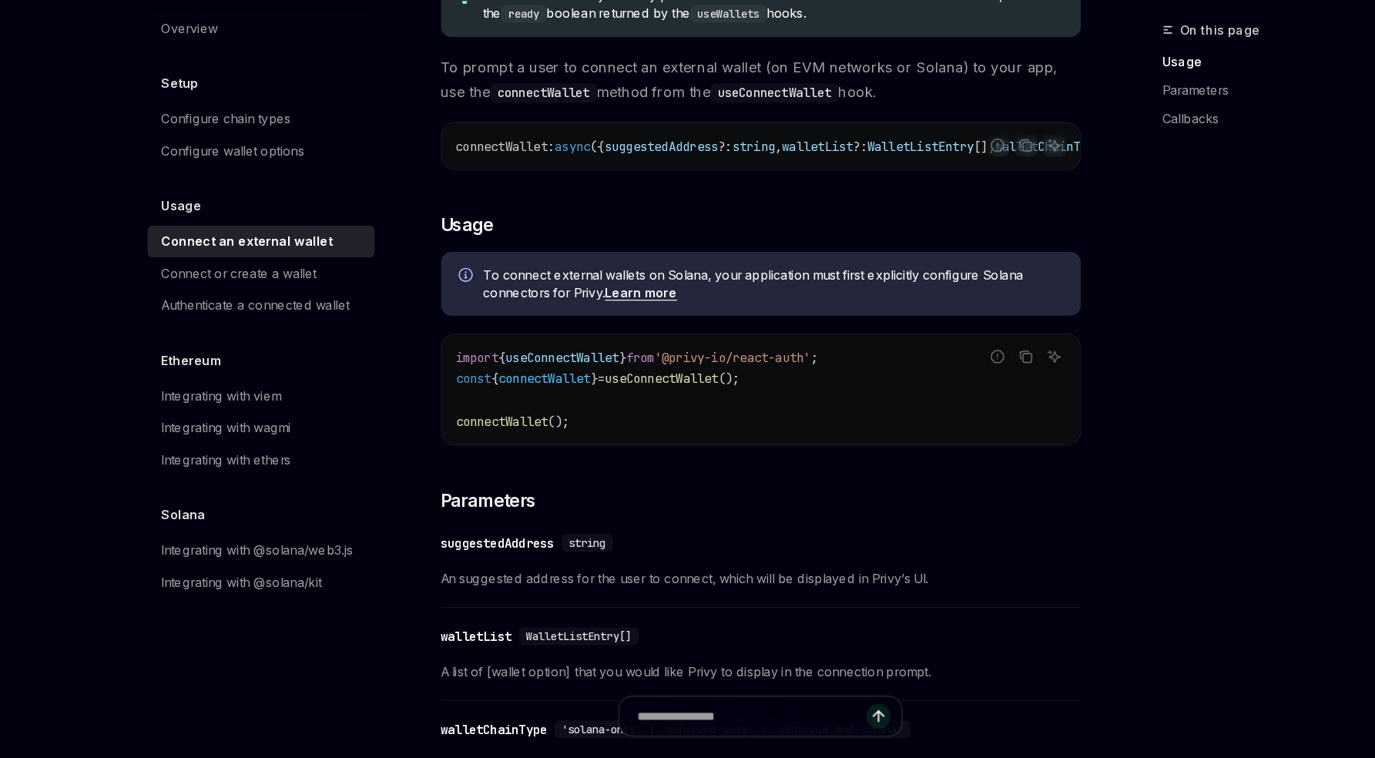
scroll to position [187, 0]
click at [491, 413] on span "useConnectWallet" at bounding box center [506, 409] width 99 height 14
copy span "useConnectWallet"
click at [508, 434] on span "connectWallet" at bounding box center [491, 428] width 80 height 14
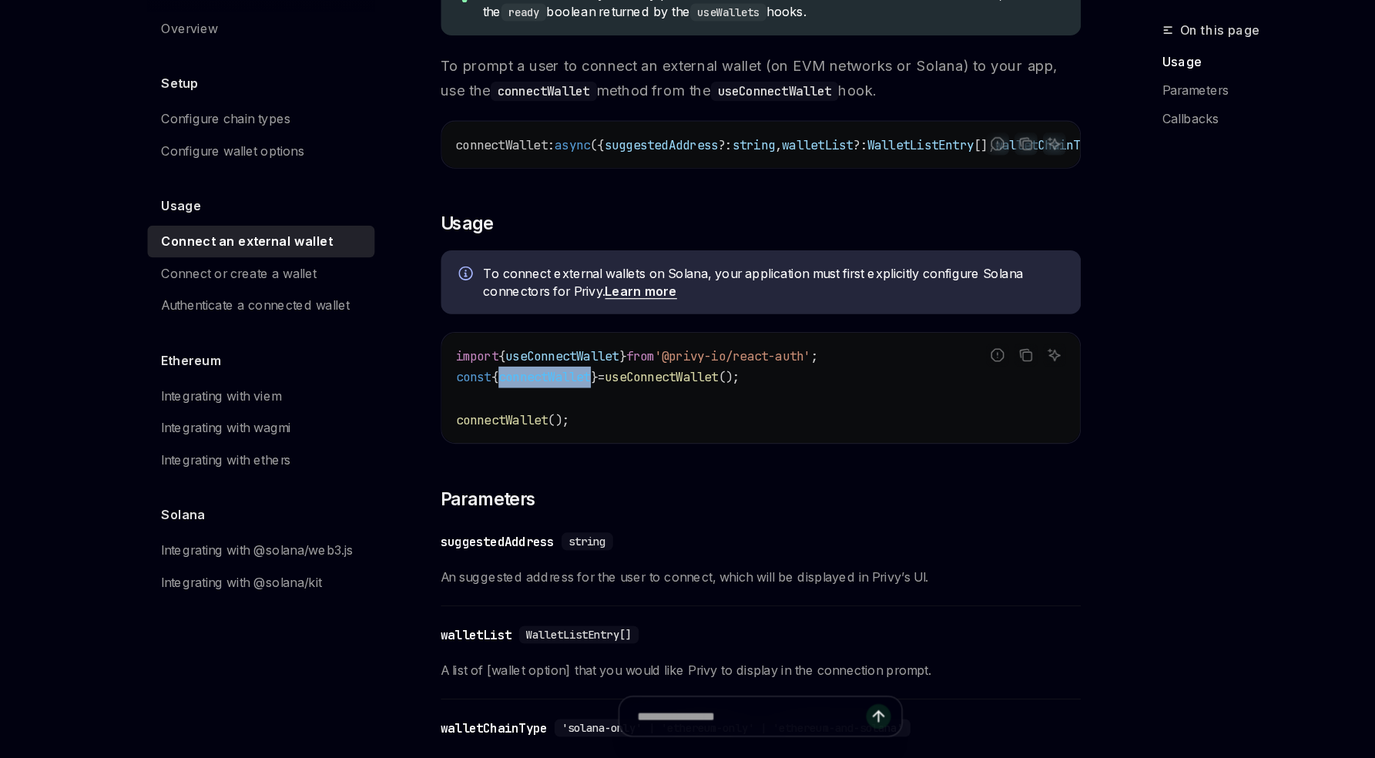
click at [508, 434] on span "connectWallet" at bounding box center [491, 428] width 80 height 14
copy span "connectWallet"
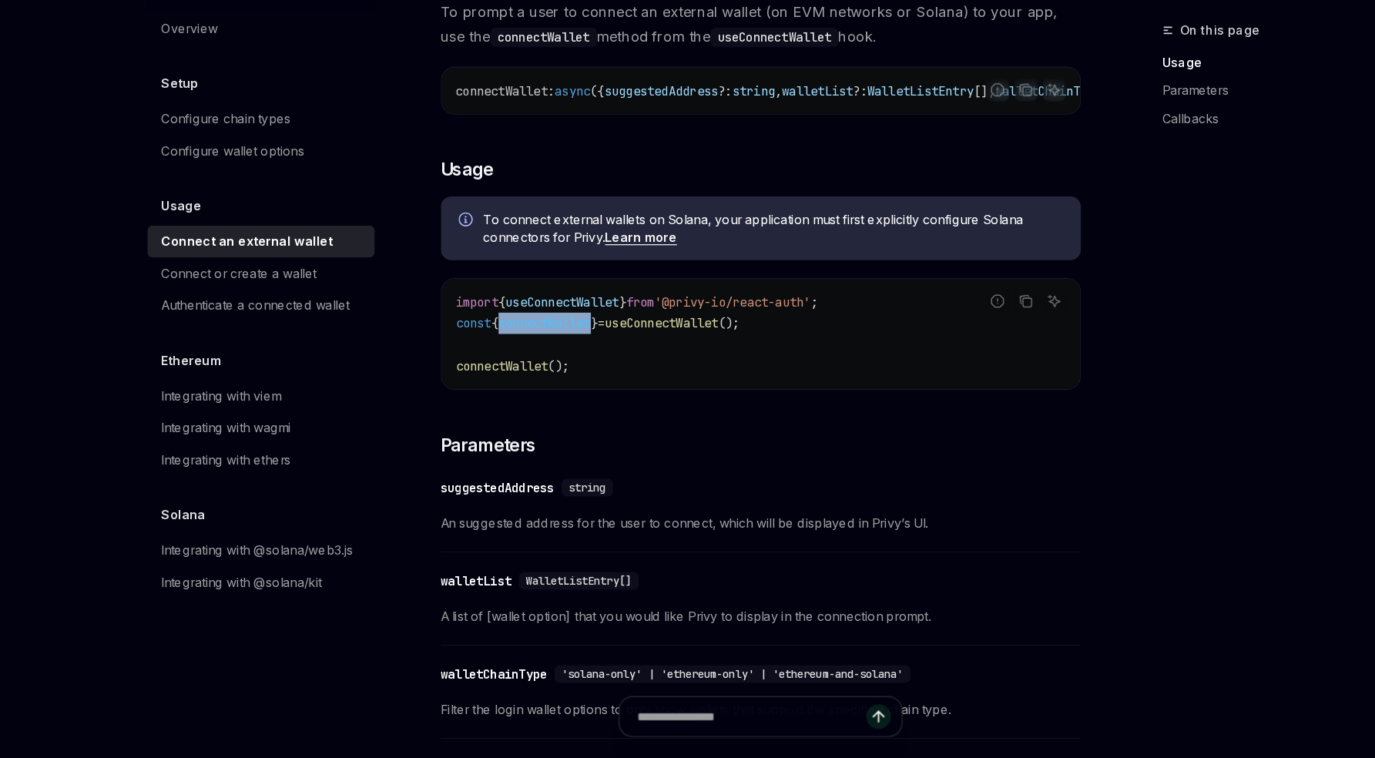
scroll to position [244, 0]
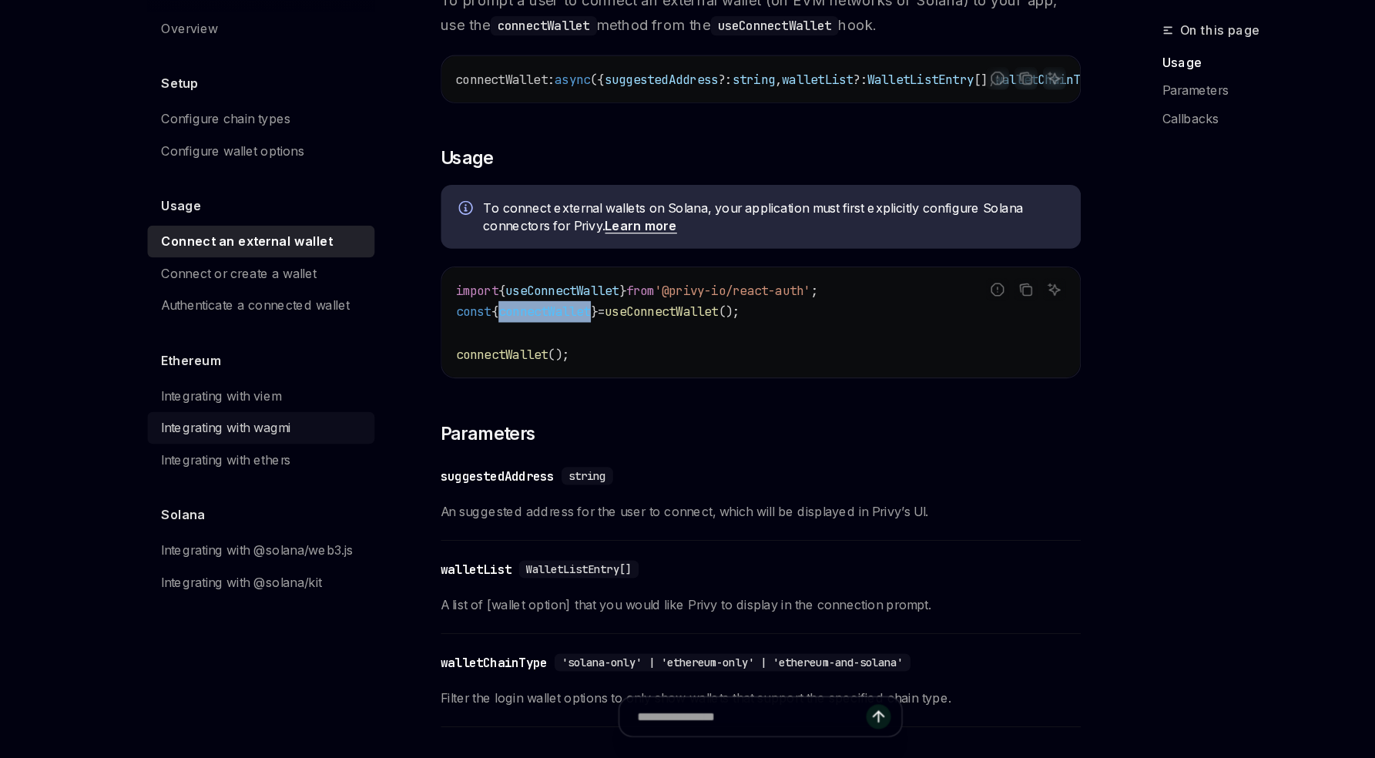
click at [270, 473] on div "Integrating with wagmi" at bounding box center [214, 471] width 112 height 18
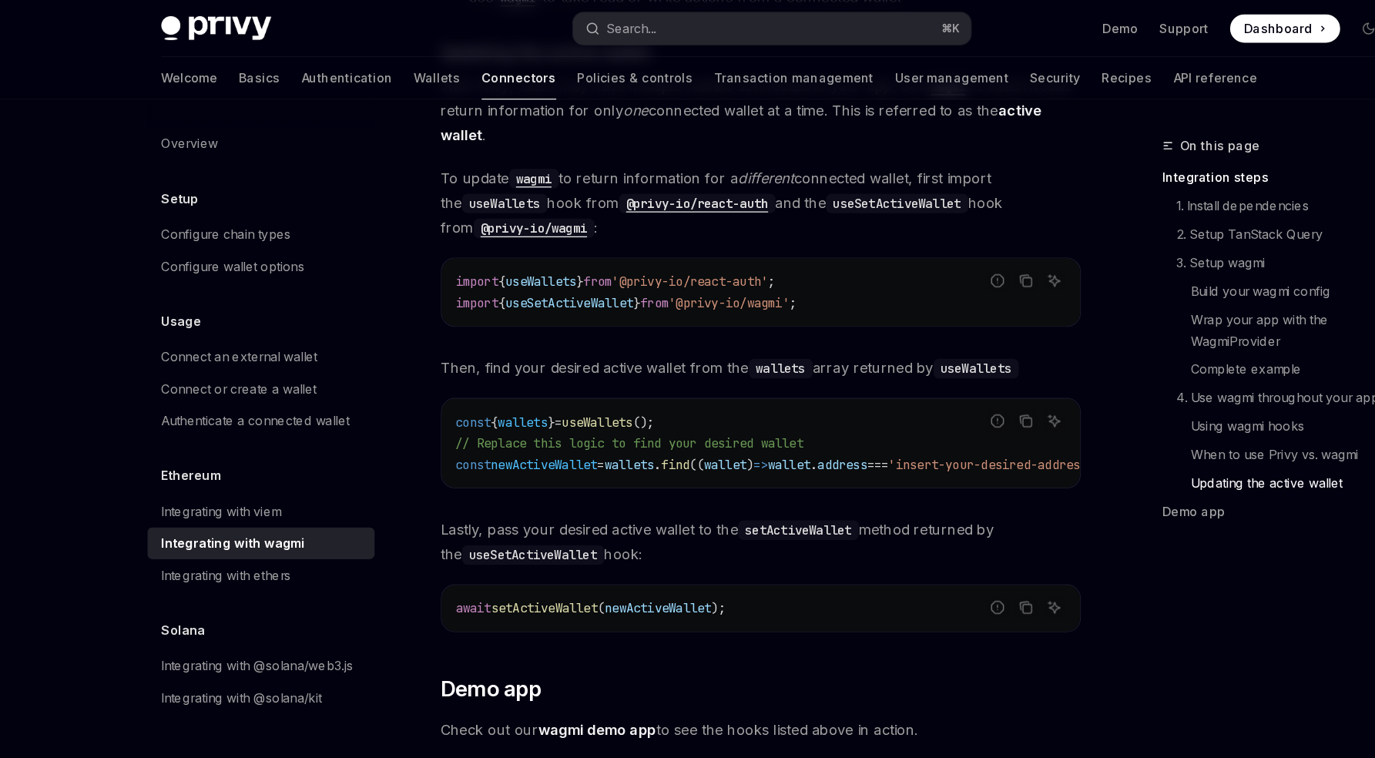
scroll to position [4081, 0]
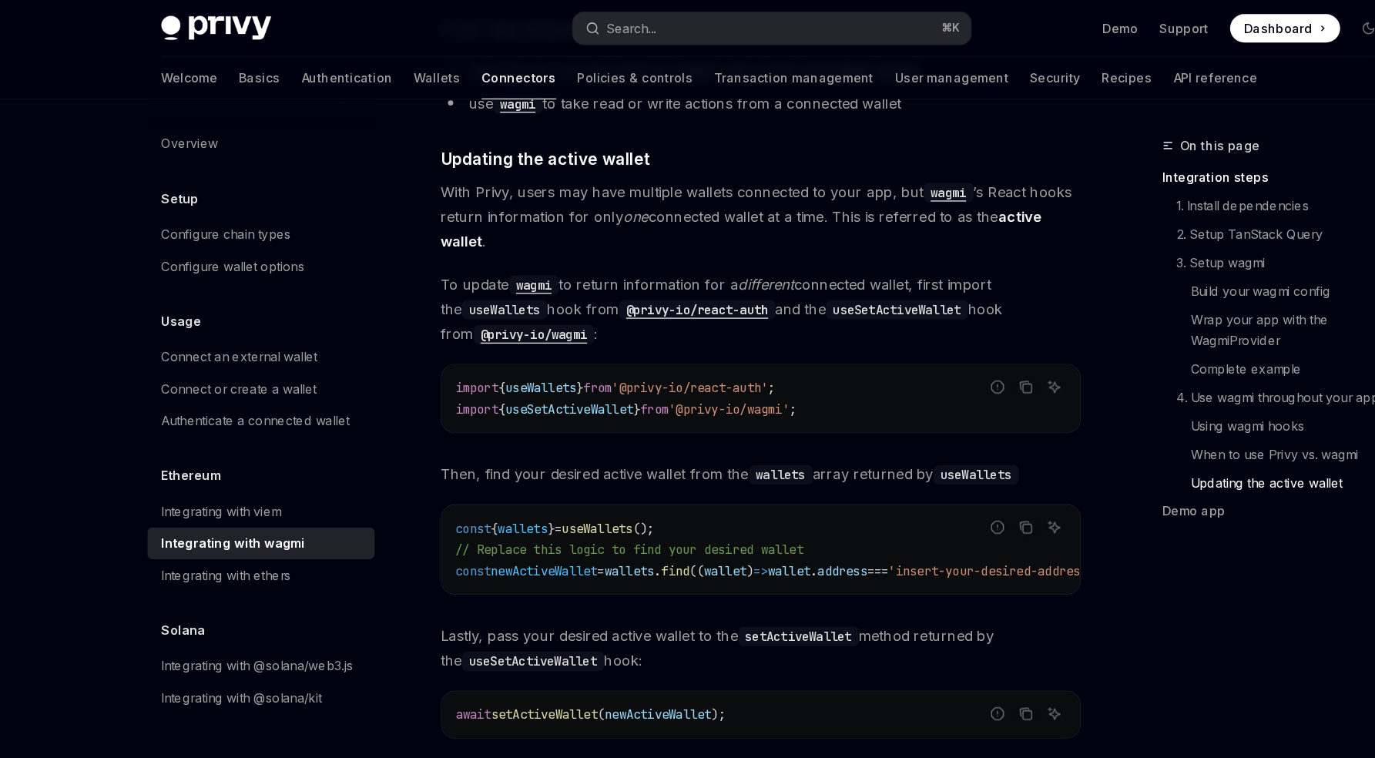
click at [522, 348] on span "useSetActiveWallet" at bounding box center [512, 355] width 111 height 14
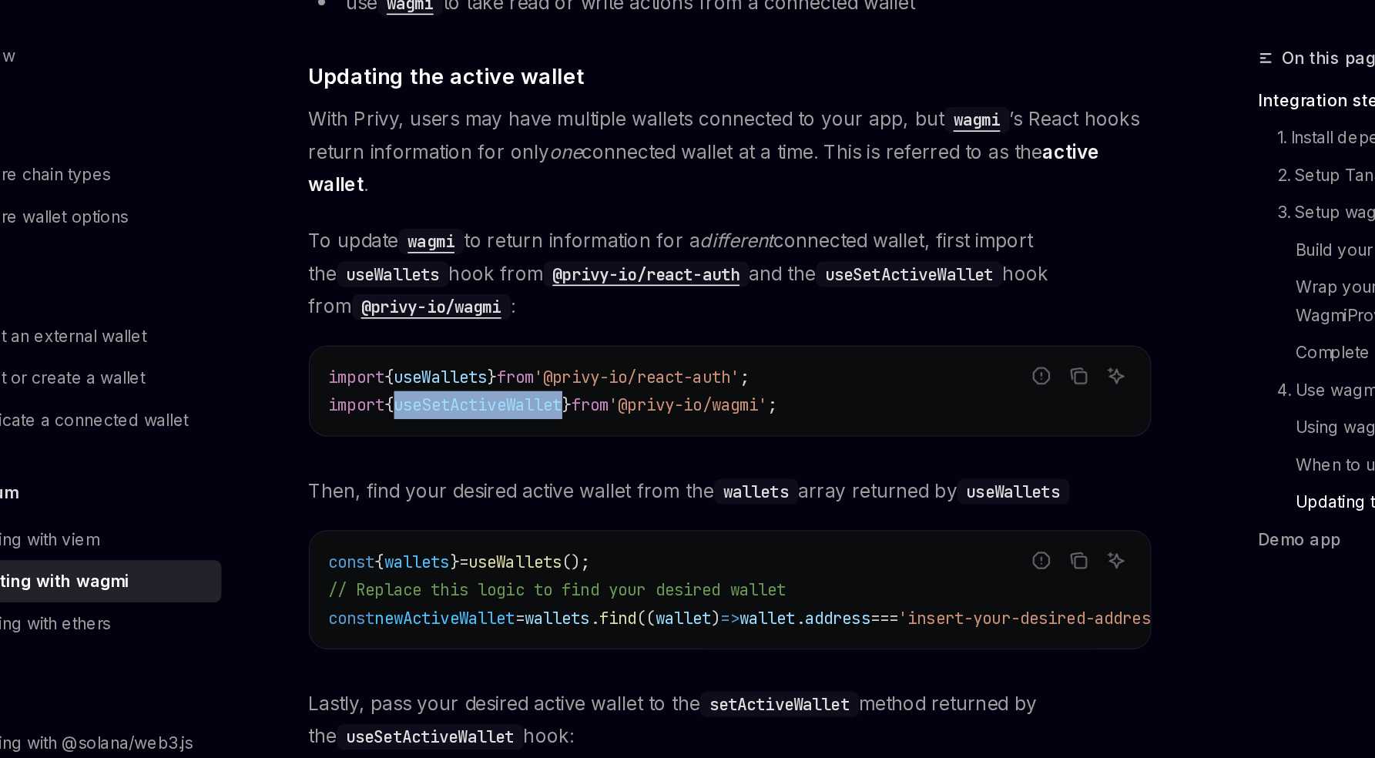
copy span "useSetActiveWallet"
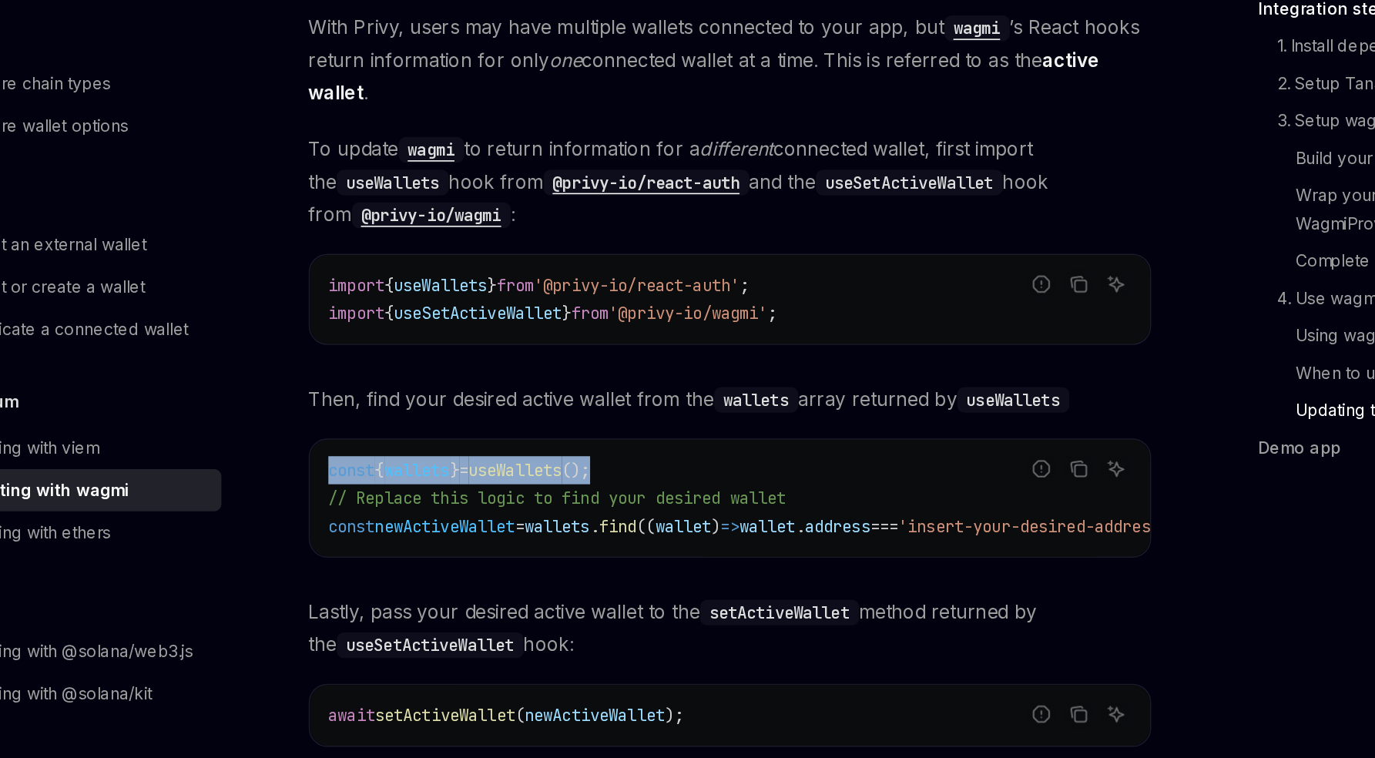
drag, startPoint x: 417, startPoint y: 448, endPoint x: 643, endPoint y: 448, distance: 226.5
click at [643, 448] on div "const { wallets } = useWallets (); // Replace this logic to find your desired w…" at bounding box center [678, 476] width 554 height 77
copy span "const { wallets } = useWallets ();"
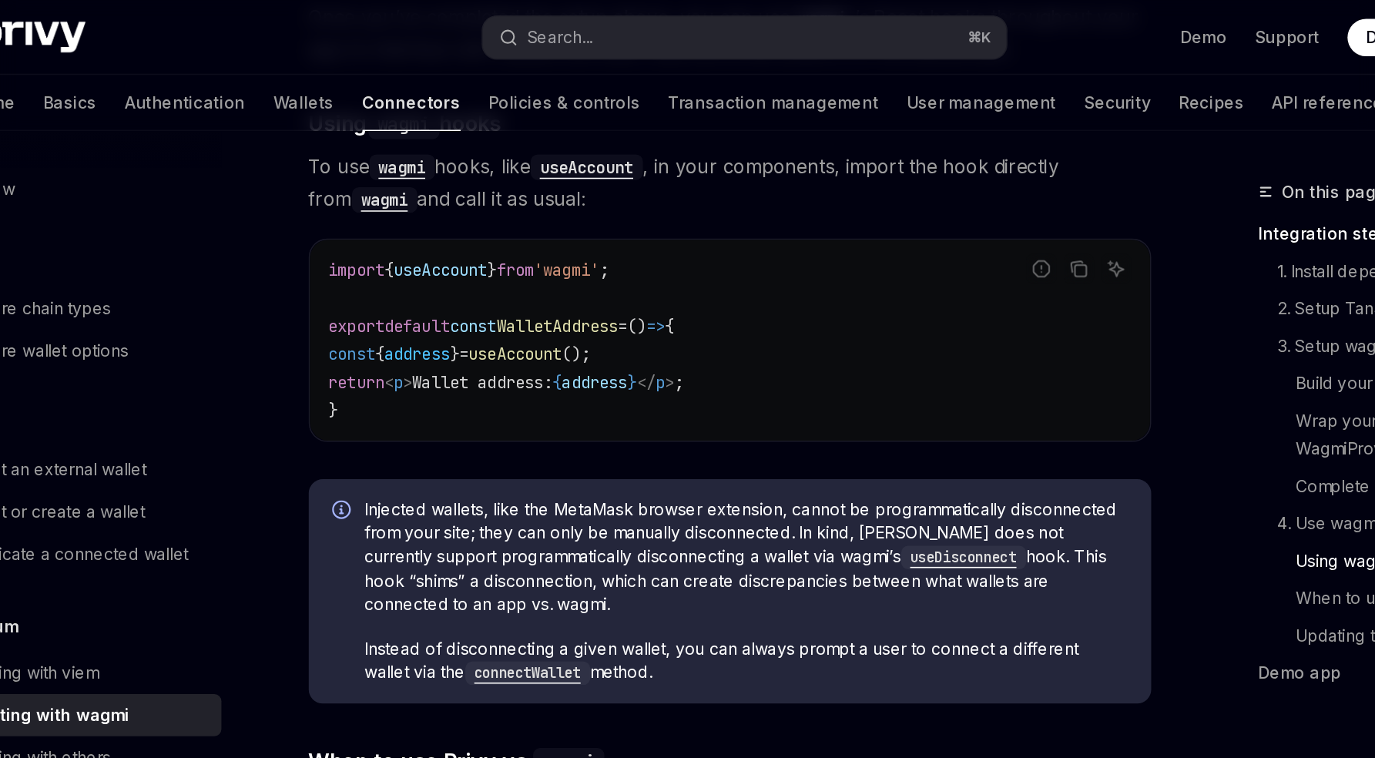
scroll to position [3515, 0]
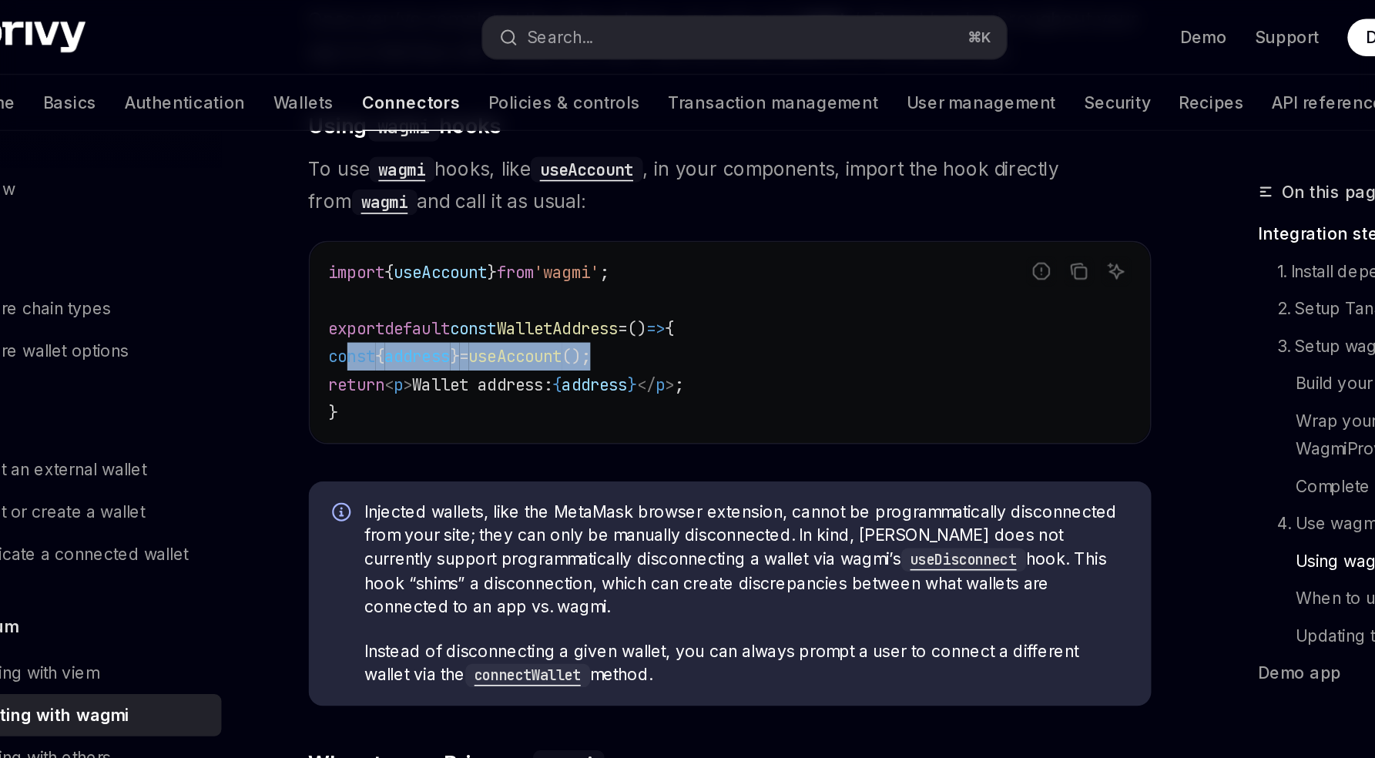
drag, startPoint x: 425, startPoint y: 221, endPoint x: 628, endPoint y: 220, distance: 202.6
click at [628, 220] on code "import { useAccount } from 'wagmi' ; export default const WalletAddress = () =>…" at bounding box center [678, 225] width 529 height 111
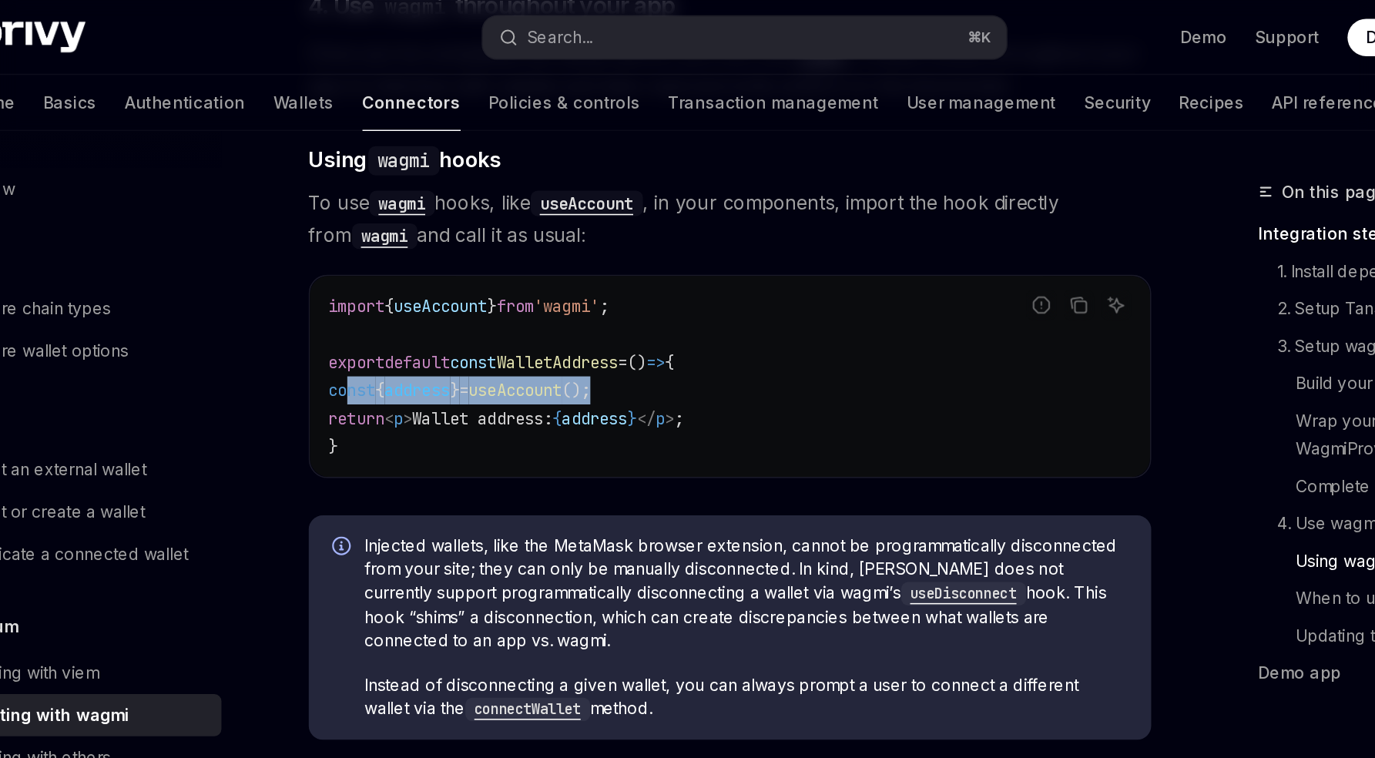
scroll to position [3482, 0]
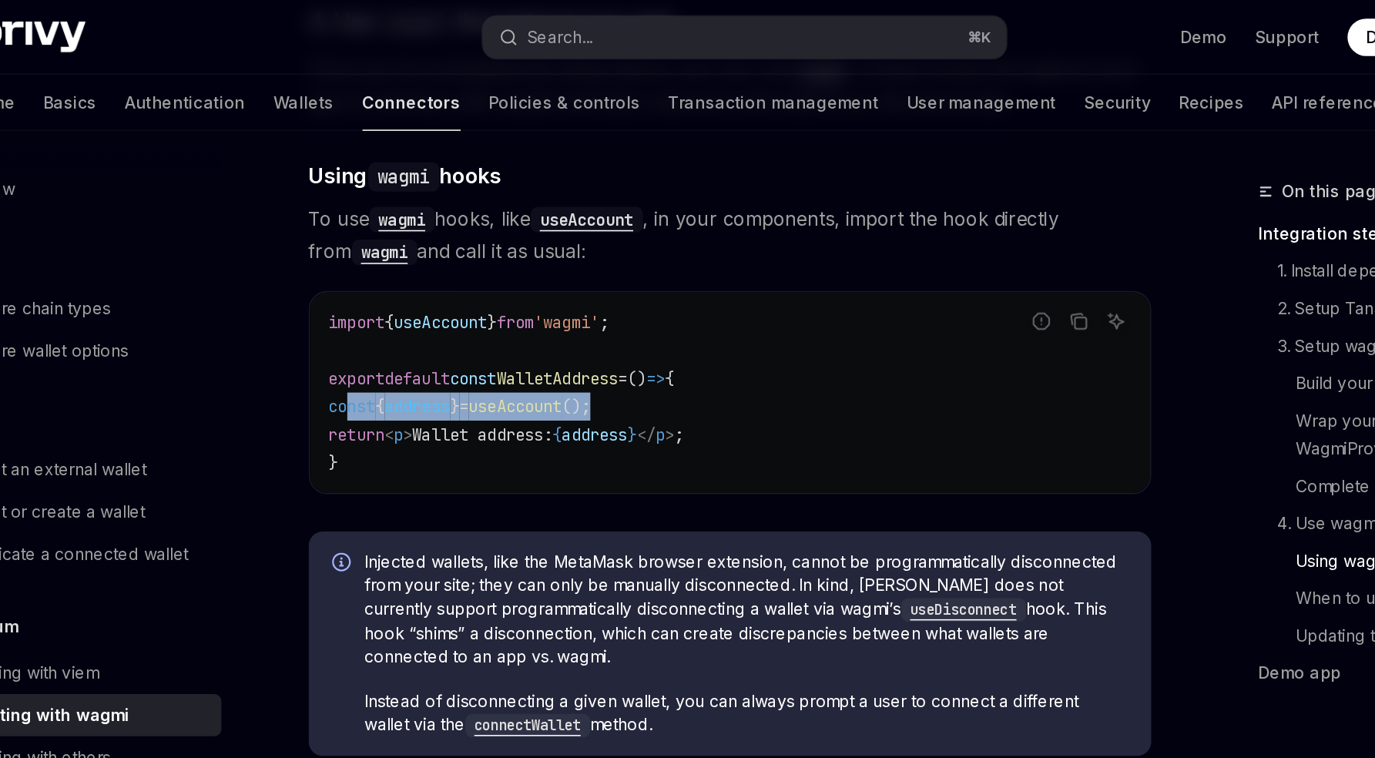
copy span "const { address } = useAccount ();"
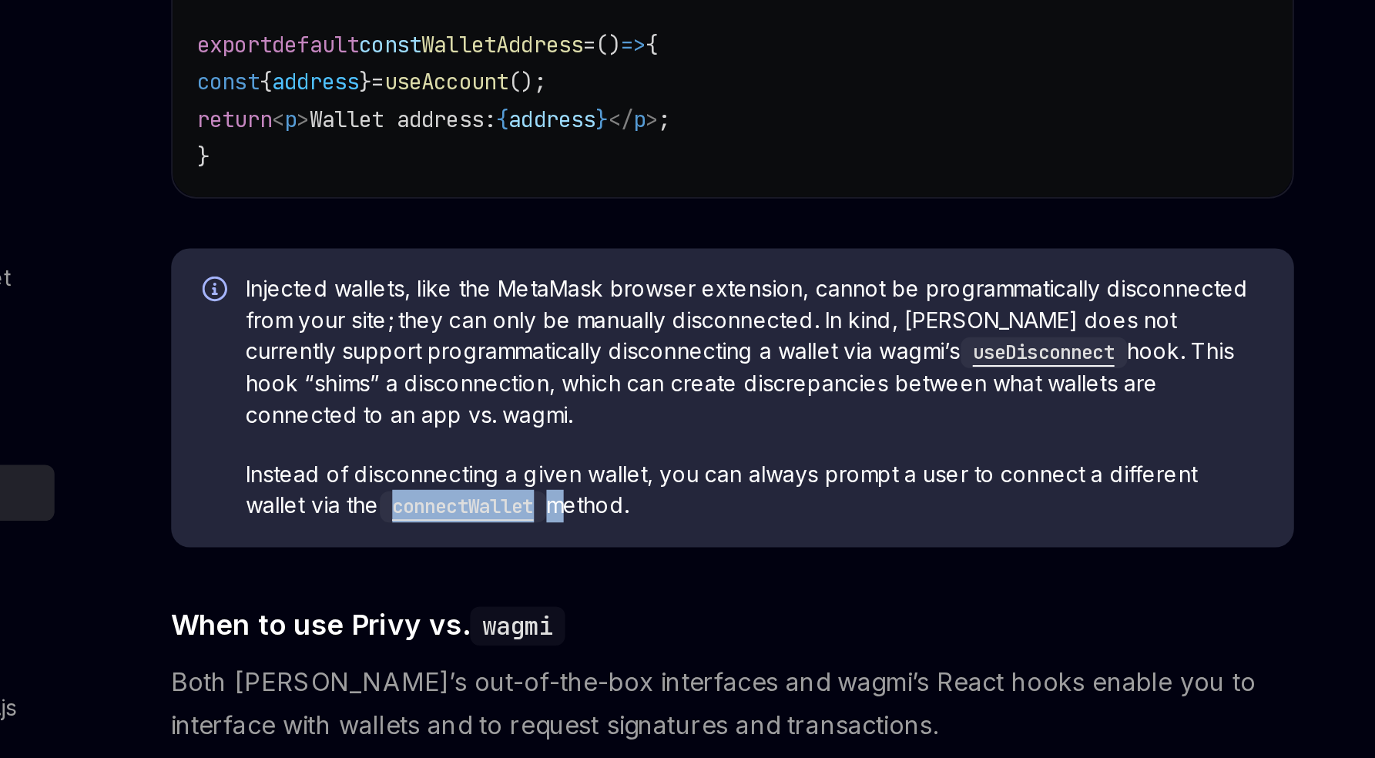
drag, startPoint x: 562, startPoint y: 466, endPoint x: 481, endPoint y: 465, distance: 80.9
click at [481, 465] on span "Instead of disconnecting a given wallet, you can always prompt a user to connec…" at bounding box center [689, 470] width 503 height 32
copy span "connectWallet"
click at [609, 411] on span "Injected wallets, like the MetaMask browser extension, cannot be programmatical…" at bounding box center [689, 402] width 503 height 78
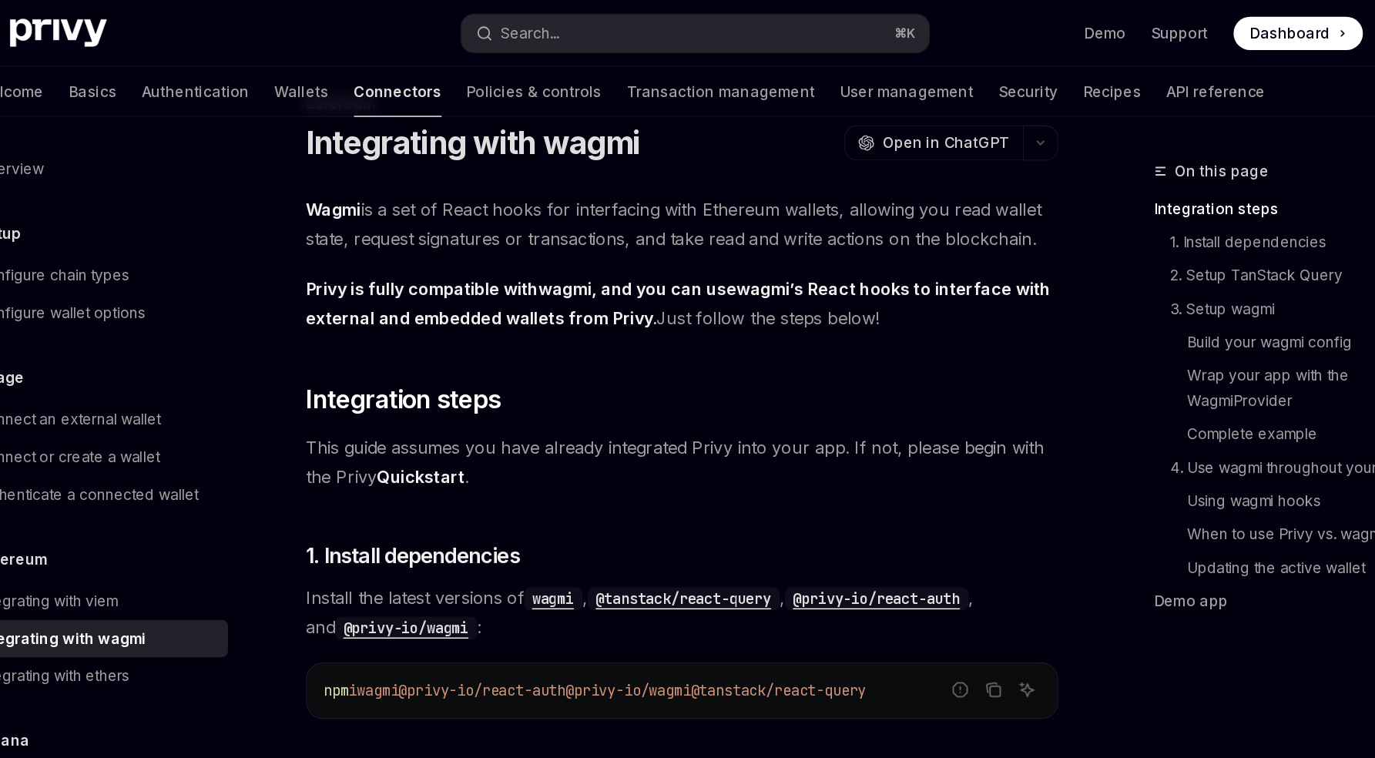
scroll to position [3411, 0]
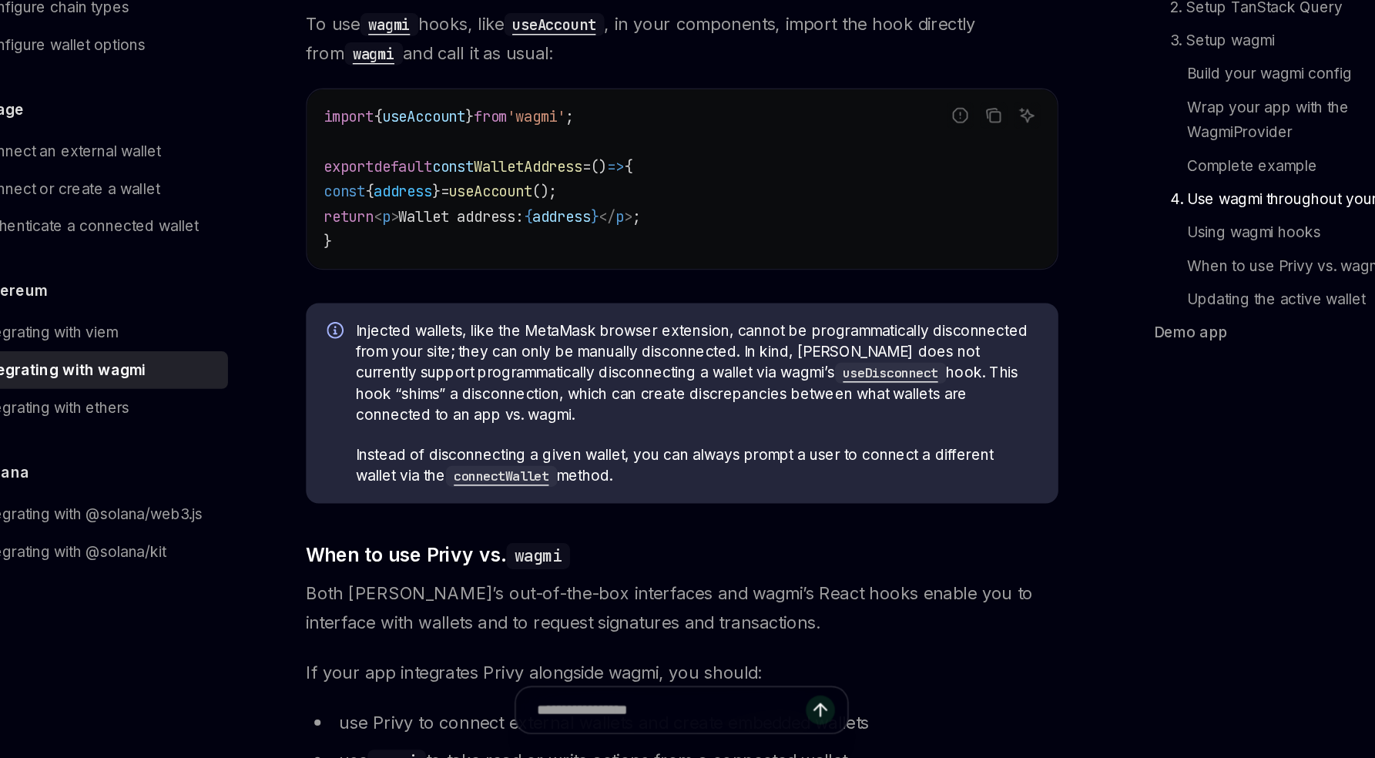
click at [519, 542] on code "connectWallet" at bounding box center [545, 549] width 82 height 15
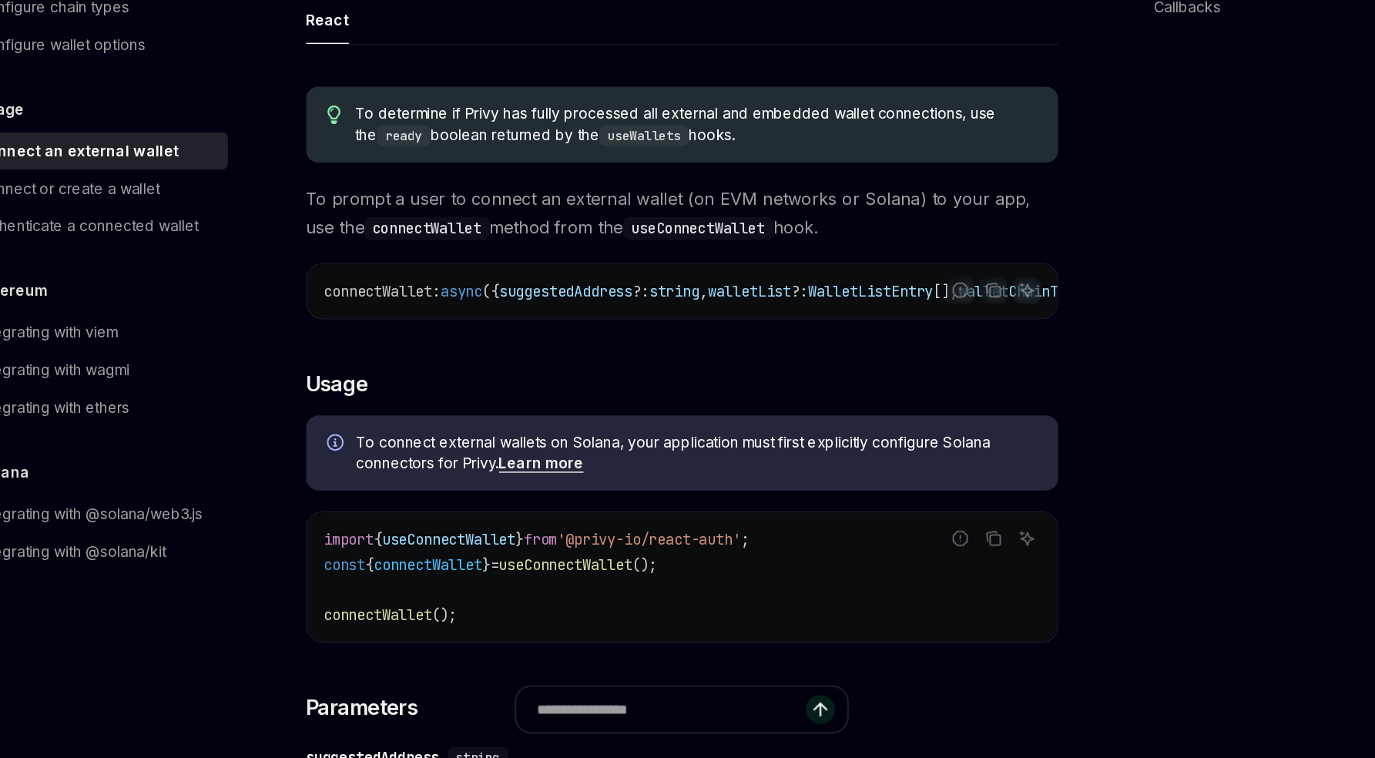
type textarea "*"
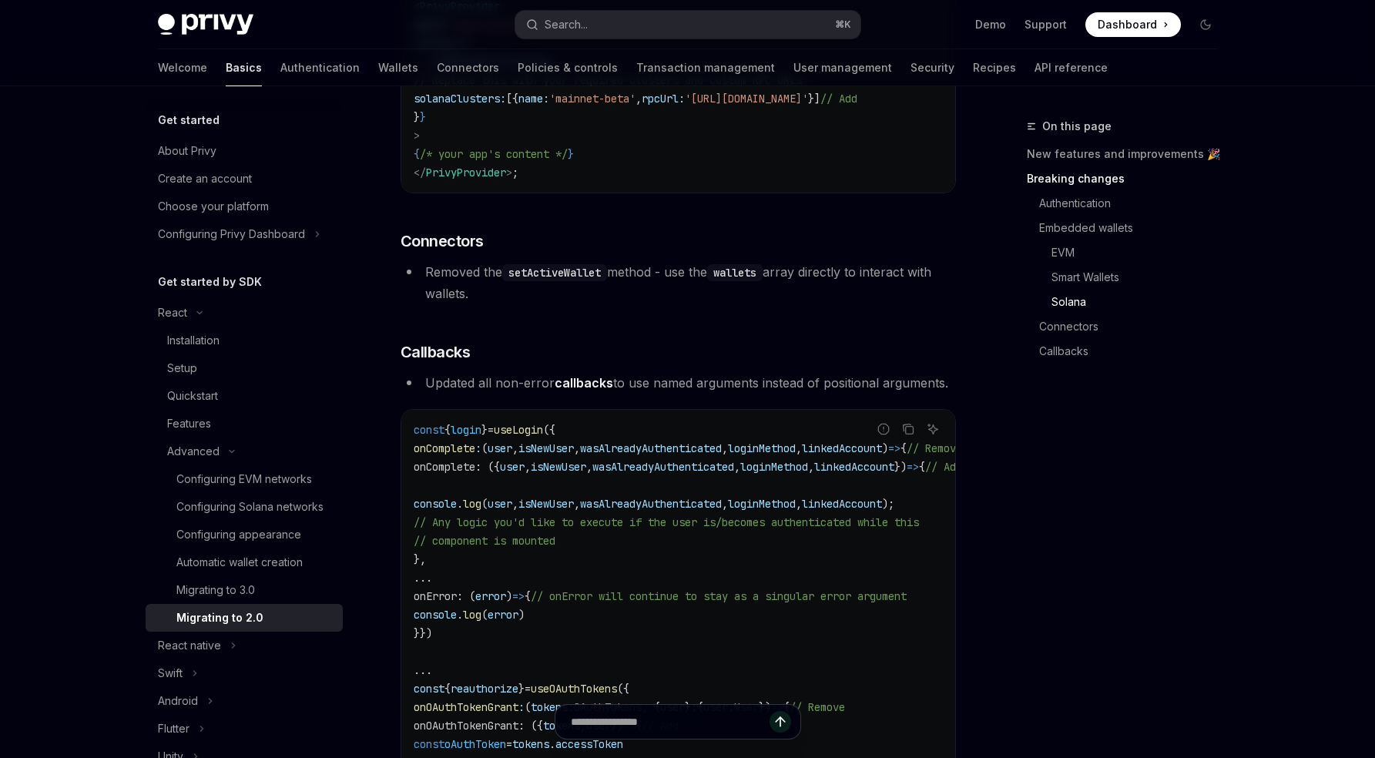
scroll to position [4109, 0]
click at [1032, 534] on div "On this page New features and improvements 🎉 Breaking changes Authentication Em…" at bounding box center [1113, 437] width 234 height 641
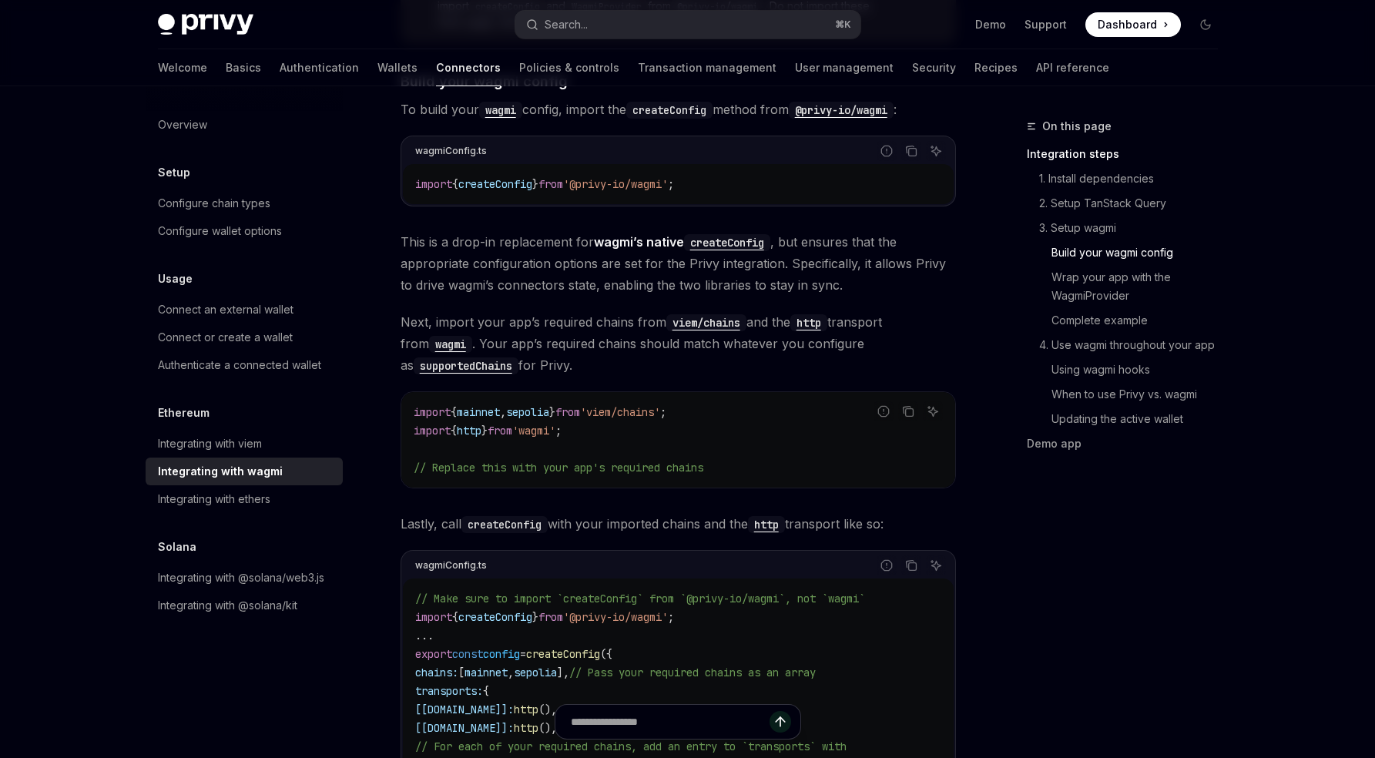
scroll to position [1356, 0]
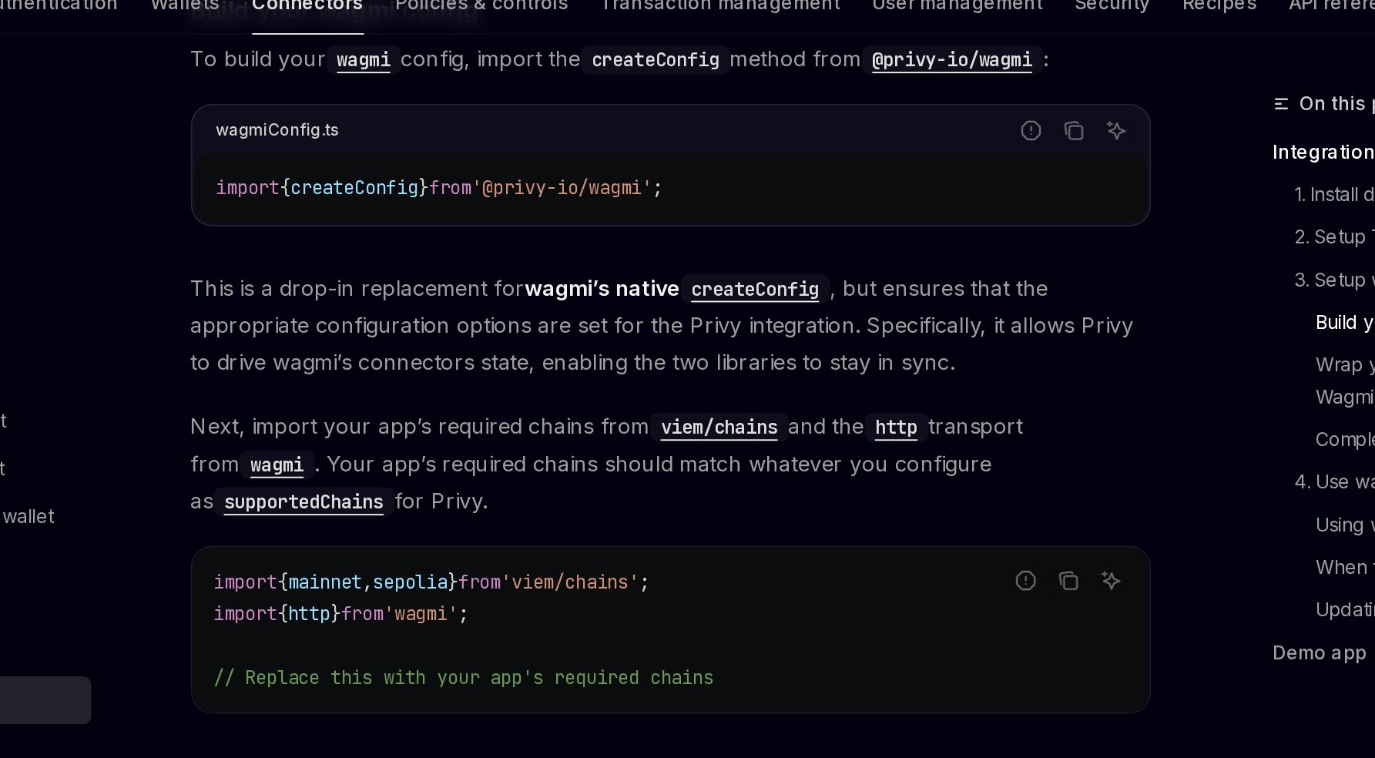
click at [668, 168] on span "'@privy-io/wagmi'" at bounding box center [615, 175] width 105 height 14
drag, startPoint x: 676, startPoint y: 156, endPoint x: 596, endPoint y: 156, distance: 80.1
click at [596, 168] on span "'@privy-io/wagmi'" at bounding box center [615, 175] width 105 height 14
